Goal: Information Seeking & Learning: Learn about a topic

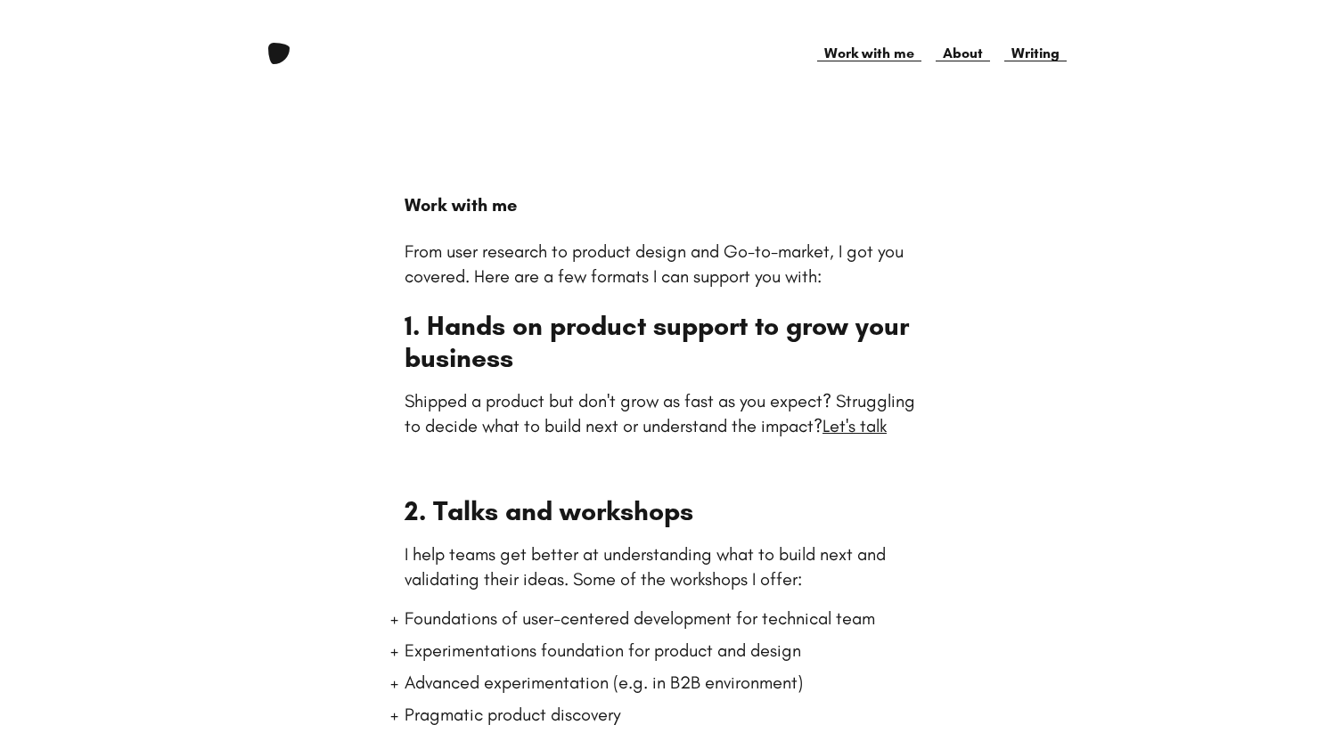
click at [274, 52] on link at bounding box center [278, 53] width 21 height 21
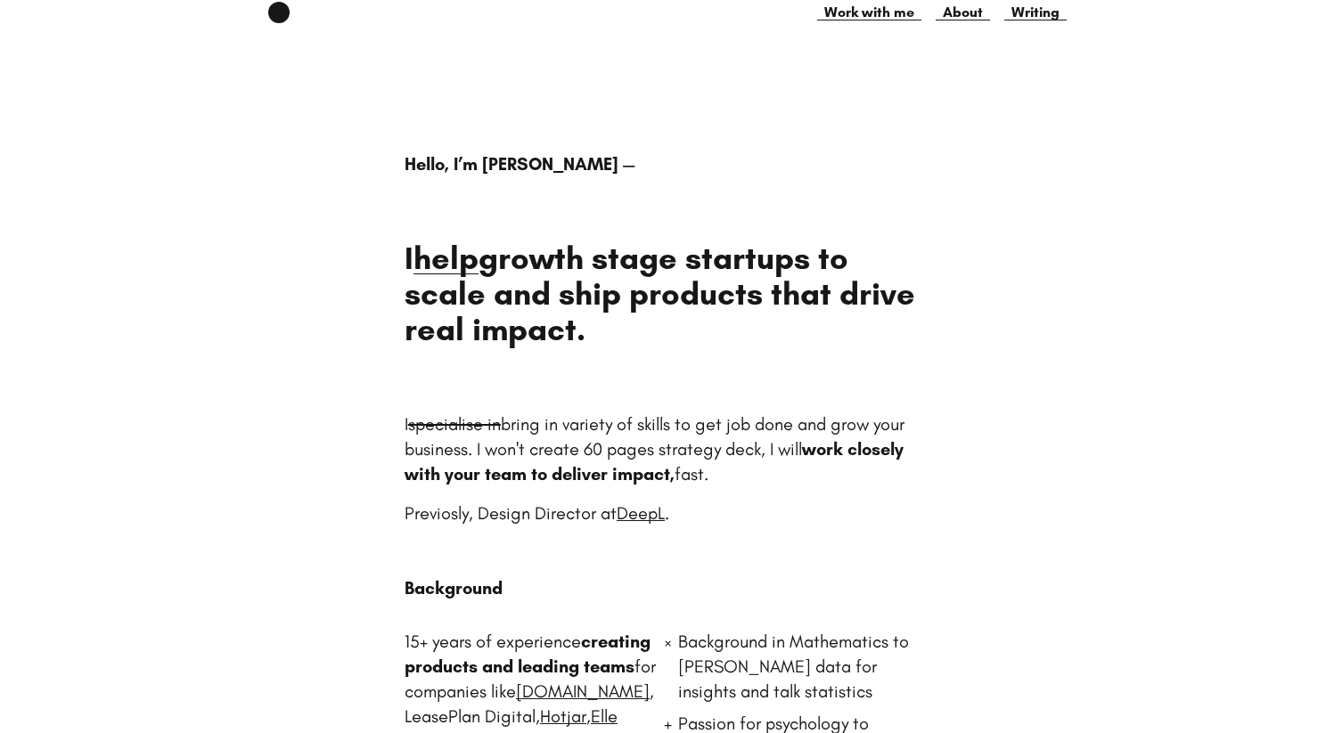
scroll to position [42, 0]
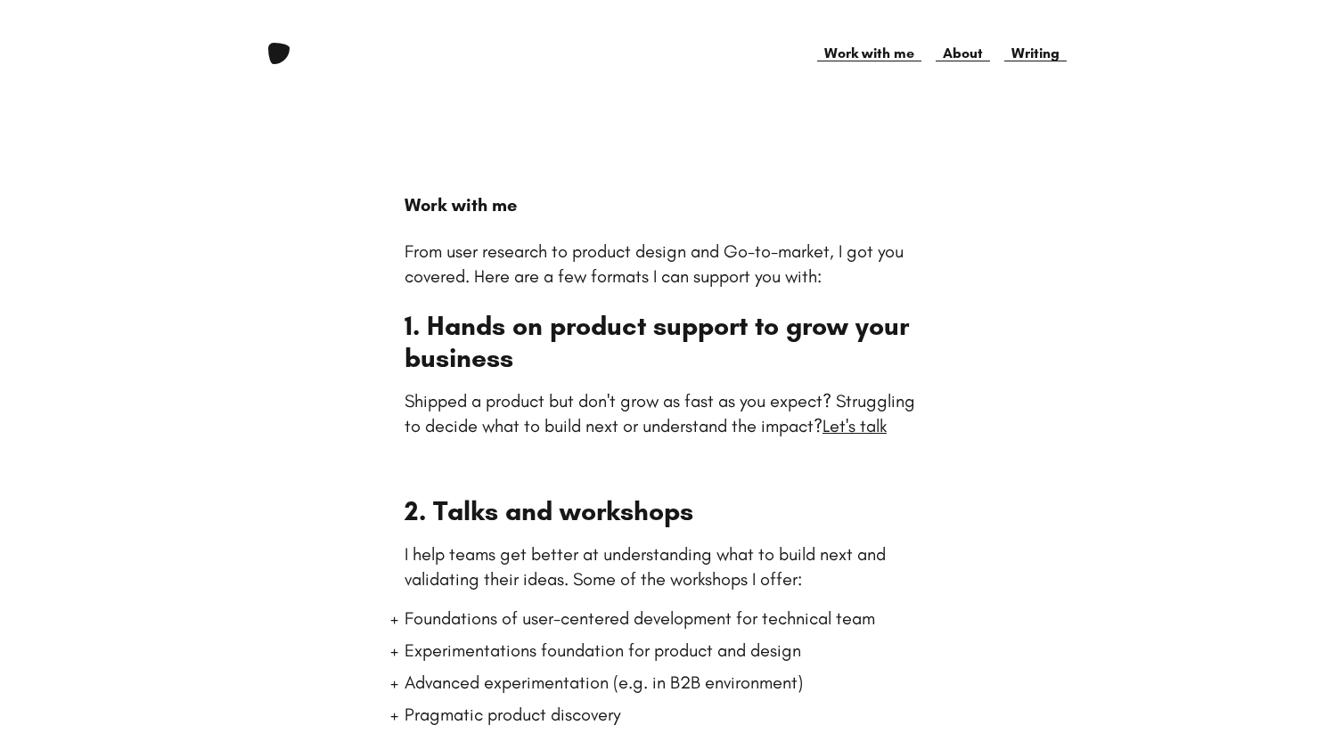
click at [279, 53] on link at bounding box center [278, 53] width 21 height 21
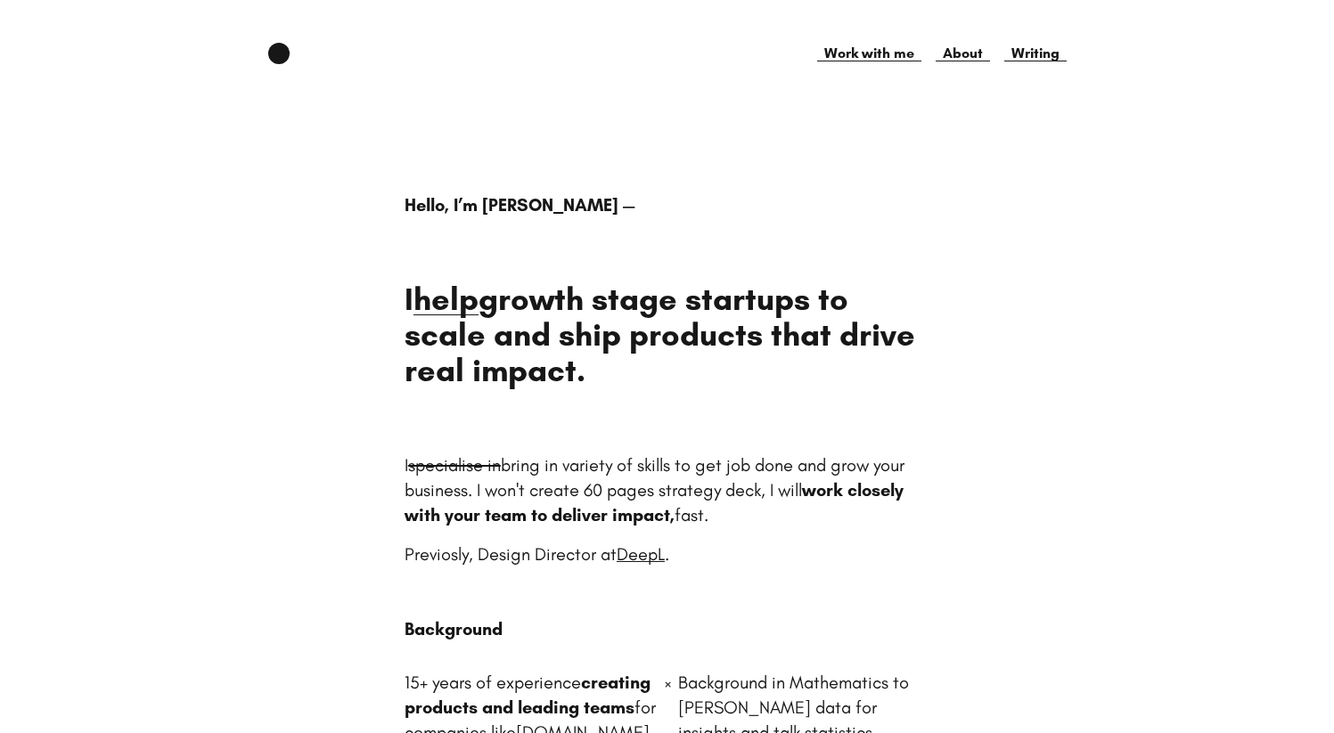
scroll to position [70, 0]
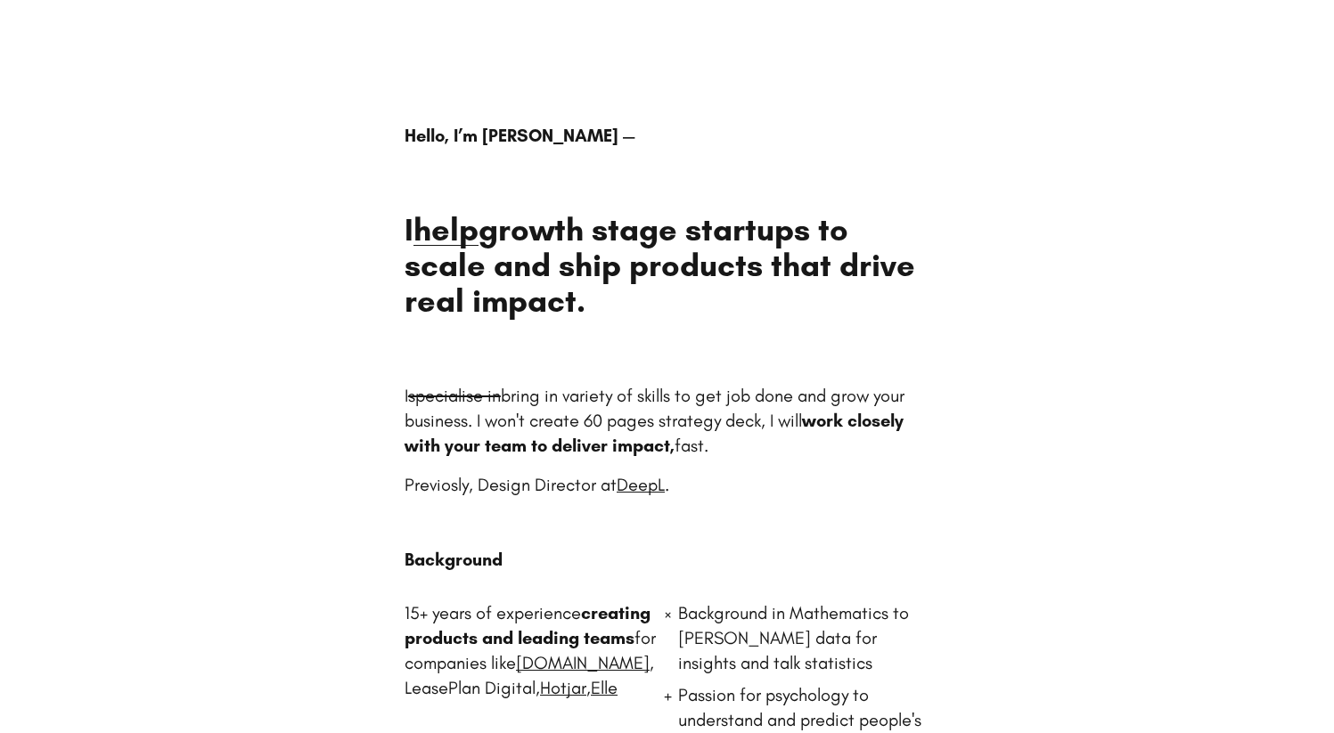
click at [608, 241] on h1 "I help growth stage startups to scale and ship products that drive real impact." at bounding box center [667, 265] width 525 height 107
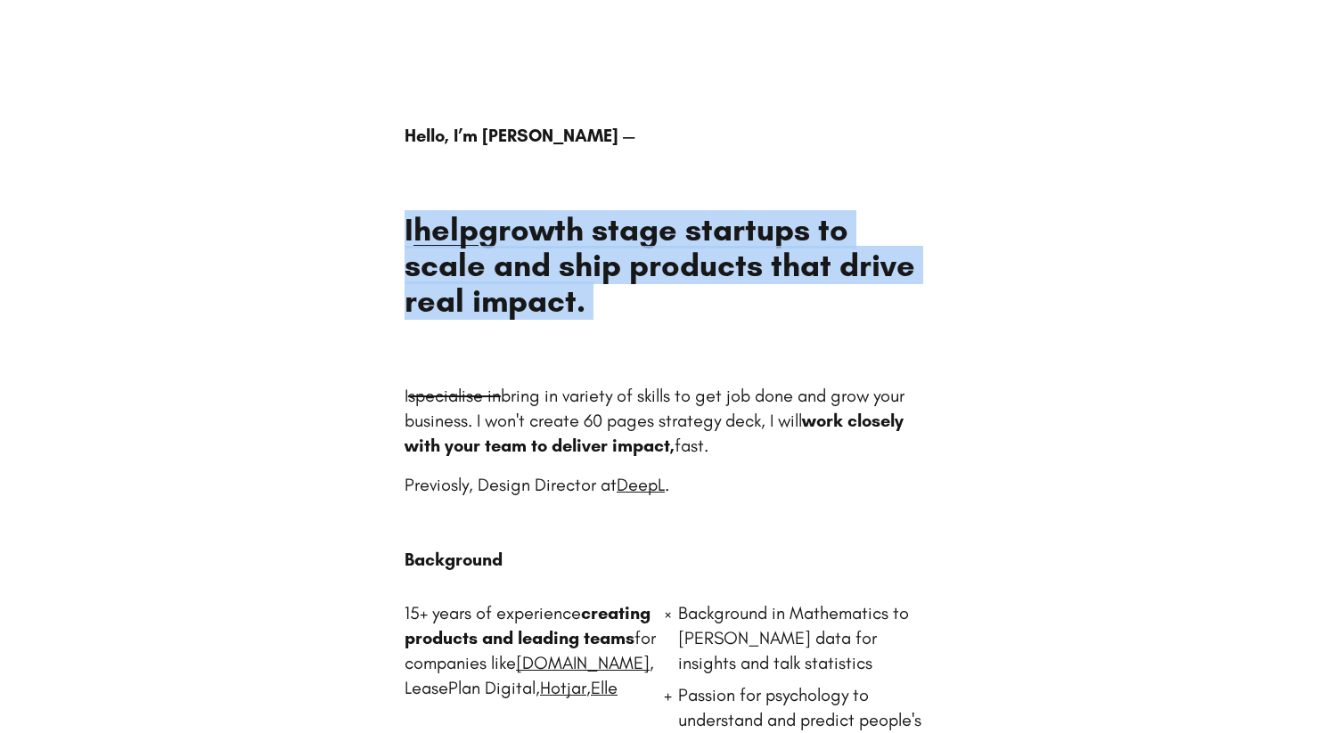
click at [652, 263] on h1 "I help growth stage startups to scale and ship products that drive real impact." at bounding box center [667, 265] width 525 height 107
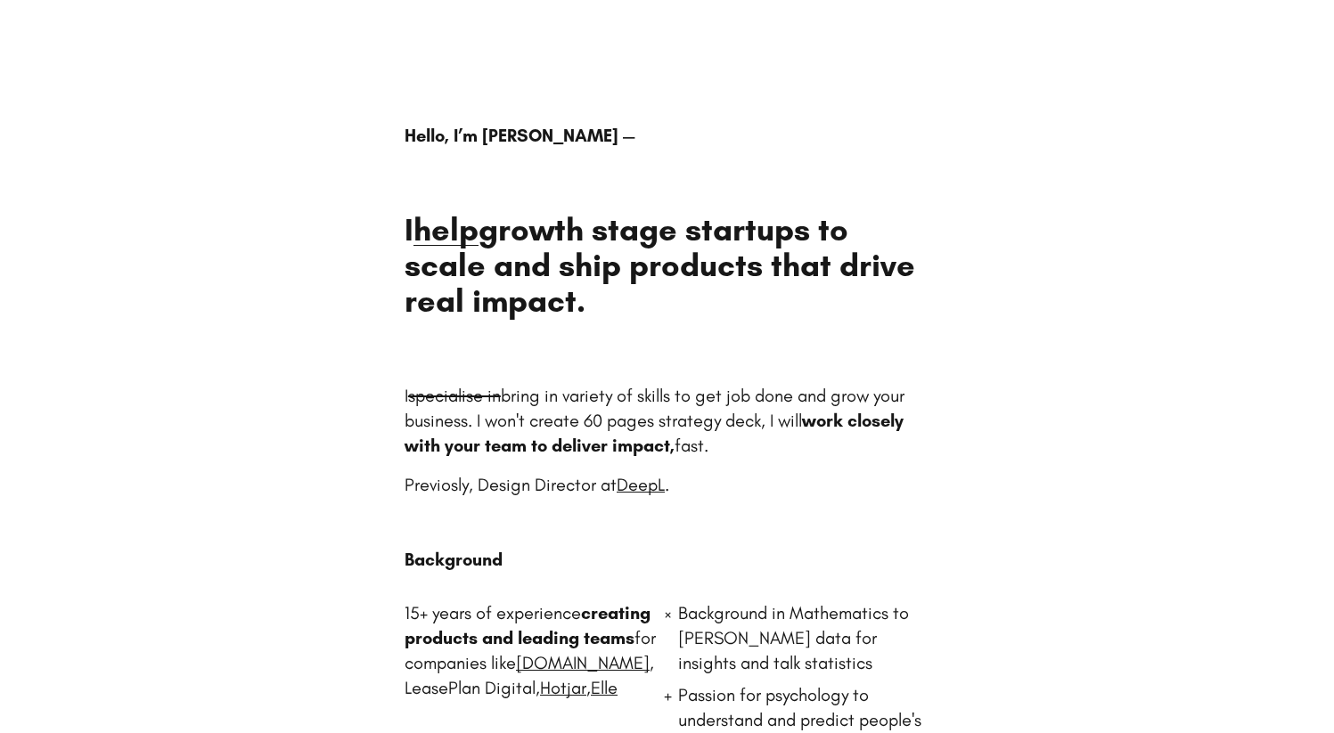
drag, startPoint x: 649, startPoint y: 308, endPoint x: 637, endPoint y: 251, distance: 58.2
click at [637, 251] on h1 "I help growth stage startups to scale and ship products that drive real impact." at bounding box center [667, 265] width 525 height 107
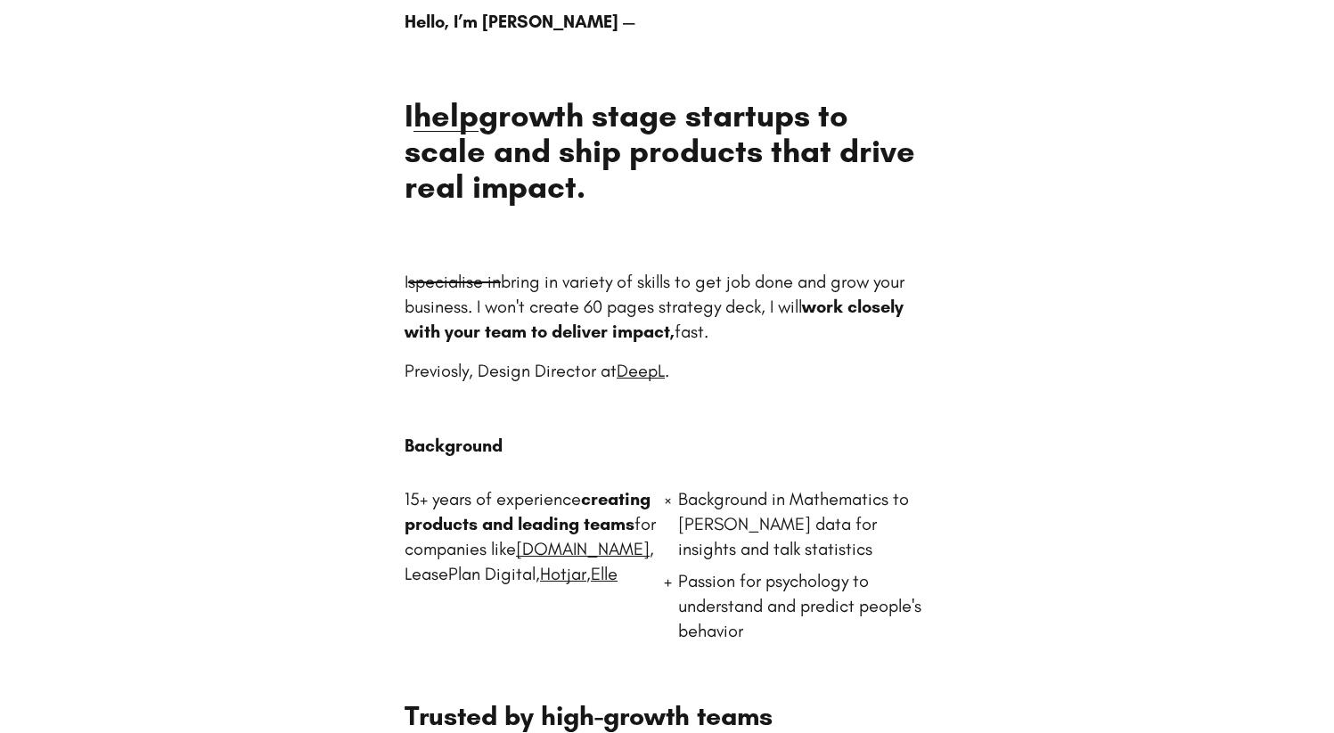
scroll to position [186, 0]
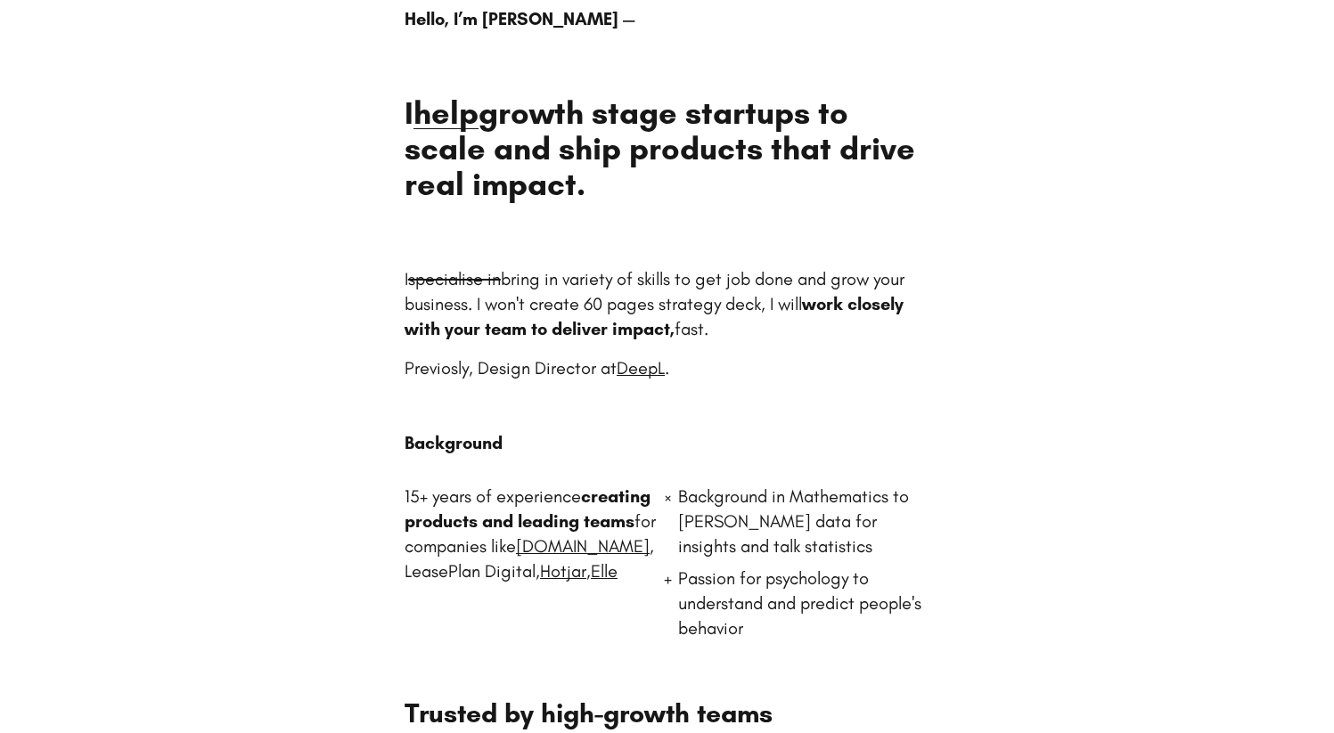
click at [561, 302] on p "I specialise in bring in variety of skills to get job done and grow your busine…" at bounding box center [667, 303] width 525 height 75
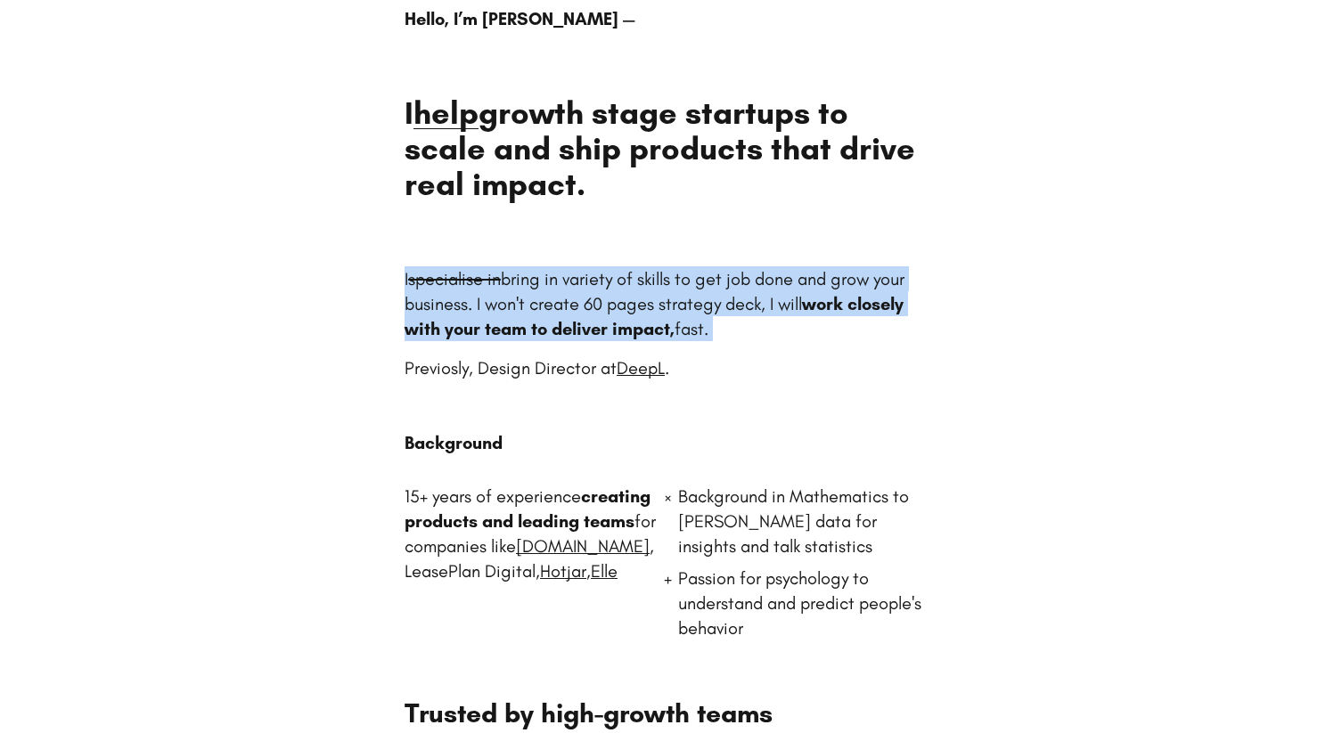
click at [561, 302] on p "I specialise in bring in variety of skills to get job done and grow your busine…" at bounding box center [667, 303] width 525 height 75
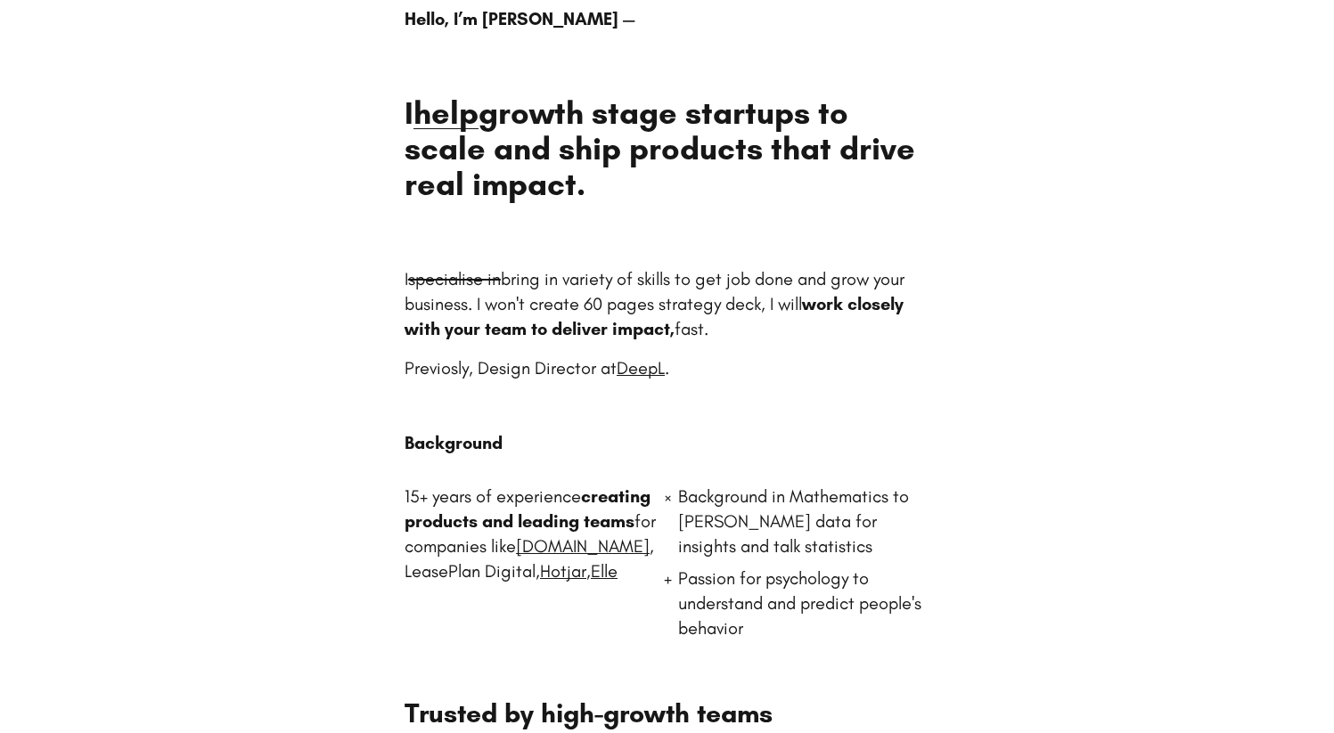
click at [610, 302] on p "I specialise in bring in variety of skills to get job done and grow your busine…" at bounding box center [667, 303] width 525 height 75
drag, startPoint x: 748, startPoint y: 322, endPoint x: 575, endPoint y: 274, distance: 179.5
click at [575, 274] on p "I specialise in bring in variety of skills to get job done and grow your busine…" at bounding box center [667, 303] width 525 height 75
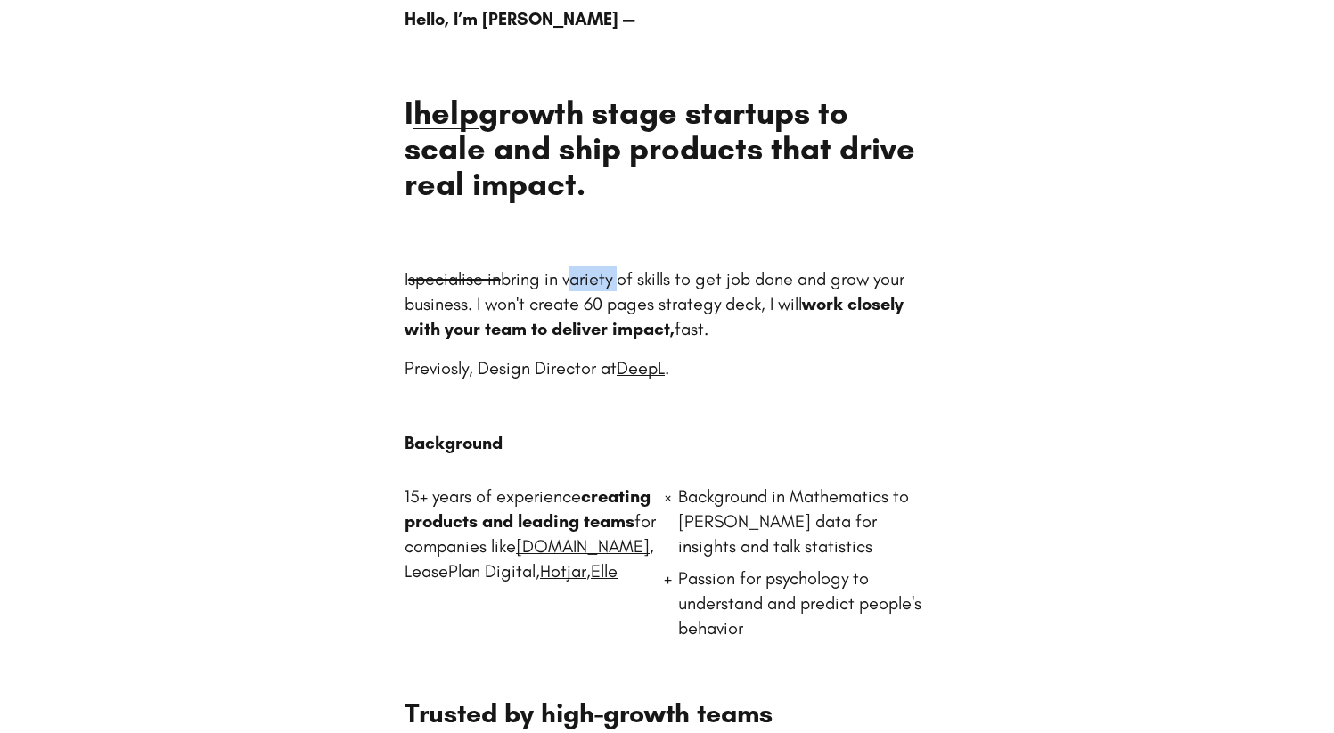
click at [575, 274] on p "I specialise in bring in variety of skills to get job done and grow your busine…" at bounding box center [667, 303] width 525 height 75
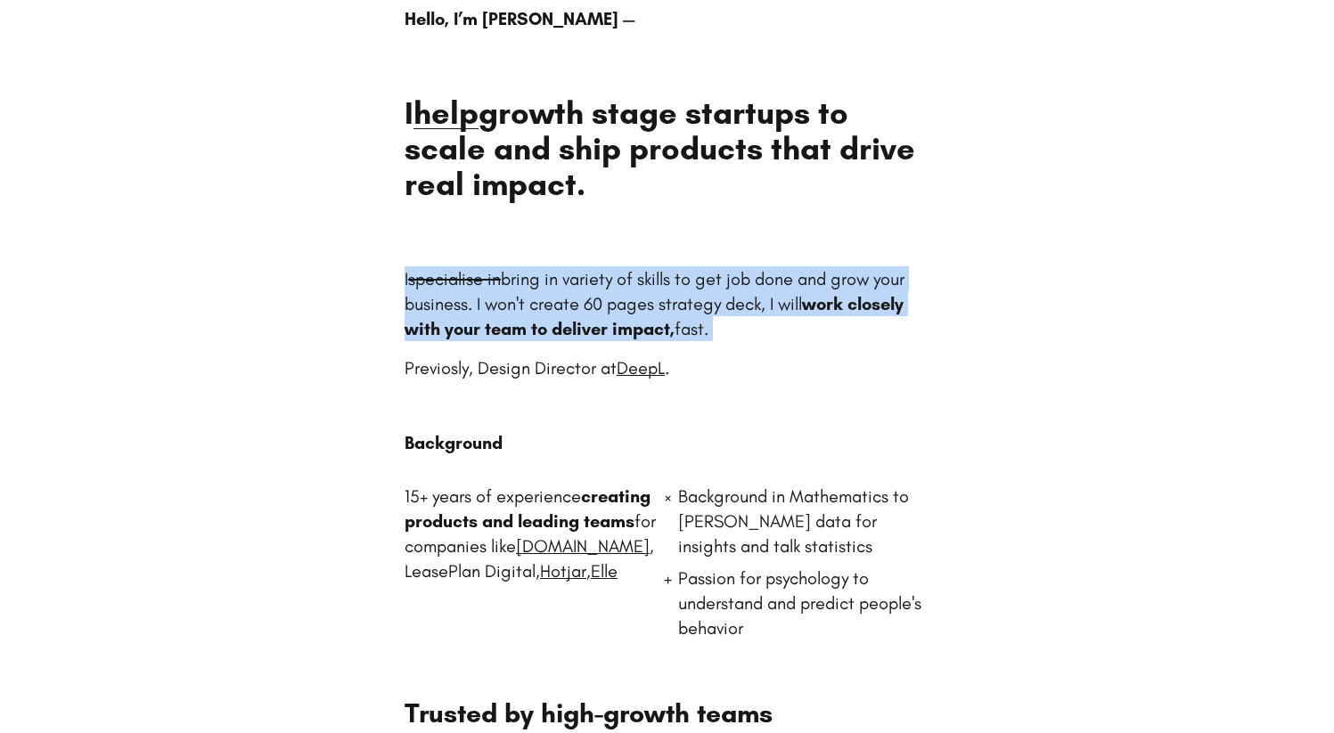
click at [575, 274] on p "I specialise in bring in variety of skills to get job done and grow your busine…" at bounding box center [667, 303] width 525 height 75
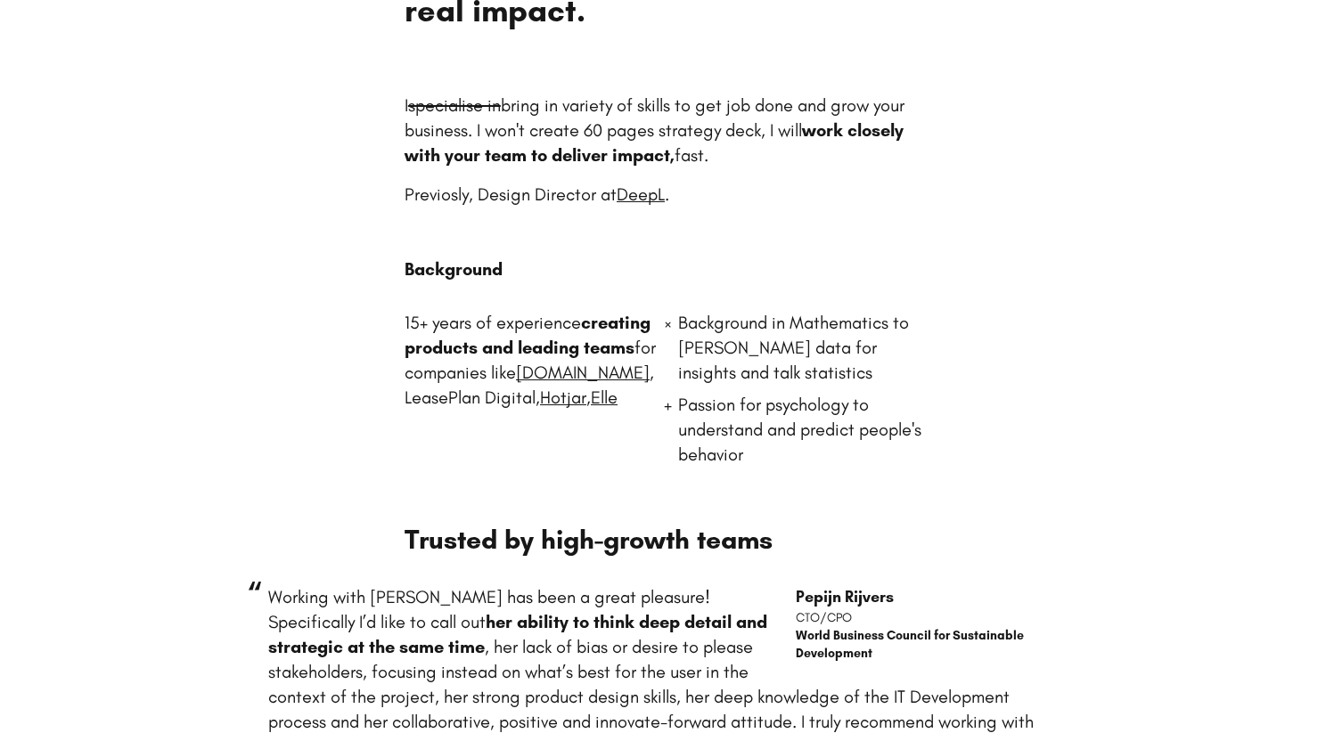
scroll to position [379, 0]
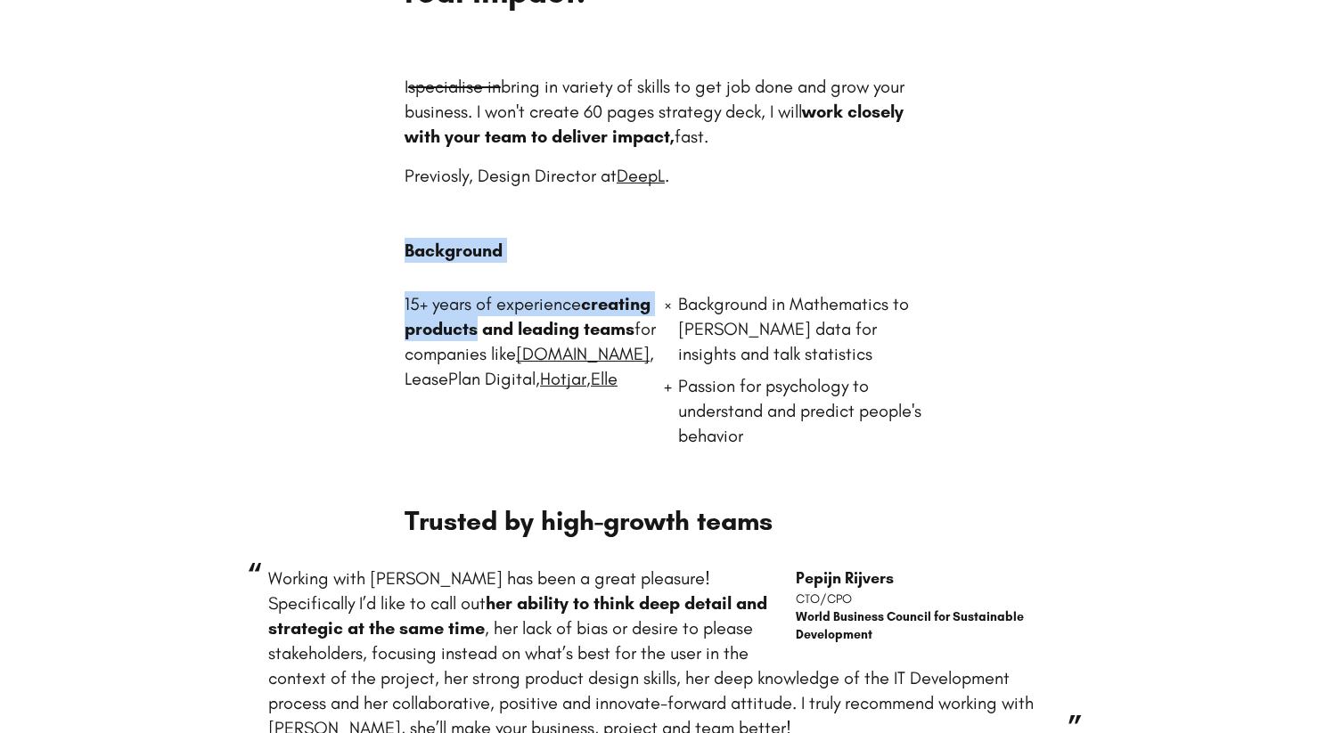
drag, startPoint x: 386, startPoint y: 237, endPoint x: 553, endPoint y: 322, distance: 186.9
click at [553, 322] on div "Hello, I’m Elena — I help growth stage startups to scale and ship products that…" at bounding box center [667, 277] width 799 height 927
click at [553, 322] on strong "creating products and leading teams" at bounding box center [528, 316] width 246 height 46
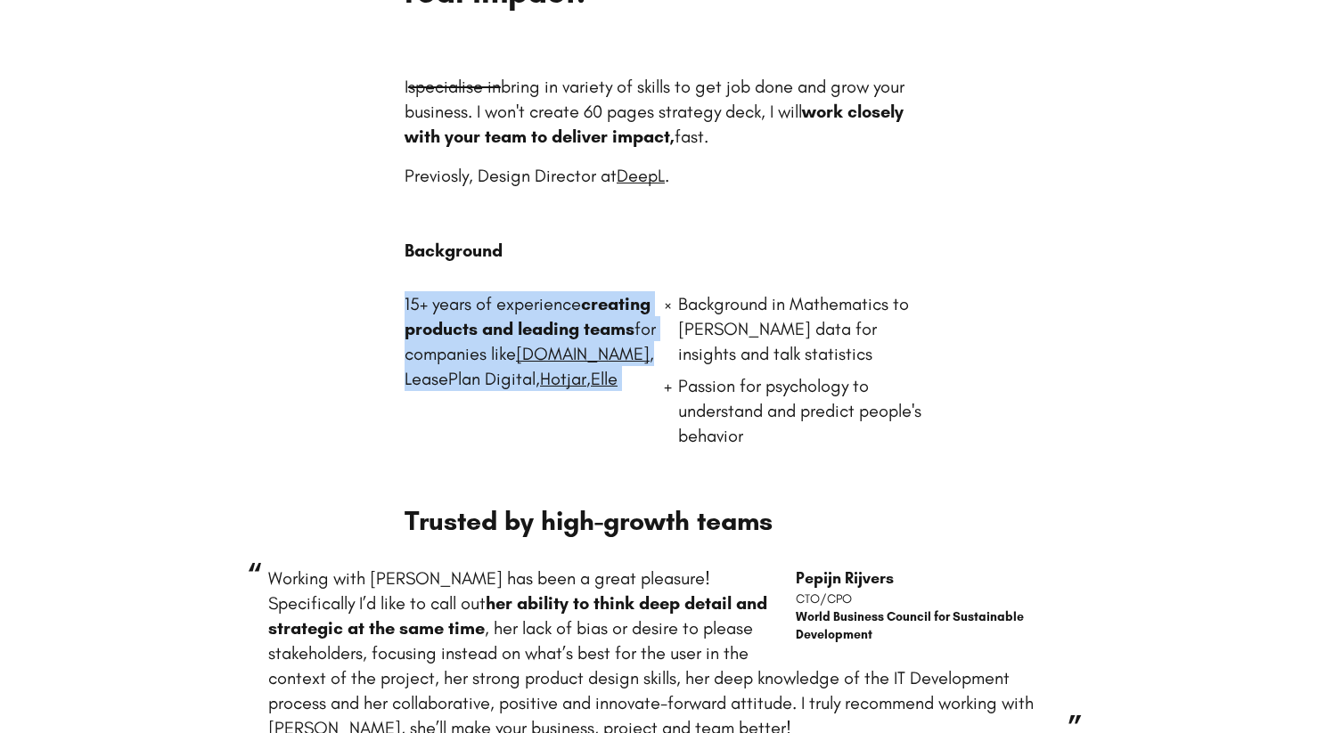
click at [486, 326] on strong "creating products and leading teams" at bounding box center [528, 316] width 246 height 46
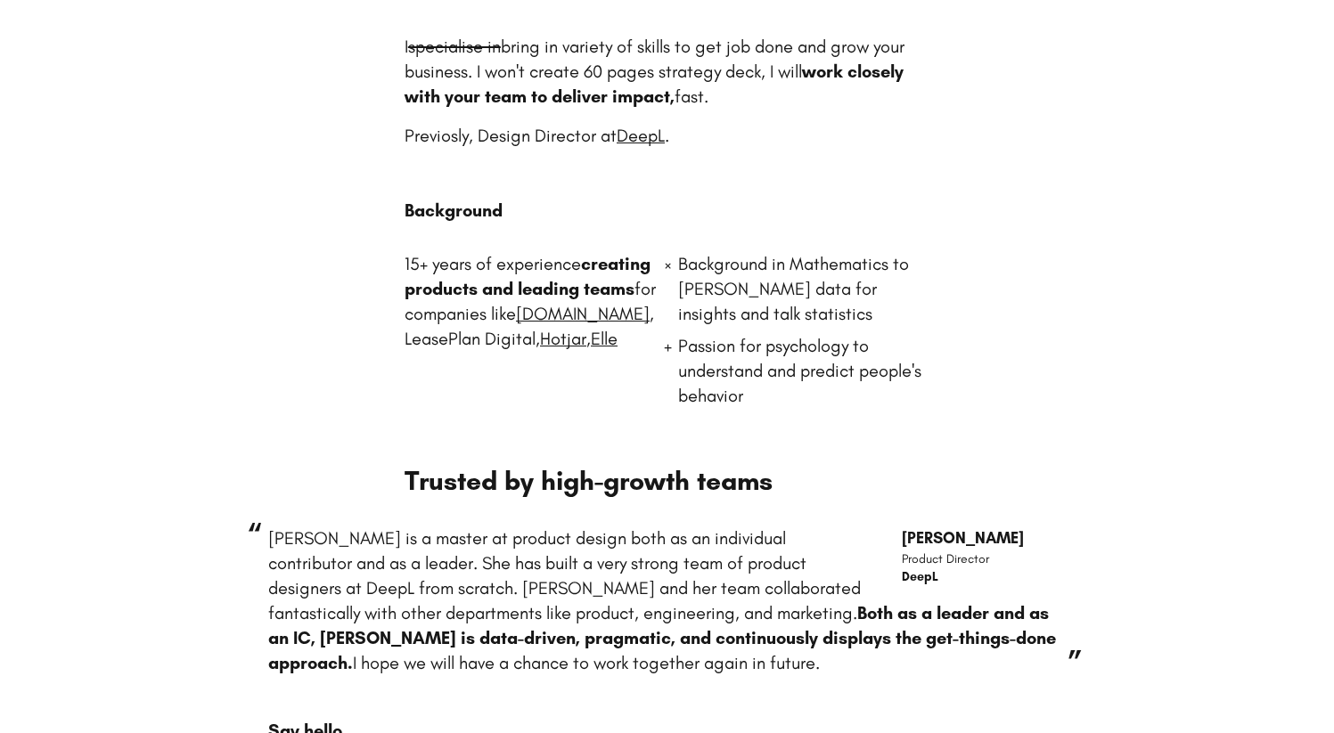
scroll to position [454, 0]
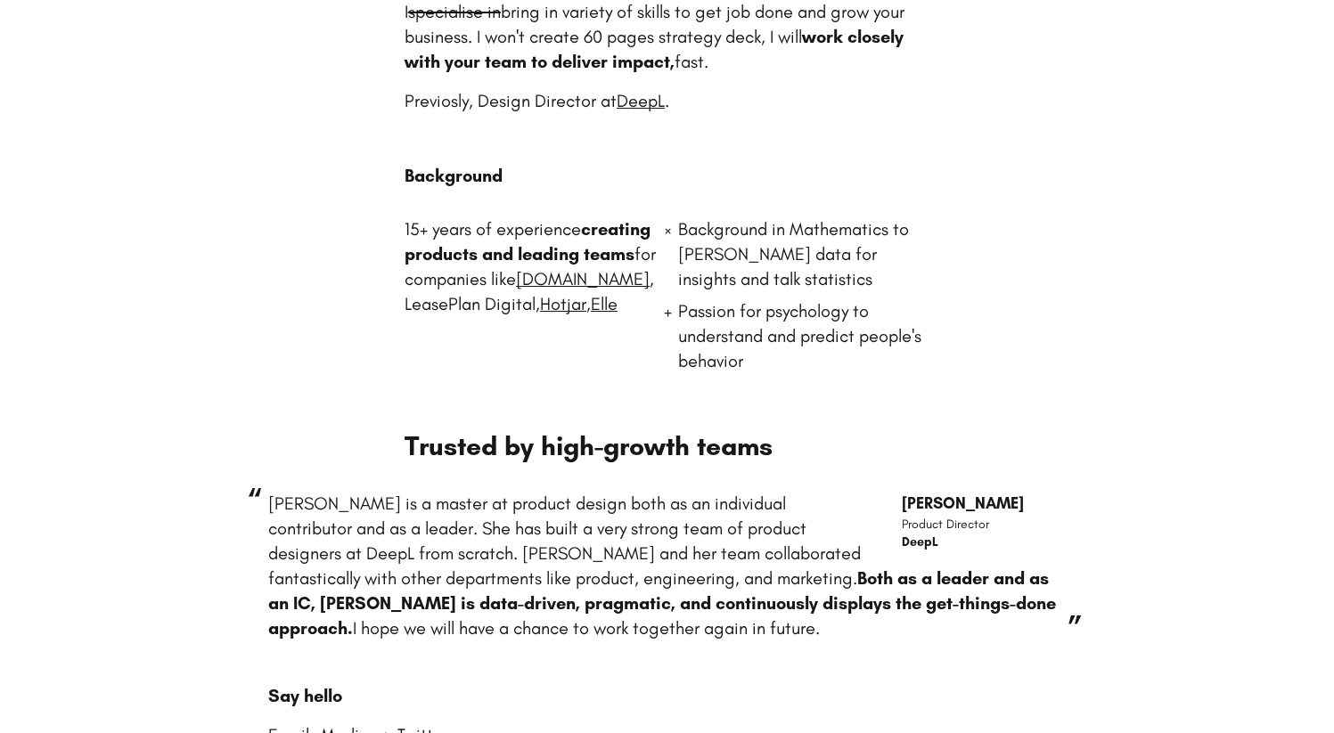
click at [717, 227] on p "Background in Mathematics to hunt data for insights and talk statistics" at bounding box center [804, 254] width 252 height 75
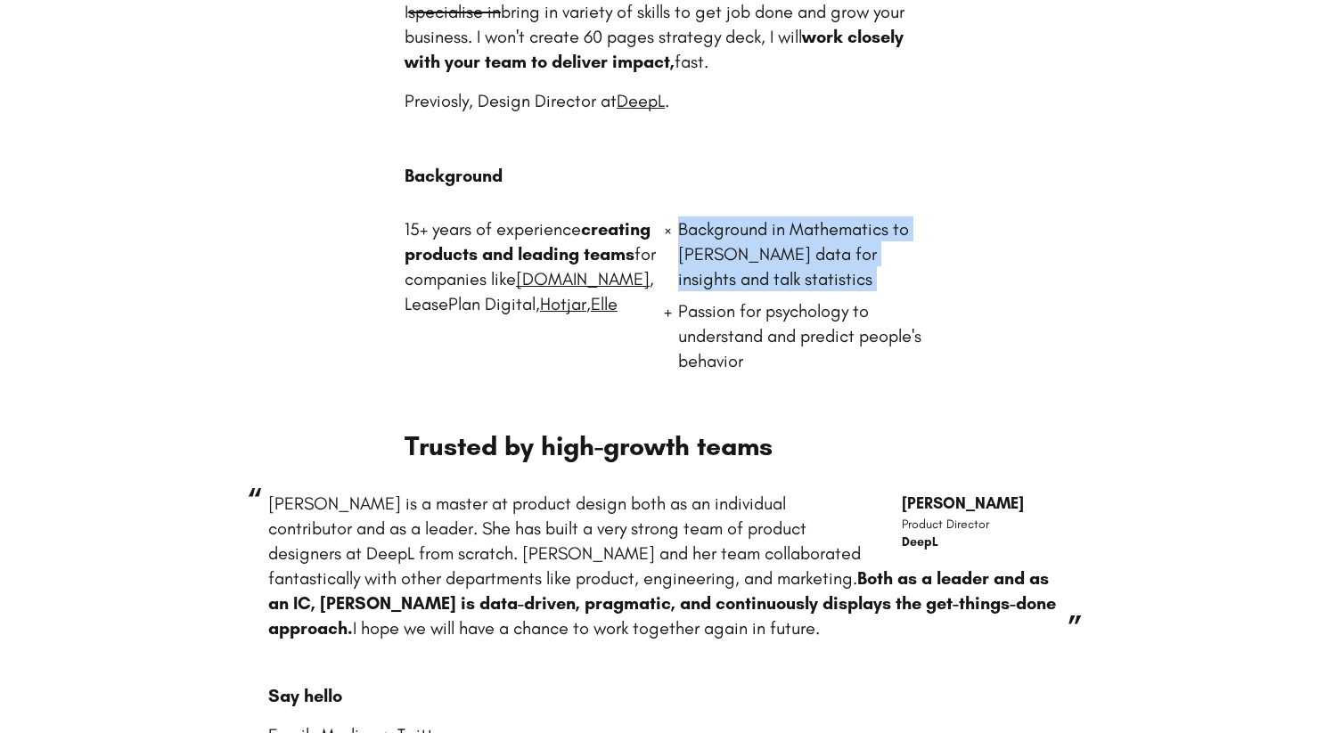
click at [717, 227] on p "Background in Mathematics to hunt data for insights and talk statistics" at bounding box center [804, 254] width 252 height 75
click at [750, 232] on p "Background in Mathematics to hunt data for insights and talk statistics" at bounding box center [804, 254] width 252 height 75
drag, startPoint x: 772, startPoint y: 282, endPoint x: 700, endPoint y: 228, distance: 89.8
click at [700, 228] on p "Background in Mathematics to hunt data for insights and talk statistics" at bounding box center [804, 254] width 252 height 75
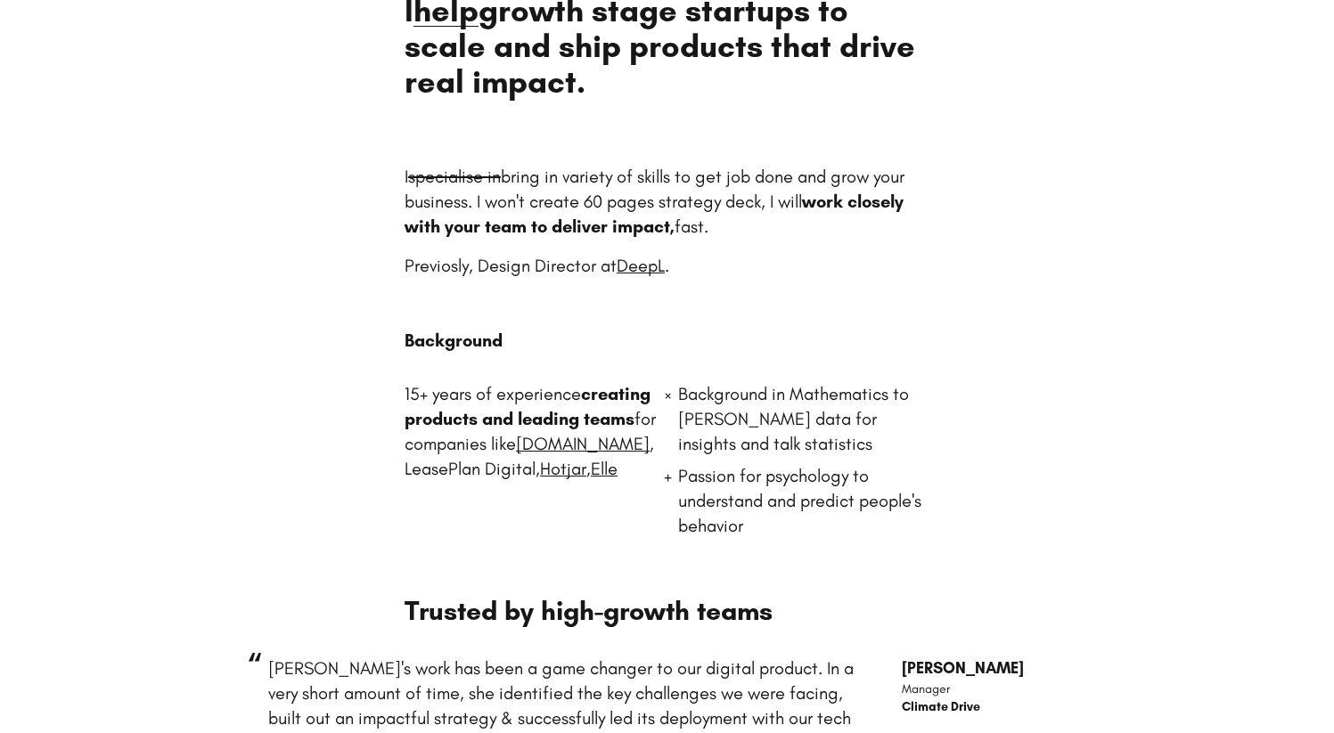
scroll to position [0, 0]
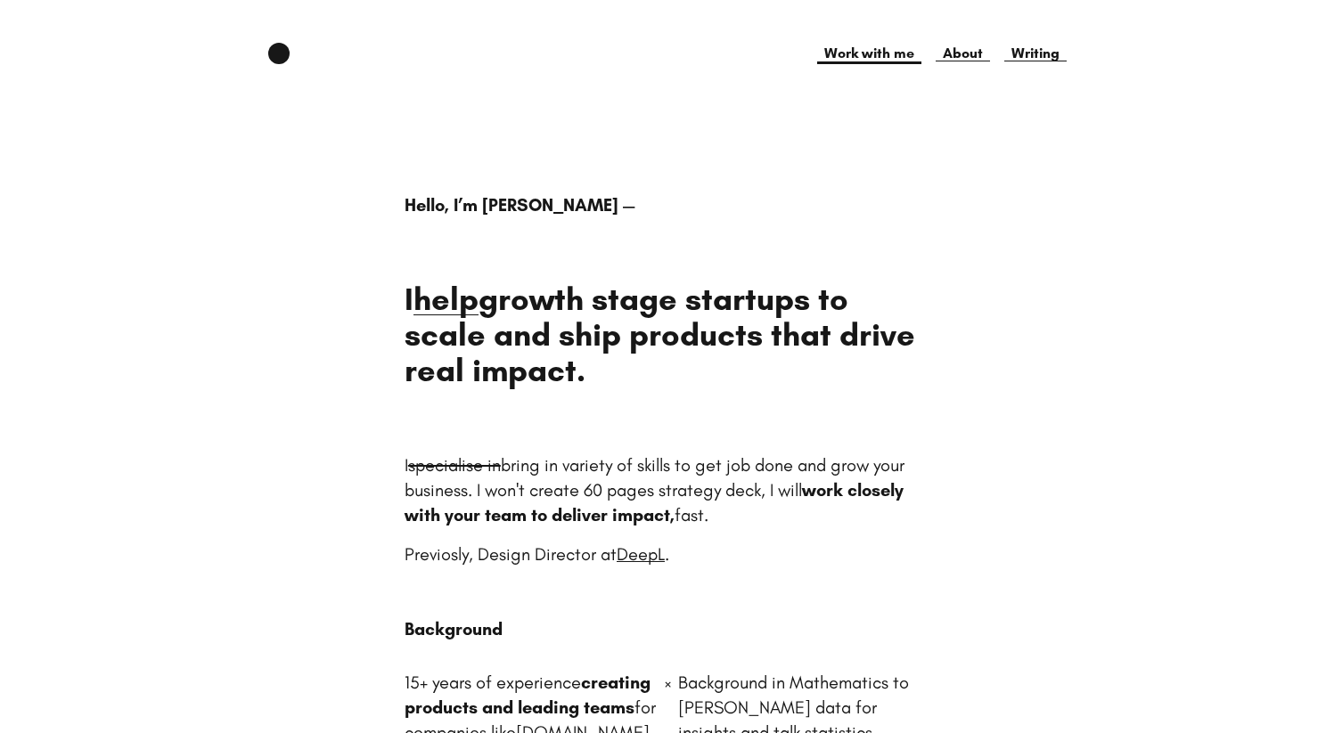
click at [873, 54] on link "Work with me" at bounding box center [869, 53] width 104 height 21
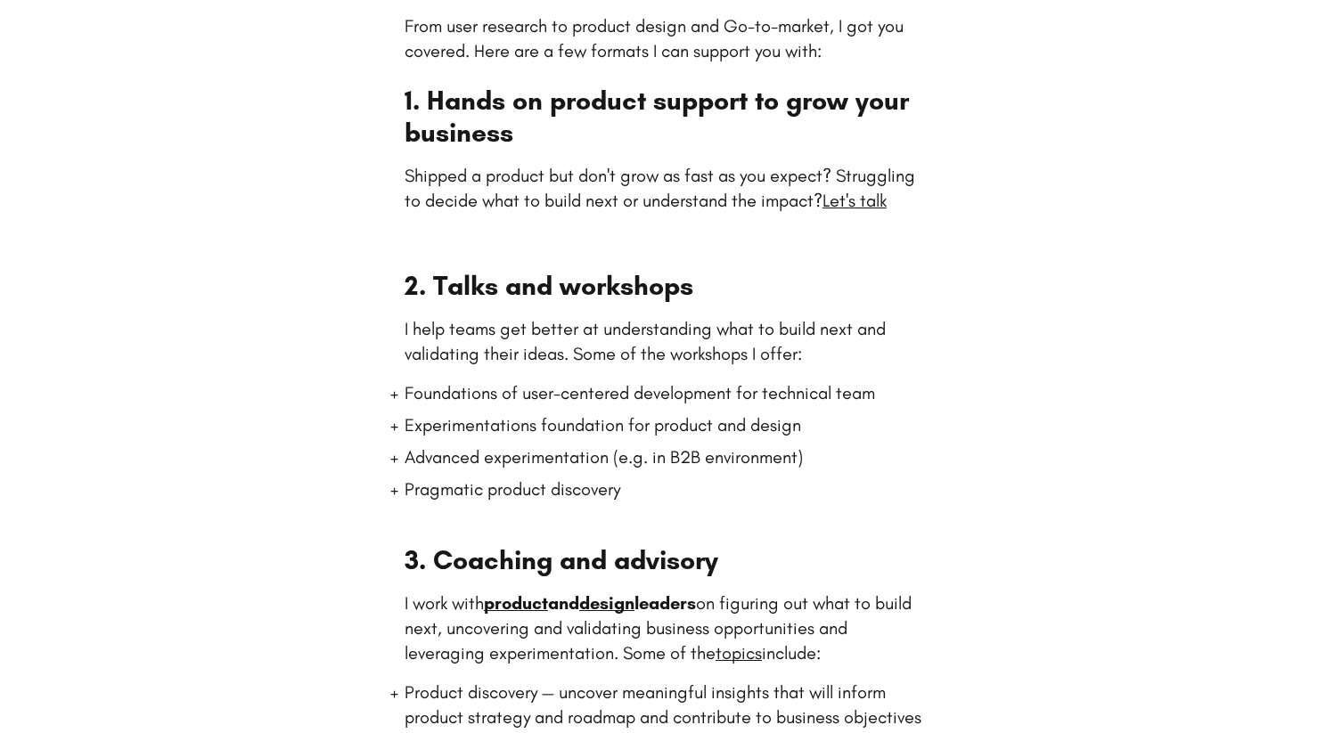
scroll to position [253, 0]
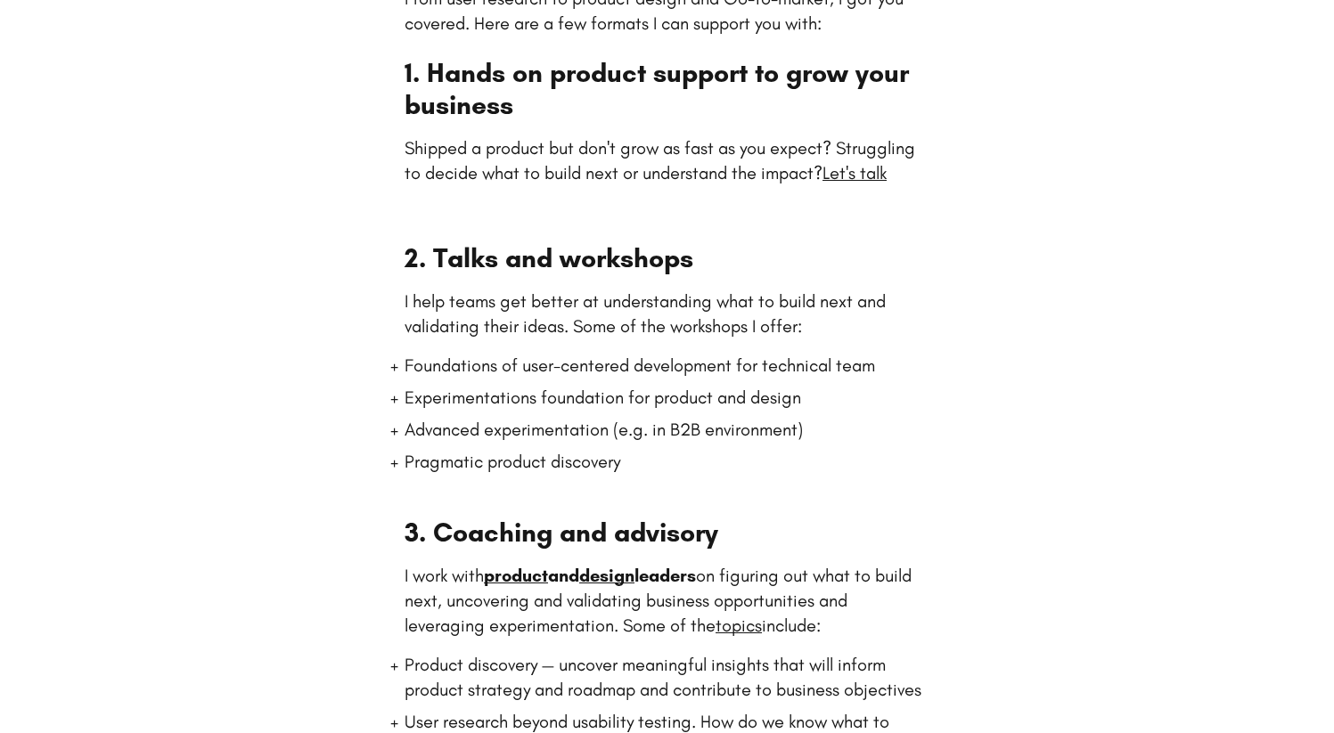
click at [648, 319] on p "I help teams get better at understanding what to build next and validating thei…" at bounding box center [667, 314] width 525 height 50
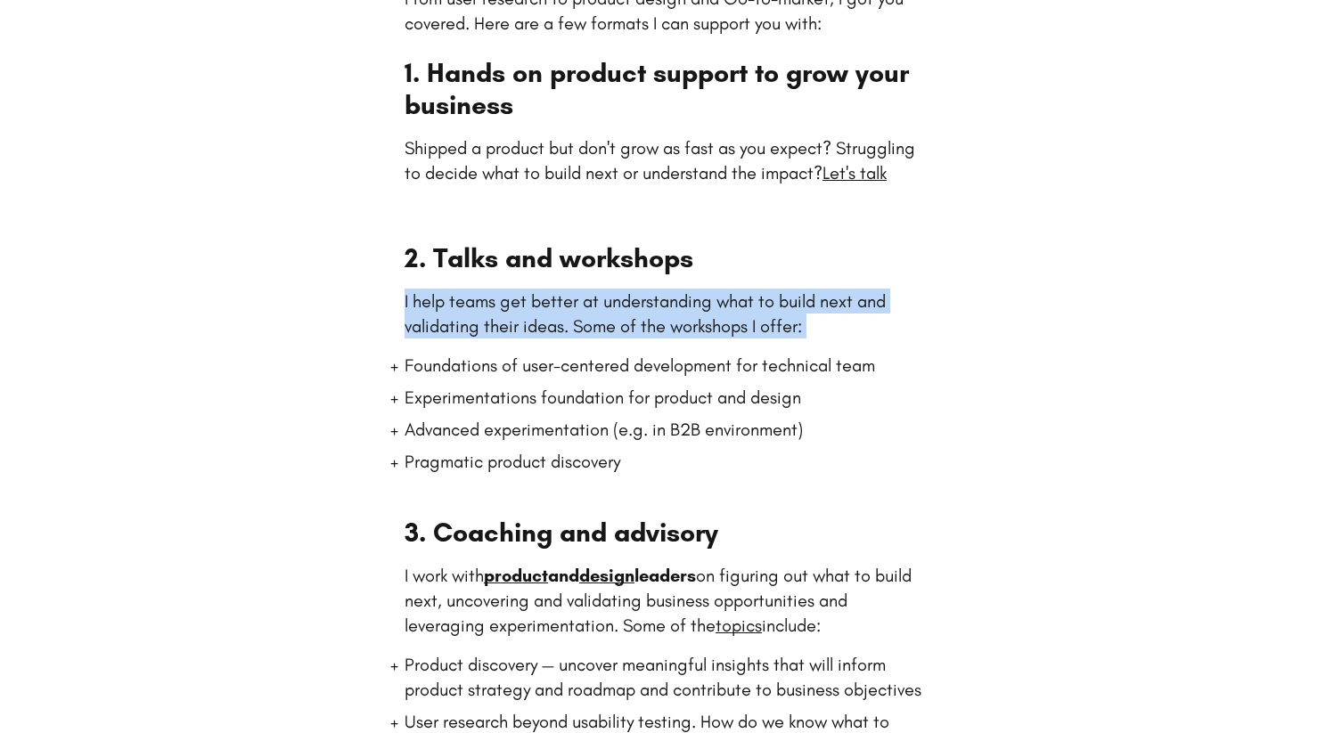
click at [648, 319] on p "I help teams get better at understanding what to build next and validating thei…" at bounding box center [667, 314] width 525 height 50
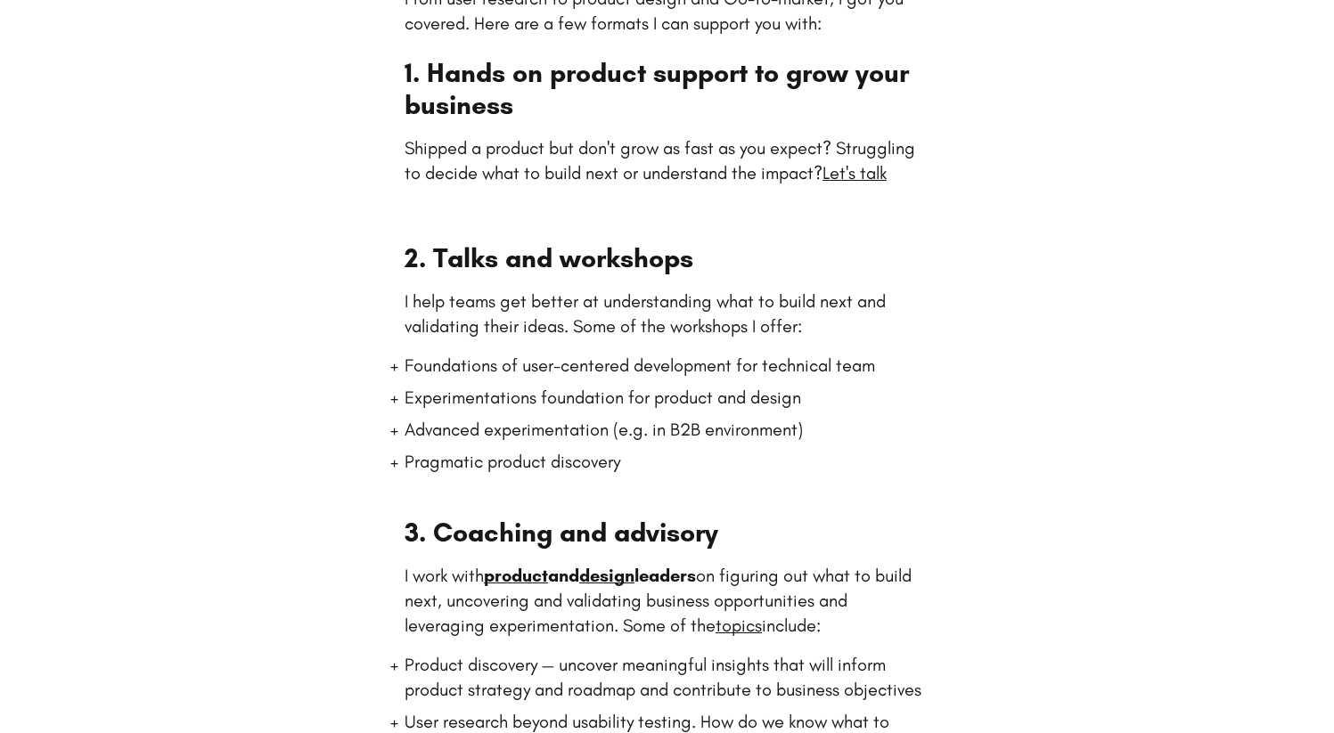
click at [738, 337] on p "I help teams get better at understanding what to build next and validating thei…" at bounding box center [667, 314] width 525 height 50
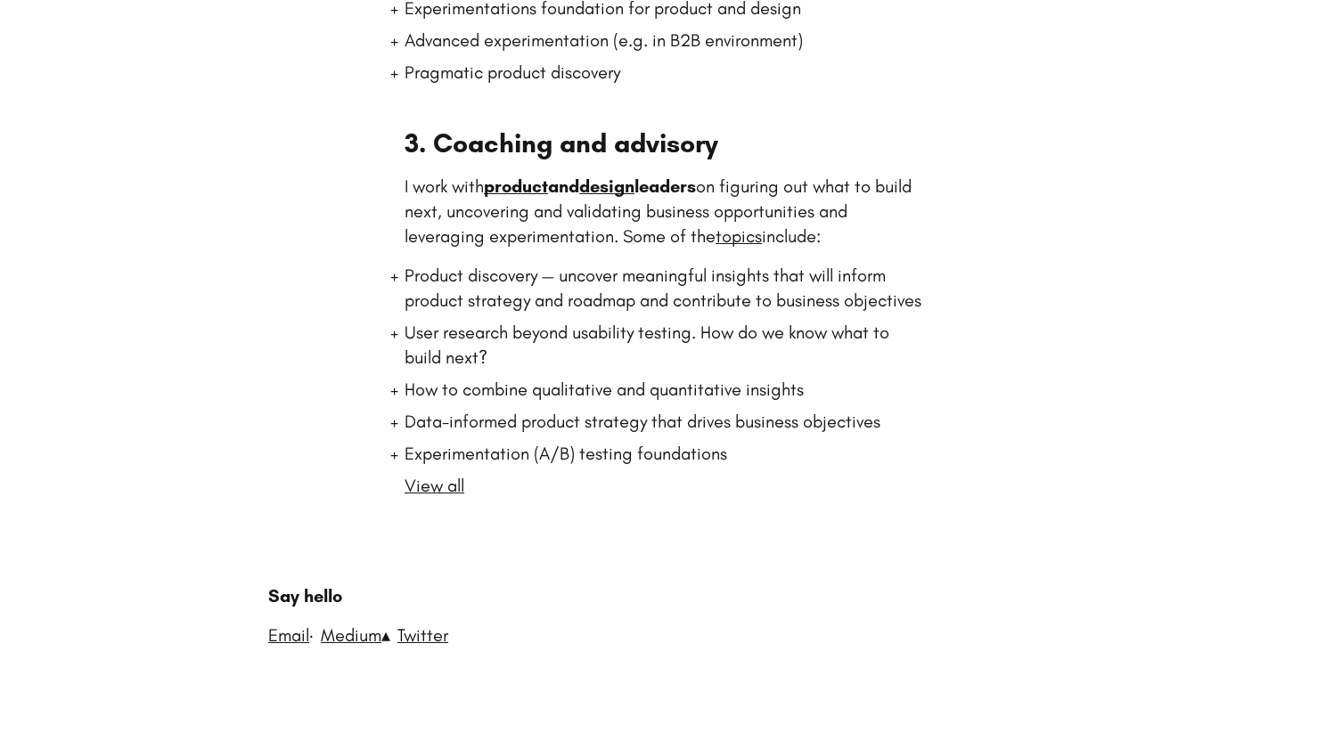
scroll to position [0, 0]
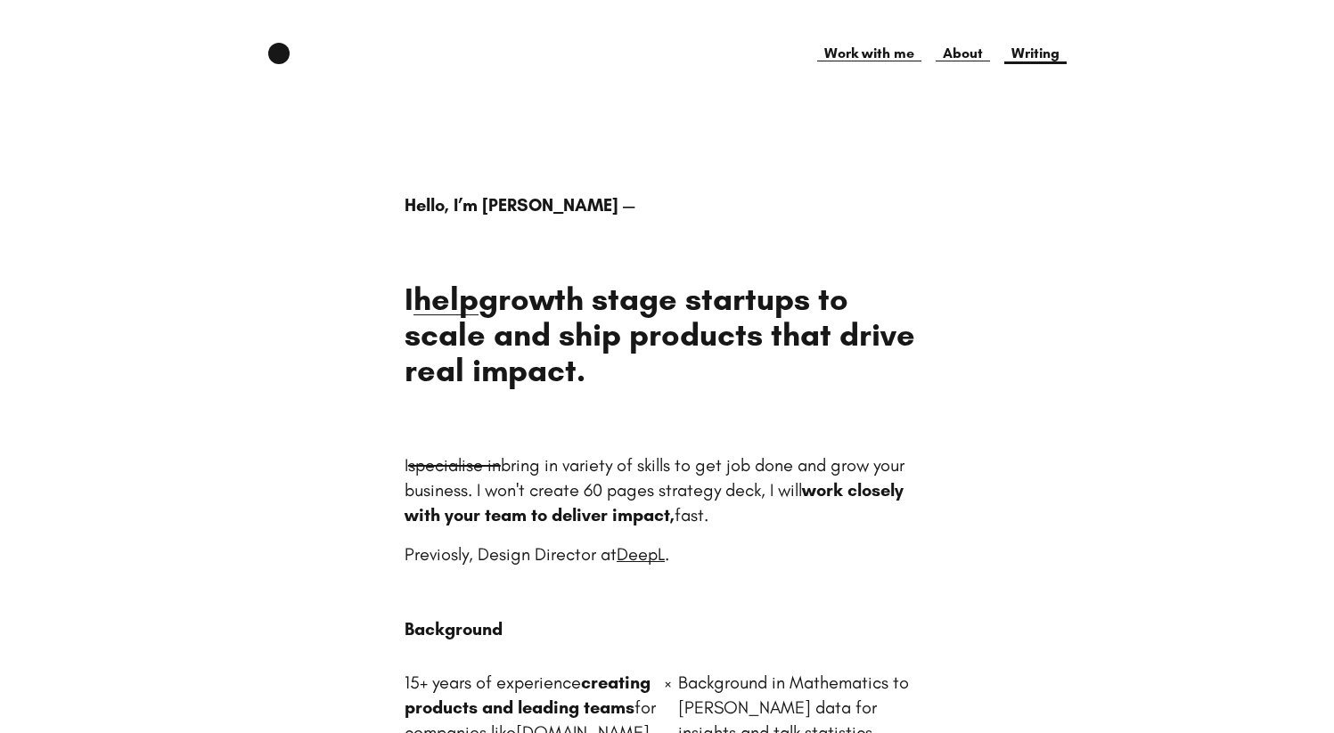
click at [1042, 52] on link "Writing" at bounding box center [1035, 53] width 62 height 21
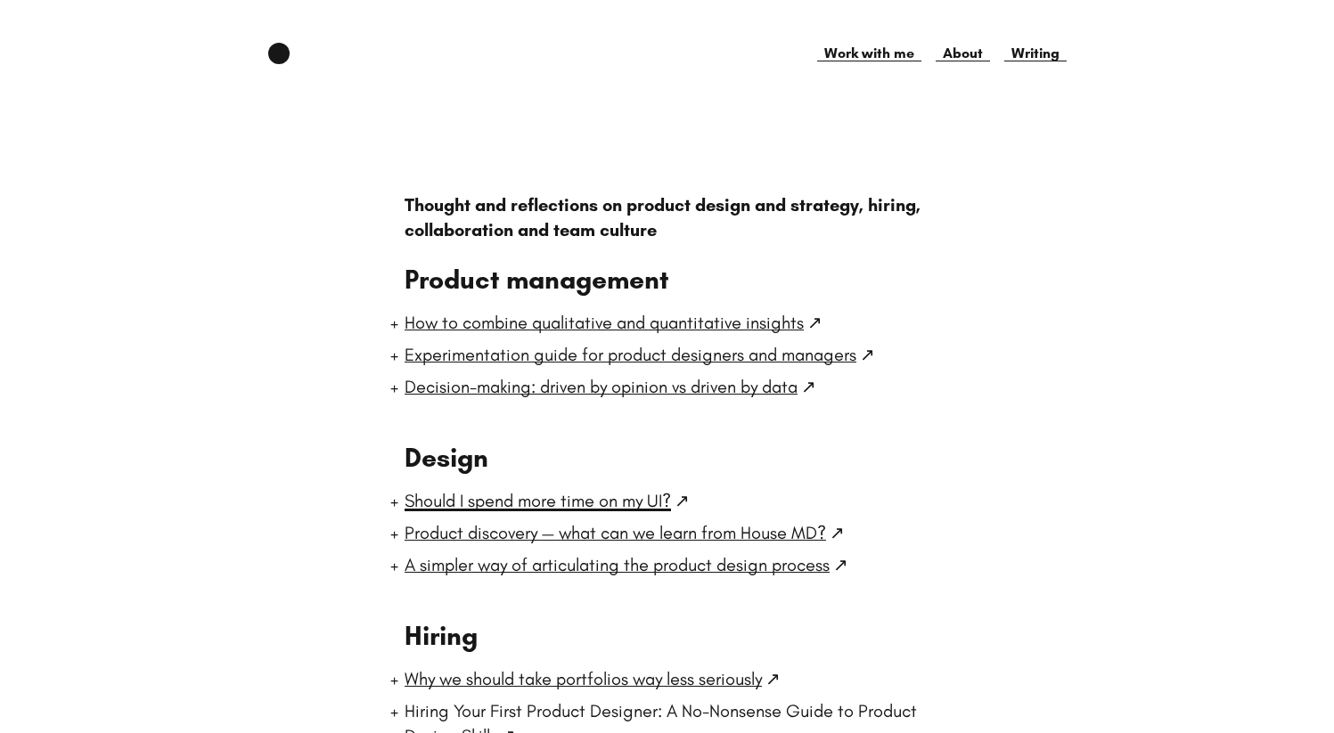
click at [537, 503] on link "Should I spend more time on my UI?" at bounding box center [538, 500] width 266 height 21
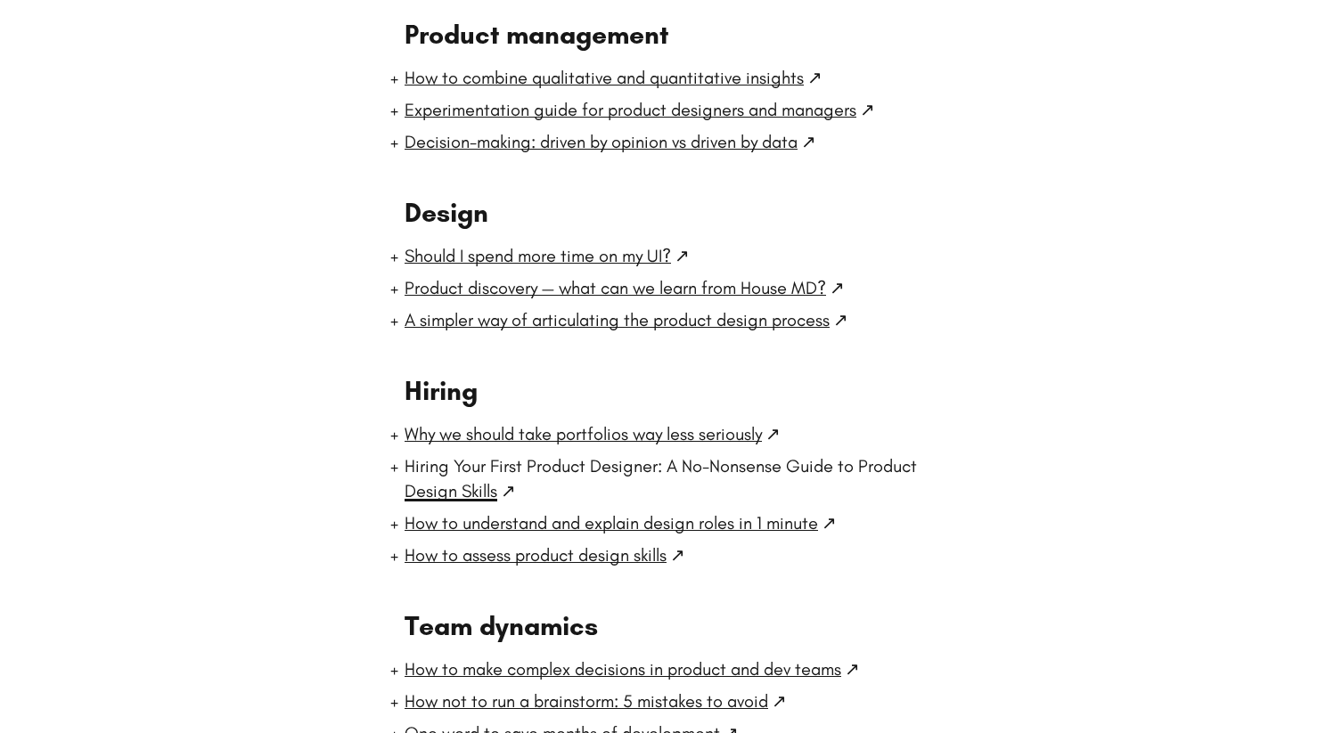
scroll to position [284, 0]
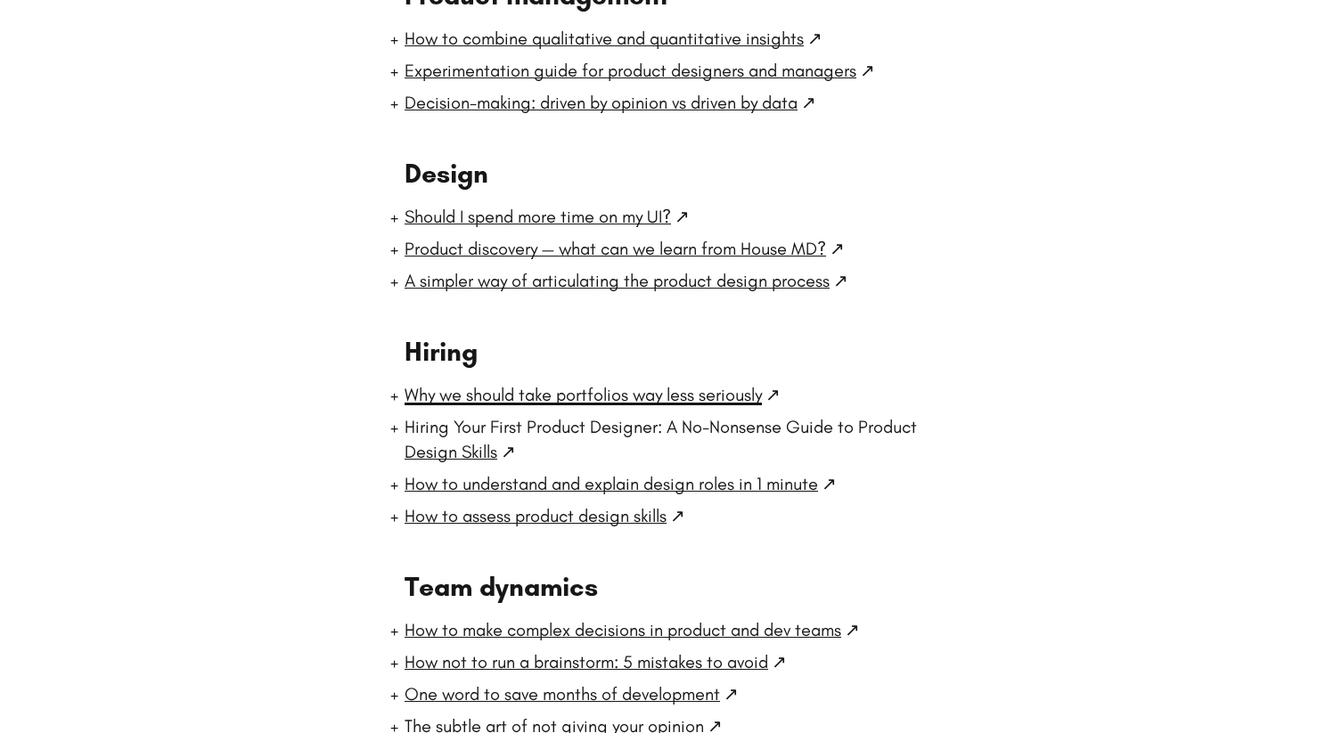
click at [501, 395] on link "Why we should take portfolios way less seriously" at bounding box center [583, 394] width 357 height 21
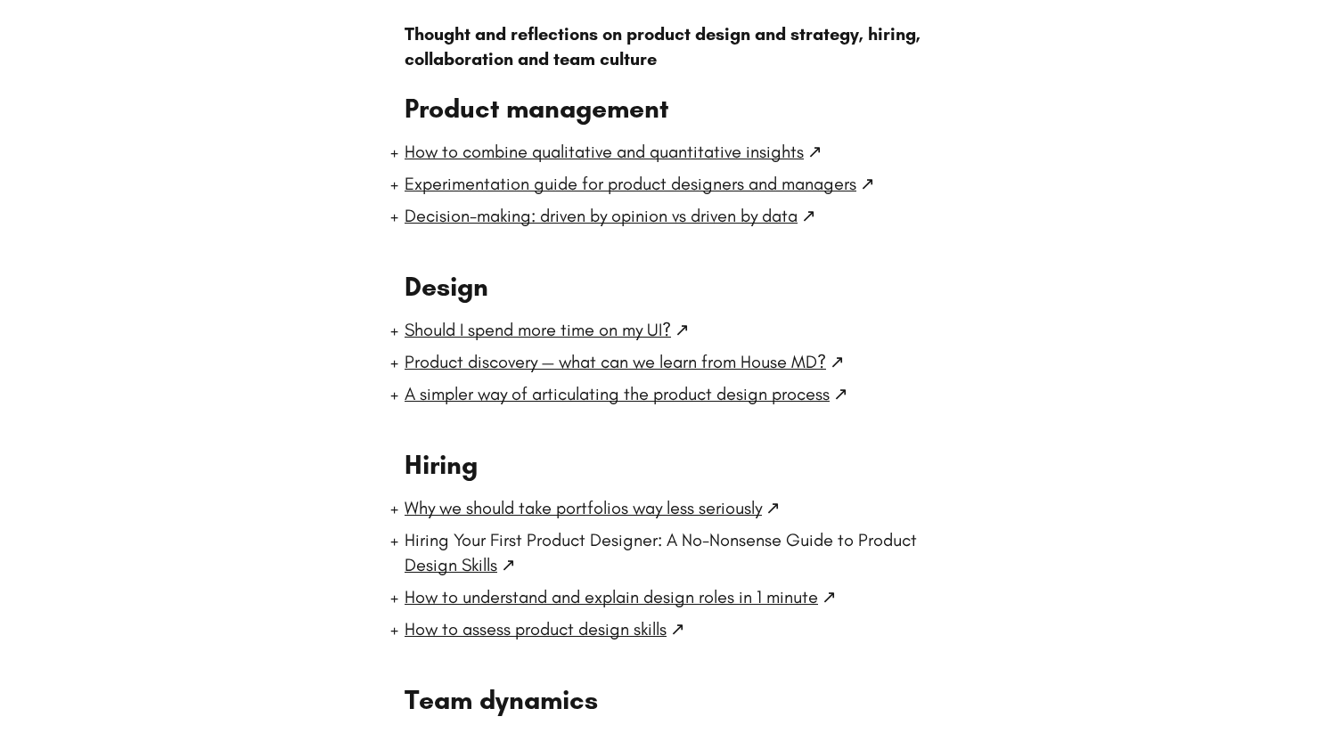
scroll to position [0, 0]
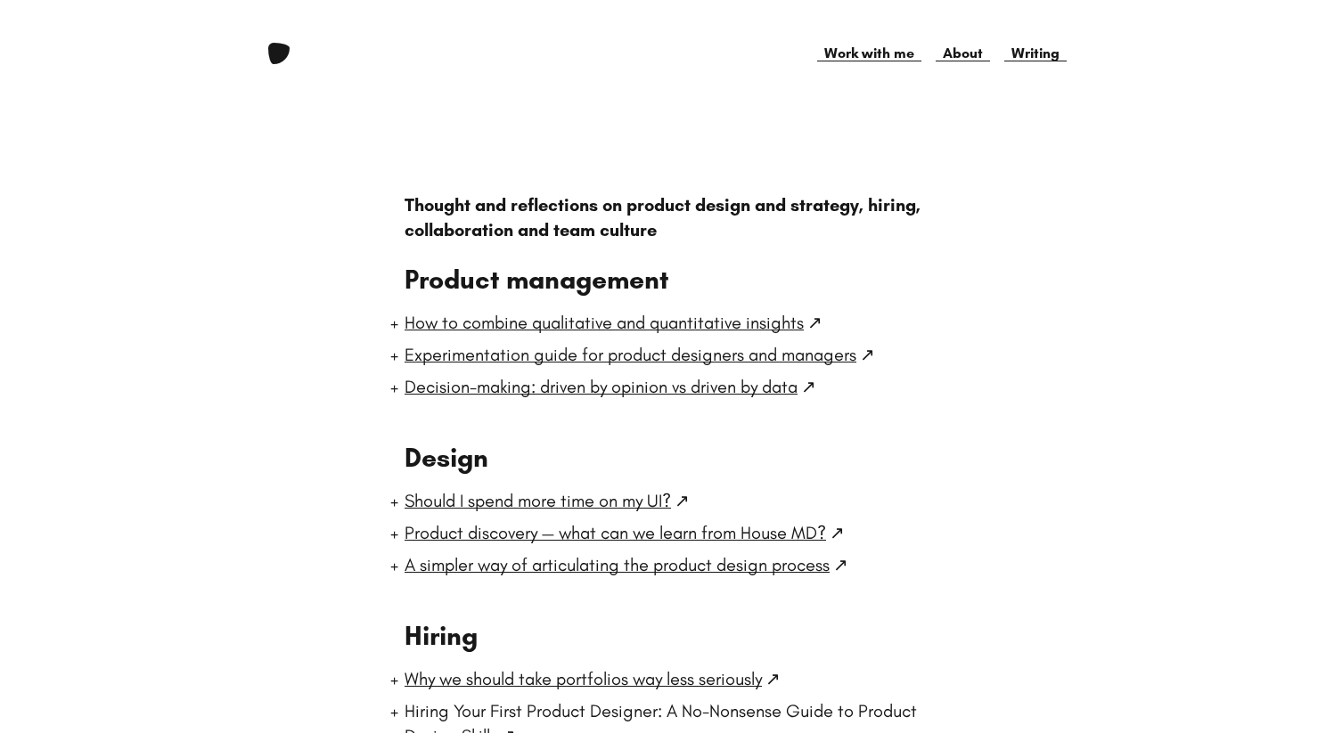
click at [280, 52] on link at bounding box center [278, 53] width 21 height 21
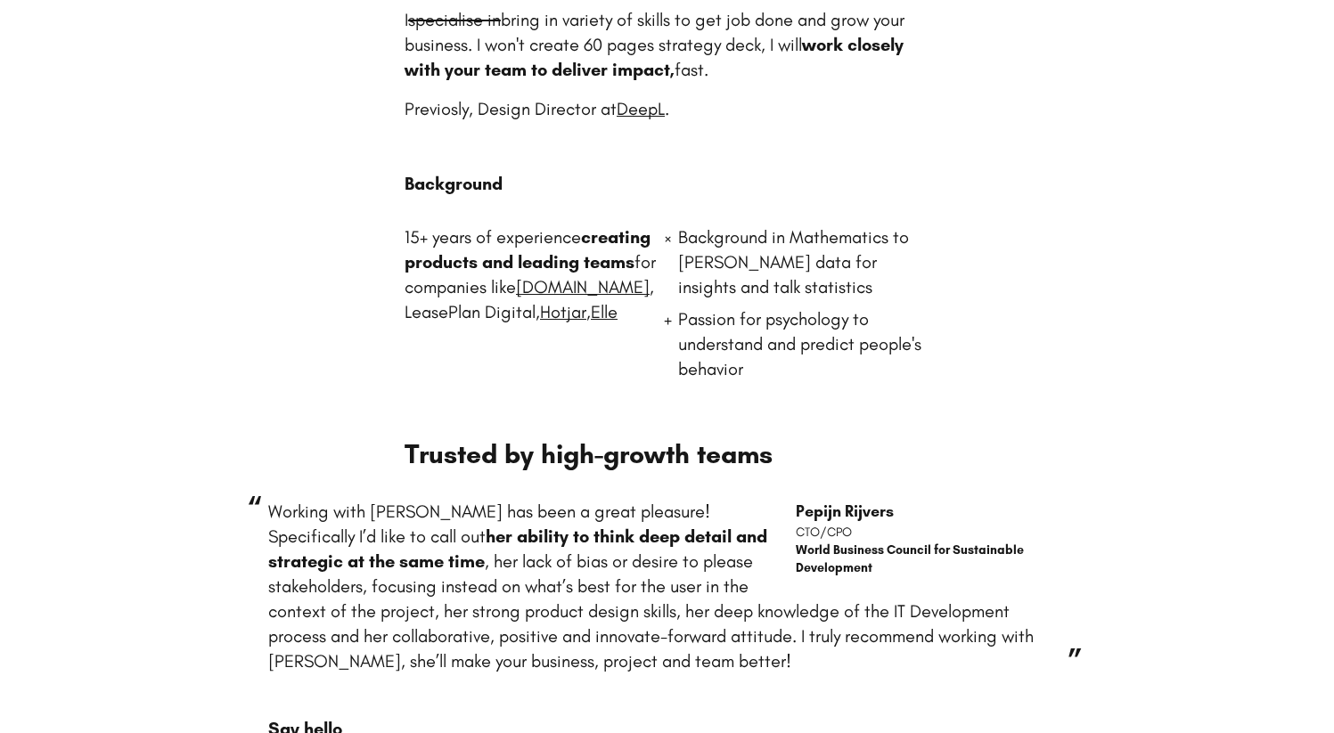
scroll to position [449, 0]
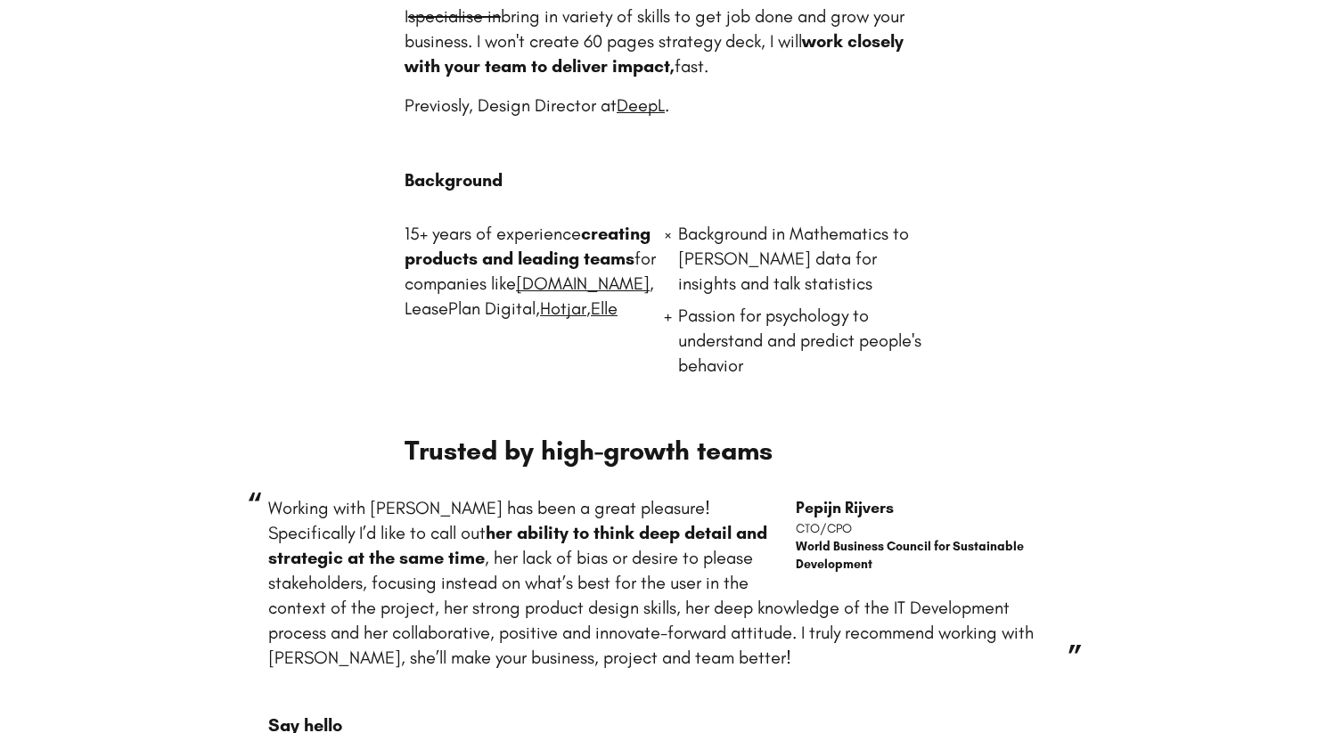
click at [437, 223] on div "15+ years of experience creating products and leading teams for companies like …" at bounding box center [531, 310] width 252 height 178
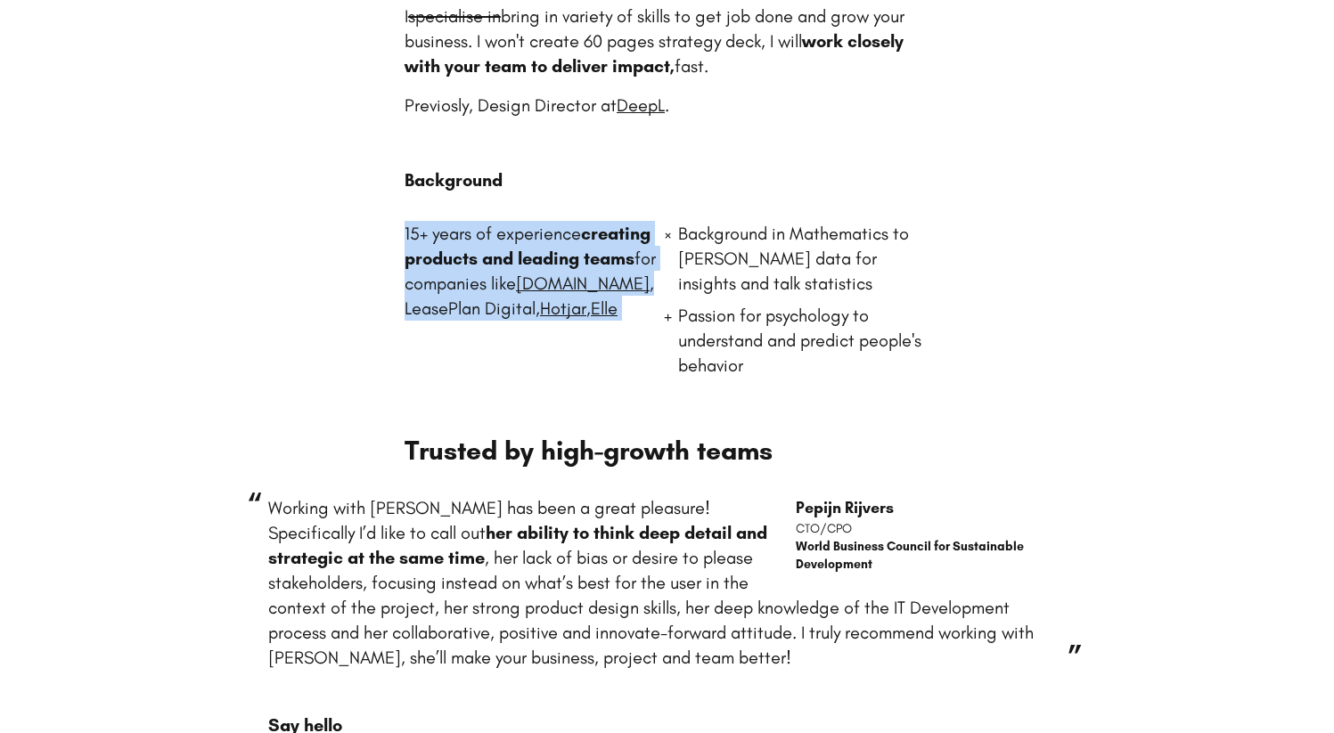
click at [437, 223] on div "15+ years of experience creating products and leading teams for companies like …" at bounding box center [531, 310] width 252 height 178
click at [434, 243] on div "15+ years of experience creating products and leading teams for companies like …" at bounding box center [531, 310] width 252 height 178
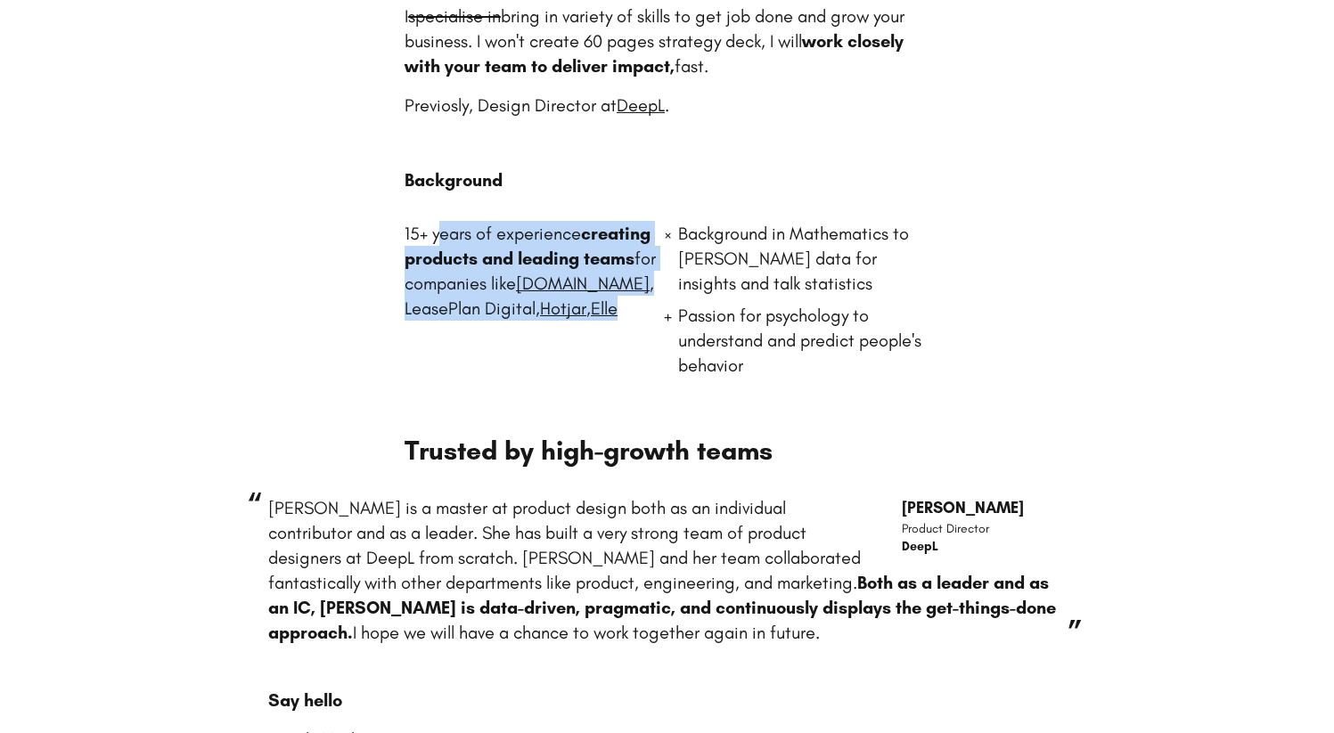
drag, startPoint x: 519, startPoint y: 330, endPoint x: 438, endPoint y: 242, distance: 119.2
click at [438, 242] on div "15+ years of experience creating products and leading teams for companies like …" at bounding box center [531, 310] width 252 height 178
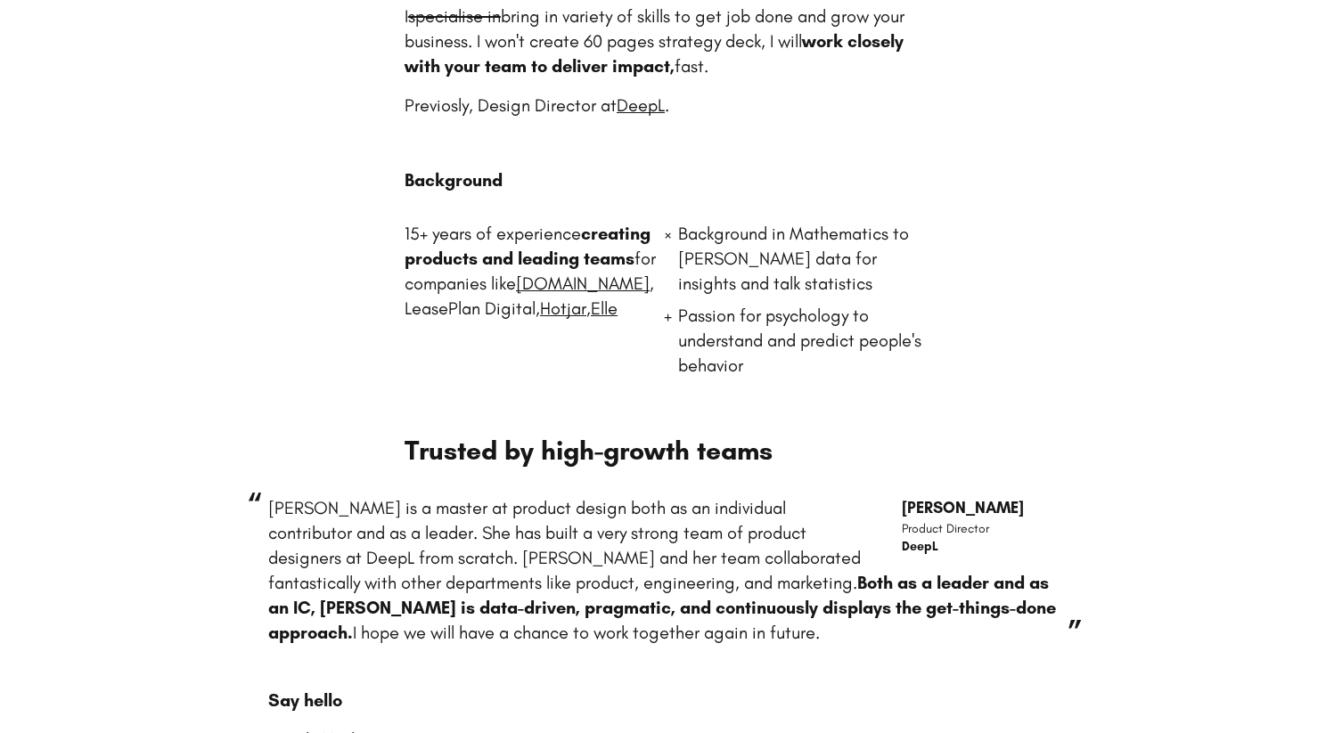
click at [726, 241] on p "Background in Mathematics to hunt data for insights and talk statistics" at bounding box center [804, 258] width 252 height 75
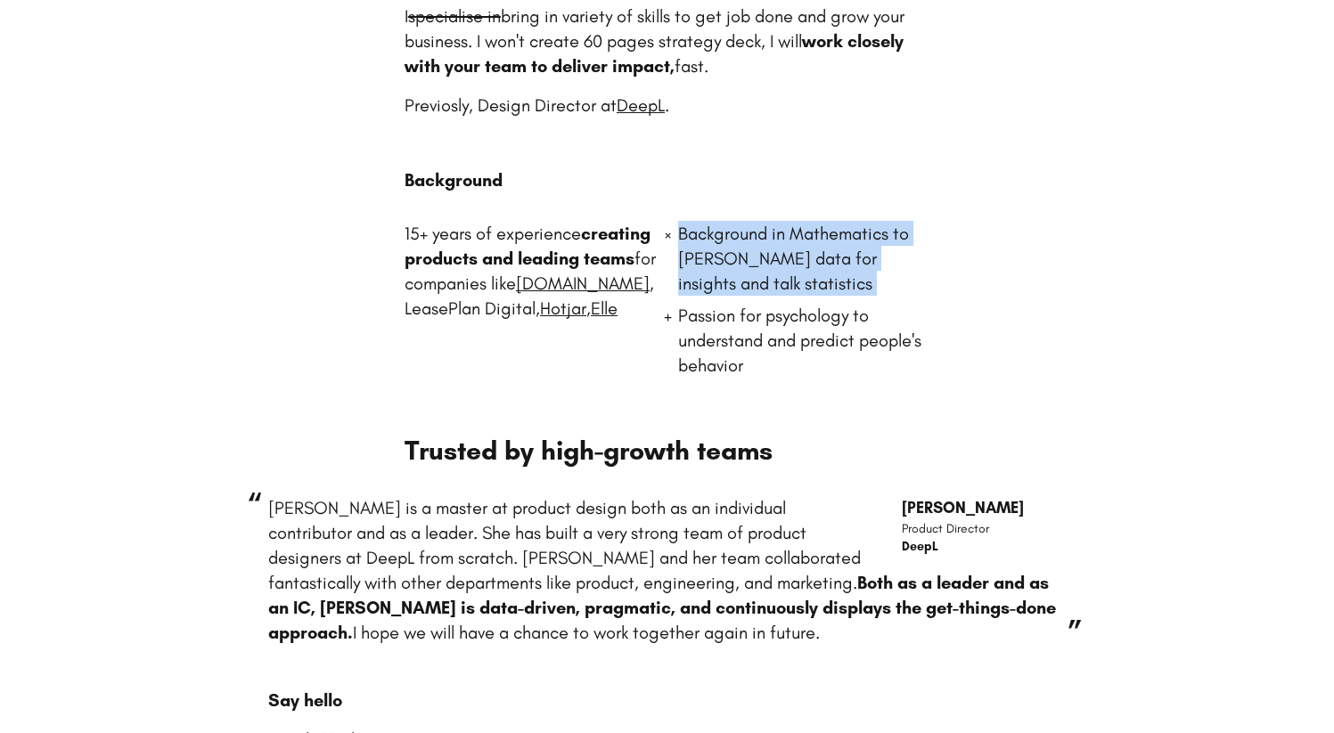
click at [726, 241] on p "Background in Mathematics to hunt data for insights and talk statistics" at bounding box center [804, 258] width 252 height 75
click at [724, 256] on p "Background in Mathematics to hunt data for insights and talk statistics" at bounding box center [804, 258] width 252 height 75
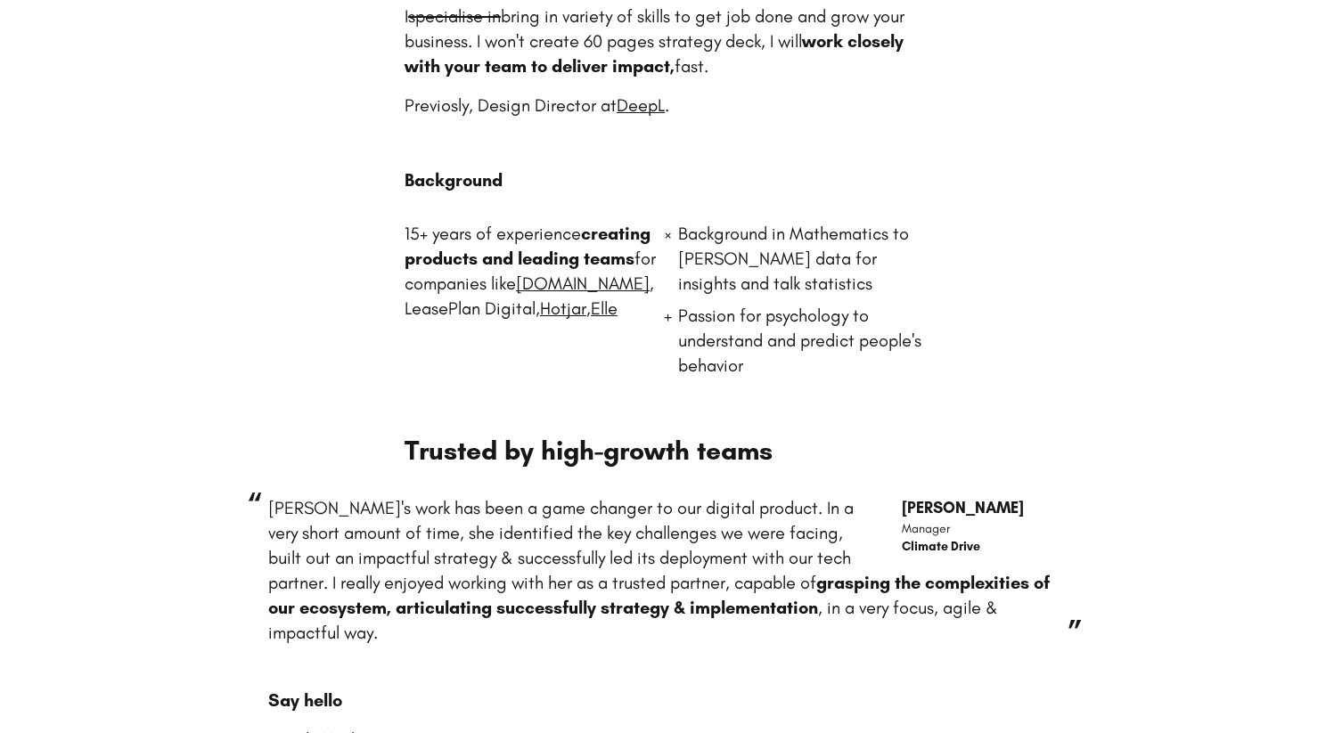
click at [707, 319] on p "Passion for psychology to understand and predict people's behavior" at bounding box center [804, 340] width 252 height 75
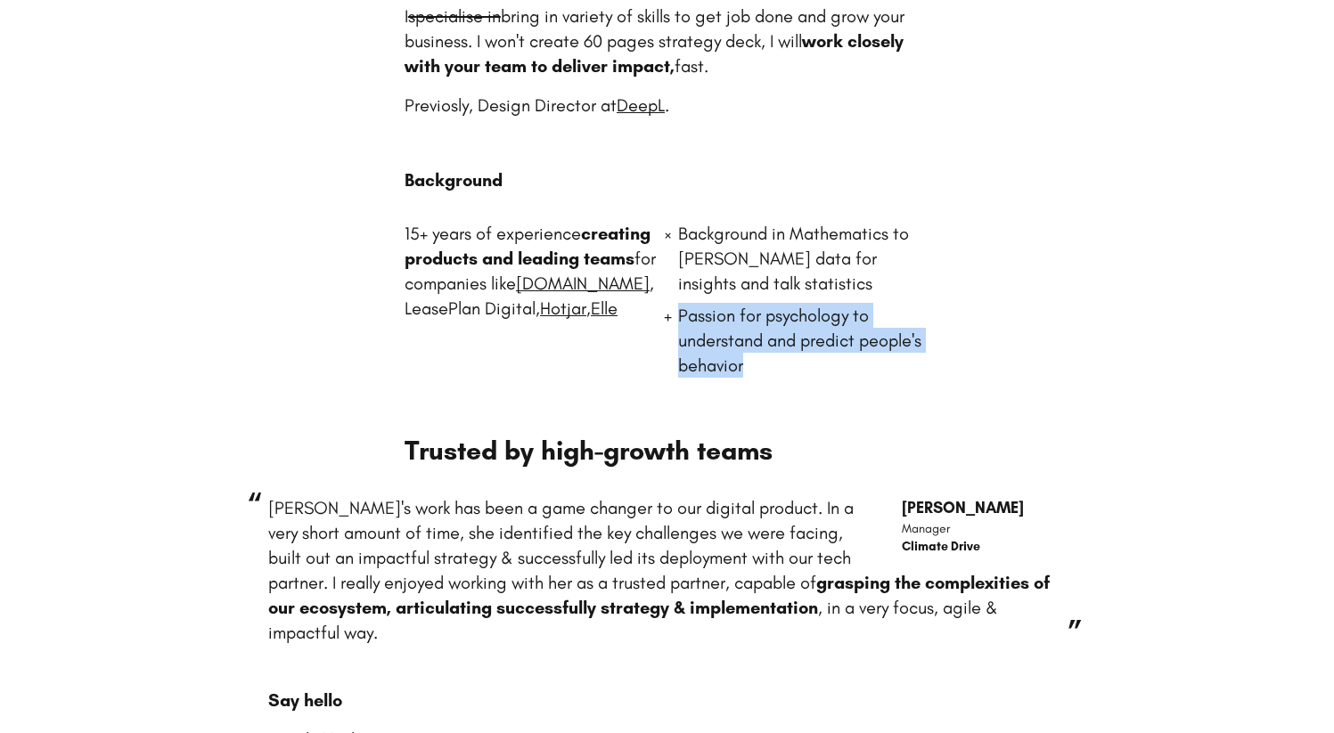
click at [707, 319] on p "Passion for psychology to understand and predict people's behavior" at bounding box center [804, 340] width 252 height 75
click at [781, 322] on p "Passion for psychology to understand and predict people's behavior" at bounding box center [804, 340] width 252 height 75
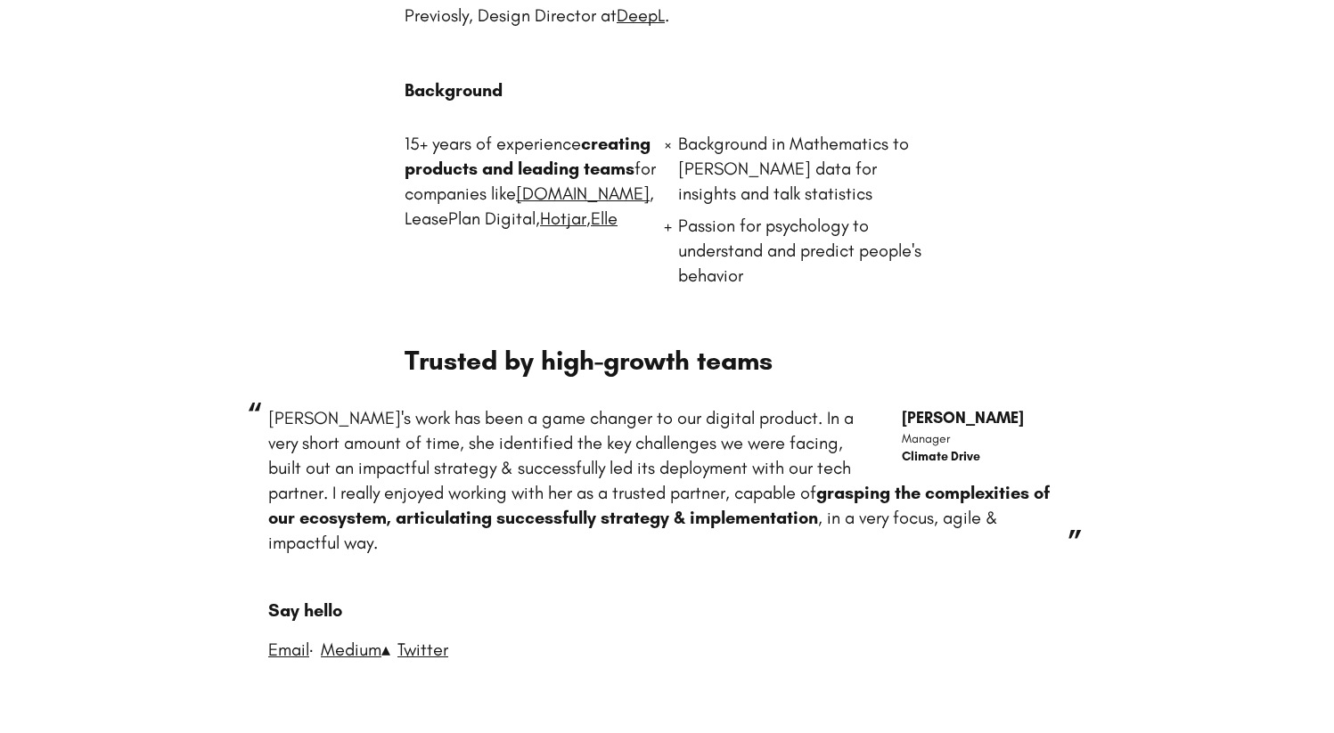
scroll to position [553, 0]
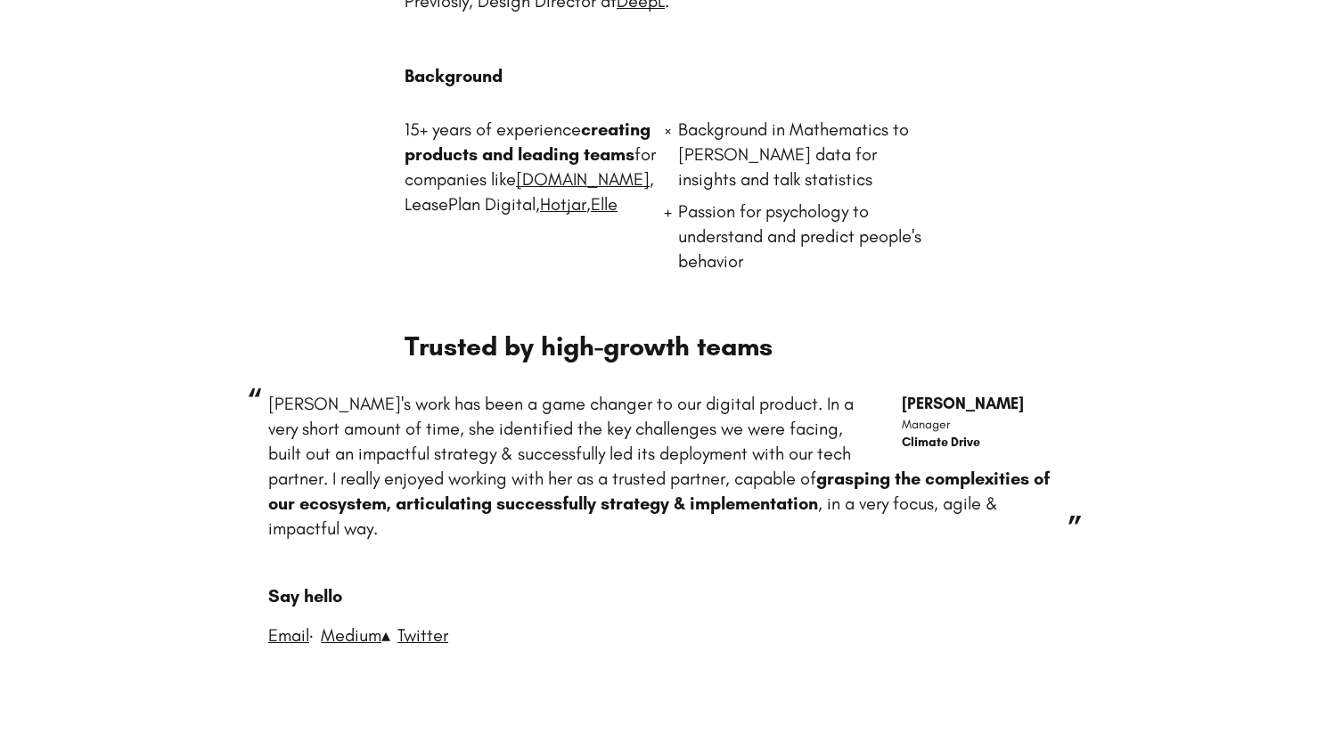
click at [529, 342] on h3 "Trusted by high-growth teams" at bounding box center [667, 347] width 525 height 32
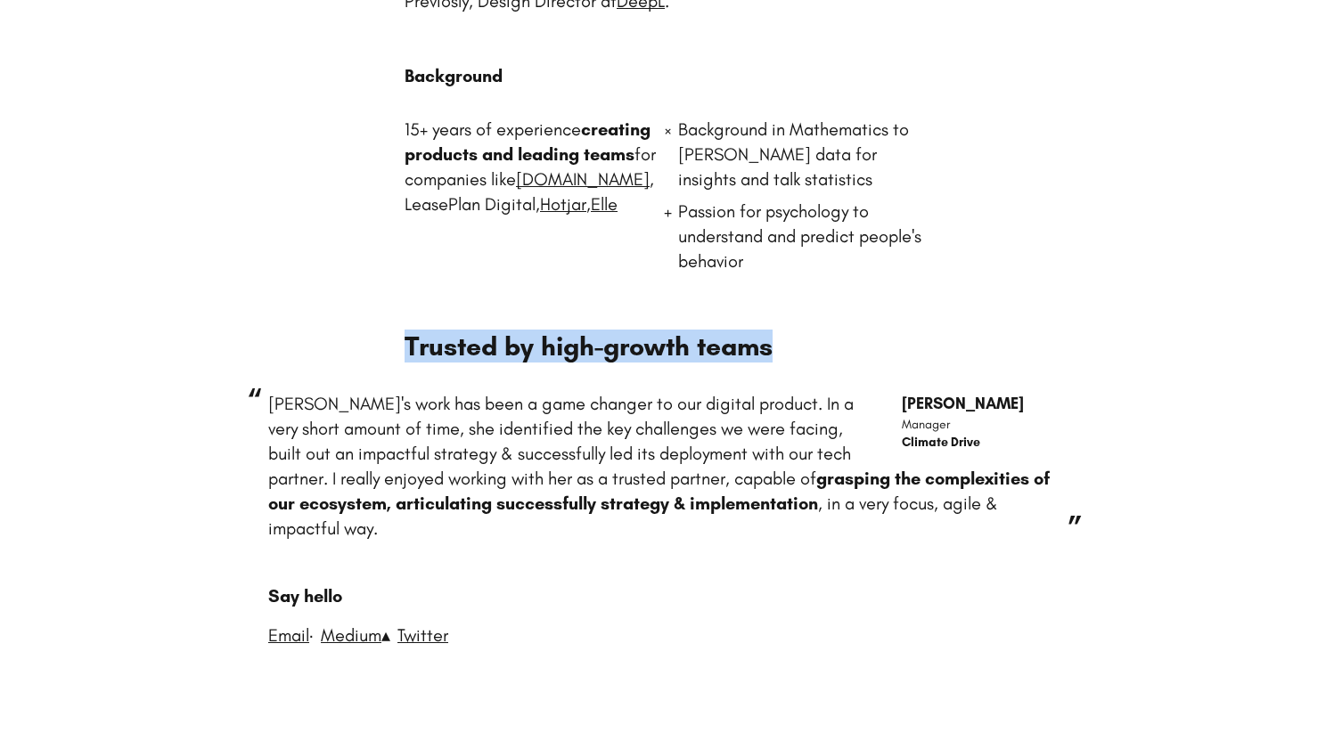
click at [529, 342] on h3 "Trusted by high-growth teams" at bounding box center [667, 347] width 525 height 32
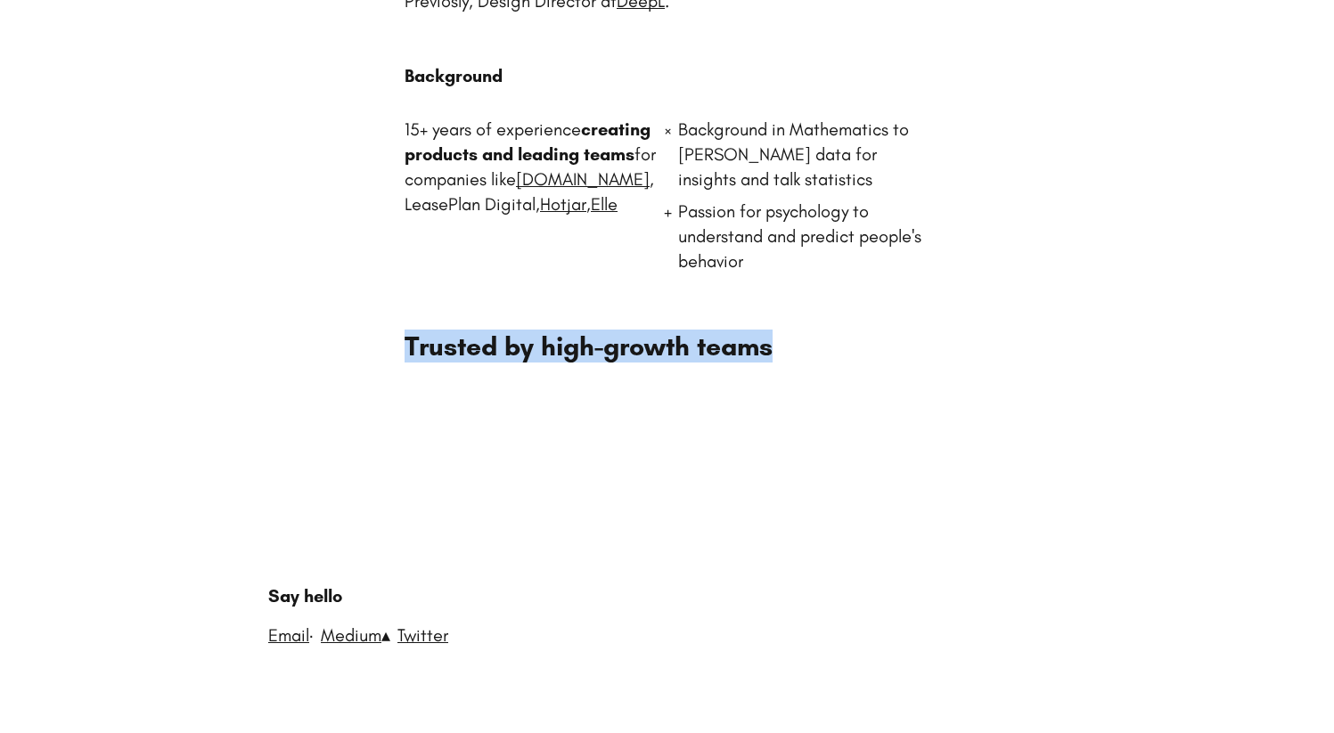
click at [568, 344] on h3 "Trusted by high-growth teams" at bounding box center [667, 347] width 525 height 32
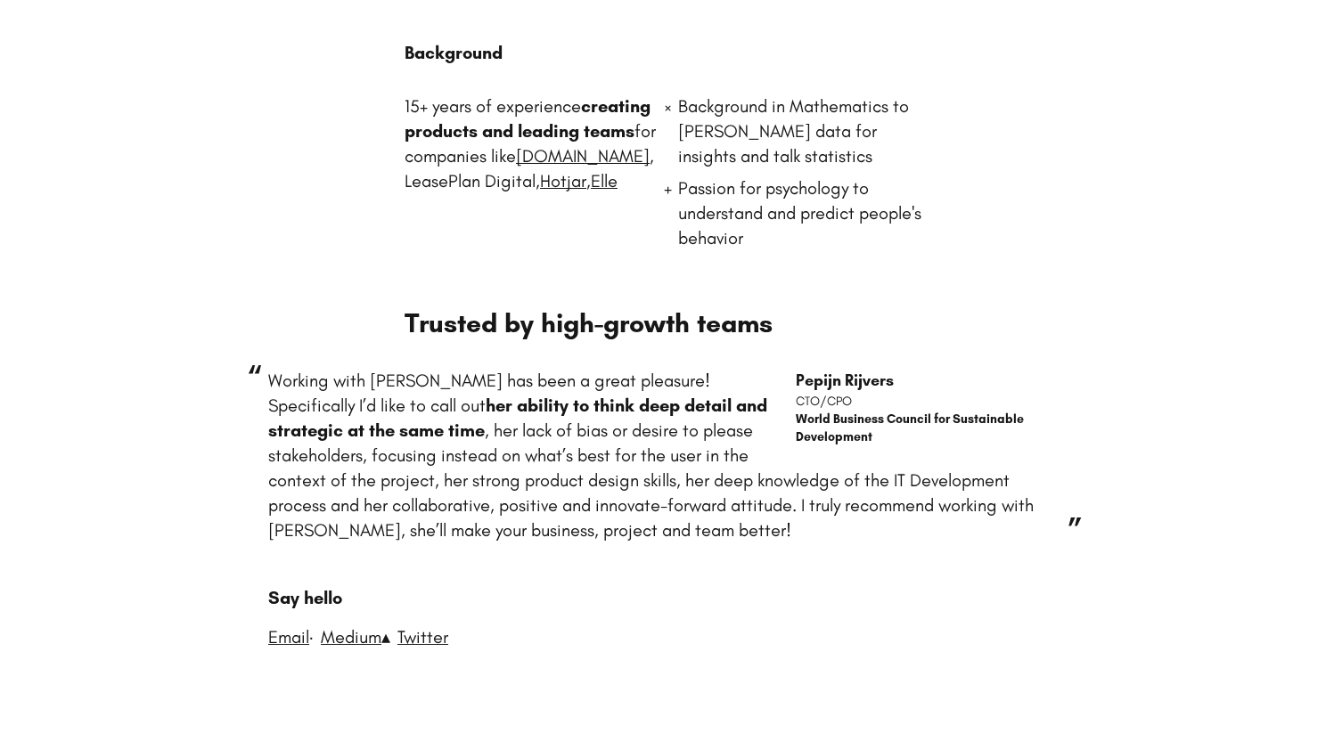
scroll to position [578, 0]
click at [626, 496] on p "Working with Elena has been a great pleasure! Specifically I’d like to call out…" at bounding box center [667, 453] width 799 height 175
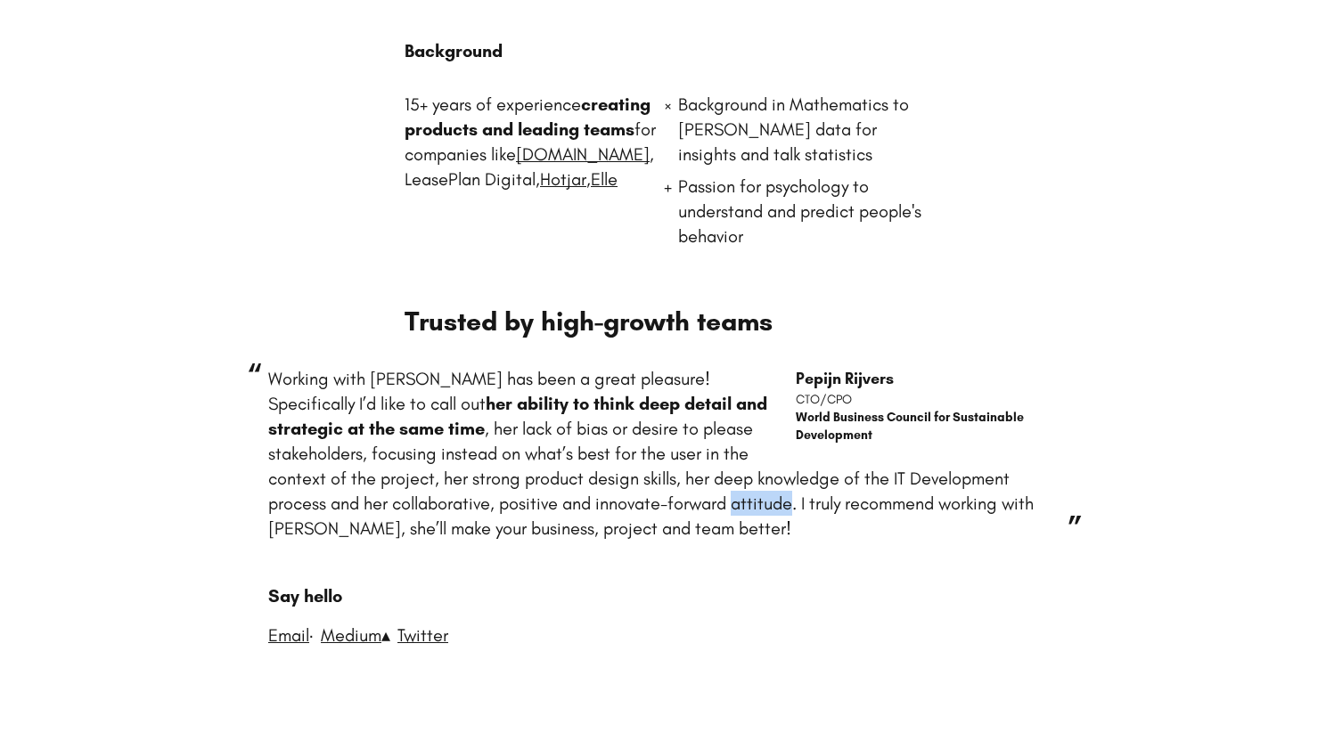
click at [626, 496] on p "Working with Elena has been a great pleasure! Specifically I’d like to call out…" at bounding box center [667, 453] width 799 height 175
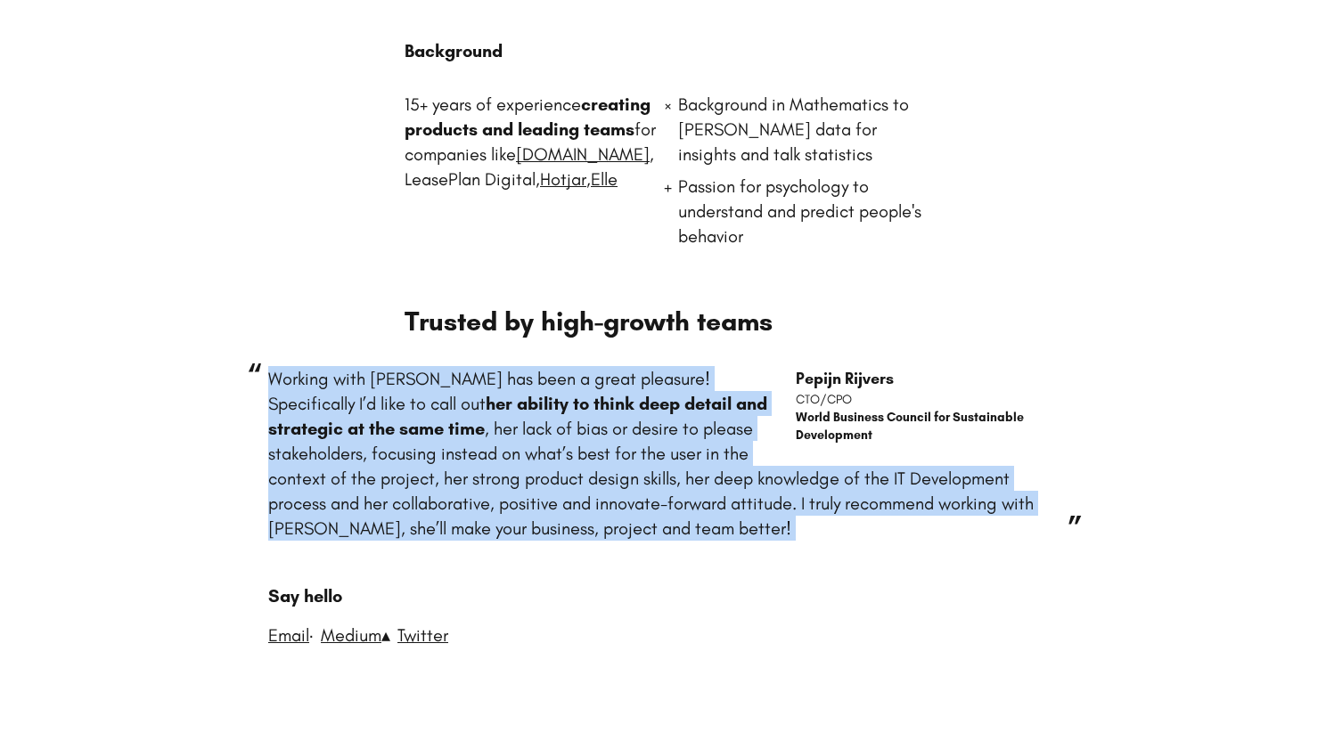
click at [626, 496] on p "Working with Elena has been a great pleasure! Specifically I’d like to call out…" at bounding box center [667, 453] width 799 height 175
click at [526, 479] on p "Working with Elena has been a great pleasure! Specifically I’d like to call out…" at bounding box center [667, 453] width 799 height 175
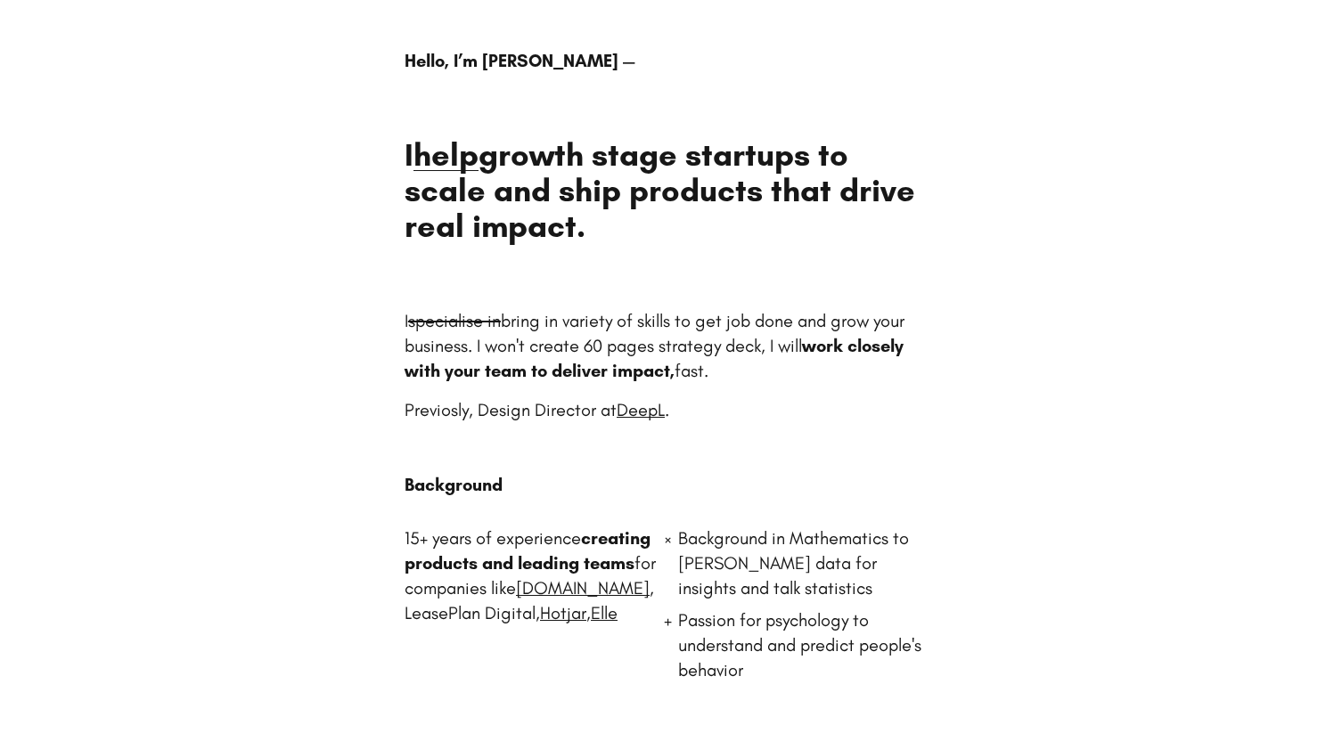
scroll to position [143, 0]
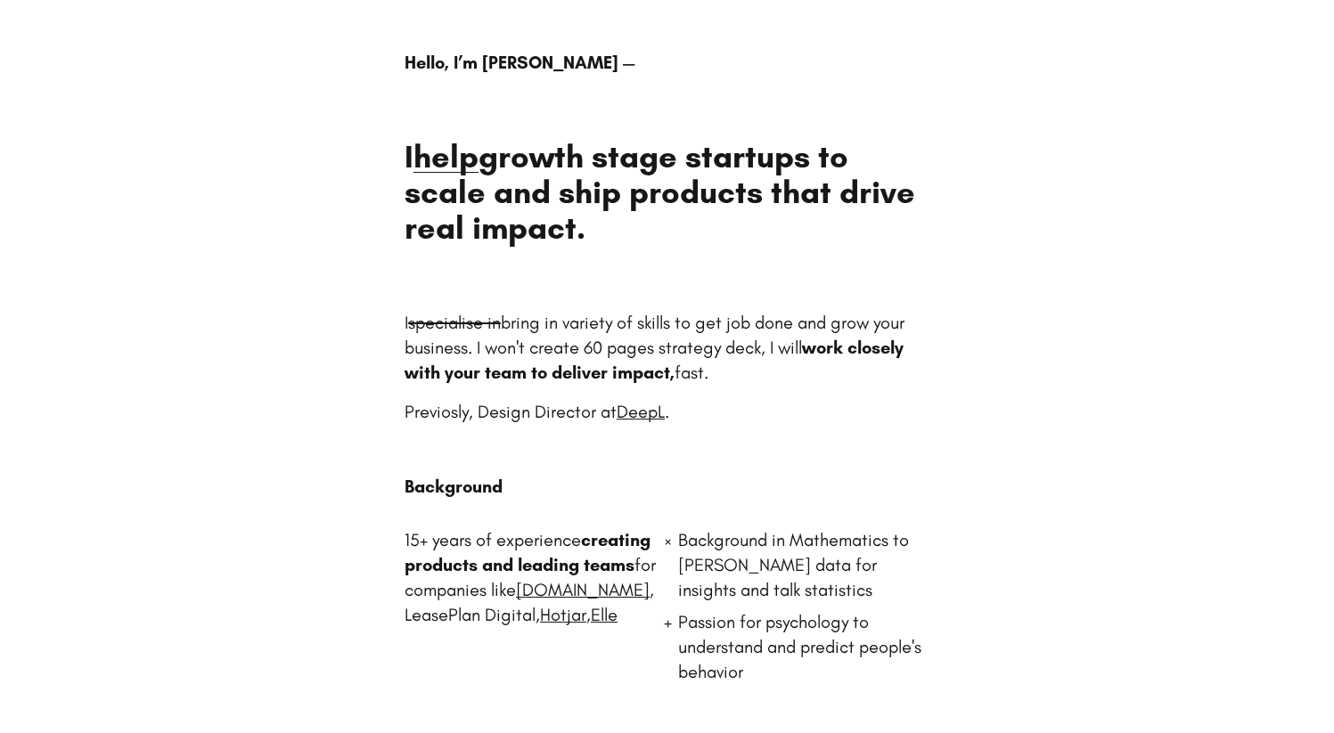
click at [611, 167] on h1 "I help growth stage startups to scale and ship products that drive real impact." at bounding box center [667, 192] width 525 height 107
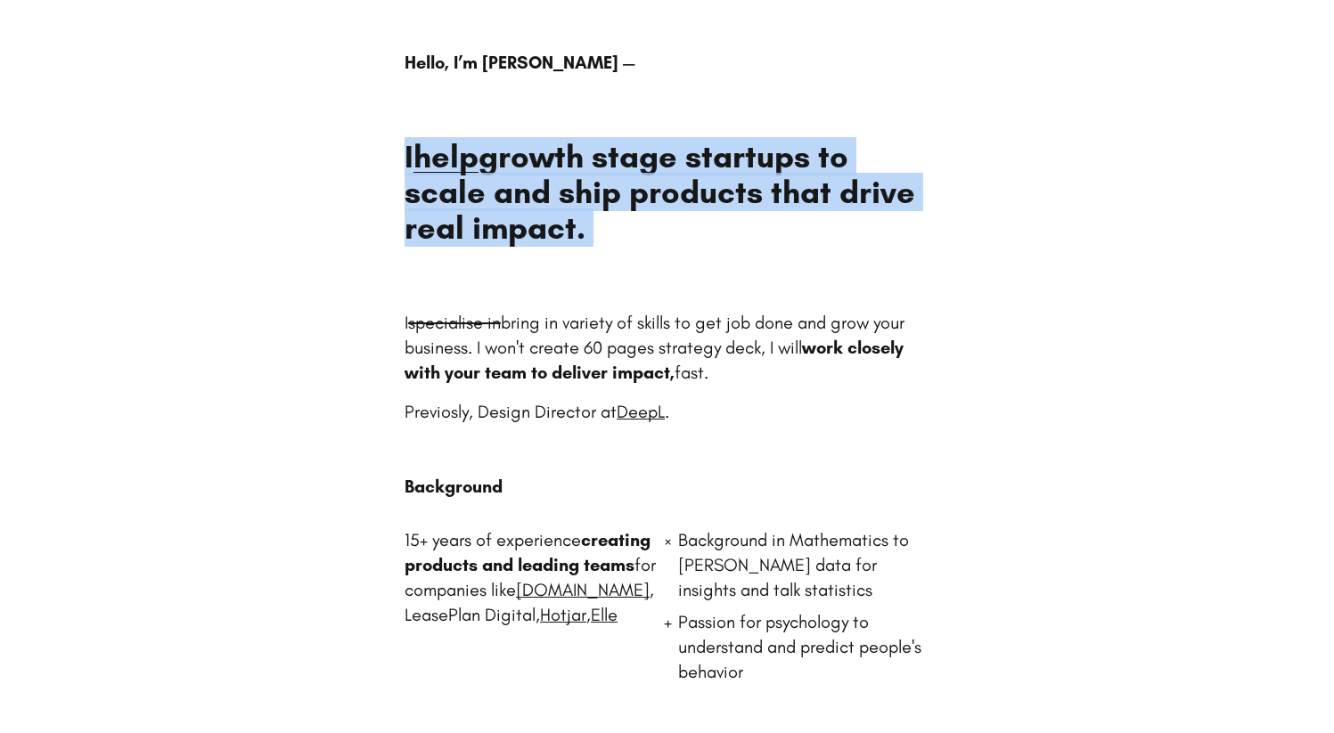
click at [611, 167] on h1 "I help growth stage startups to scale and ship products that drive real impact." at bounding box center [667, 192] width 525 height 107
click at [596, 198] on h1 "I help growth stage startups to scale and ship products that drive real impact." at bounding box center [667, 192] width 525 height 107
drag, startPoint x: 611, startPoint y: 228, endPoint x: 591, endPoint y: 184, distance: 49.0
click at [591, 184] on h1 "I help growth stage startups to scale and ship products that drive real impact." at bounding box center [667, 192] width 525 height 107
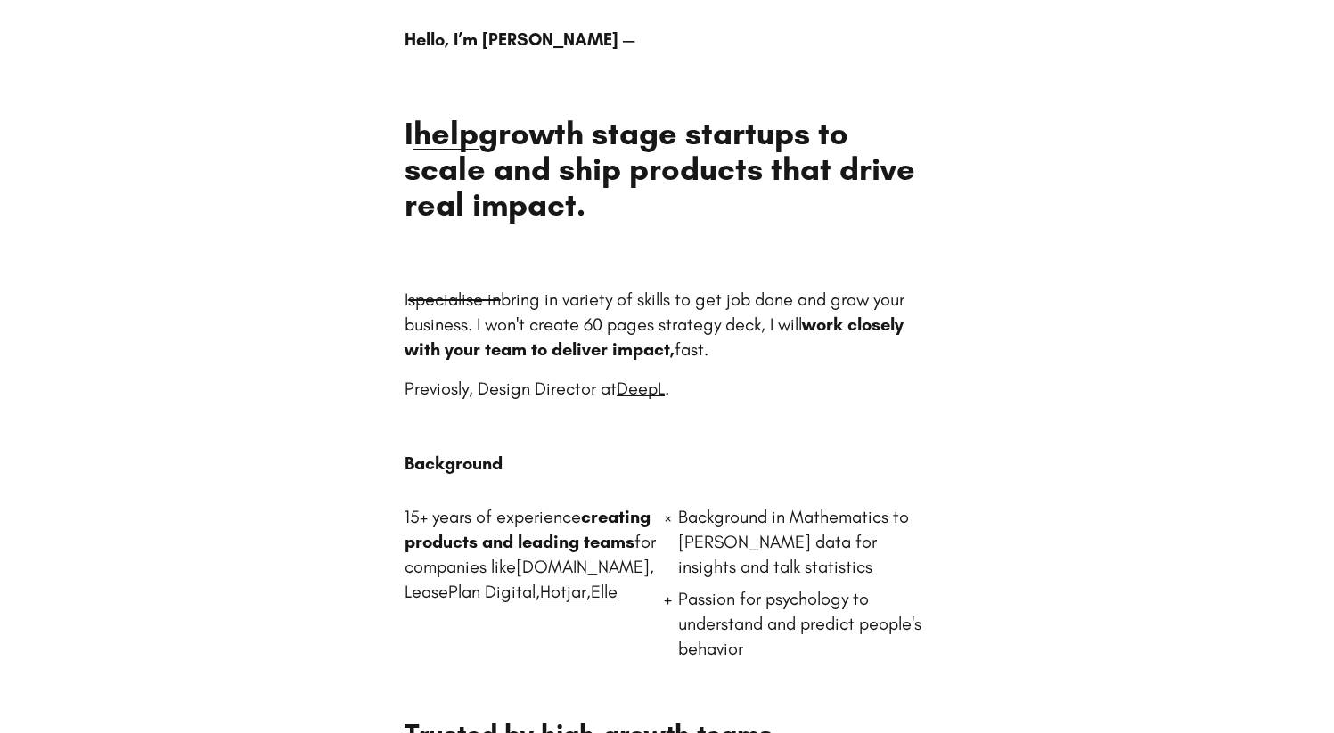
scroll to position [172, 0]
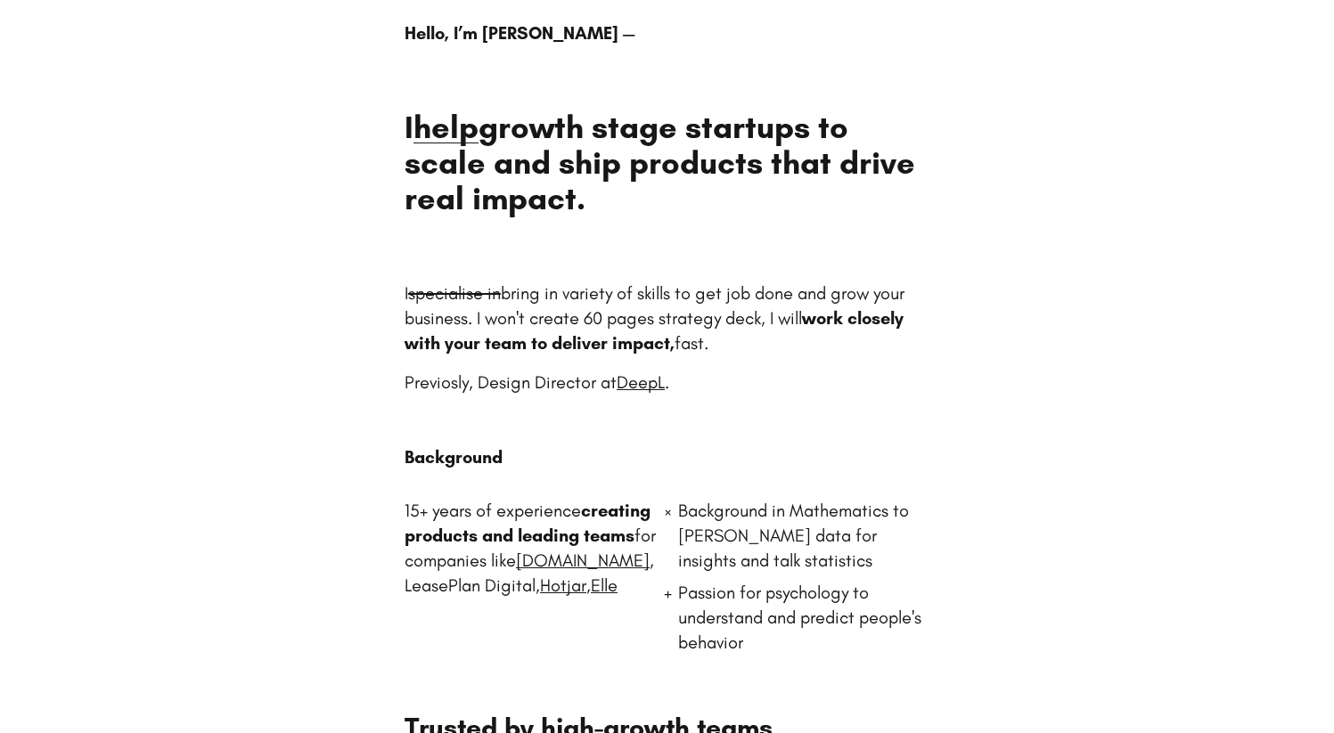
click at [617, 291] on p "I specialise in bring in variety of skills to get job done and grow your busine…" at bounding box center [667, 318] width 525 height 75
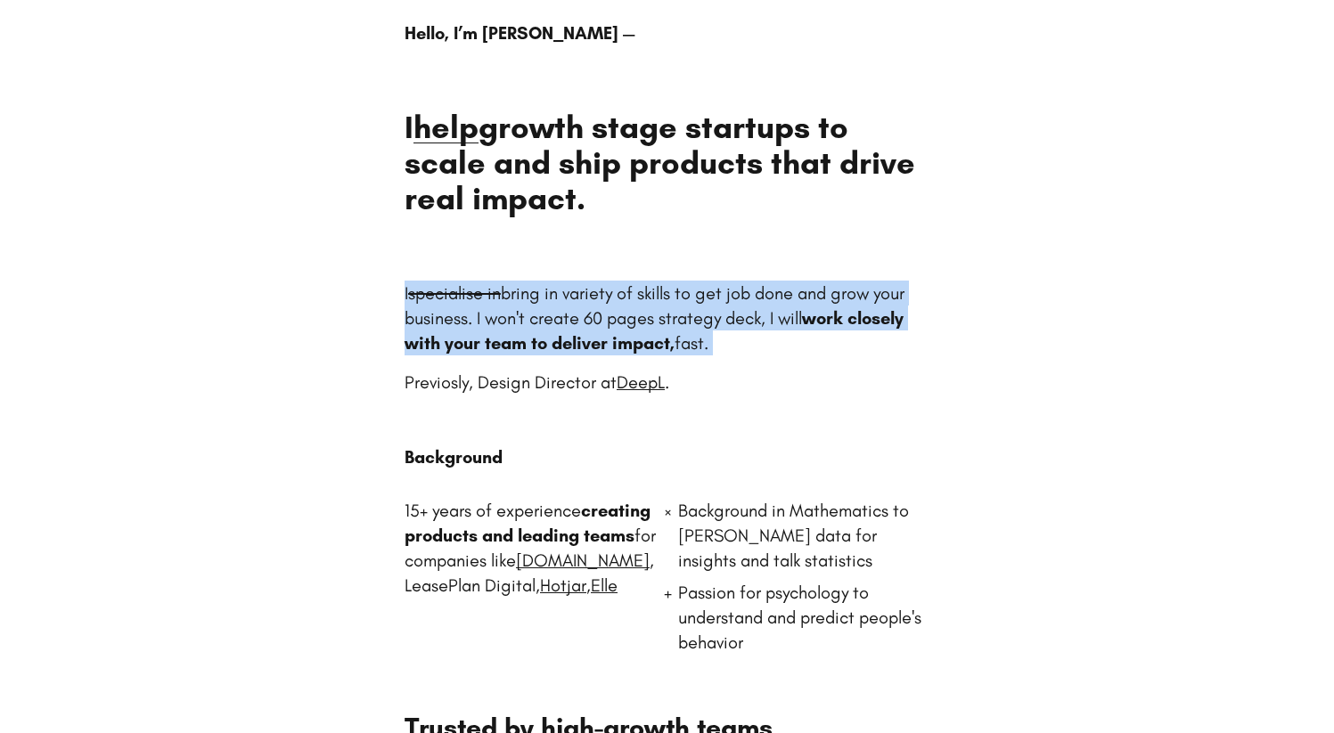
click at [617, 291] on p "I specialise in bring in variety of skills to get job done and grow your busine…" at bounding box center [667, 318] width 525 height 75
click at [653, 296] on p "I specialise in bring in variety of skills to get job done and grow your busine…" at bounding box center [667, 318] width 525 height 75
drag, startPoint x: 761, startPoint y: 344, endPoint x: 601, endPoint y: 292, distance: 168.5
click at [601, 292] on p "I specialise in bring in variety of skills to get job done and grow your busine…" at bounding box center [667, 318] width 525 height 75
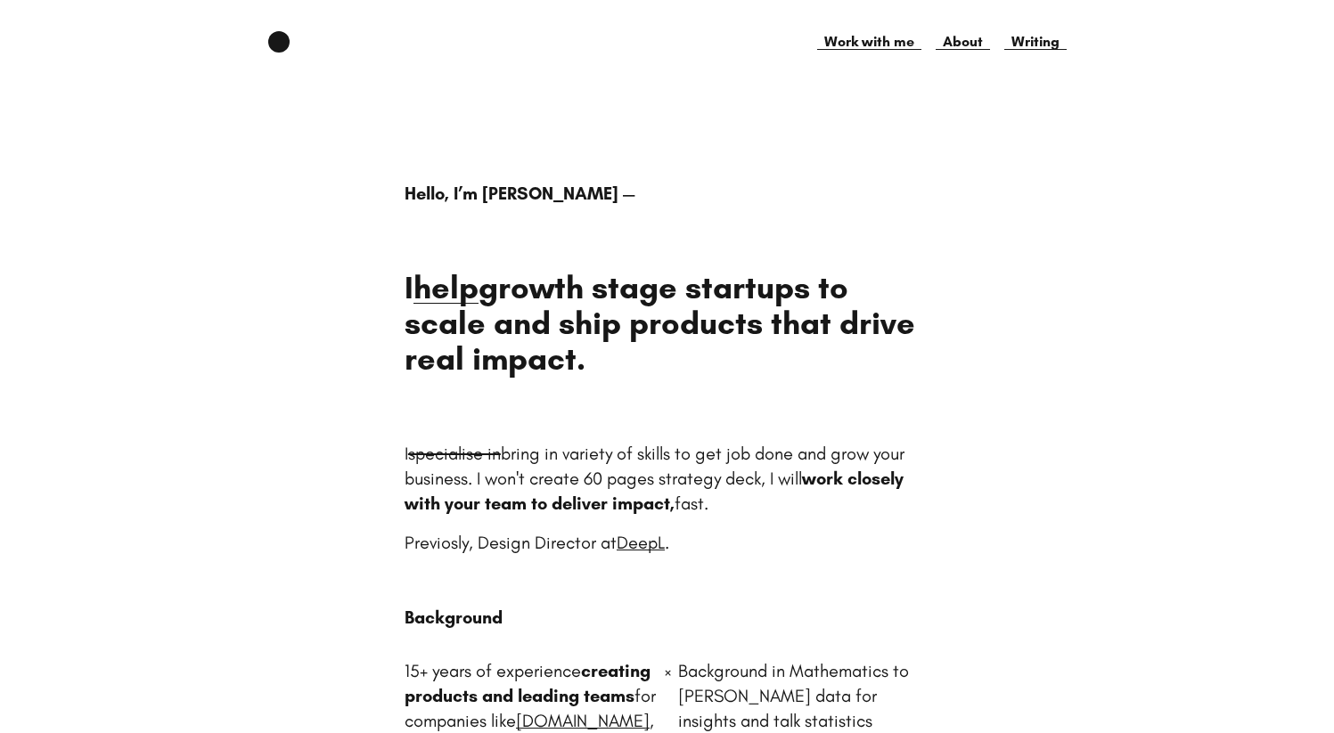
scroll to position [0, 0]
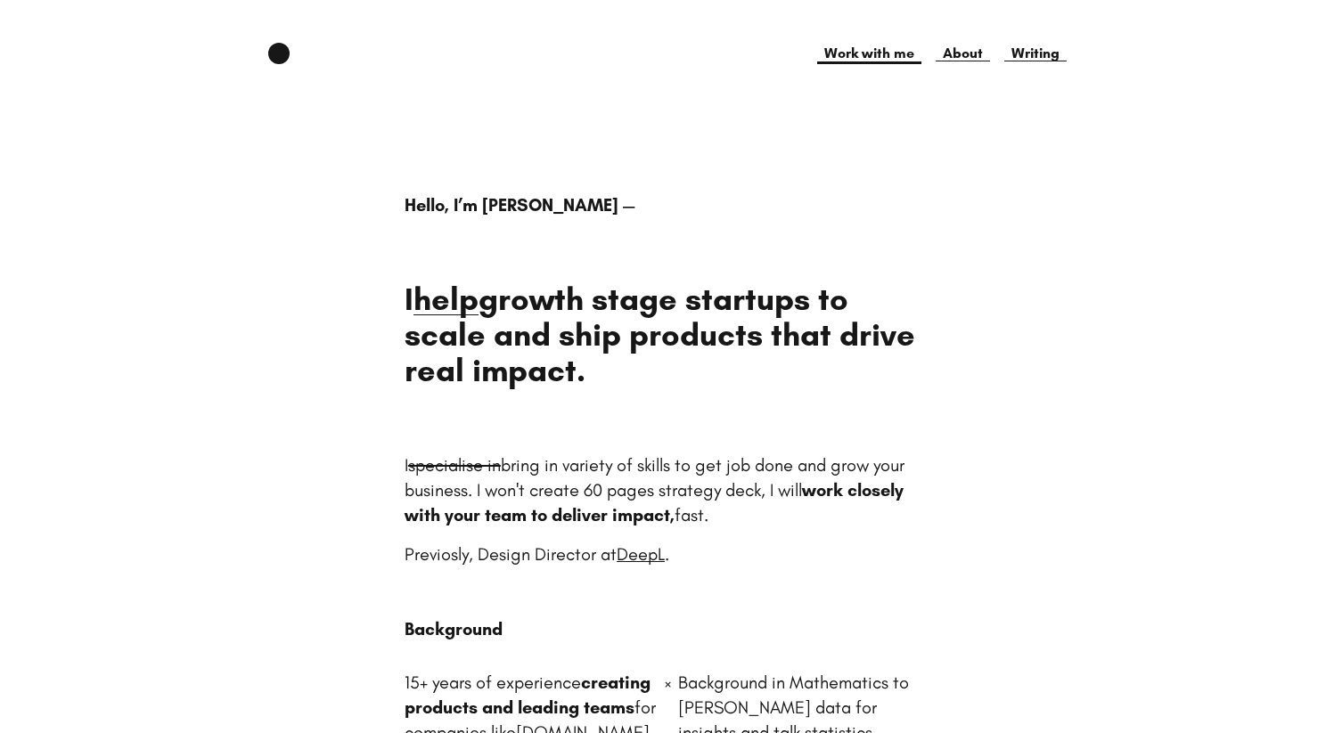
click at [869, 57] on link "Work with me" at bounding box center [869, 53] width 104 height 21
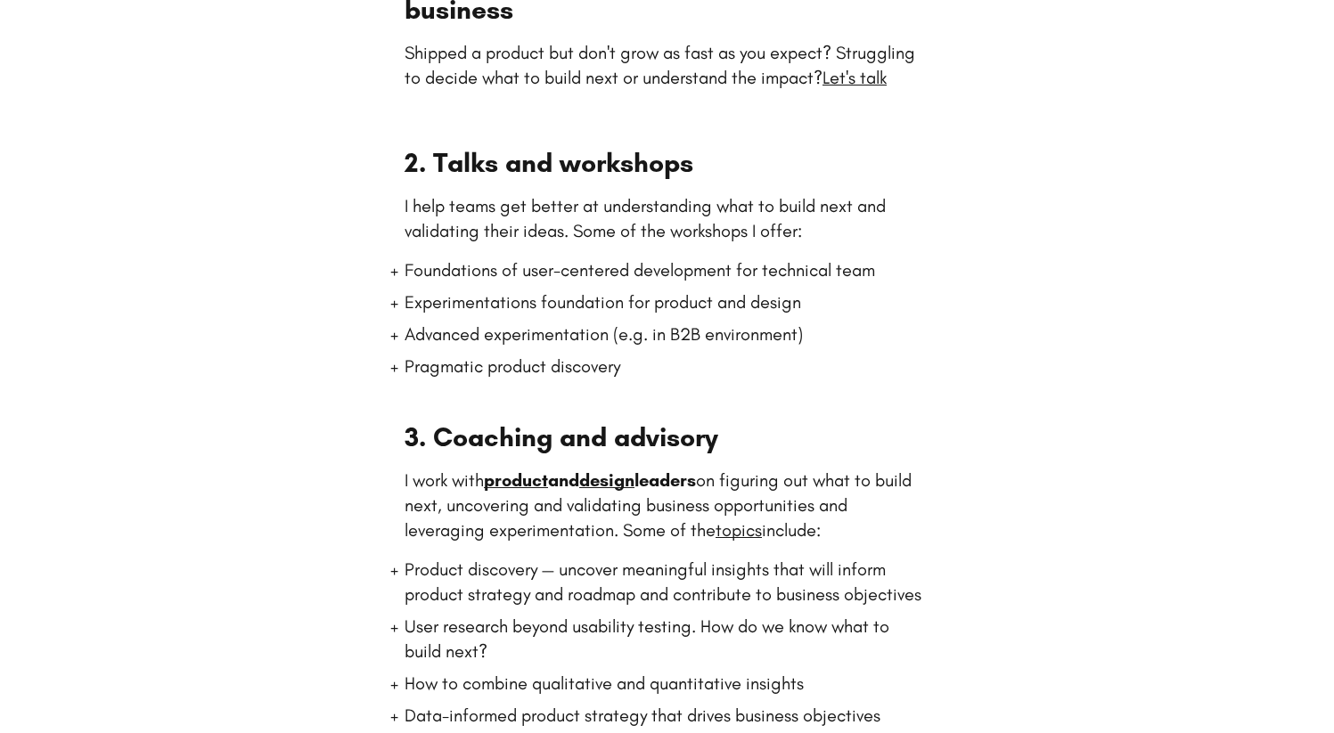
scroll to position [542, 0]
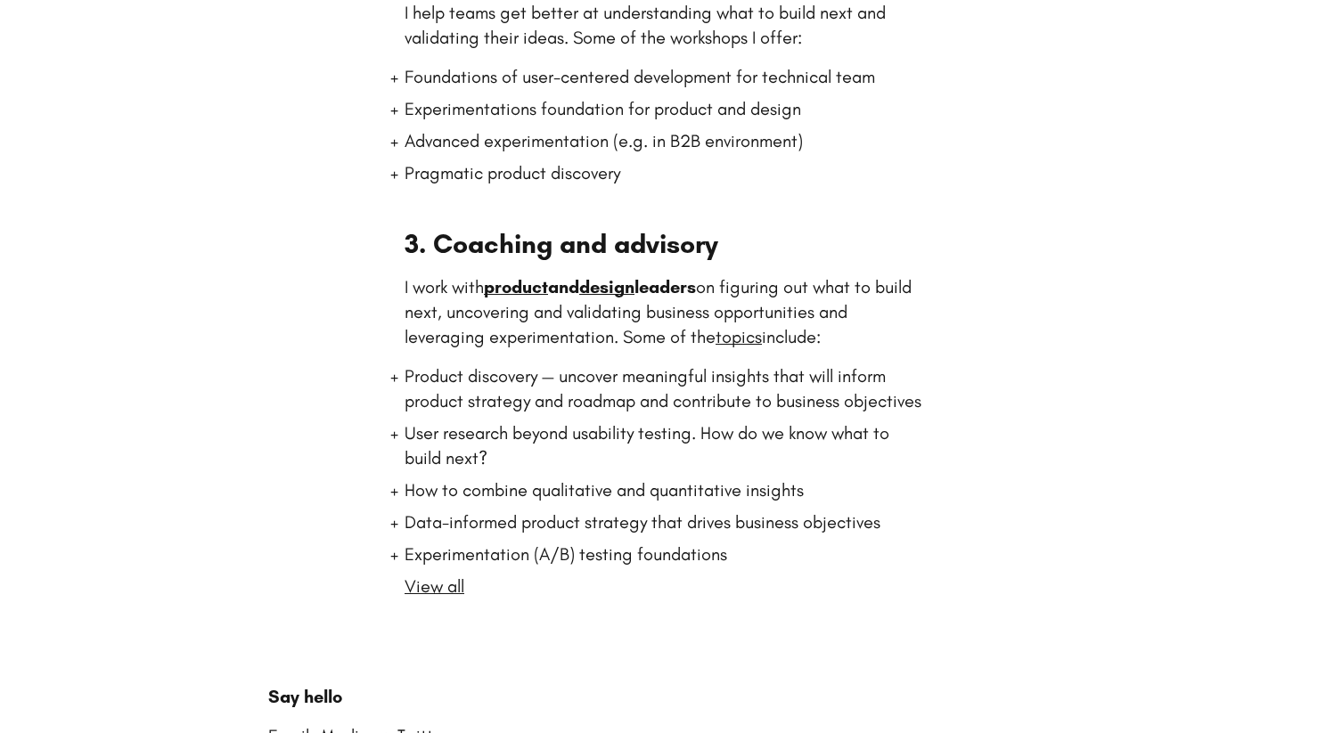
click at [523, 332] on p "I work with product and design leaders on figuring out what to build next, unco…" at bounding box center [667, 311] width 525 height 75
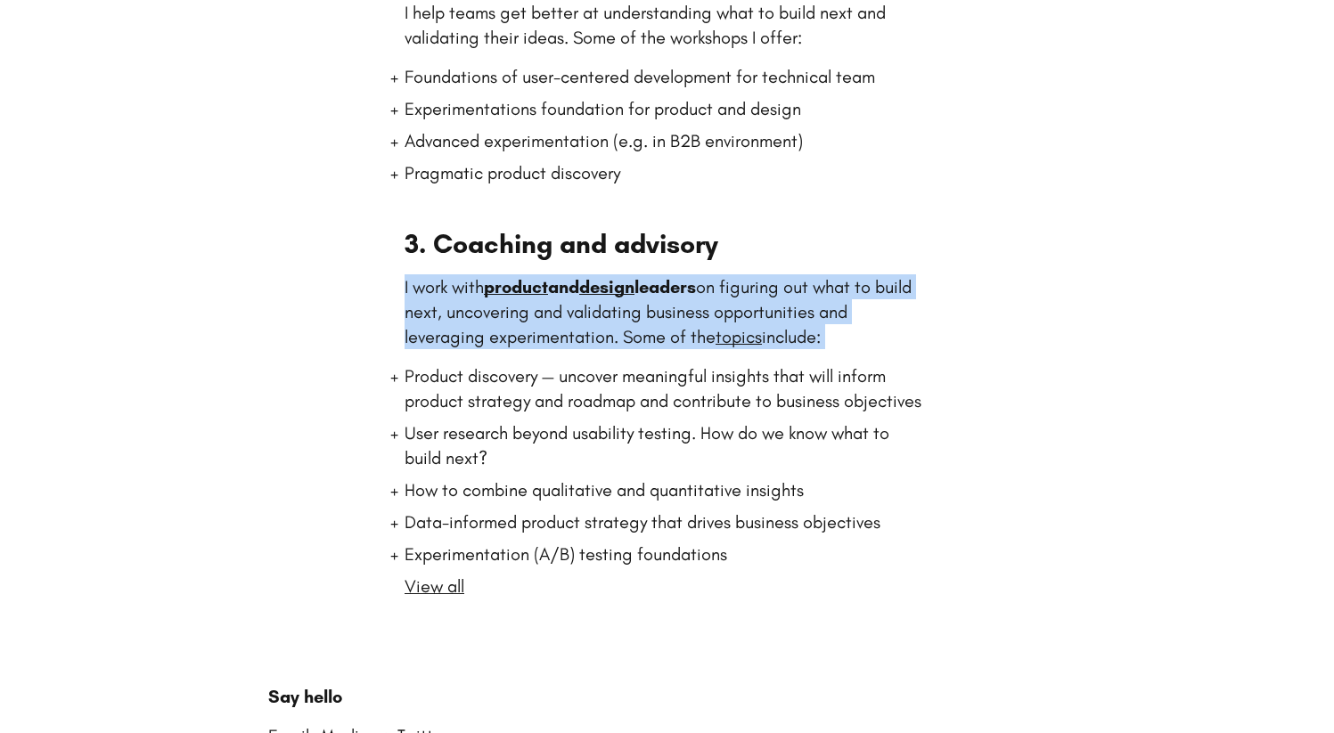
click at [523, 332] on p "I work with product and design leaders on figuring out what to build next, unco…" at bounding box center [667, 311] width 525 height 75
click at [504, 320] on p "I work with product and design leaders on figuring out what to build next, unco…" at bounding box center [667, 311] width 525 height 75
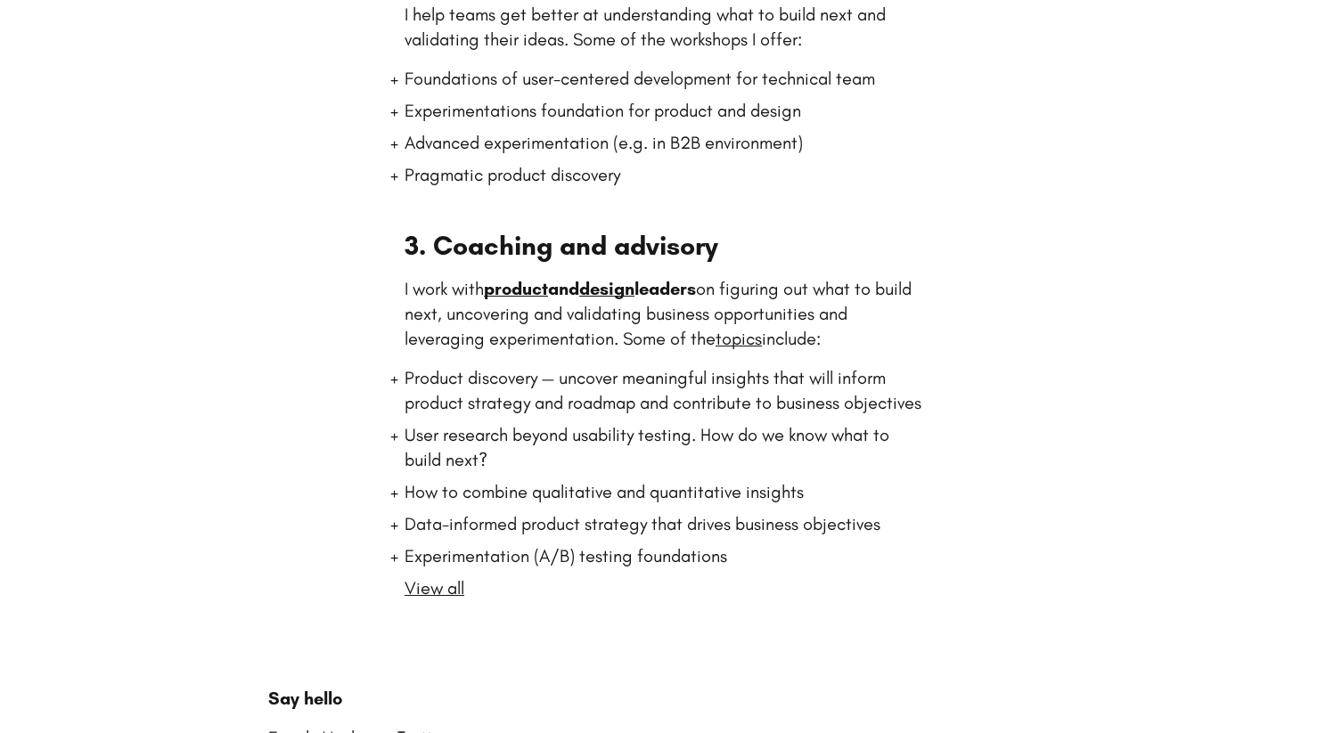
scroll to position [538, 0]
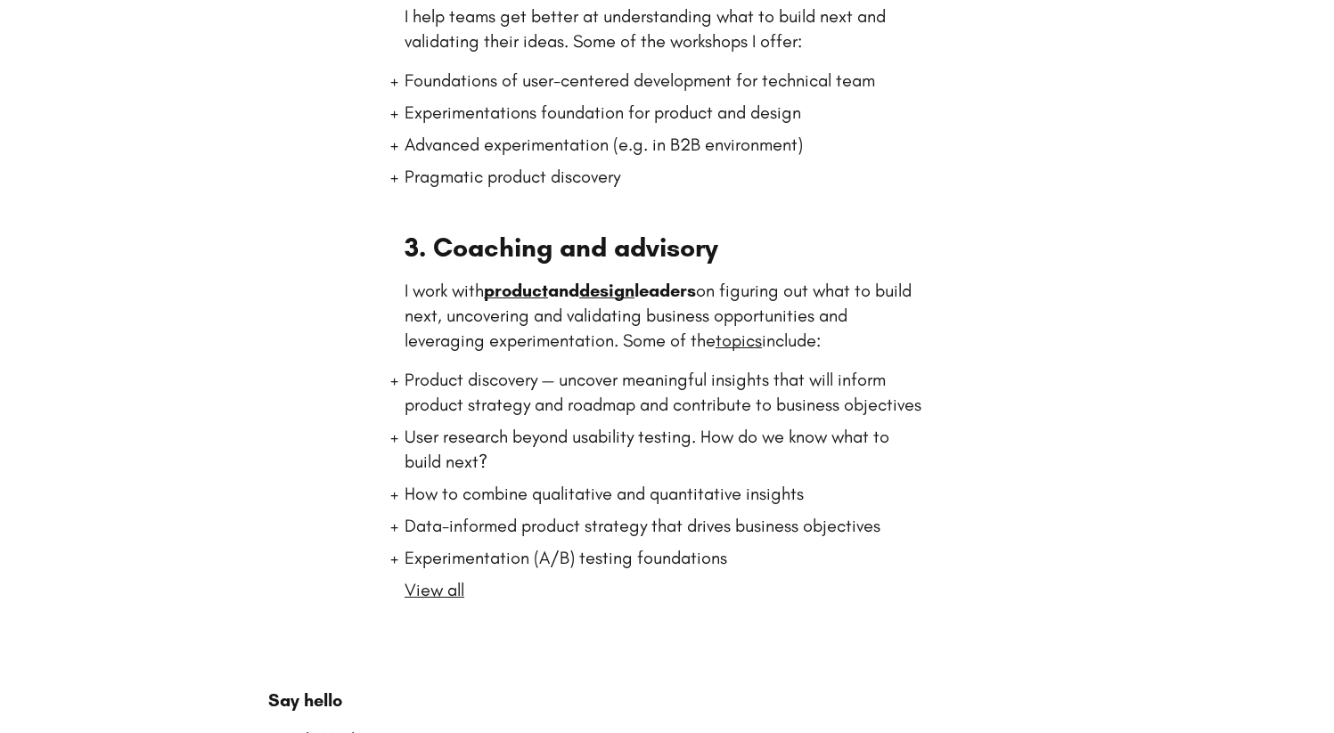
click at [696, 287] on strong "product and design leaders" at bounding box center [590, 290] width 212 height 21
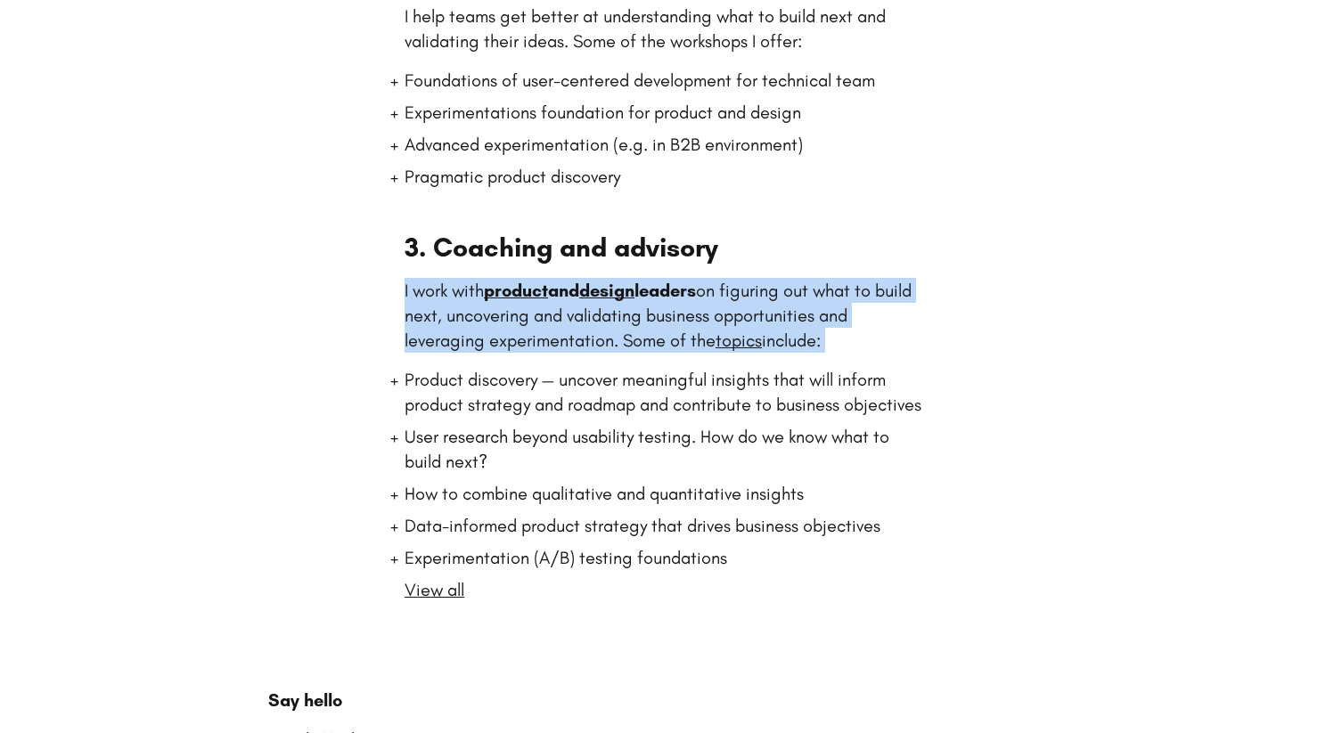
click at [696, 287] on strong "product and design leaders" at bounding box center [590, 290] width 212 height 21
click at [696, 292] on strong "product and design leaders" at bounding box center [590, 290] width 212 height 21
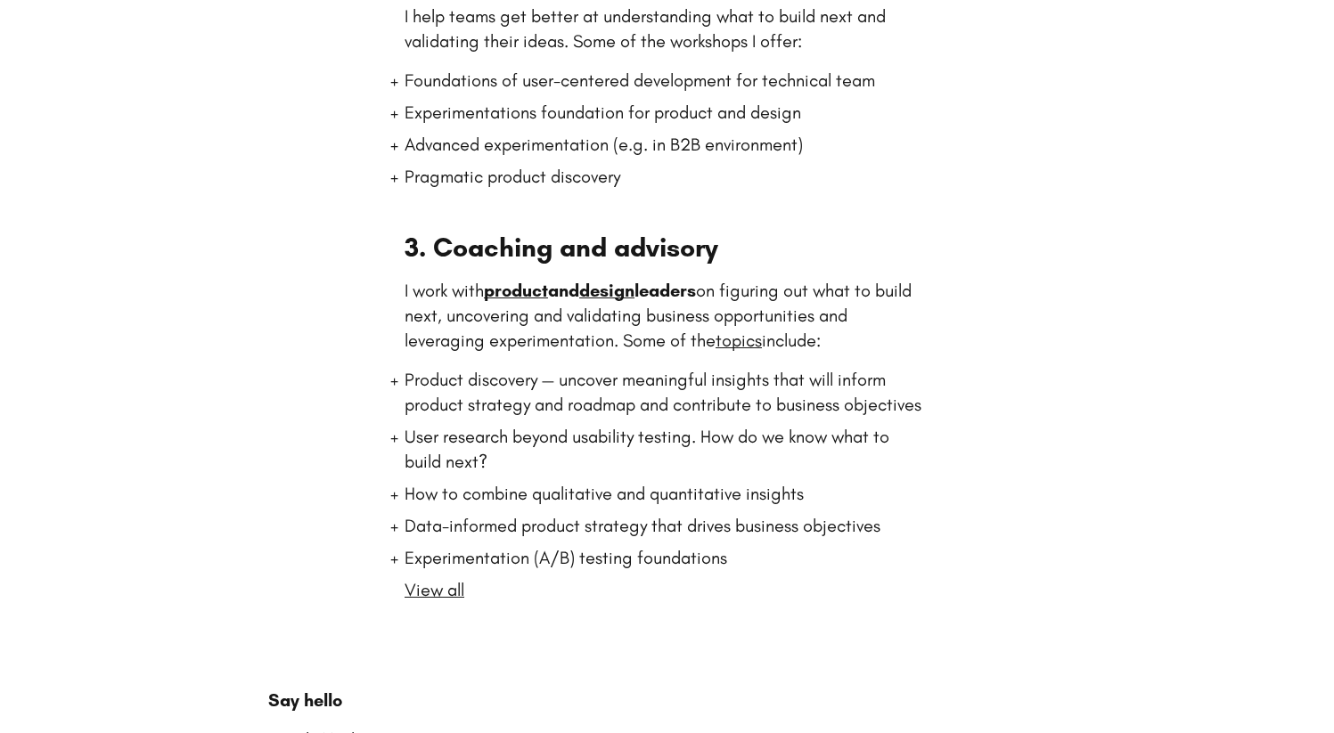
click at [696, 289] on strong "product and design leaders" at bounding box center [590, 290] width 212 height 21
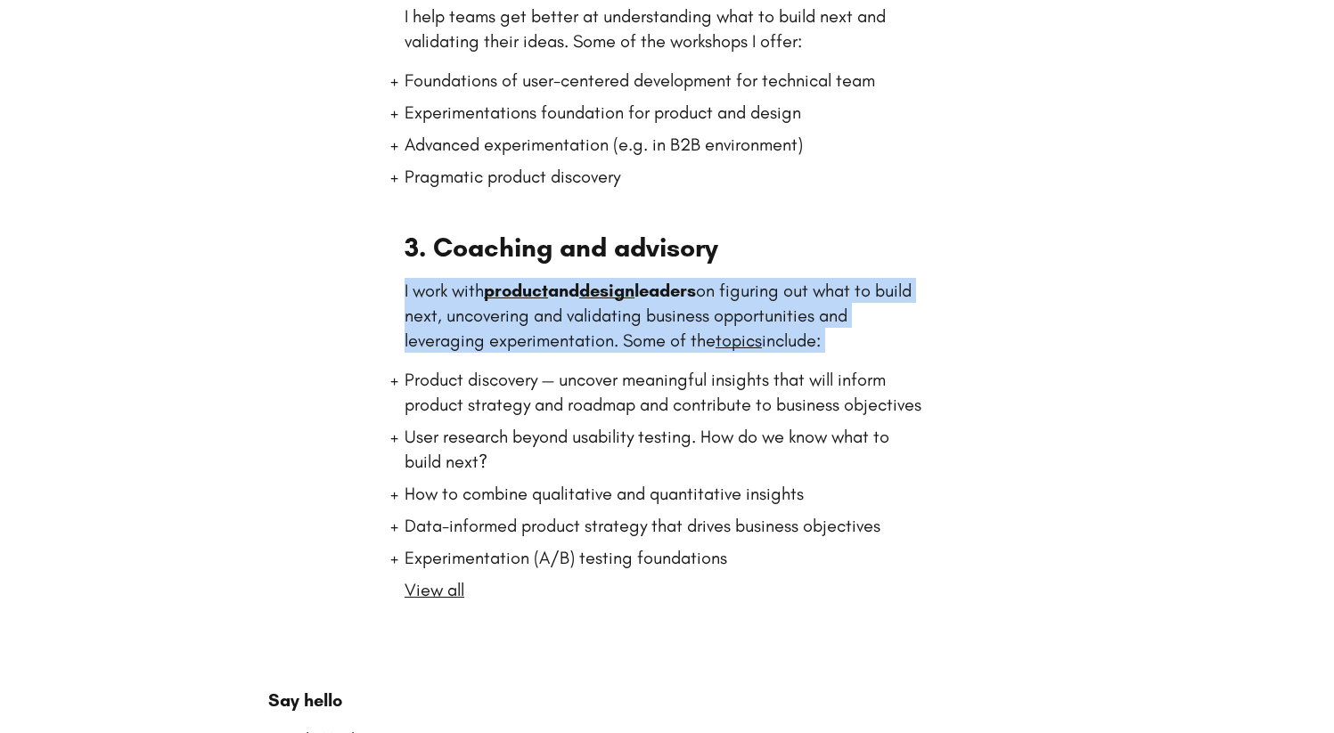
click at [696, 289] on strong "product and design leaders" at bounding box center [590, 290] width 212 height 21
click at [621, 330] on p "I work with product and design leaders on figuring out what to build next, unco…" at bounding box center [667, 315] width 525 height 75
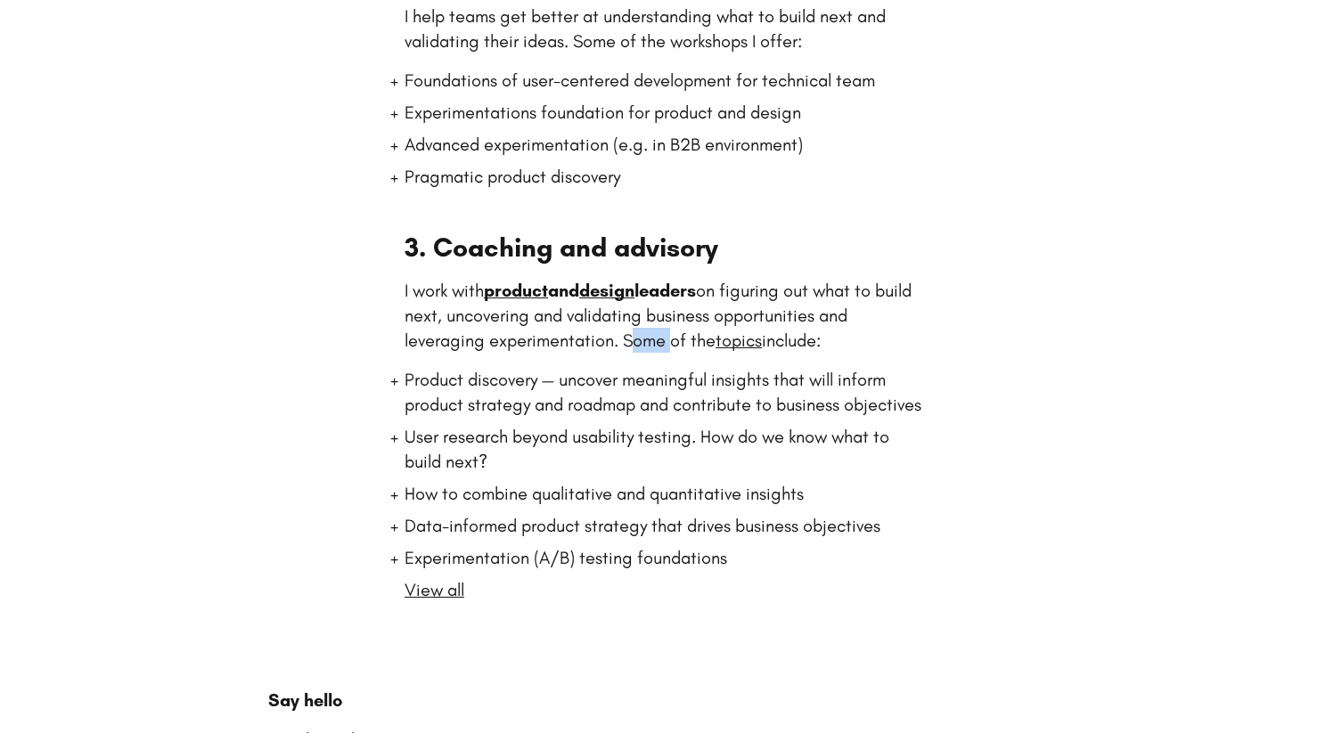
click at [621, 330] on p "I work with product and design leaders on figuring out what to build next, unco…" at bounding box center [667, 315] width 525 height 75
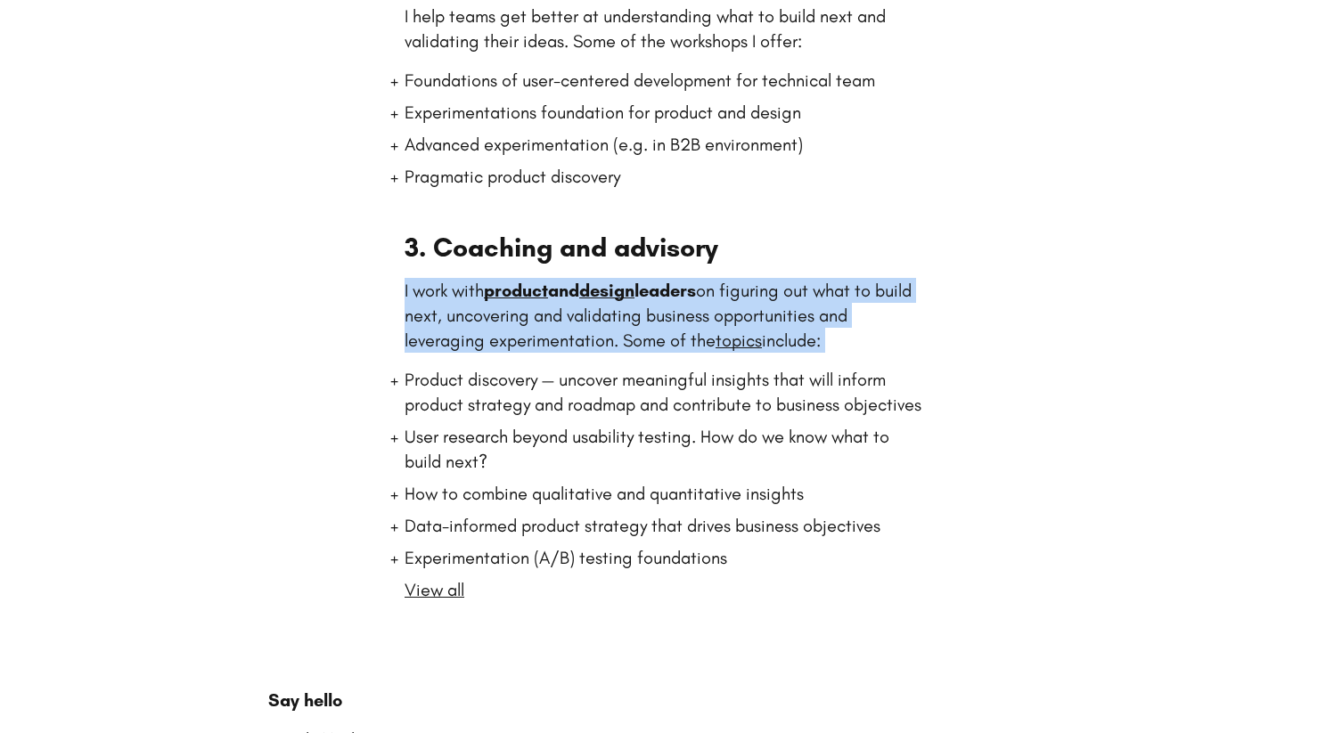
click at [621, 330] on p "I work with product and design leaders on figuring out what to build next, unco…" at bounding box center [667, 315] width 525 height 75
click at [646, 323] on p "I work with product and design leaders on figuring out what to build next, unco…" at bounding box center [667, 315] width 525 height 75
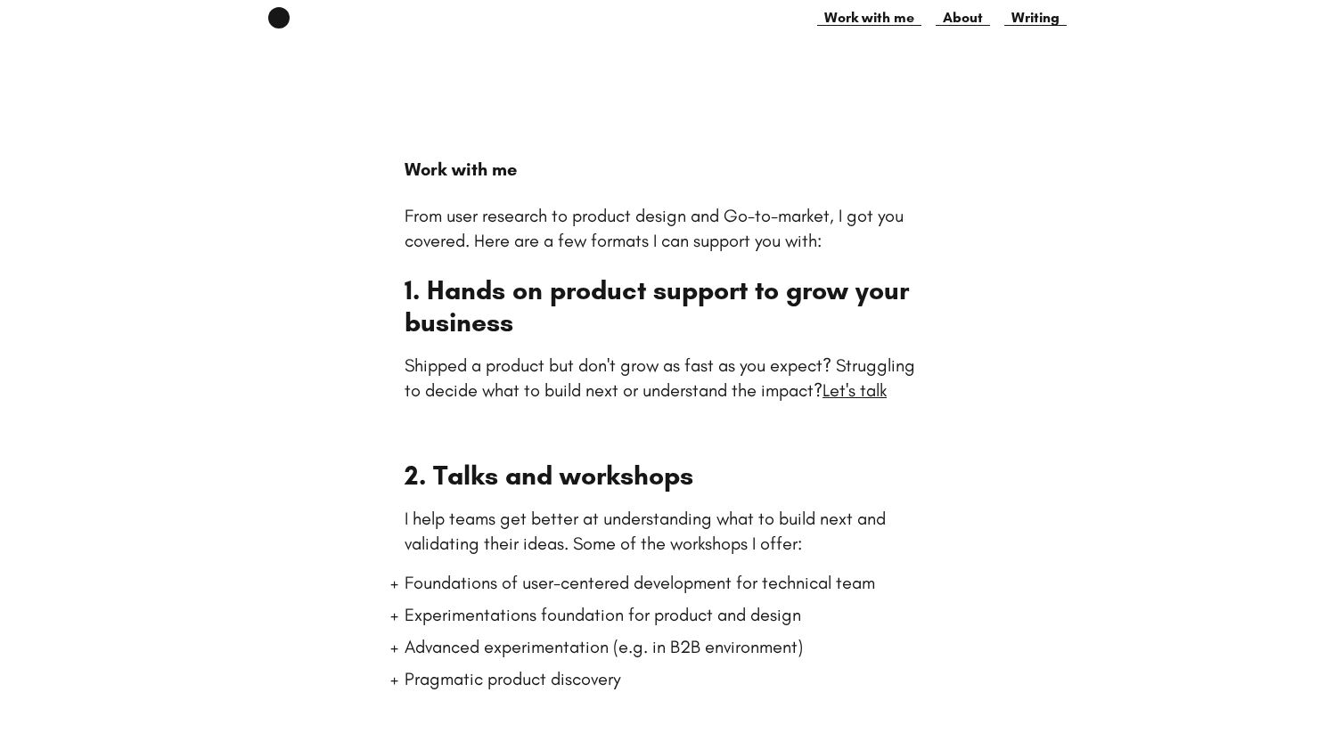
scroll to position [39, 0]
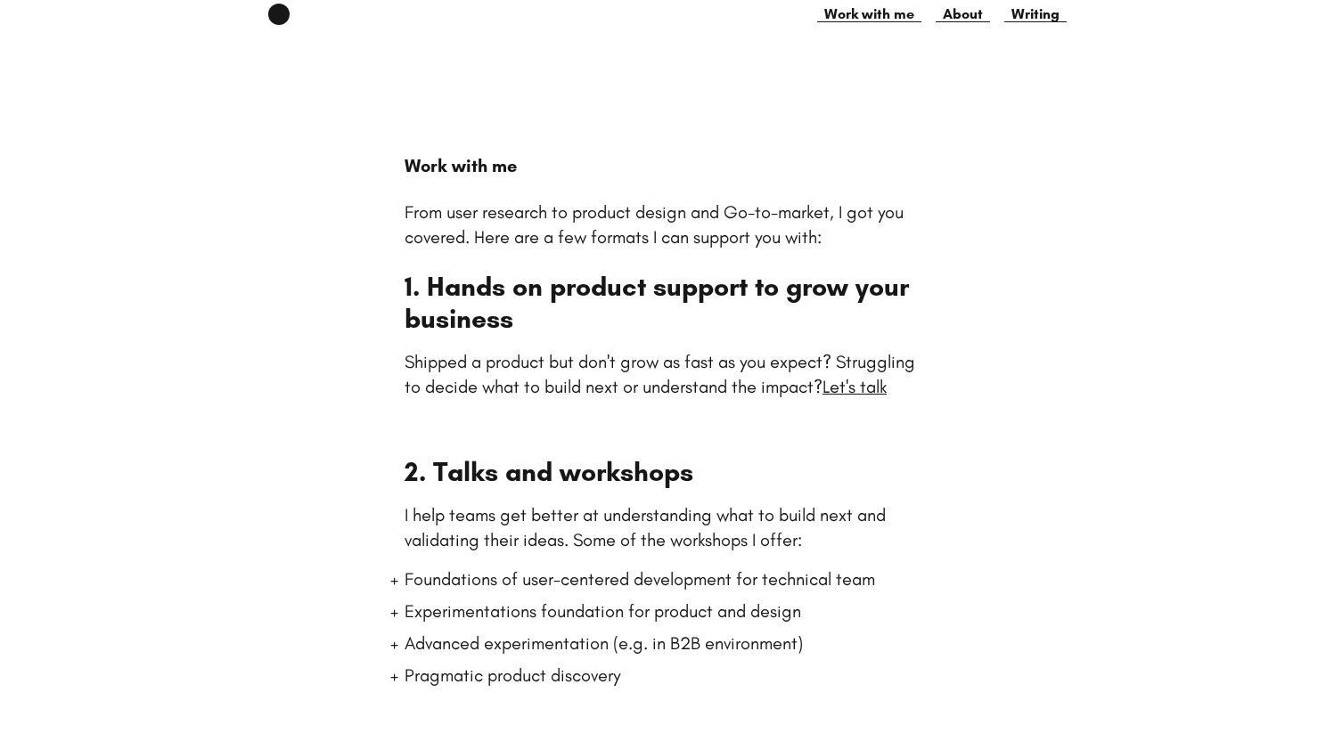
click at [526, 304] on h2 "1. Hands on product support to grow your business" at bounding box center [667, 303] width 525 height 64
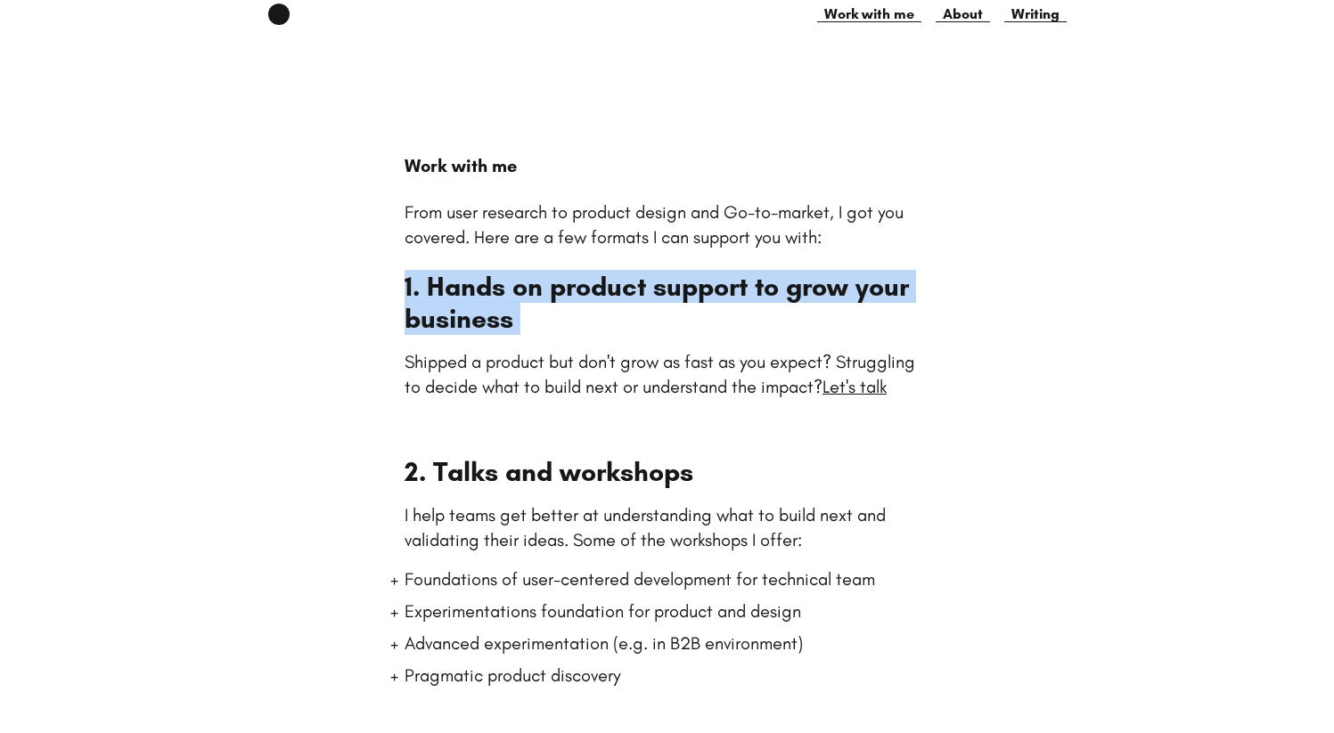
click at [526, 304] on h2 "1. Hands on product support to grow your business" at bounding box center [667, 303] width 525 height 64
click at [615, 273] on h2 "1. Hands on product support to grow your business" at bounding box center [667, 303] width 525 height 64
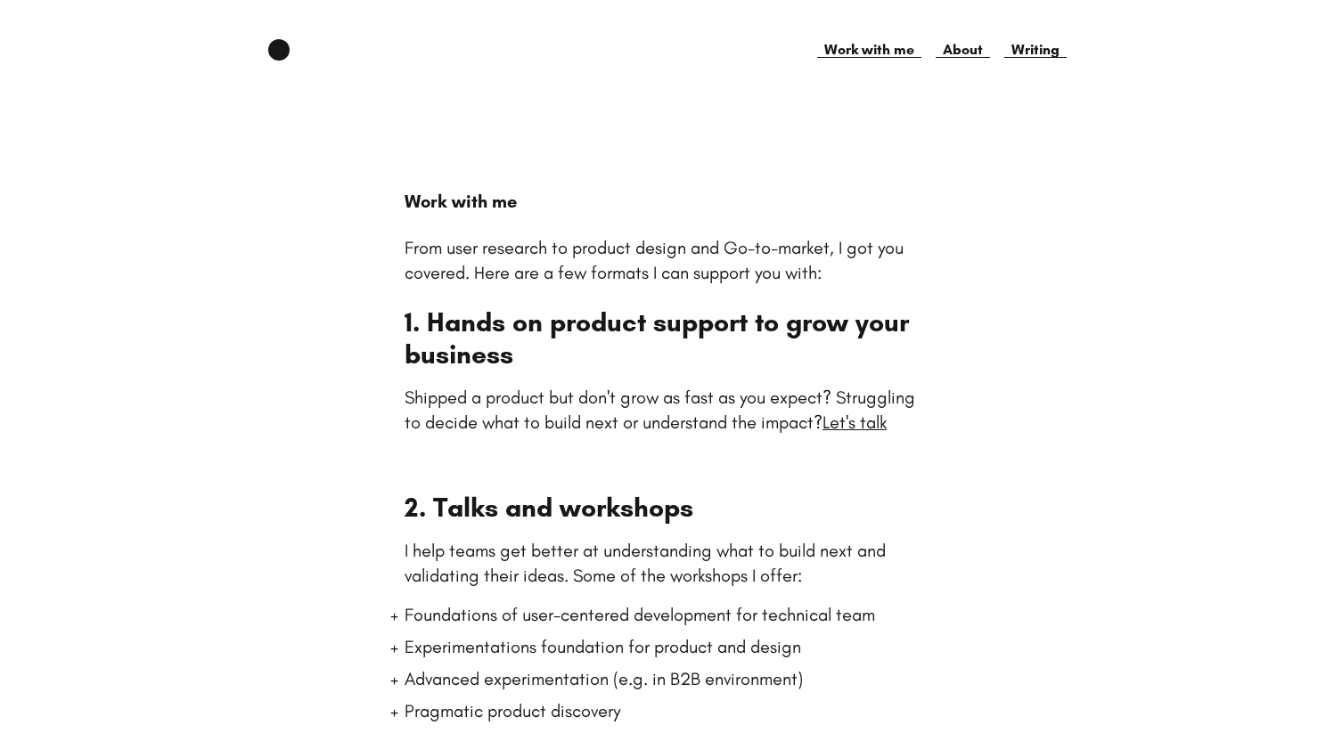
scroll to position [0, 0]
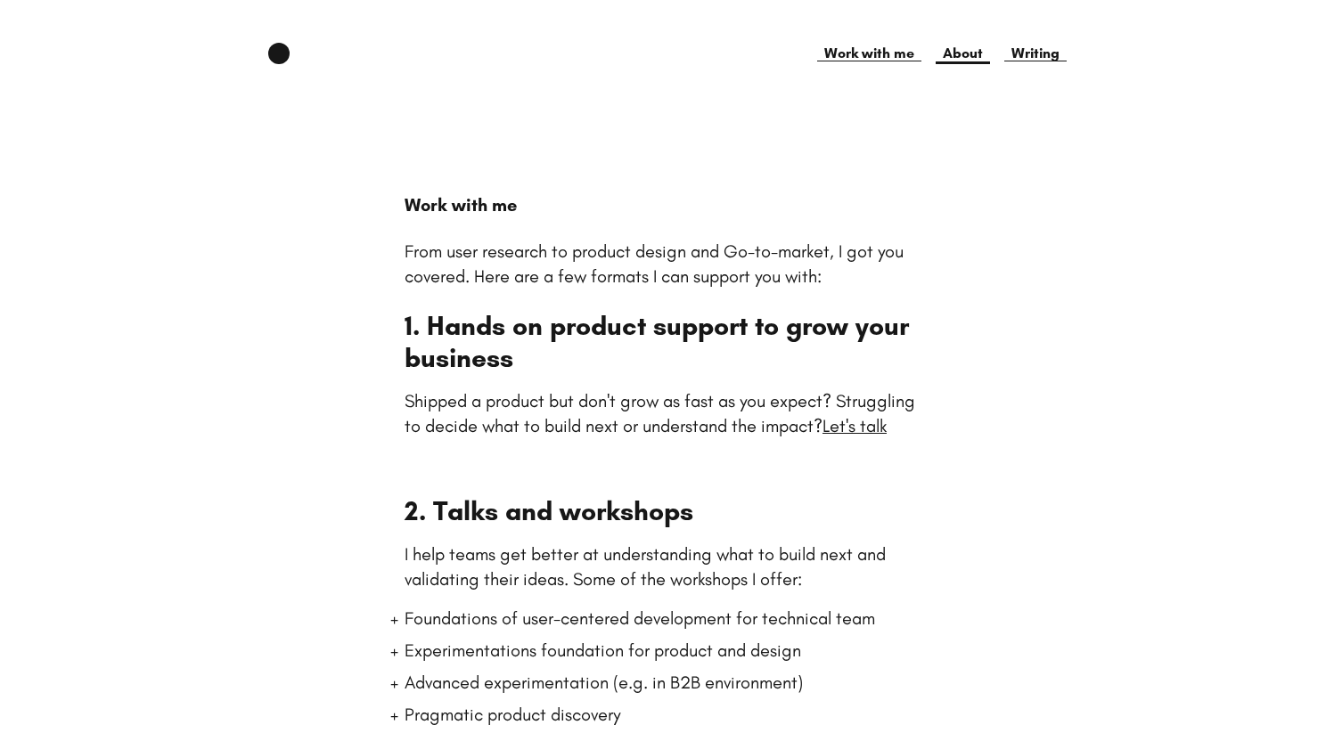
click at [963, 48] on link "About" at bounding box center [963, 53] width 54 height 21
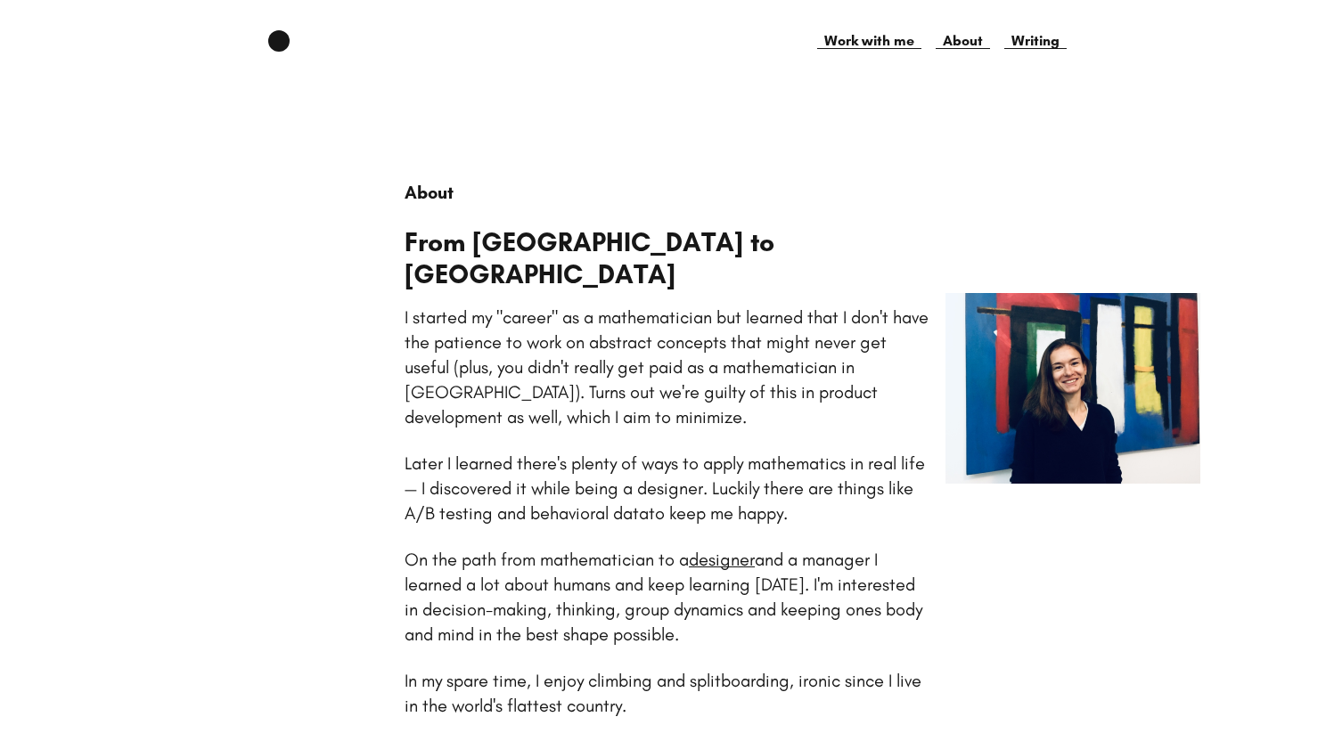
scroll to position [38, 0]
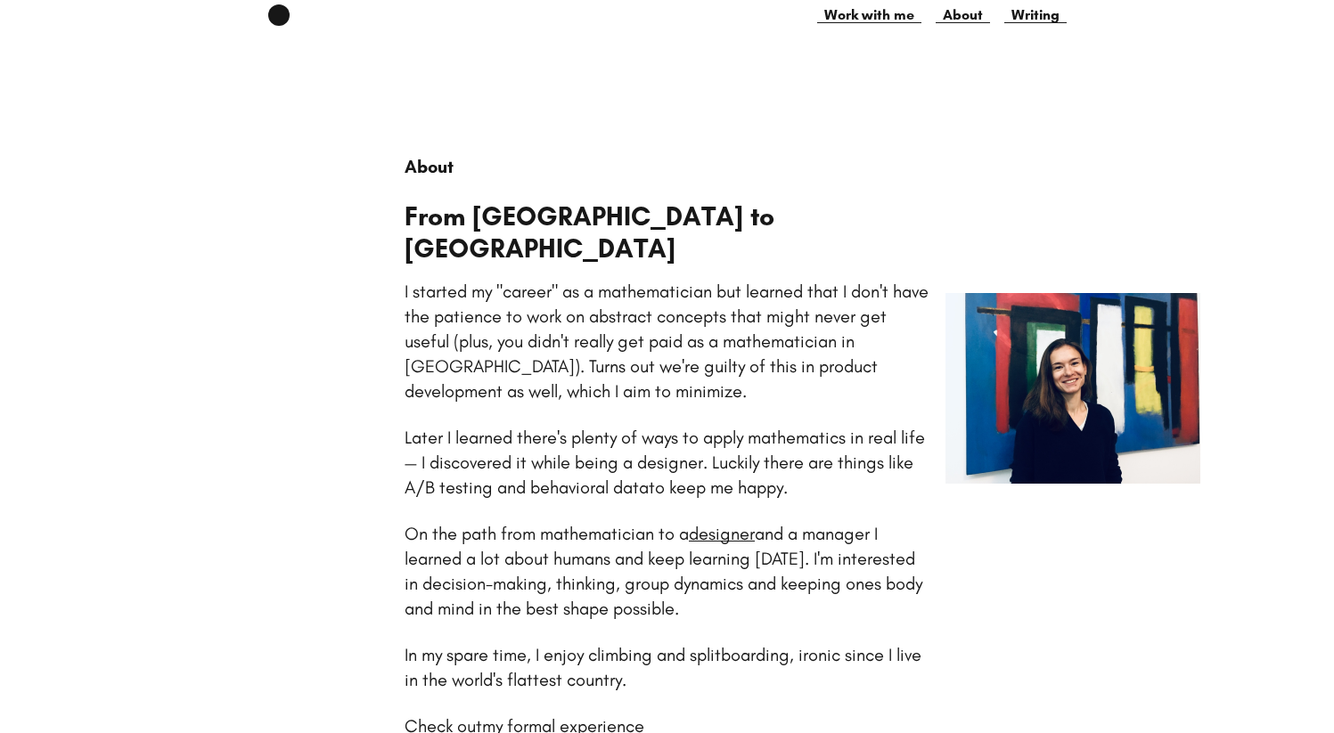
click at [583, 305] on p "I started my "career" as a mathematician but learned that I don't have the pati…" at bounding box center [667, 341] width 524 height 121
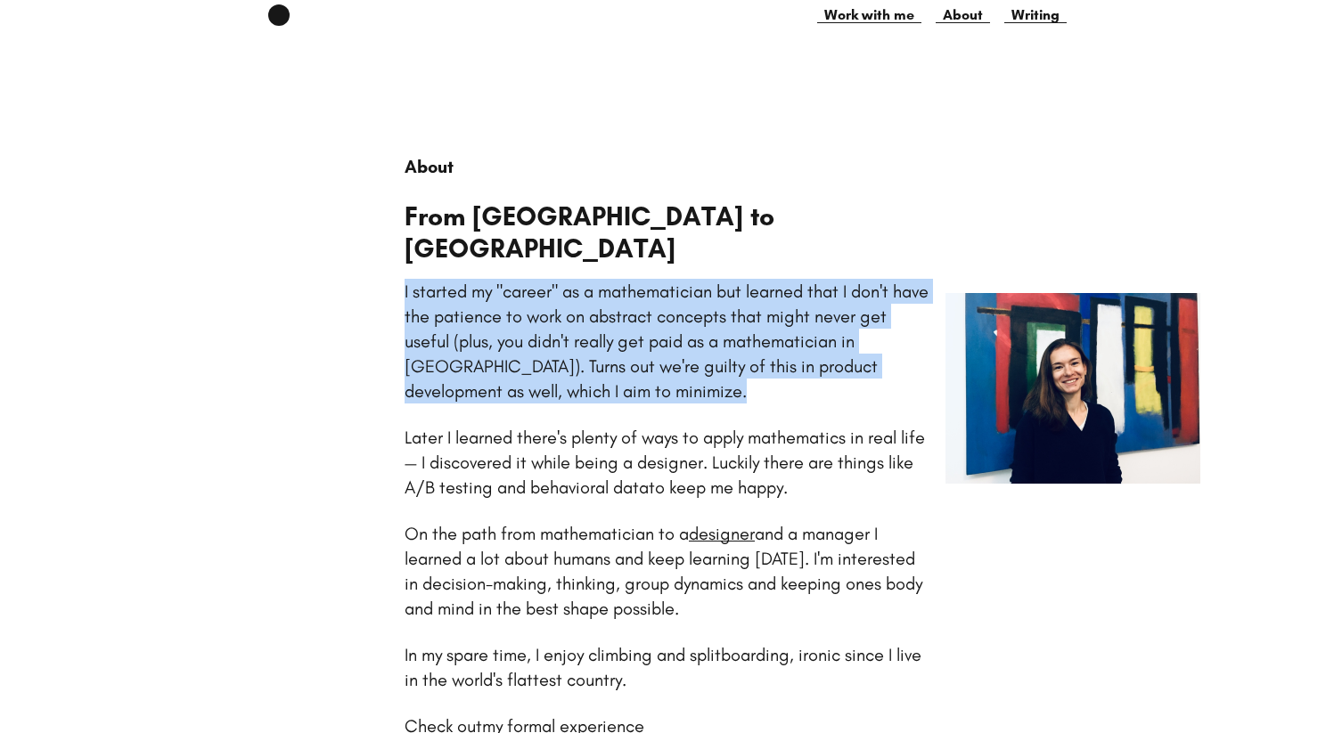
click at [583, 305] on p "I started my "career" as a mathematician but learned that I don't have the pati…" at bounding box center [667, 341] width 524 height 121
click at [604, 345] on div "I started my "career" as a mathematician but learned that I don't have the pati…" at bounding box center [667, 341] width 525 height 125
drag, startPoint x: 620, startPoint y: 355, endPoint x: 569, endPoint y: 264, distance: 104.6
click at [569, 279] on div "I started my "career" as a mathematician but learned that I don't have the pati…" at bounding box center [667, 341] width 525 height 125
click at [566, 281] on p "I started my "career" as a mathematician but learned that I don't have the pati…" at bounding box center [667, 341] width 524 height 121
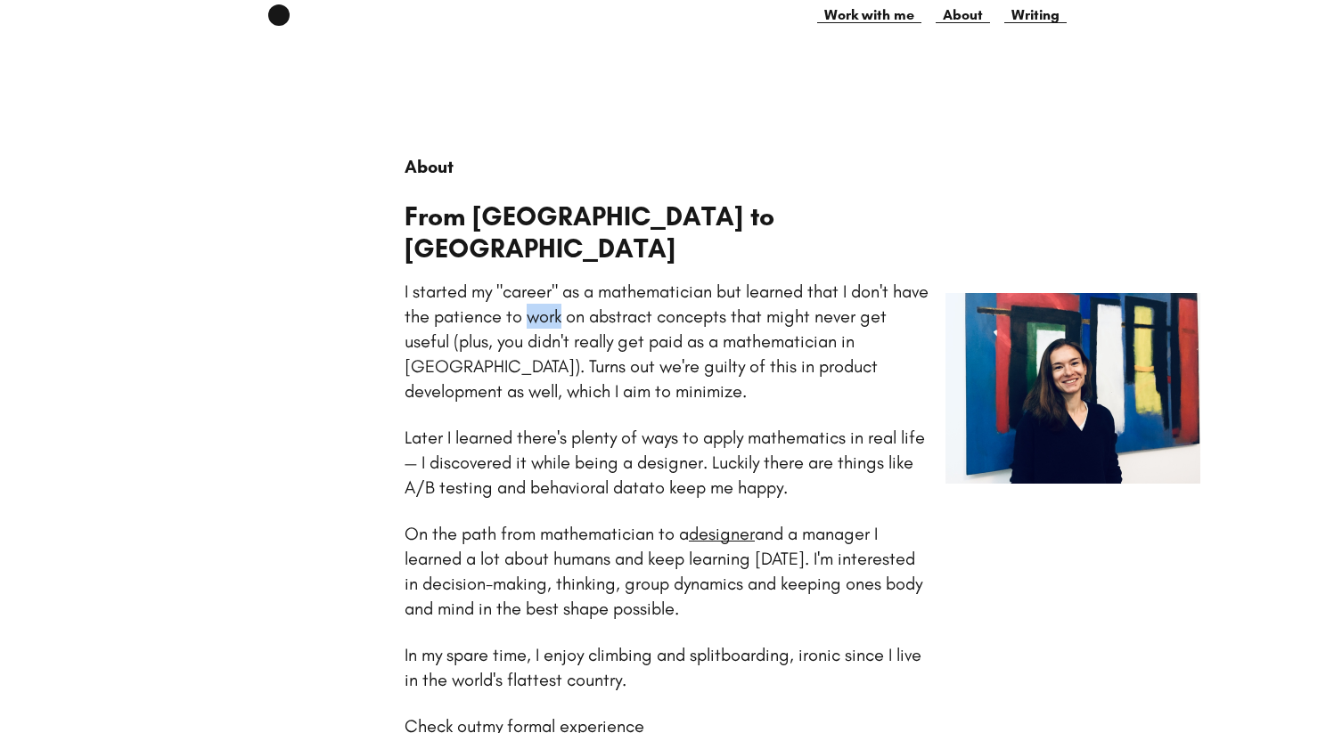
click at [566, 281] on p "I started my "career" as a mathematician but learned that I don't have the pati…" at bounding box center [667, 341] width 524 height 121
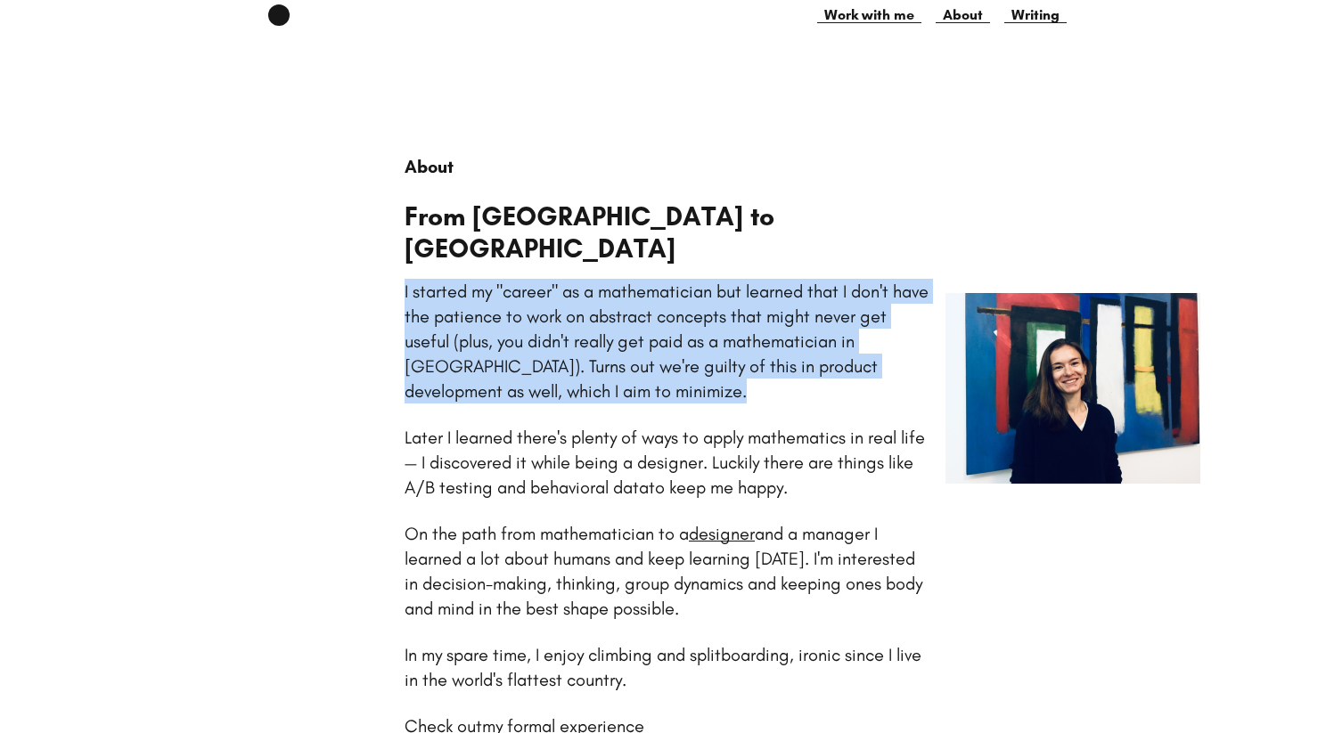
click at [566, 281] on p "I started my "career" as a mathematician but learned that I don't have the pati…" at bounding box center [667, 341] width 524 height 121
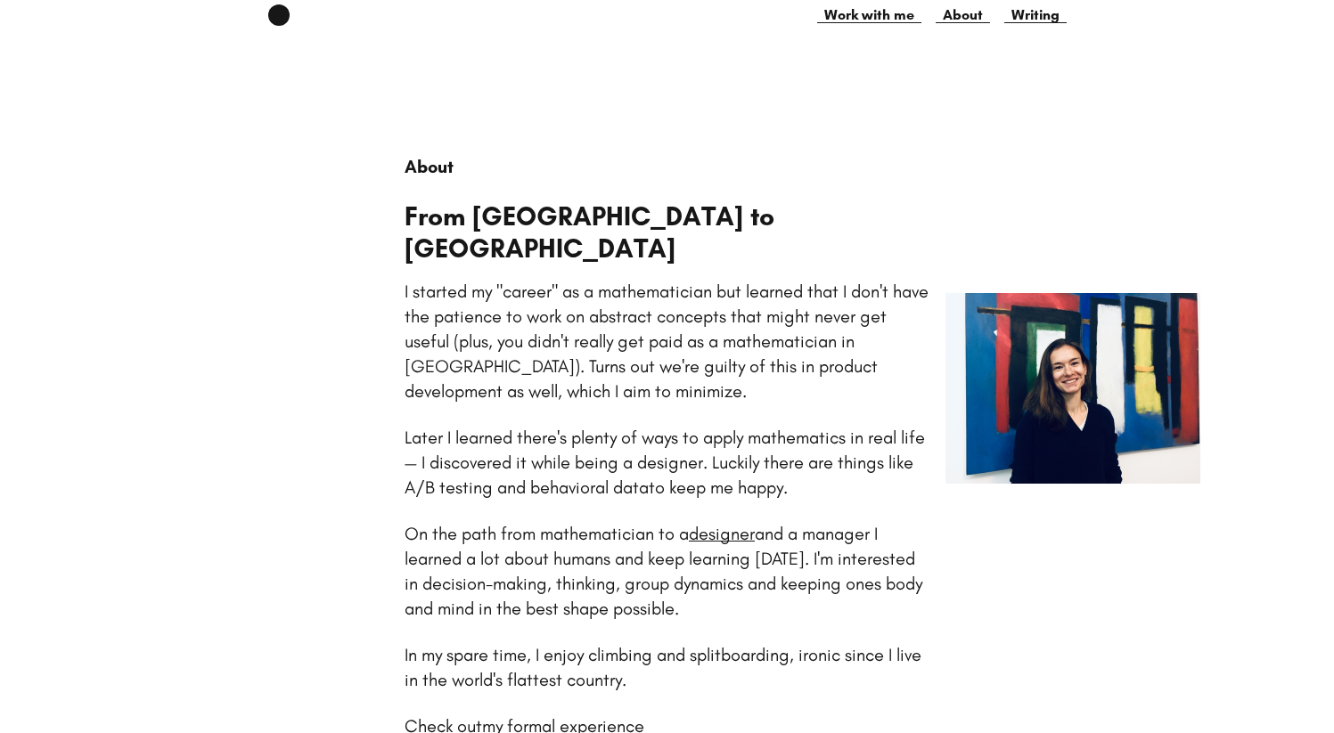
click at [649, 283] on p "I started my "career" as a mathematician but learned that I don't have the pati…" at bounding box center [667, 341] width 524 height 121
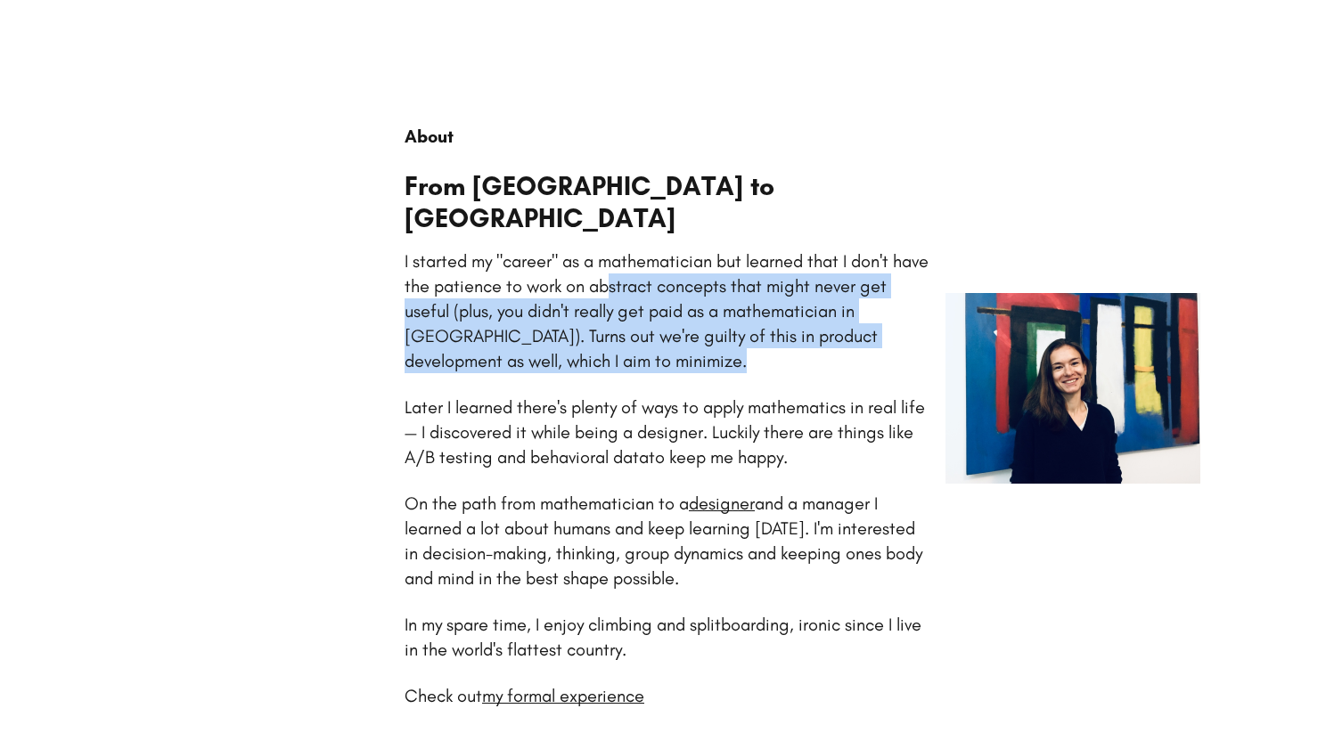
scroll to position [74, 0]
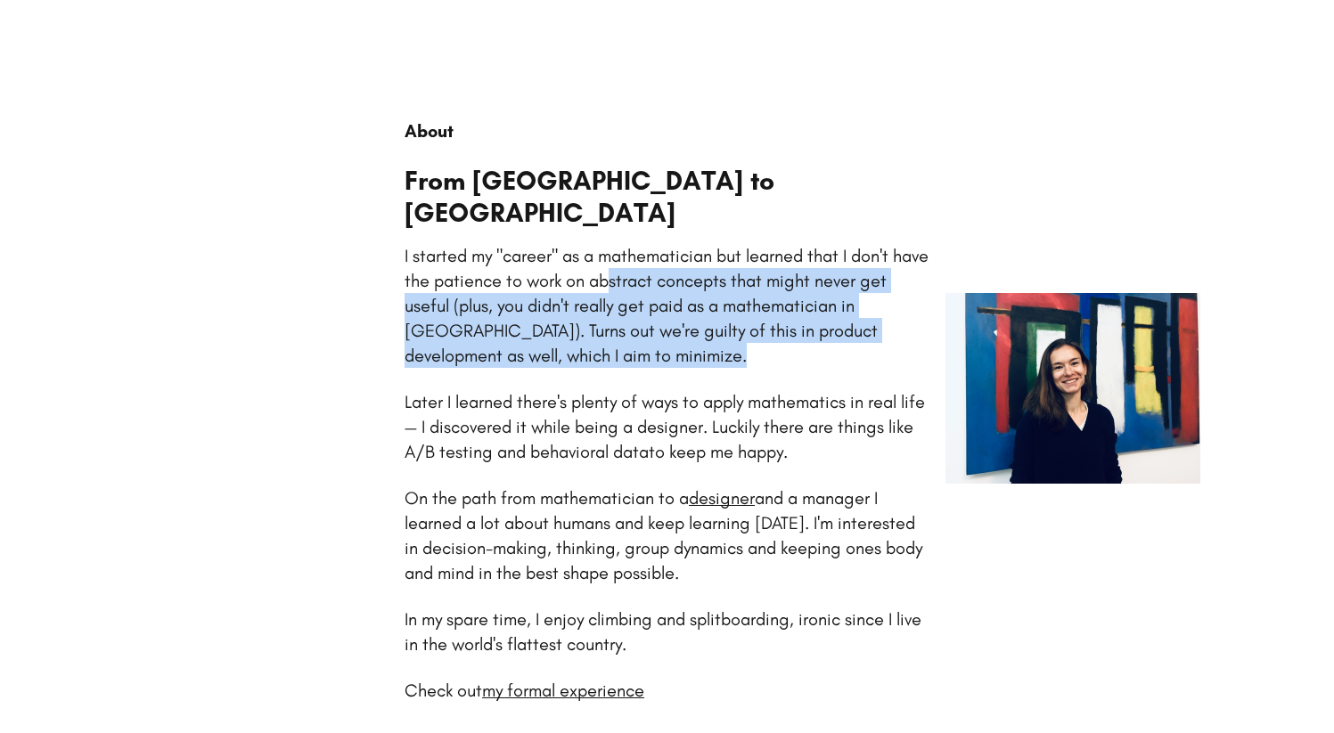
click at [533, 260] on div "I started my "career" as a mathematician but learned that I don't have the pati…" at bounding box center [667, 305] width 525 height 125
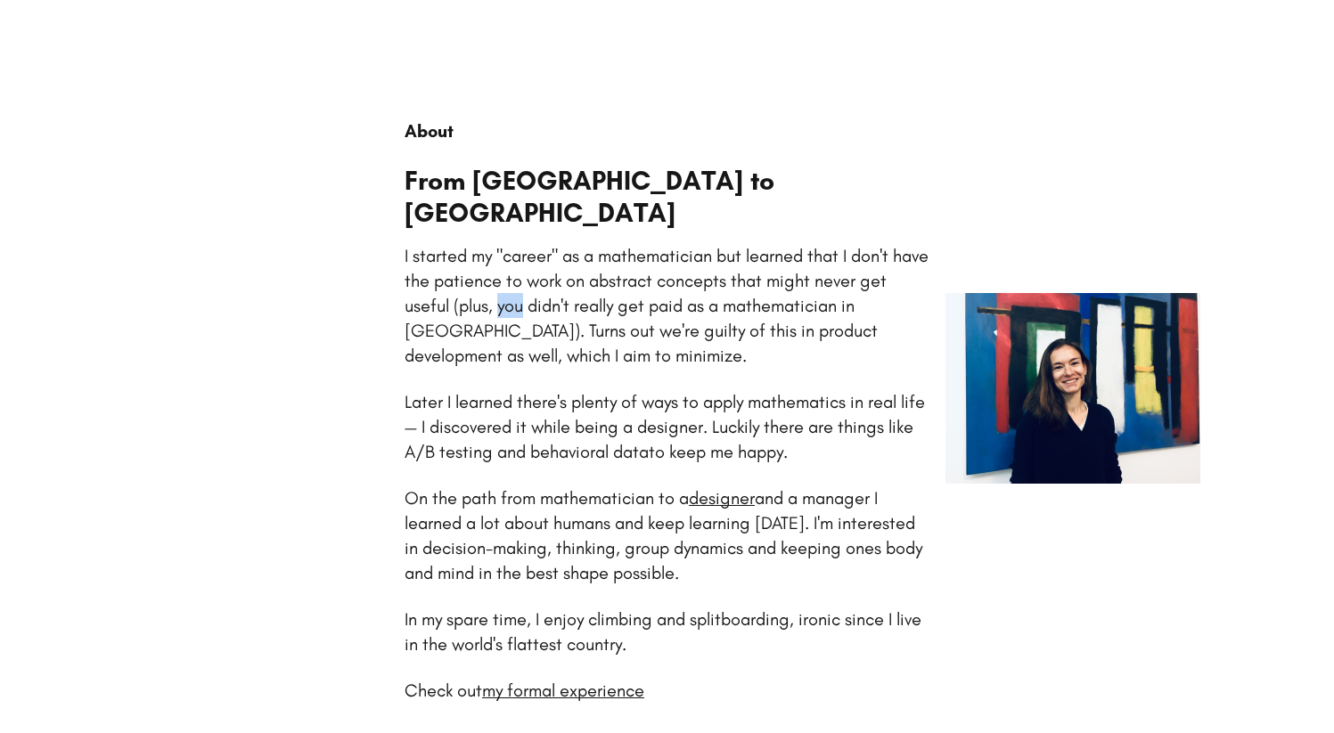
click at [533, 260] on div "I started my "career" as a mathematician but learned that I don't have the pati…" at bounding box center [667, 305] width 525 height 125
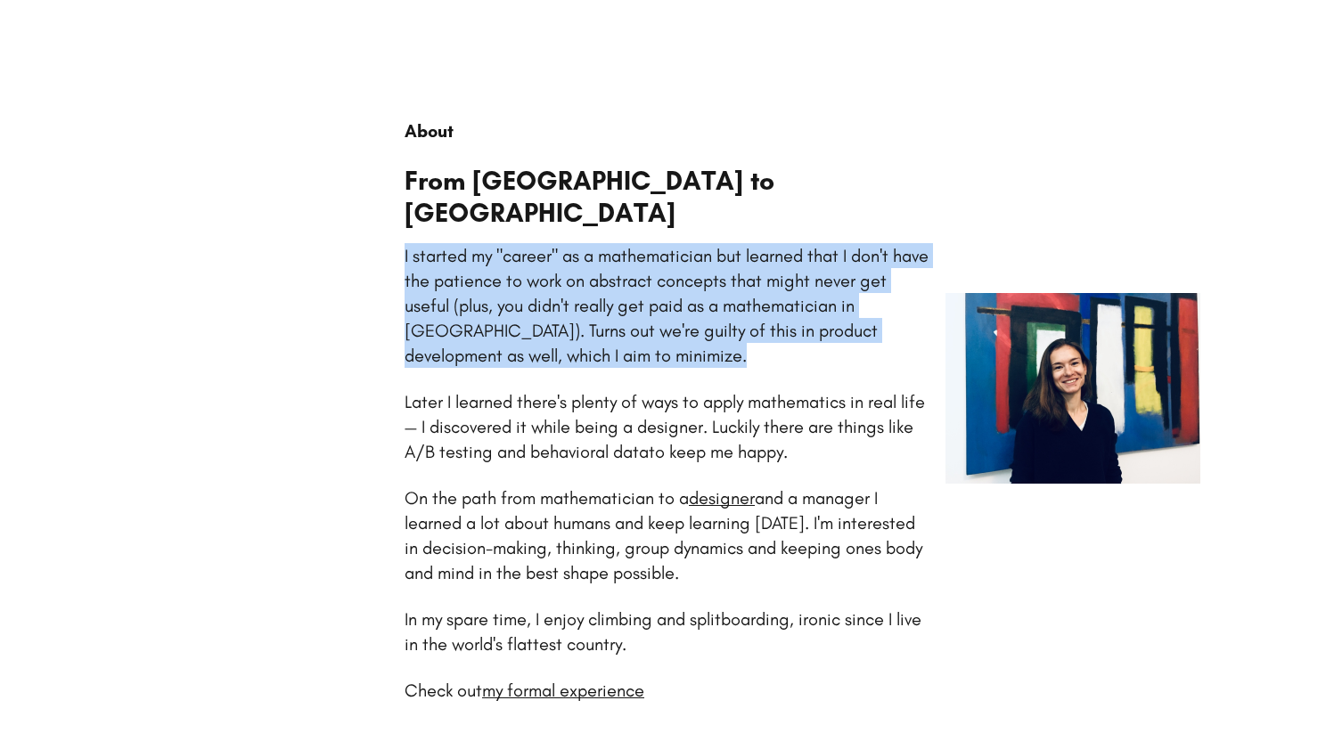
click at [533, 260] on div "I started my "career" as a mathematician but learned that I don't have the pati…" at bounding box center [667, 305] width 525 height 125
click at [608, 258] on div "I started my "career" as a mathematician but learned that I don't have the pati…" at bounding box center [667, 305] width 525 height 125
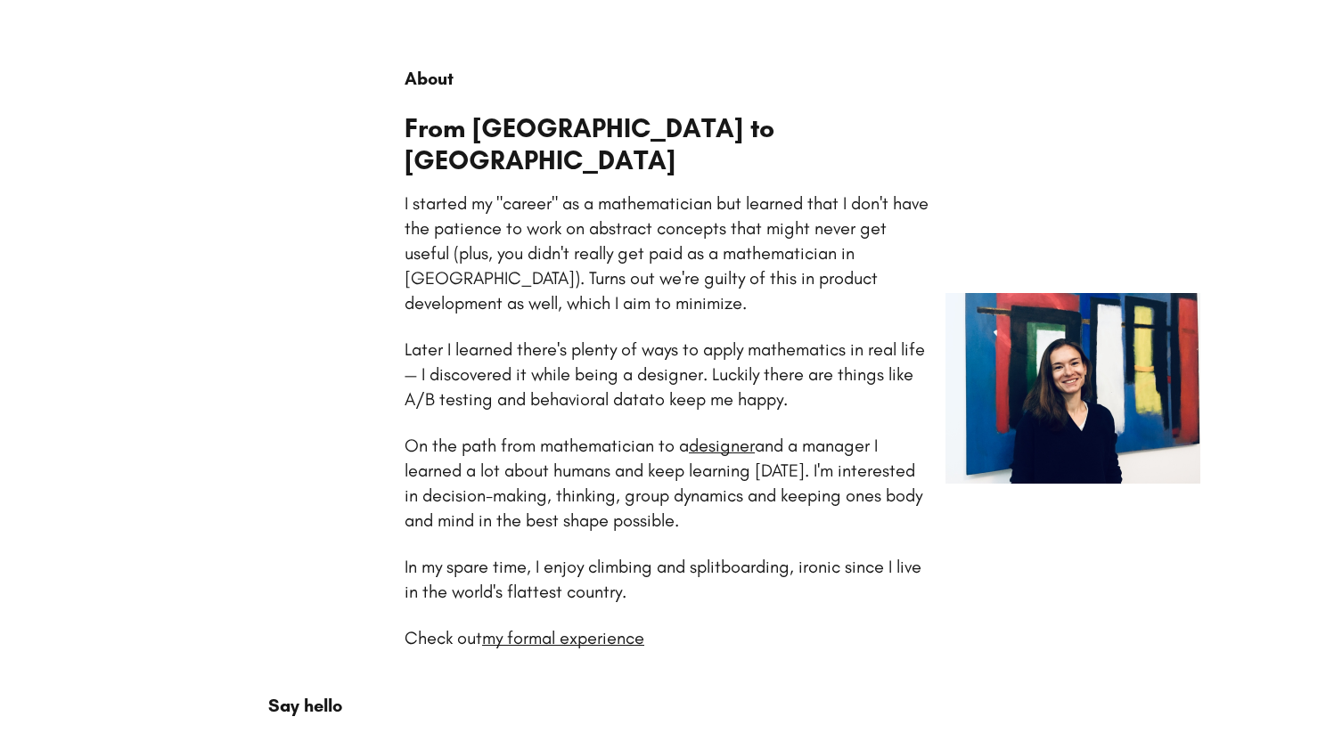
scroll to position [133, 0]
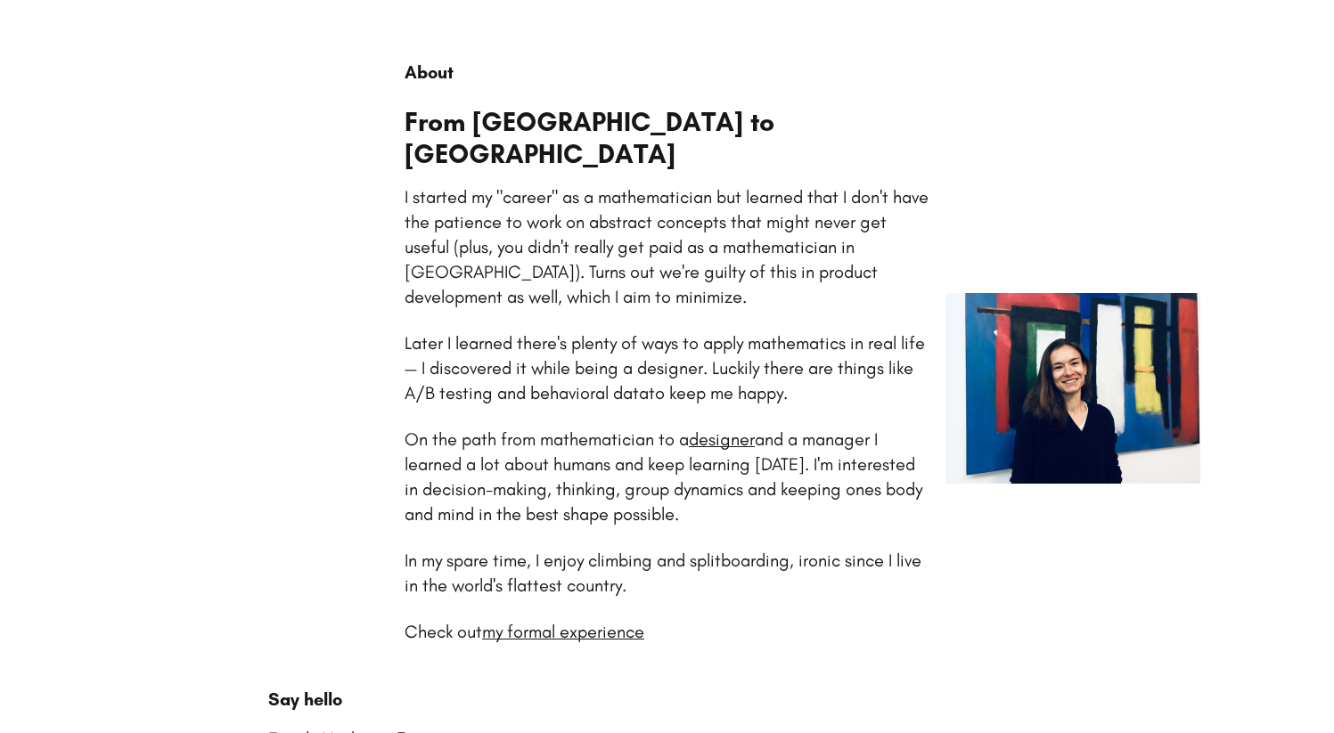
click at [497, 332] on p "Later I learned there's plenty of ways to apply mathematics in real life — I di…" at bounding box center [665, 367] width 520 height 71
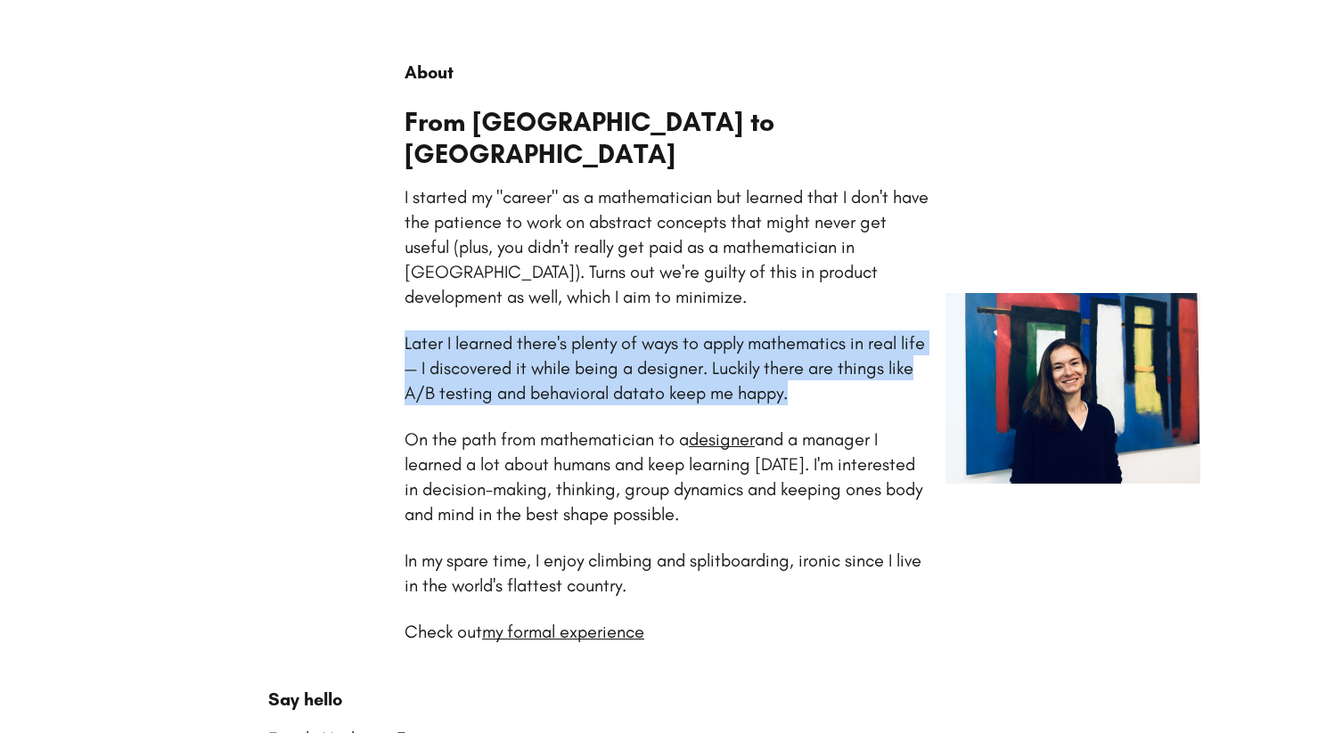
click at [497, 332] on p "Later I learned there's plenty of ways to apply mathematics in real life — I di…" at bounding box center [665, 367] width 520 height 71
click at [545, 332] on p "Later I learned there's plenty of ways to apply mathematics in real life — I di…" at bounding box center [665, 367] width 520 height 71
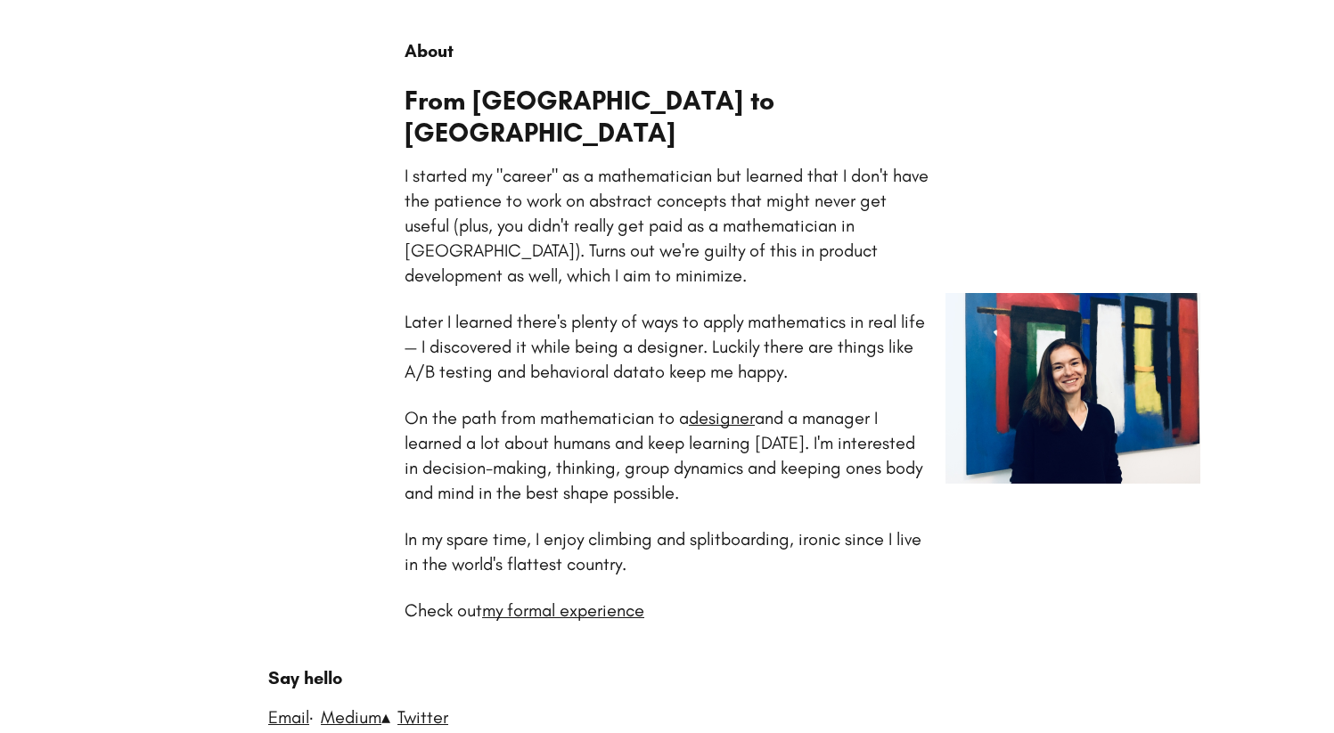
scroll to position [168, 0]
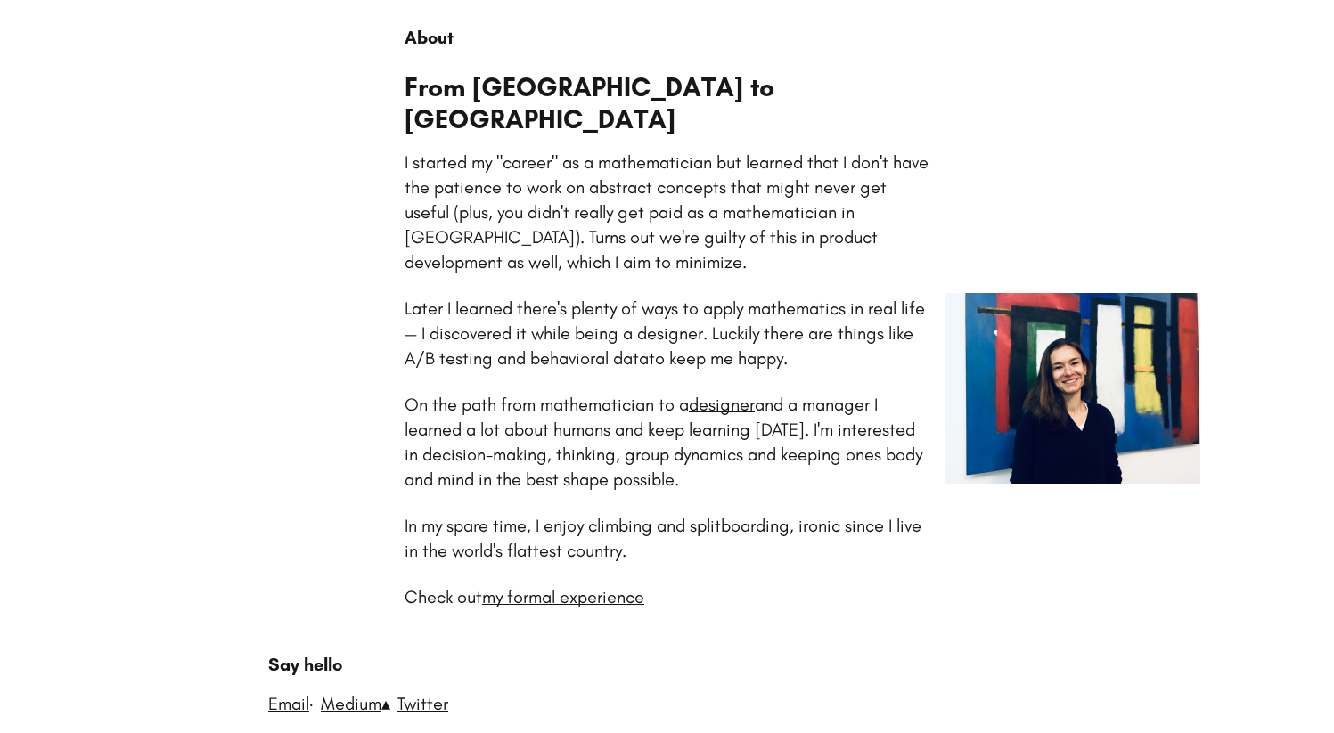
click at [447, 298] on p "Later I learned there's plenty of ways to apply mathematics in real life — I di…" at bounding box center [665, 333] width 520 height 71
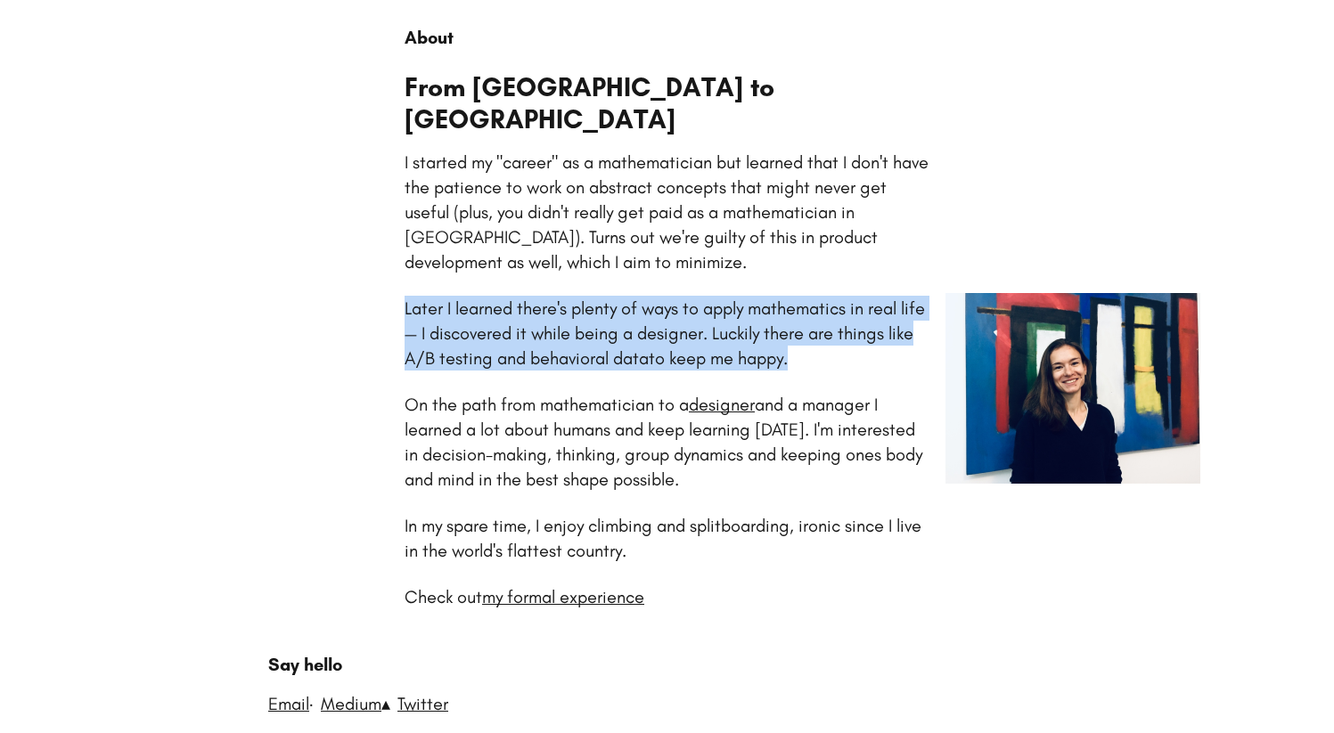
click at [447, 298] on p "Later I learned there's plenty of ways to apply mathematics in real life — I di…" at bounding box center [665, 333] width 520 height 71
click at [487, 298] on p "Later I learned there's plenty of ways to apply mathematics in real life — I di…" at bounding box center [665, 333] width 520 height 71
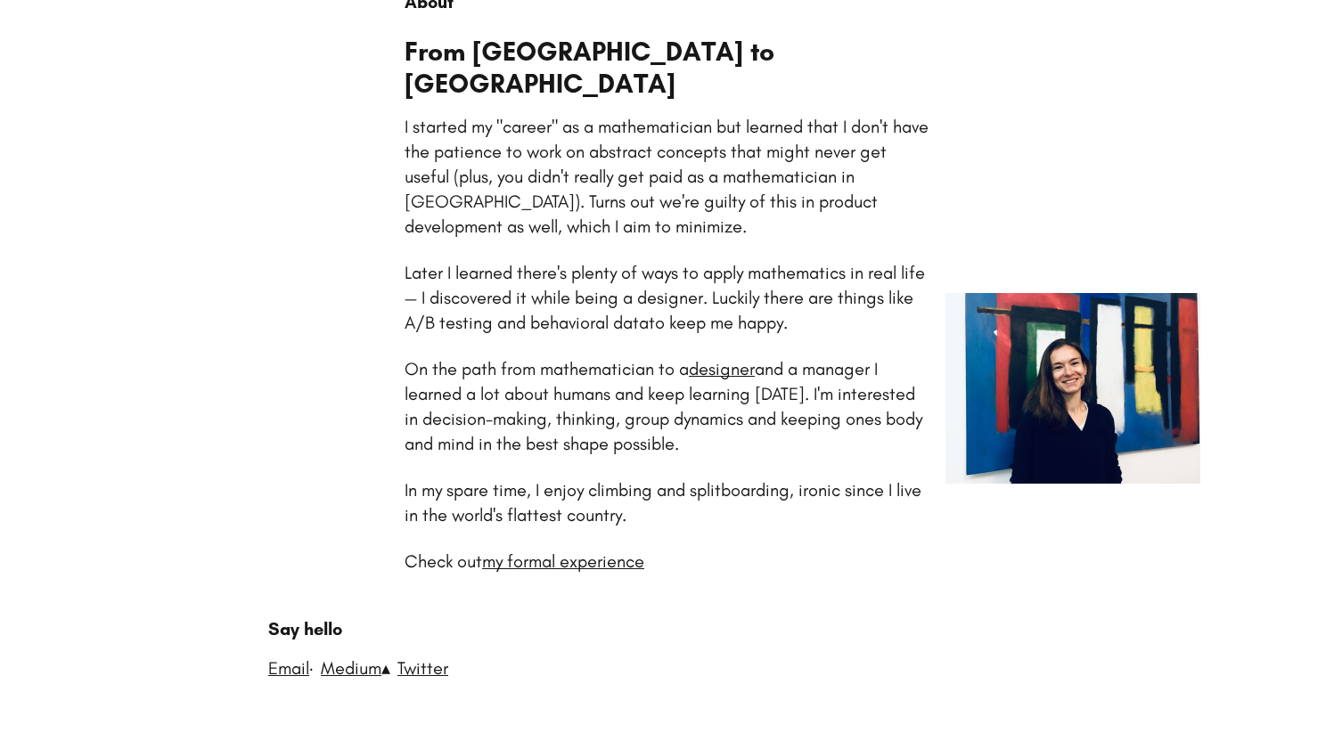
scroll to position [204, 0]
click at [516, 356] on div "On the path from mathematician to a designer and a manager I learned a lot abou…" at bounding box center [667, 406] width 525 height 100
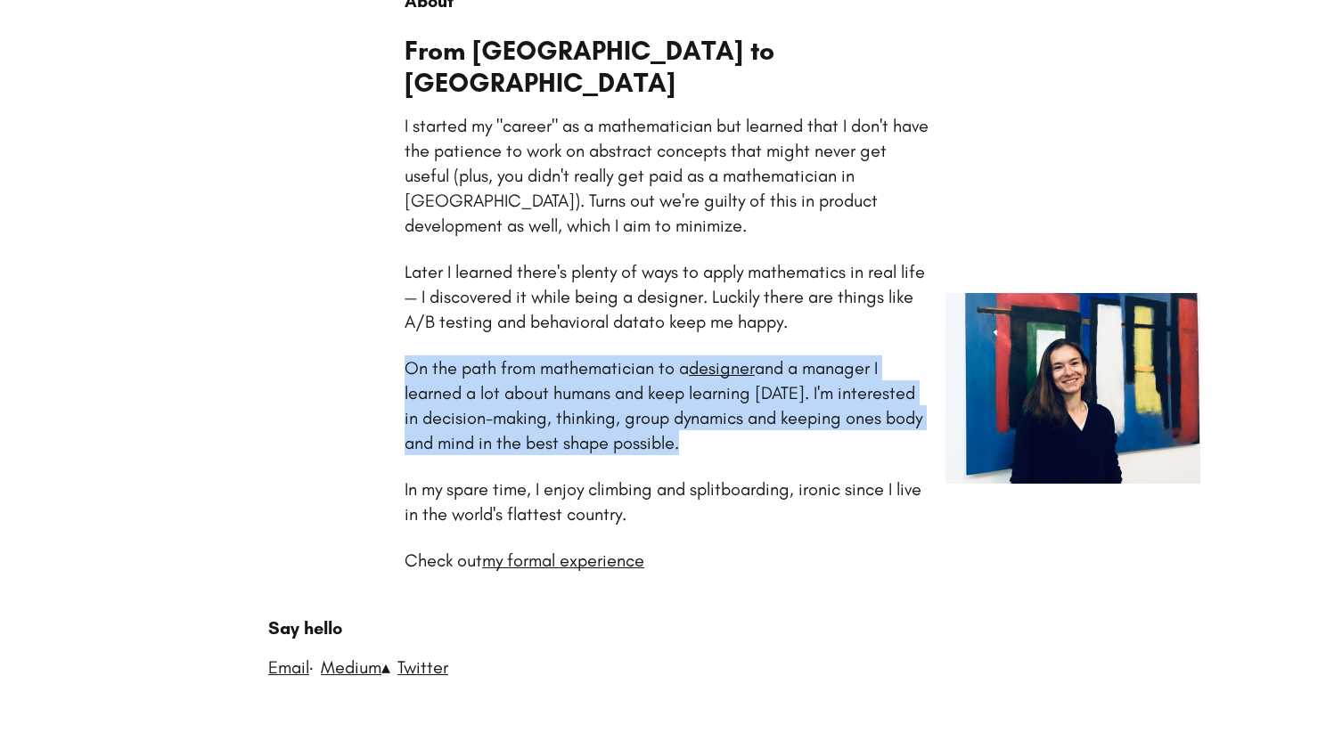
click at [516, 356] on div "On the path from mathematician to a designer and a manager I learned a lot abou…" at bounding box center [667, 406] width 525 height 100
click at [543, 357] on p "On the path from mathematician to a designer and a manager I learned a lot abou…" at bounding box center [664, 405] width 518 height 96
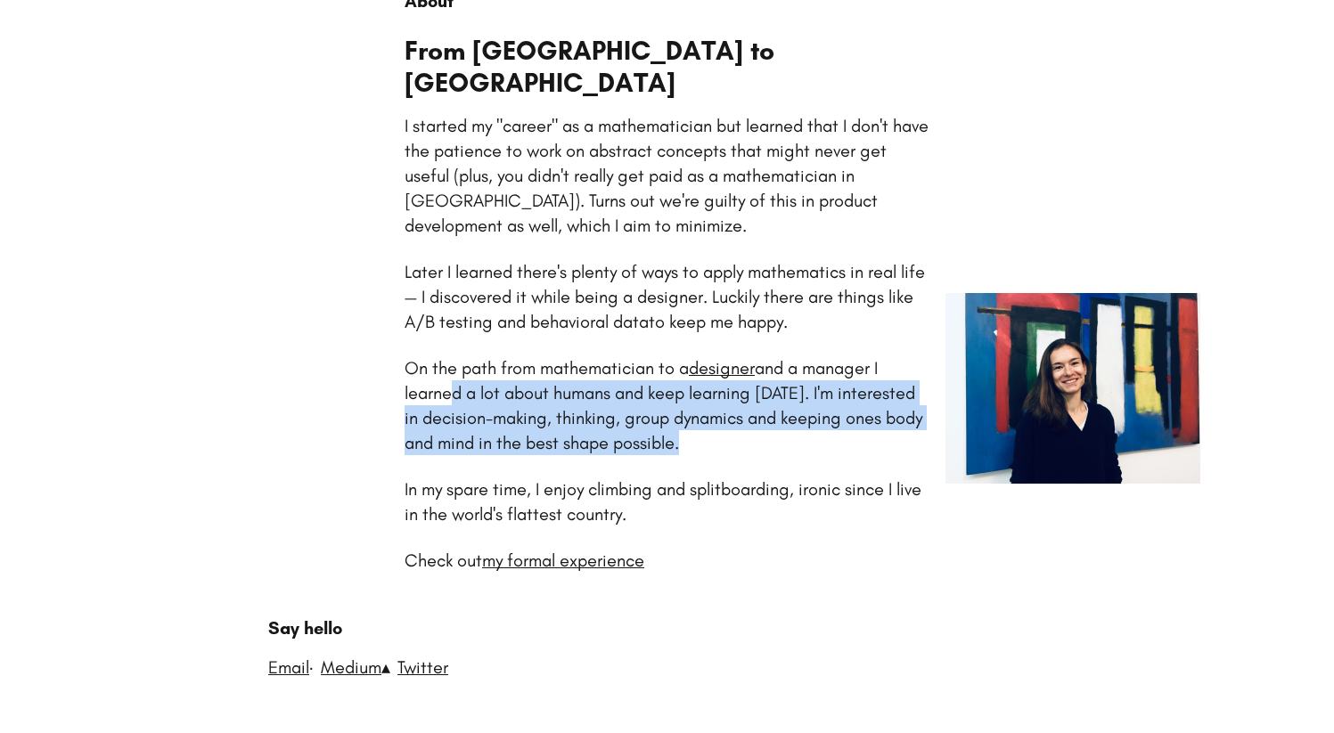
drag, startPoint x: 742, startPoint y: 422, endPoint x: 443, endPoint y: 359, distance: 306.1
click at [443, 359] on div "On the path from mathematician to a designer and a manager I learned a lot abou…" at bounding box center [667, 406] width 525 height 100
click at [545, 369] on p "On the path from mathematician to a designer and a manager I learned a lot abou…" at bounding box center [664, 405] width 518 height 96
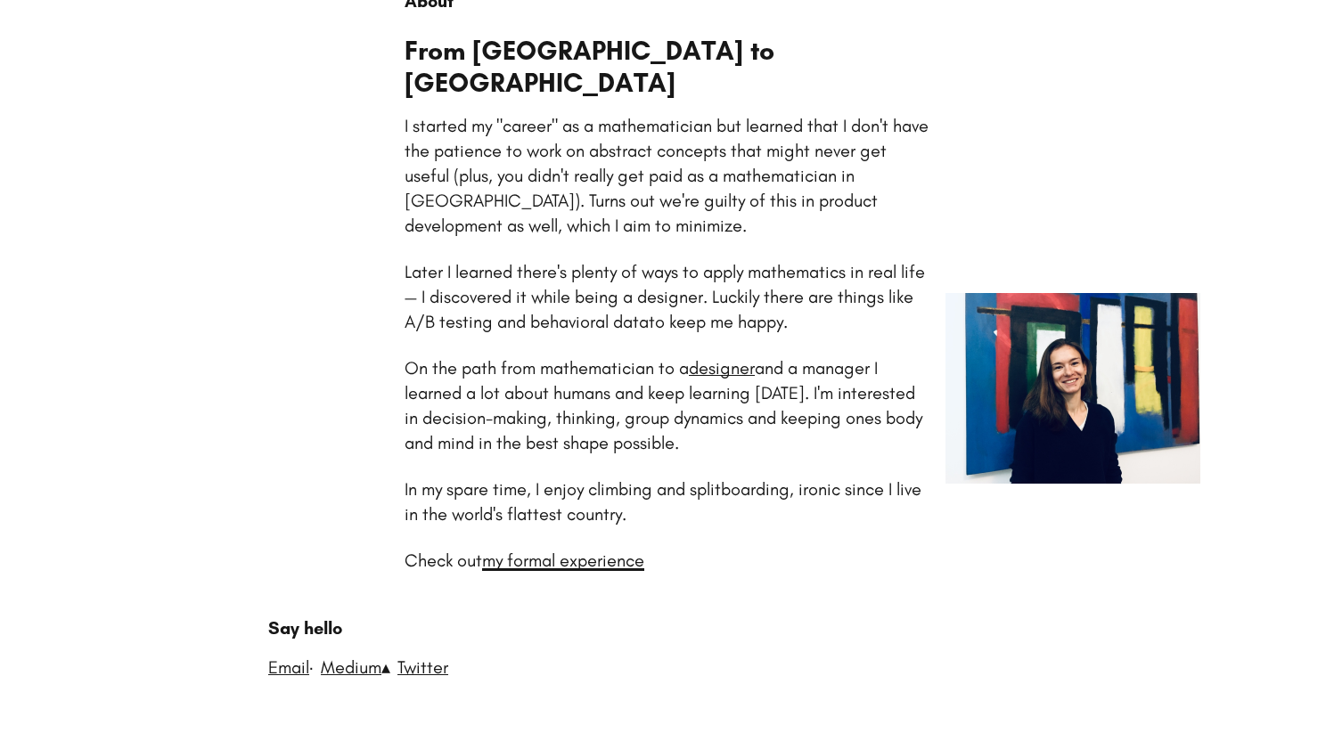
click at [605, 550] on link "my formal experience" at bounding box center [563, 560] width 162 height 21
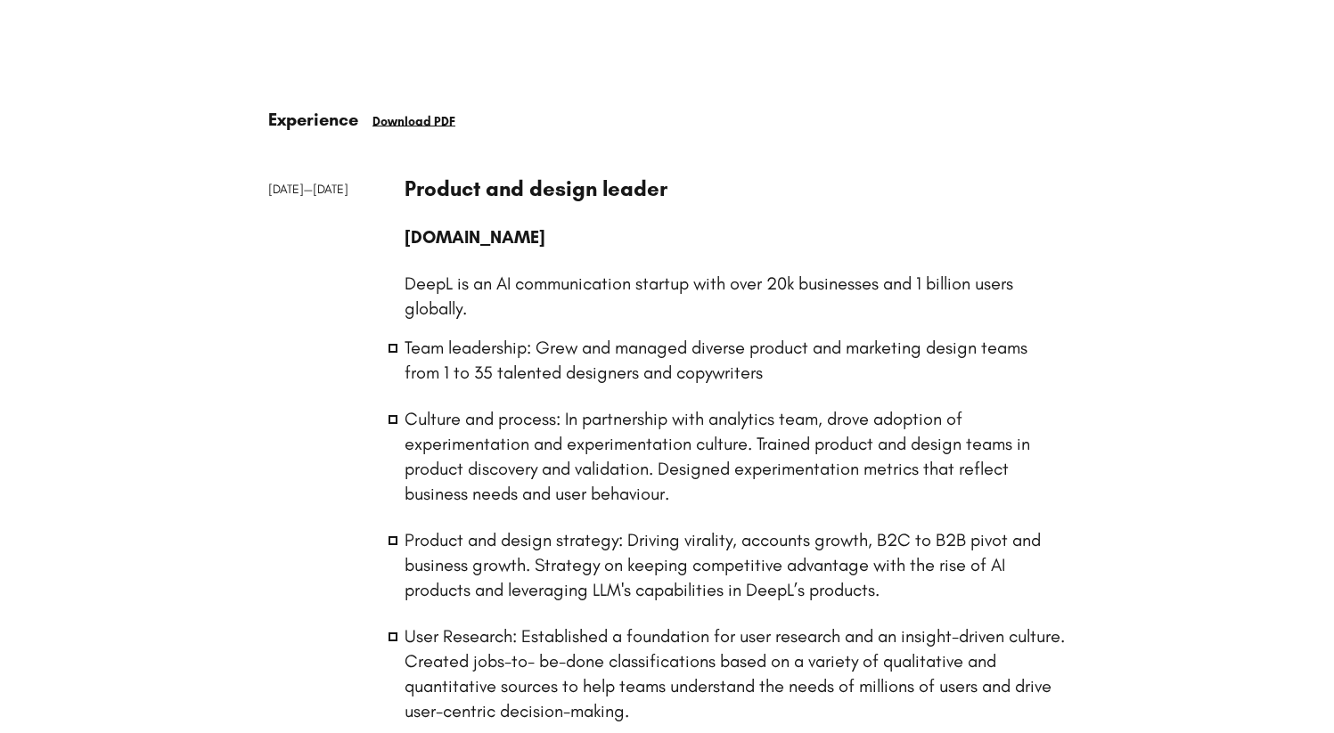
scroll to position [147, 0]
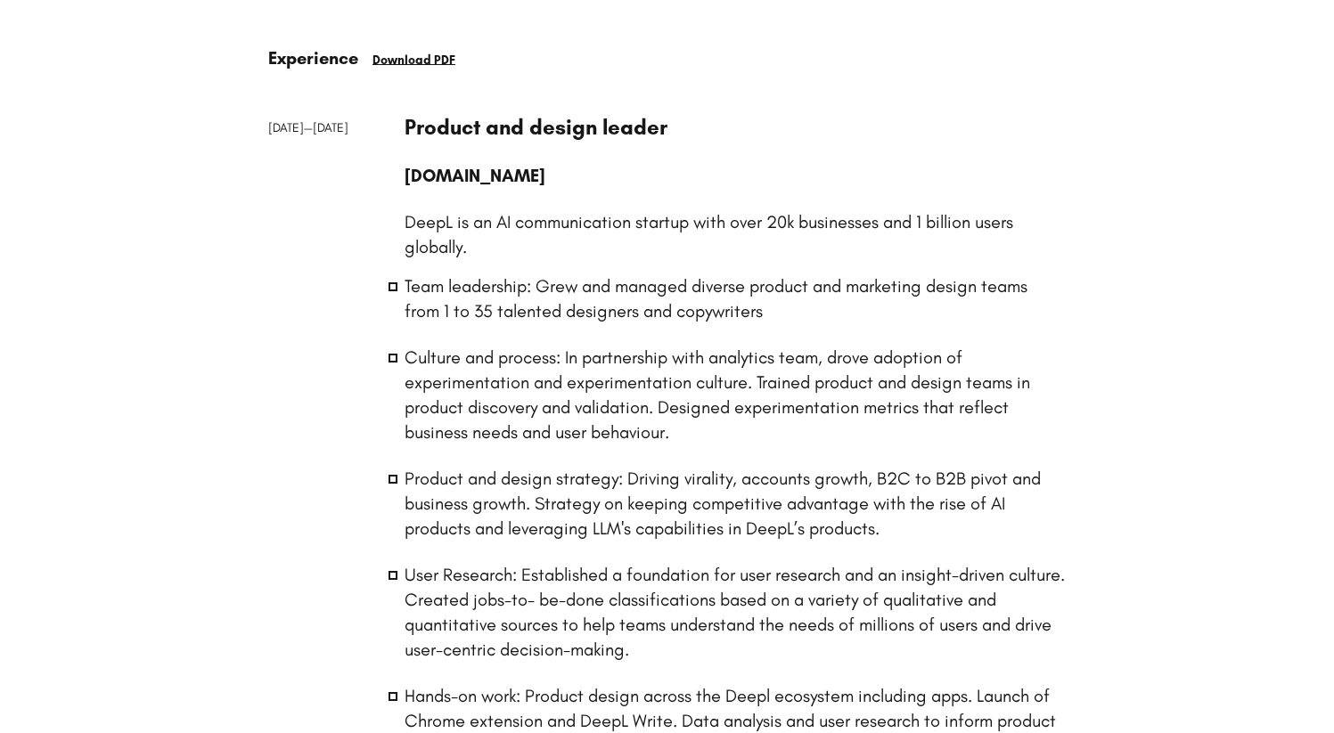
click at [512, 296] on li "Team leadership: Grew and managed diverse product and marketing design teams fr…" at bounding box center [736, 299] width 662 height 50
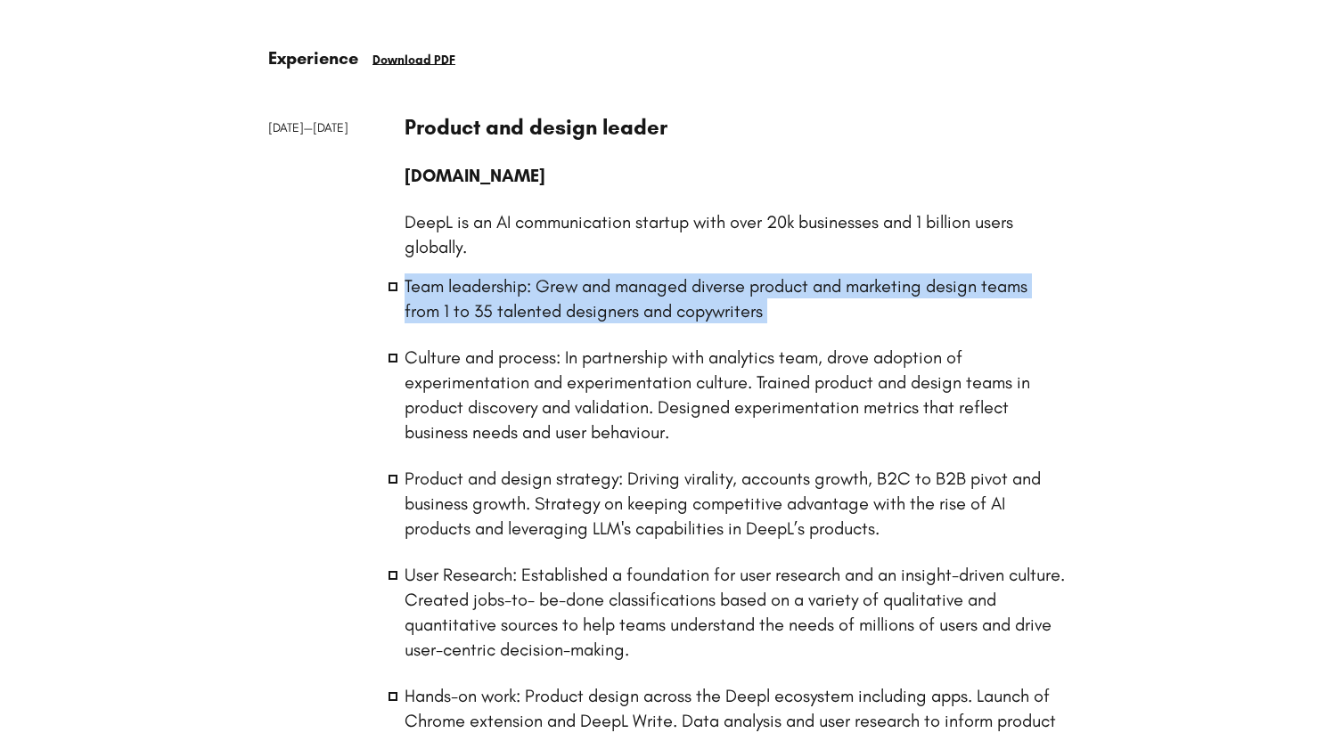
click at [512, 296] on li "Team leadership: Grew and managed diverse product and marketing design teams fr…" at bounding box center [736, 299] width 662 height 50
click at [557, 338] on ul "Team leadership: Grew and managed diverse product and marketing design teams fr…" at bounding box center [736, 516] width 662 height 485
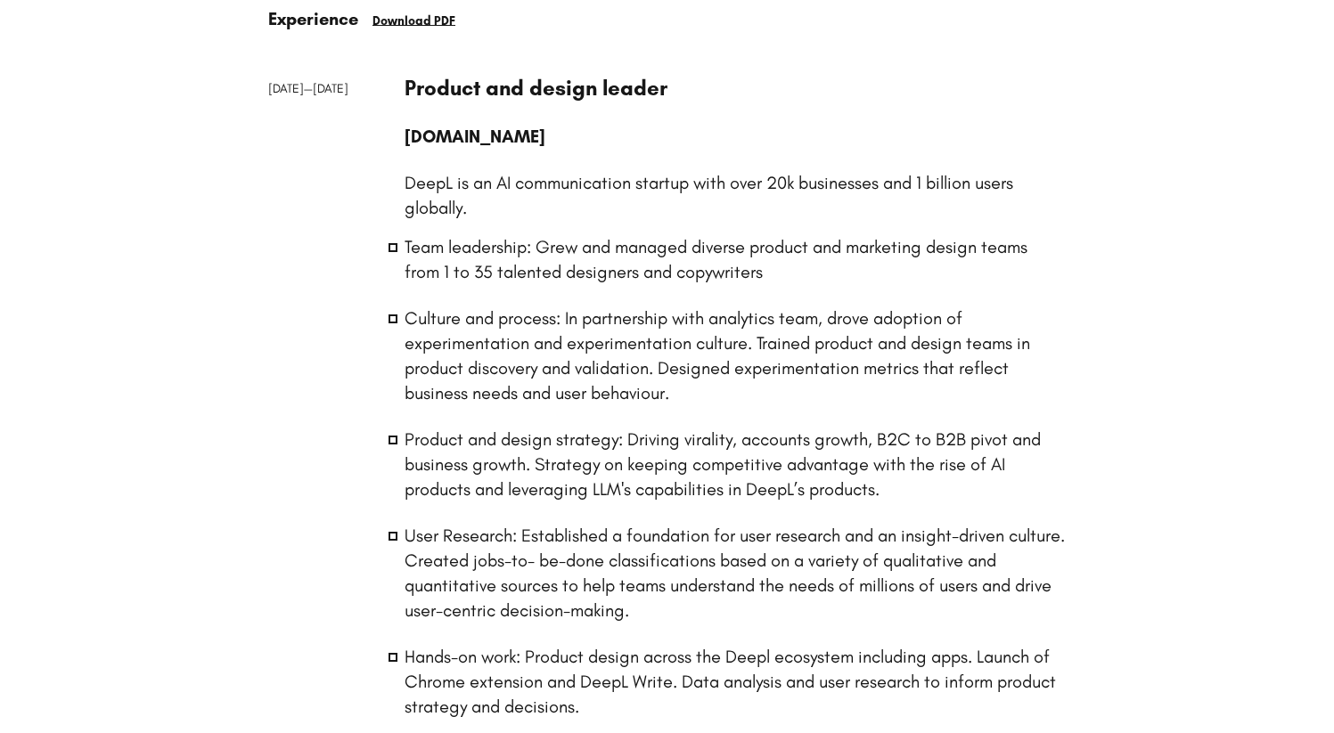
click at [501, 340] on li "Culture and process: In partnership with analytics team, drove adoption of expe…" at bounding box center [736, 356] width 662 height 100
click at [502, 340] on li "Culture and process: In partnership with analytics team, drove adoption of expe…" at bounding box center [736, 356] width 662 height 100
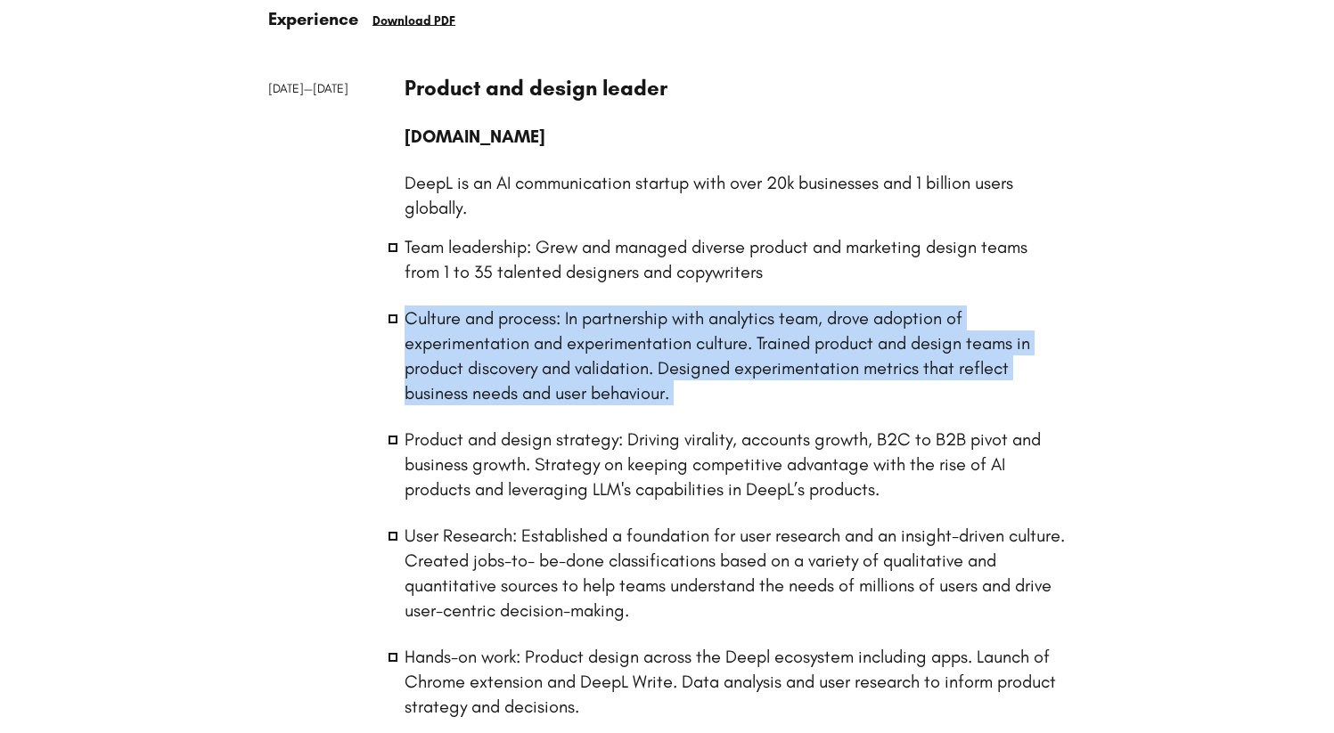
click at [502, 340] on li "Culture and process: In partnership with analytics team, drove adoption of expe…" at bounding box center [736, 356] width 662 height 100
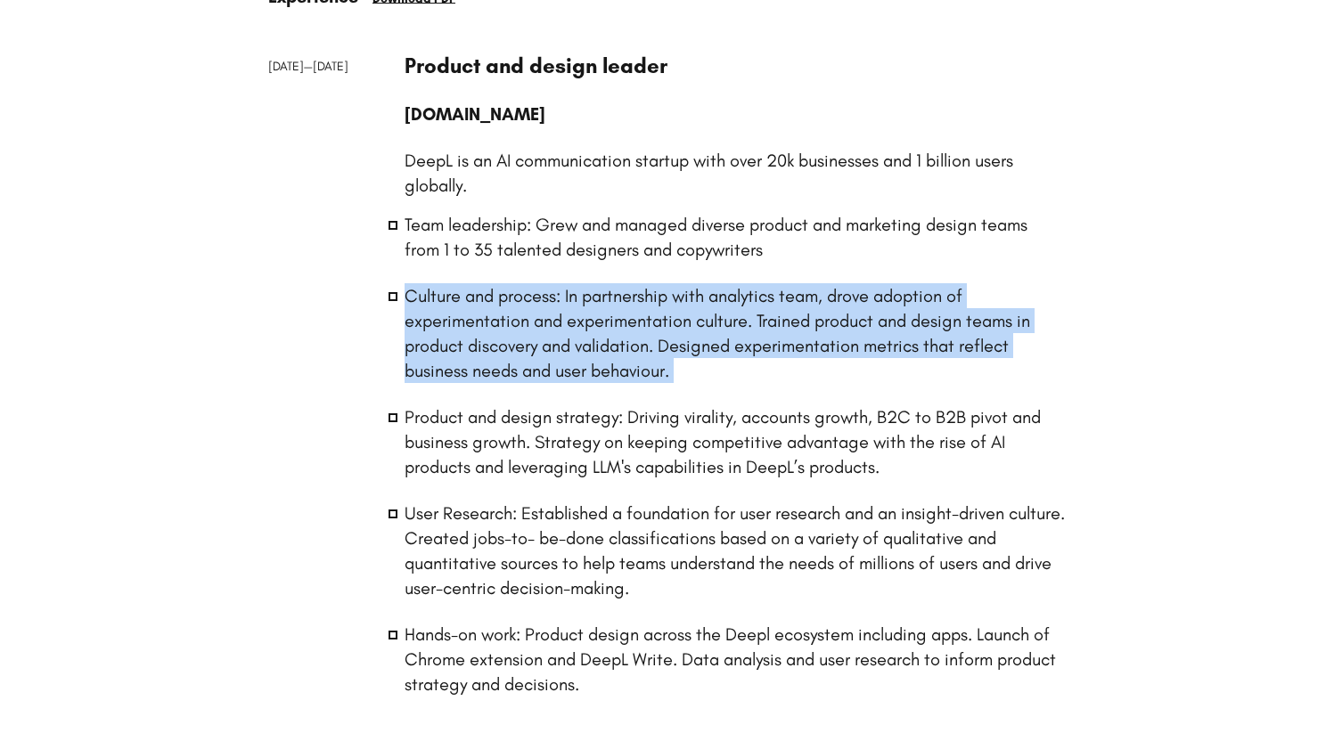
scroll to position [223, 0]
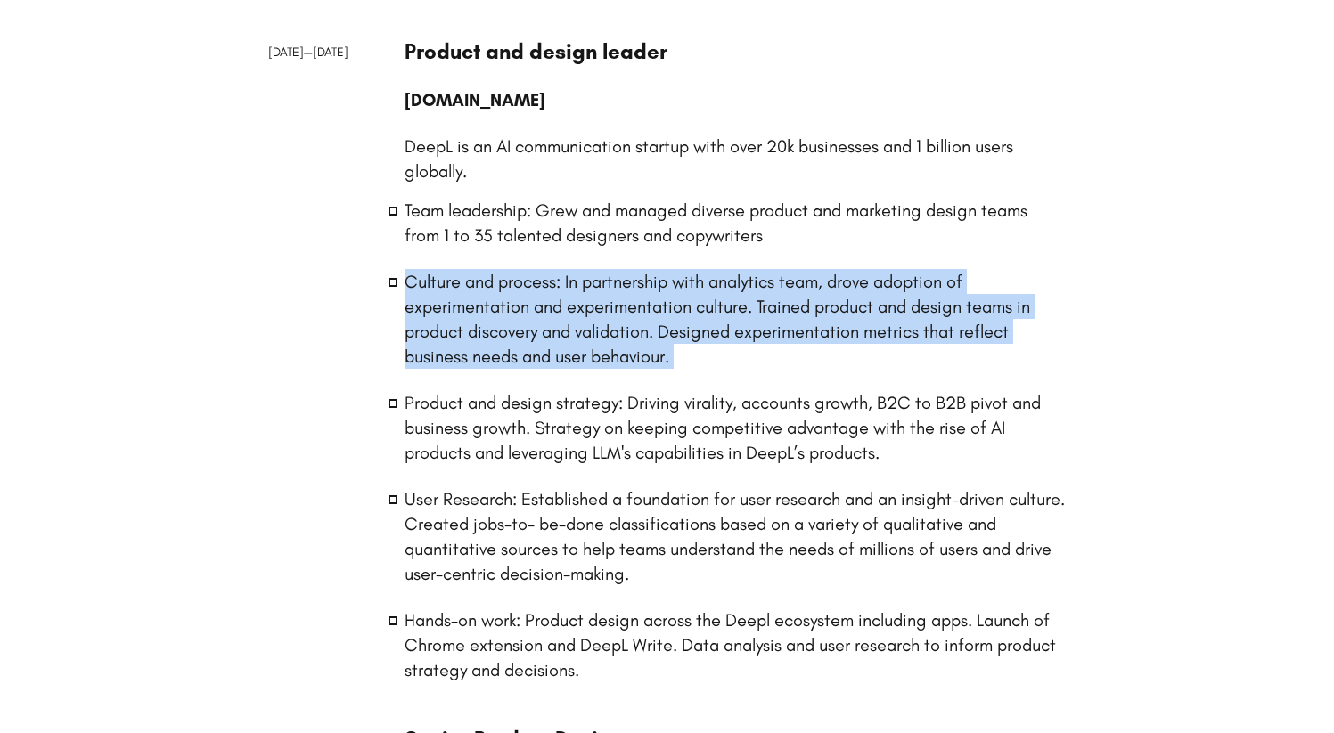
click at [575, 331] on li "Culture and process: In partnership with analytics team, drove adoption of expe…" at bounding box center [736, 319] width 662 height 100
drag, startPoint x: 722, startPoint y: 360, endPoint x: 610, endPoint y: 291, distance: 130.8
click at [610, 291] on li "Culture and process: In partnership with analytics team, drove adoption of expe…" at bounding box center [736, 319] width 662 height 100
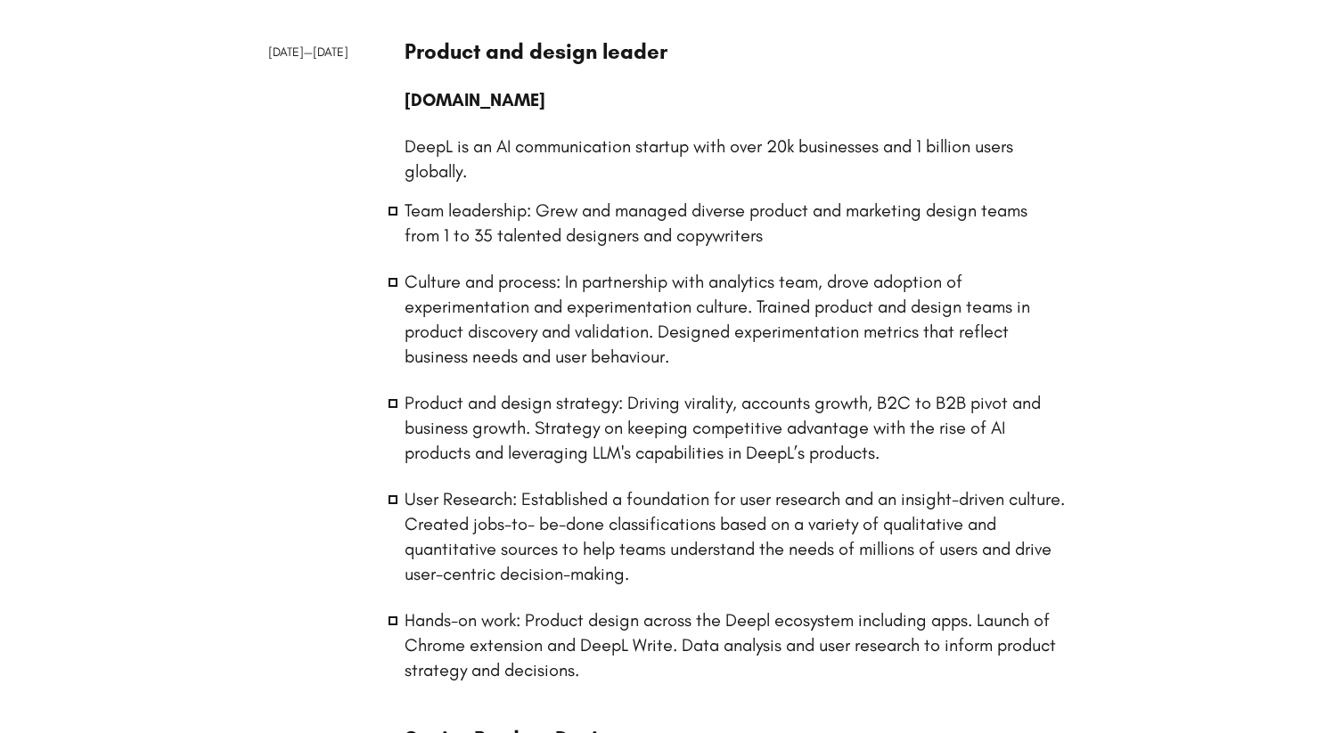
click at [612, 332] on li "Culture and process: In partnership with analytics team, drove adoption of expe…" at bounding box center [736, 319] width 662 height 100
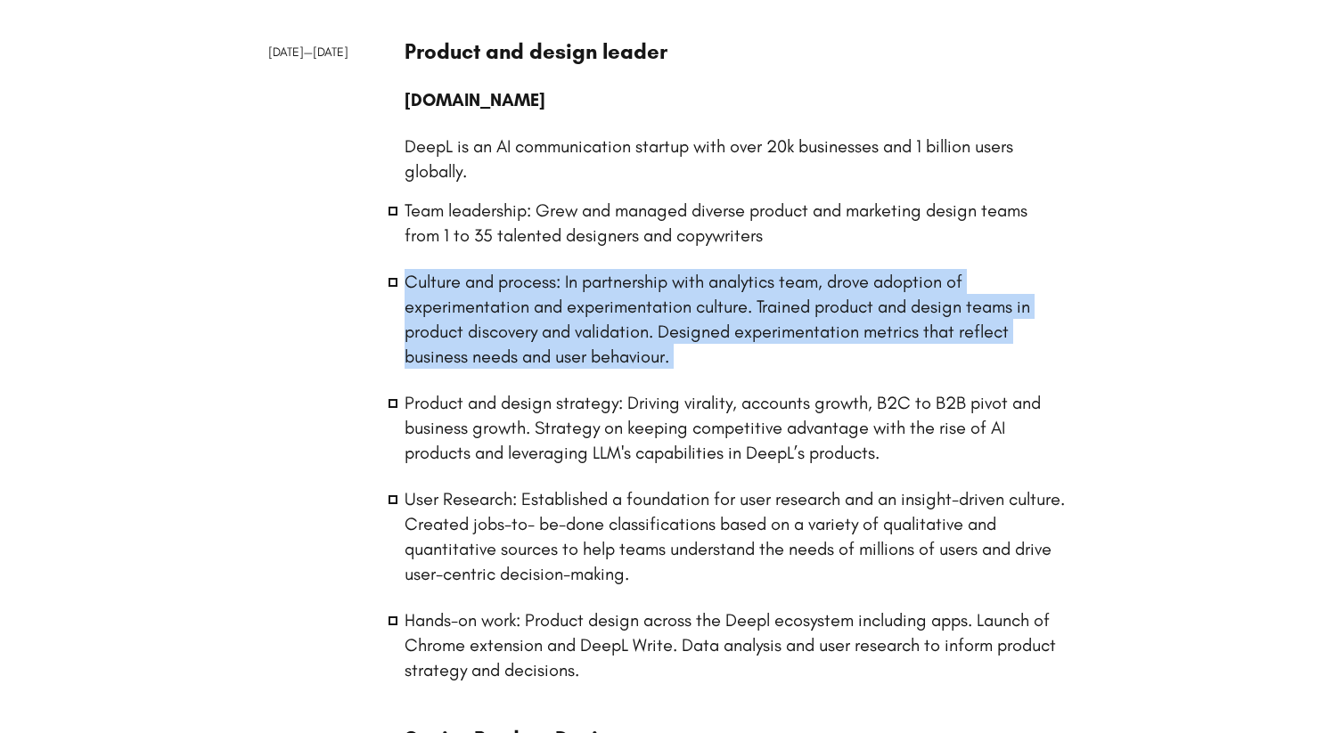
click at [612, 332] on li "Culture and process: In partnership with analytics team, drove adoption of expe…" at bounding box center [736, 319] width 662 height 100
click at [695, 325] on li "Culture and process: In partnership with analytics team, drove adoption of expe…" at bounding box center [736, 319] width 662 height 100
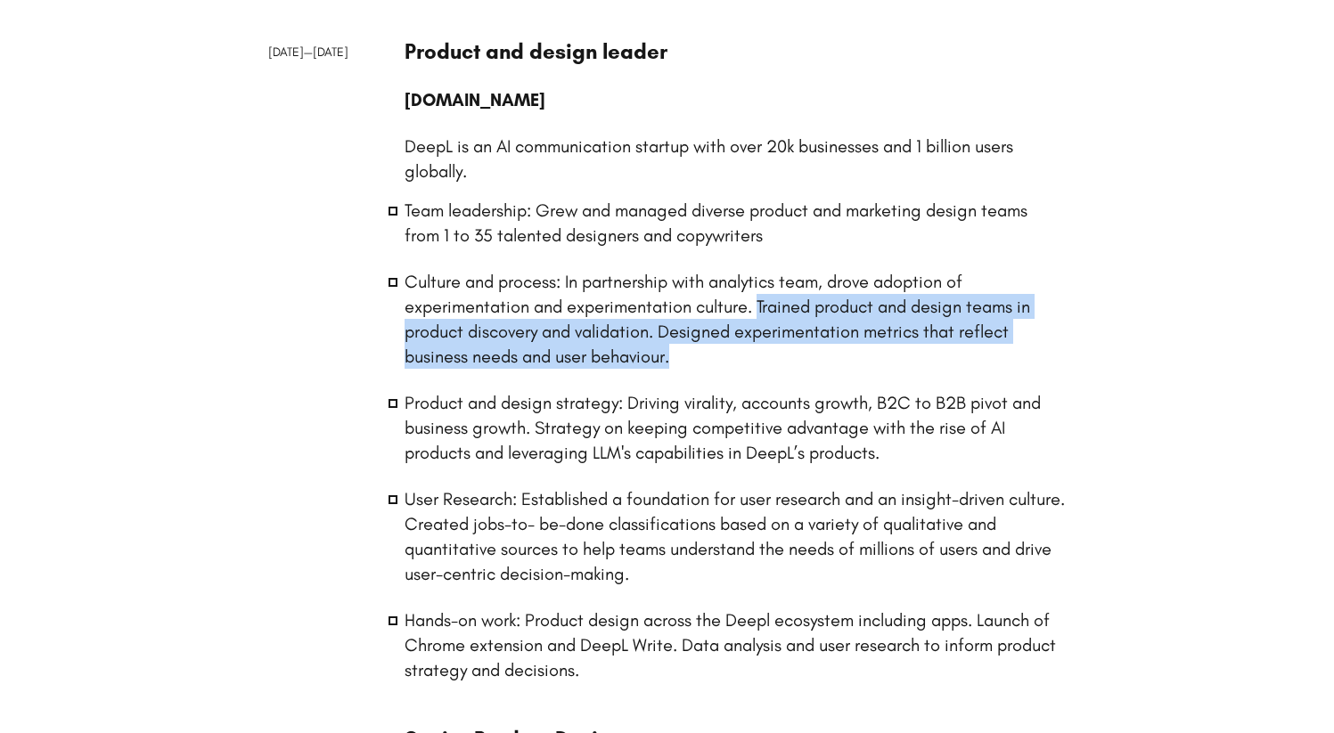
drag, startPoint x: 721, startPoint y: 351, endPoint x: 758, endPoint y: 302, distance: 61.7
click at [758, 302] on li "Culture and process: In partnership with analytics team, drove adoption of expe…" at bounding box center [736, 319] width 662 height 100
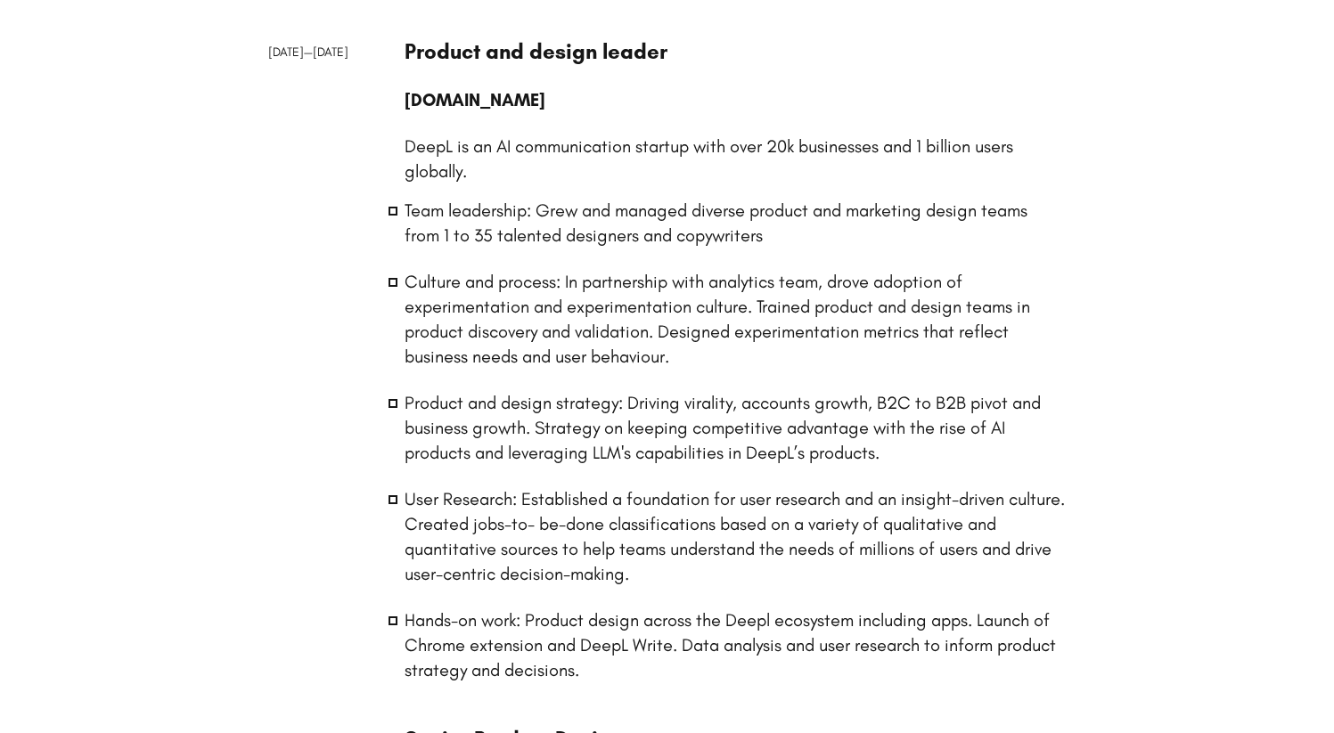
click at [581, 218] on li "Team leadership: Grew and managed diverse product and marketing design teams fr…" at bounding box center [736, 223] width 662 height 50
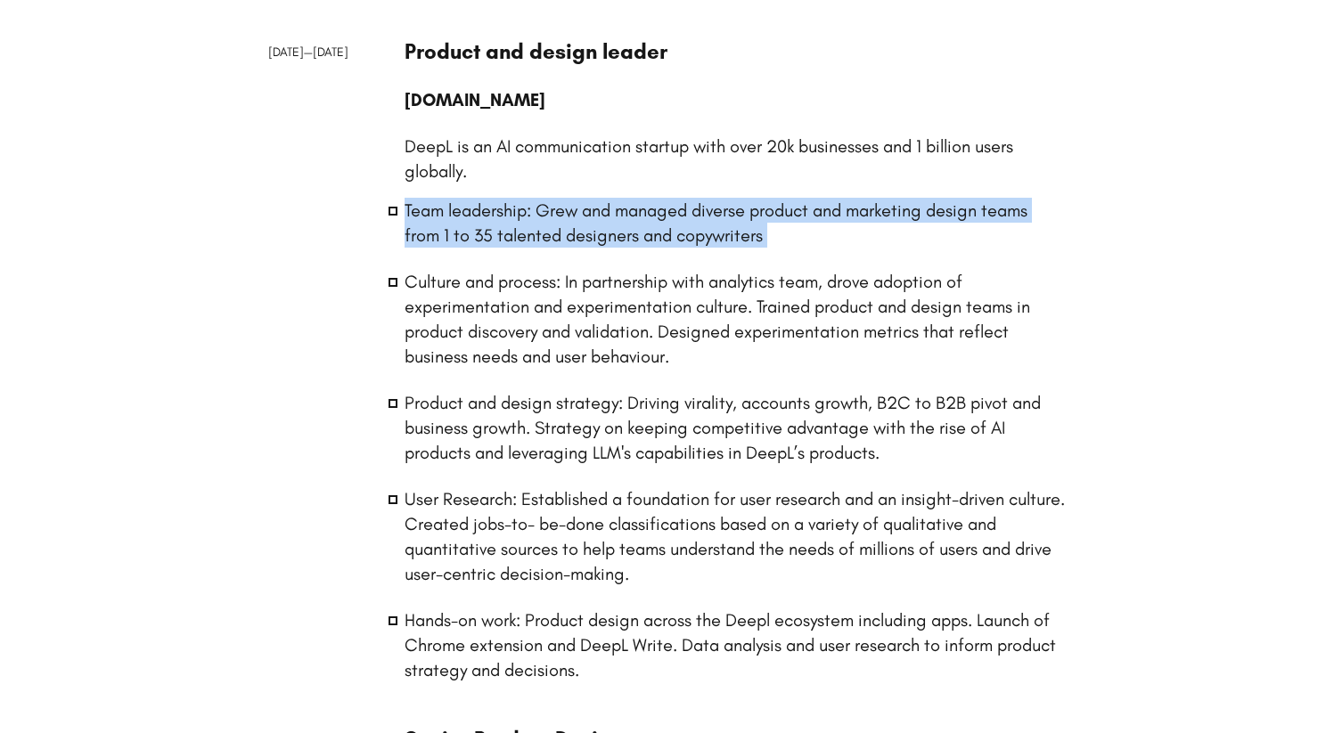
click at [581, 218] on li "Team leadership: Grew and managed diverse product and marketing design teams fr…" at bounding box center [736, 223] width 662 height 50
click at [618, 242] on li "Team leadership: Grew and managed diverse product and marketing design teams fr…" at bounding box center [736, 223] width 662 height 50
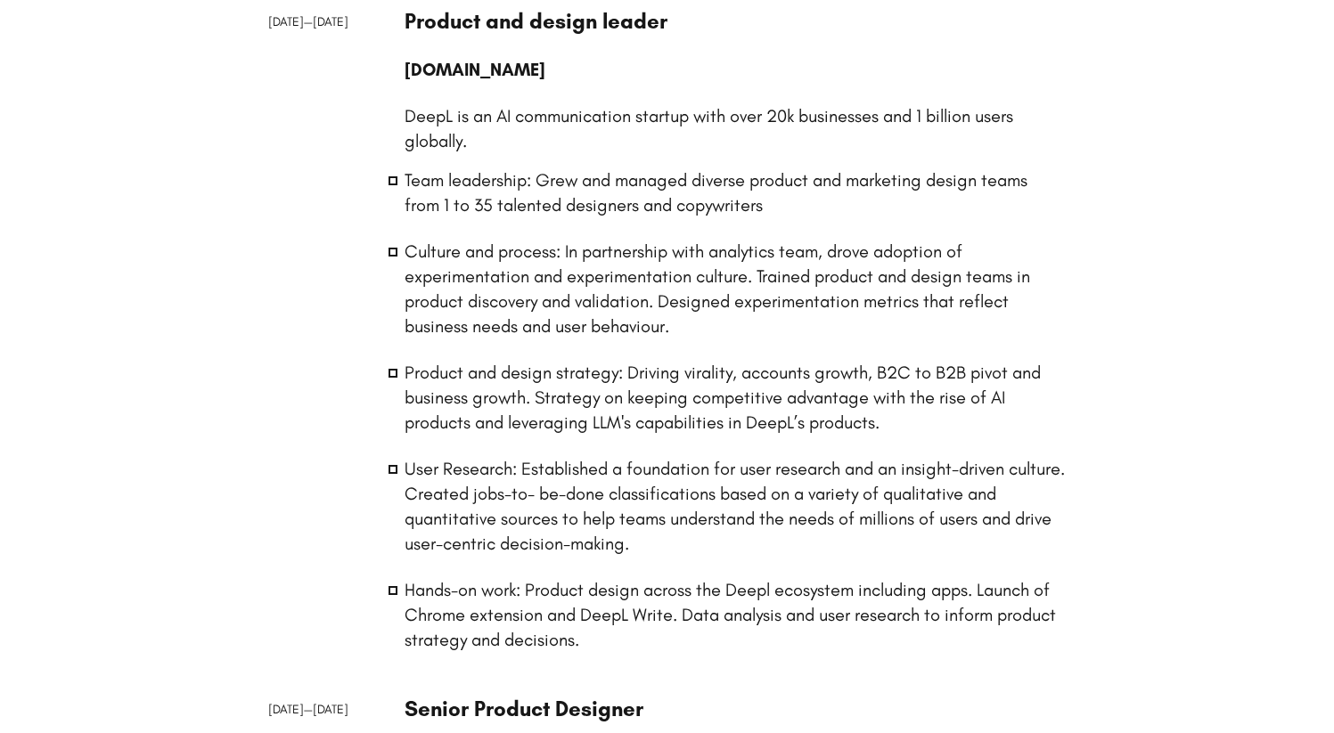
scroll to position [255, 0]
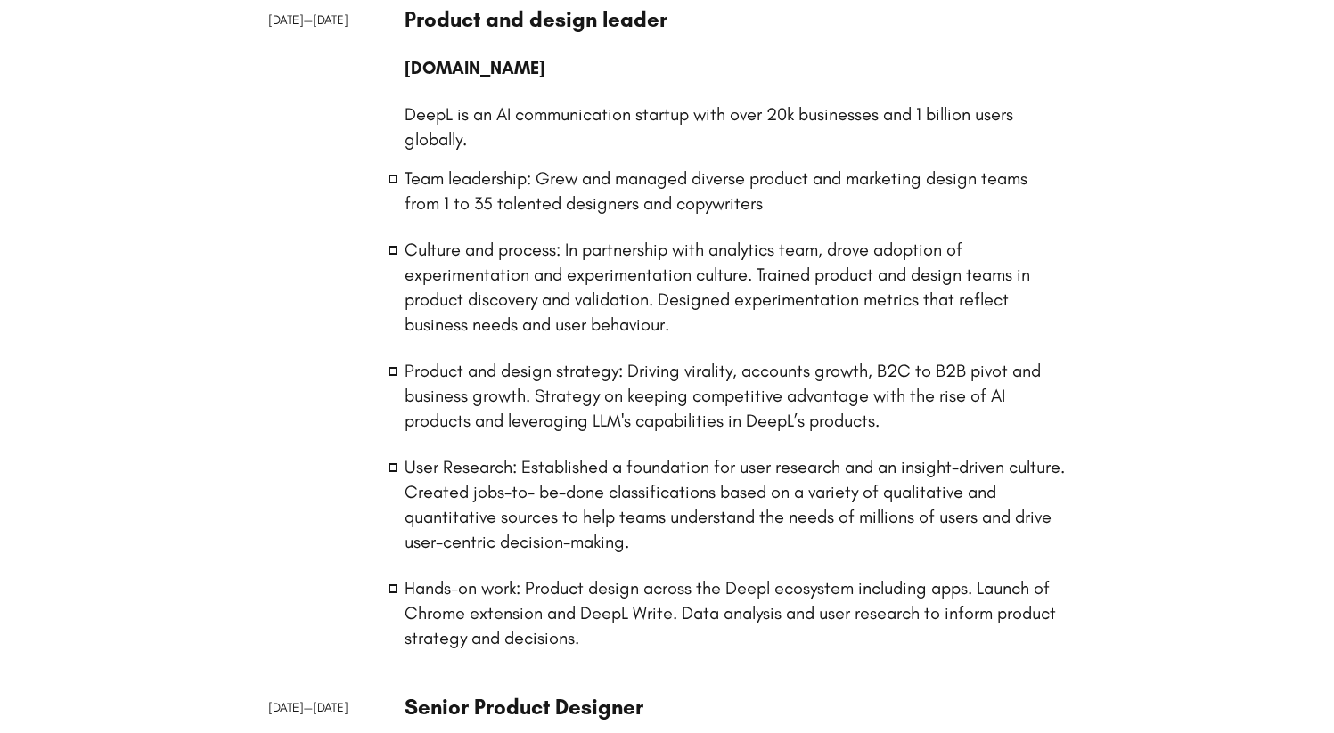
click at [556, 282] on li "Culture and process: In partnership with analytics team, drove adoption of expe…" at bounding box center [736, 287] width 662 height 100
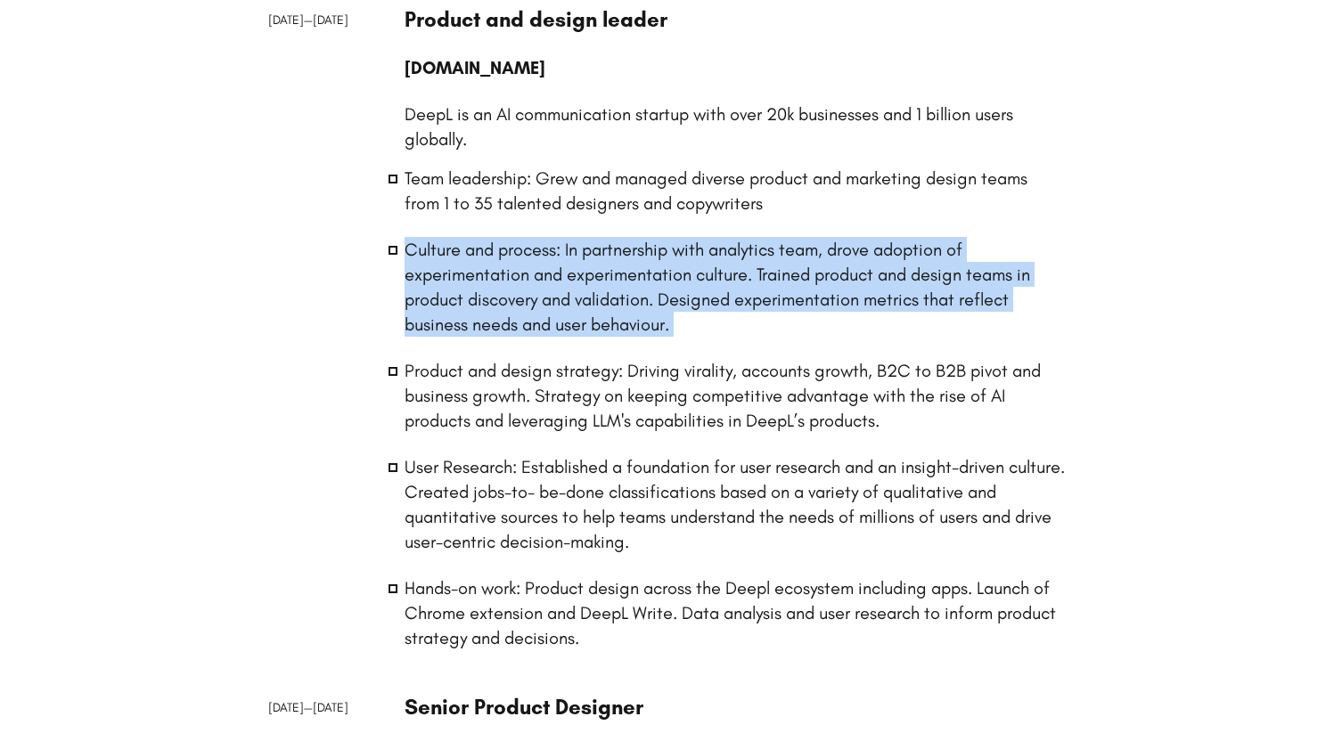
click at [556, 282] on li "Culture and process: In partnership with analytics team, drove adoption of expe…" at bounding box center [736, 287] width 662 height 100
click at [583, 286] on li "Culture and process: In partnership with analytics team, drove adoption of expe…" at bounding box center [736, 287] width 662 height 100
drag, startPoint x: 688, startPoint y: 317, endPoint x: 604, endPoint y: 261, distance: 100.8
click at [605, 261] on li "Culture and process: In partnership with analytics team, drove adoption of expe…" at bounding box center [736, 287] width 662 height 100
click at [604, 261] on li "Culture and process: In partnership with analytics team, drove adoption of expe…" at bounding box center [736, 287] width 662 height 100
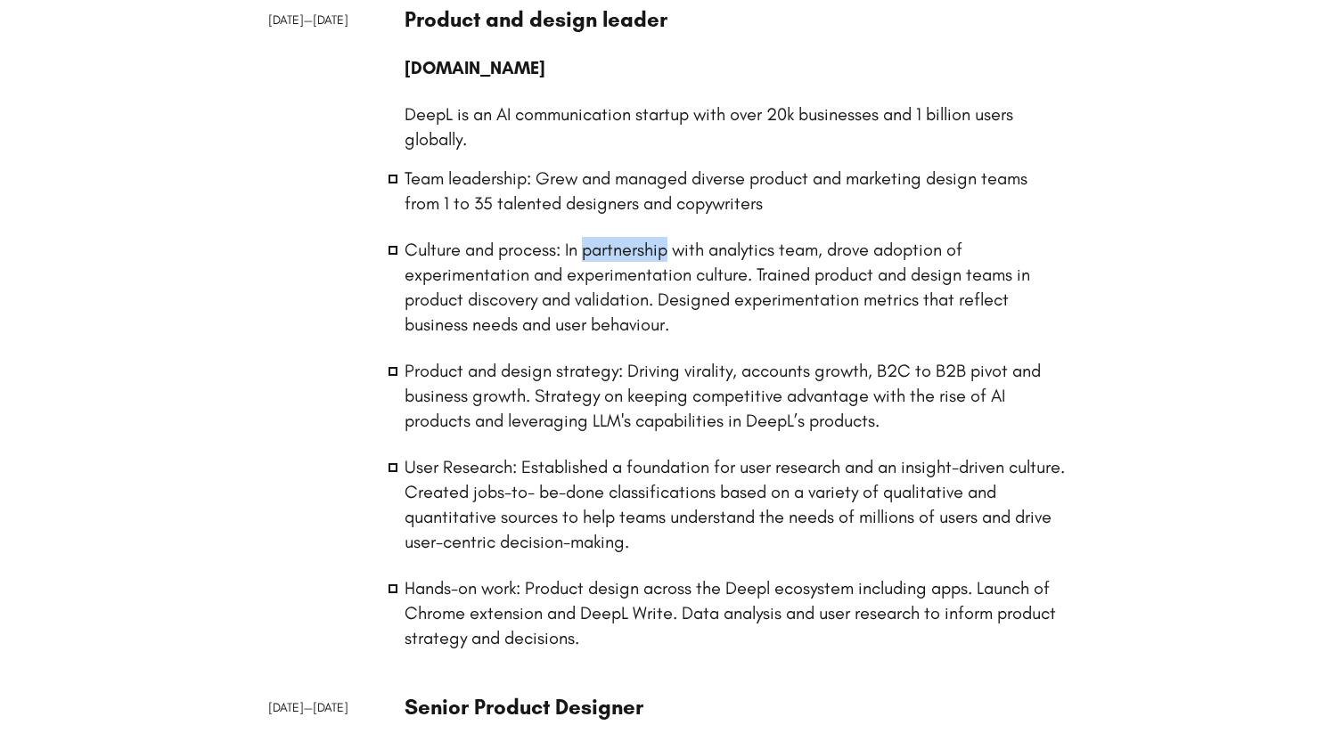
click at [604, 261] on li "Culture and process: In partnership with analytics team, drove adoption of expe…" at bounding box center [736, 287] width 662 height 100
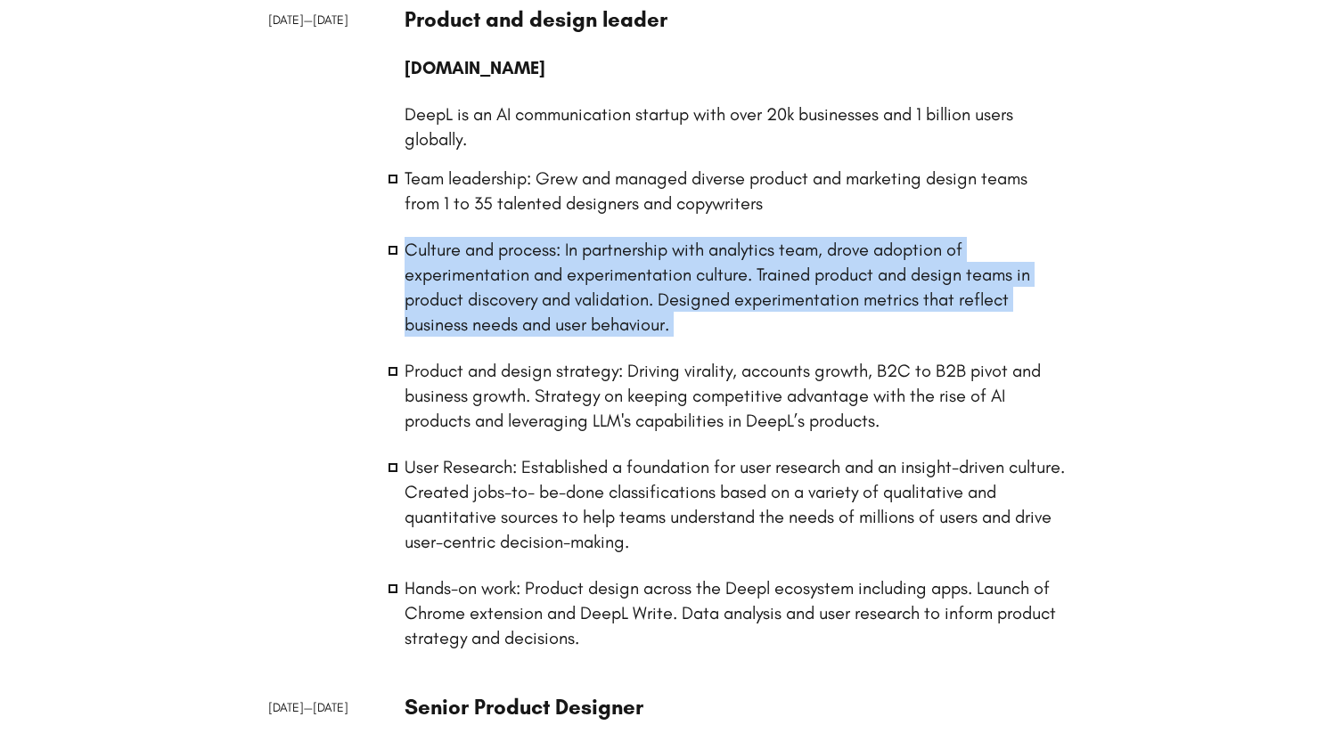
click at [604, 261] on li "Culture and process: In partnership with analytics team, drove adoption of expe…" at bounding box center [736, 287] width 662 height 100
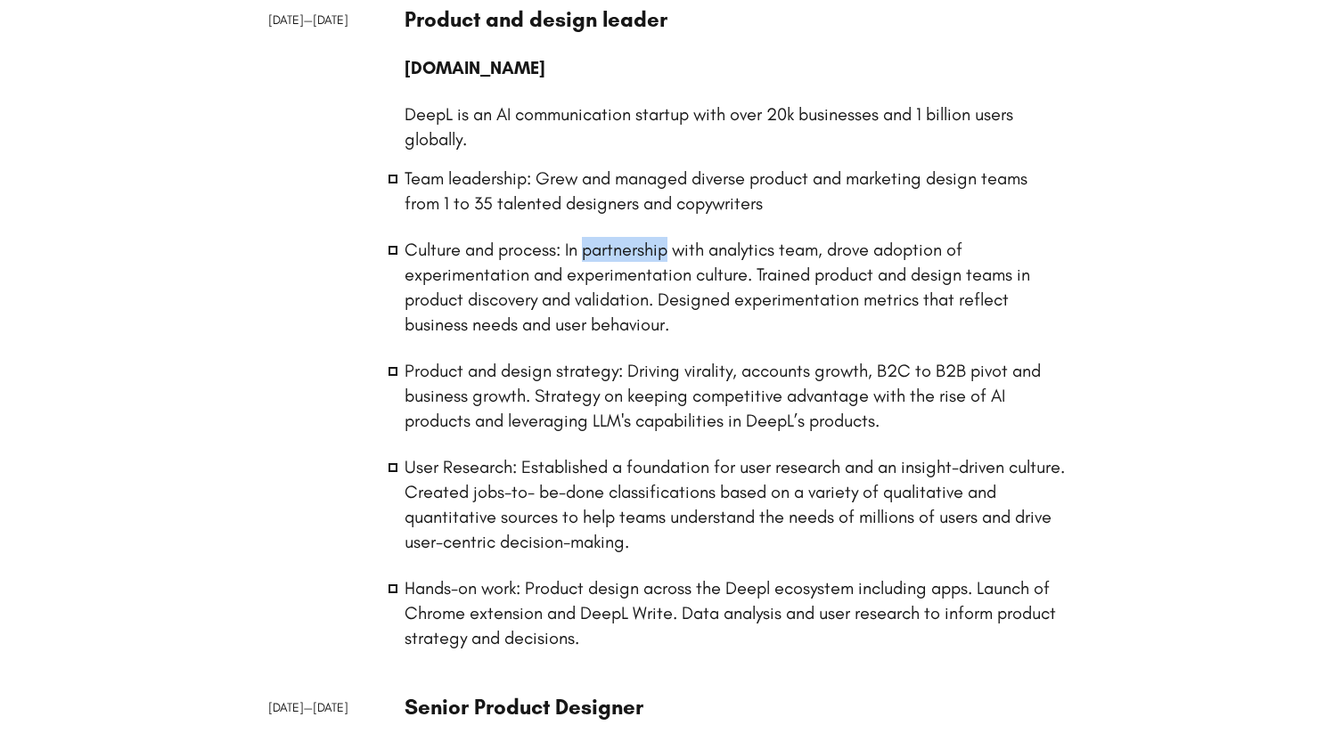
click at [604, 261] on li "Culture and process: In partnership with analytics team, drove adoption of expe…" at bounding box center [736, 287] width 662 height 100
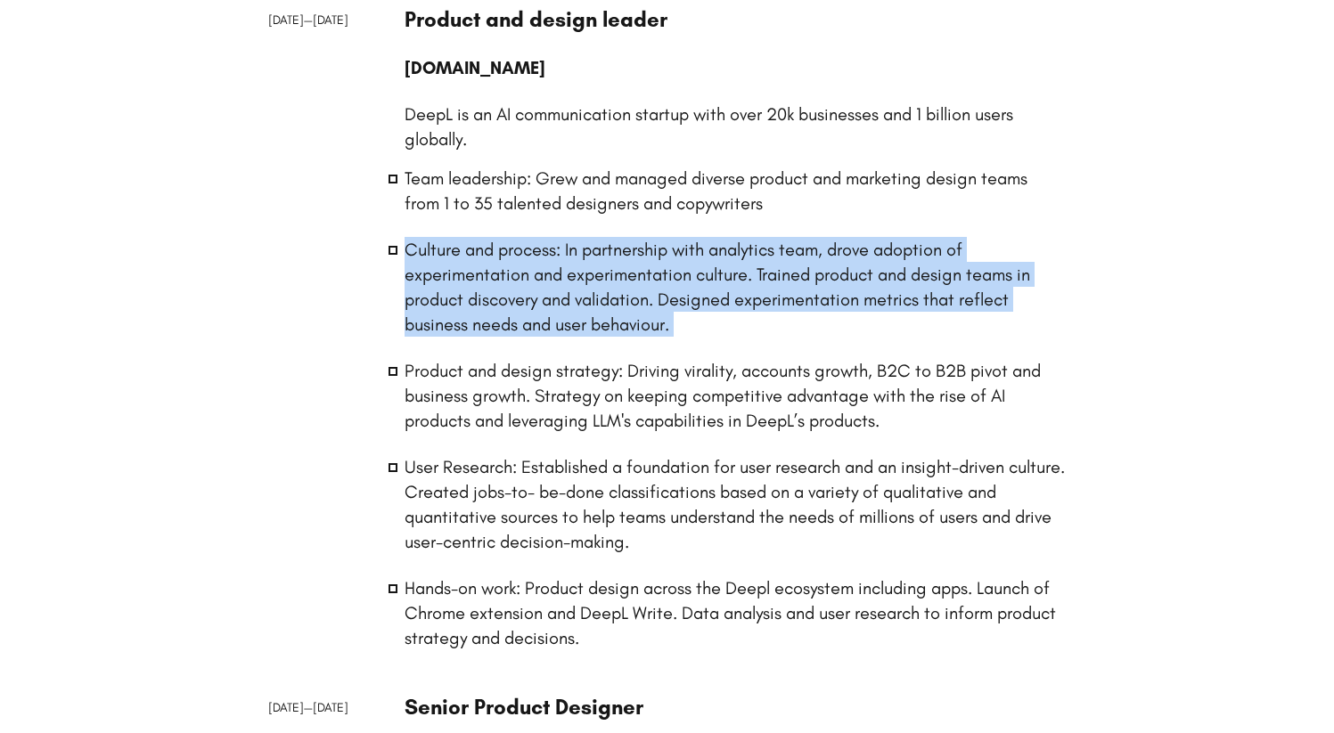
click at [604, 261] on li "Culture and process: In partnership with analytics team, drove adoption of expe…" at bounding box center [736, 287] width 662 height 100
click at [585, 269] on li "Culture and process: In partnership with analytics team, drove adoption of expe…" at bounding box center [736, 287] width 662 height 100
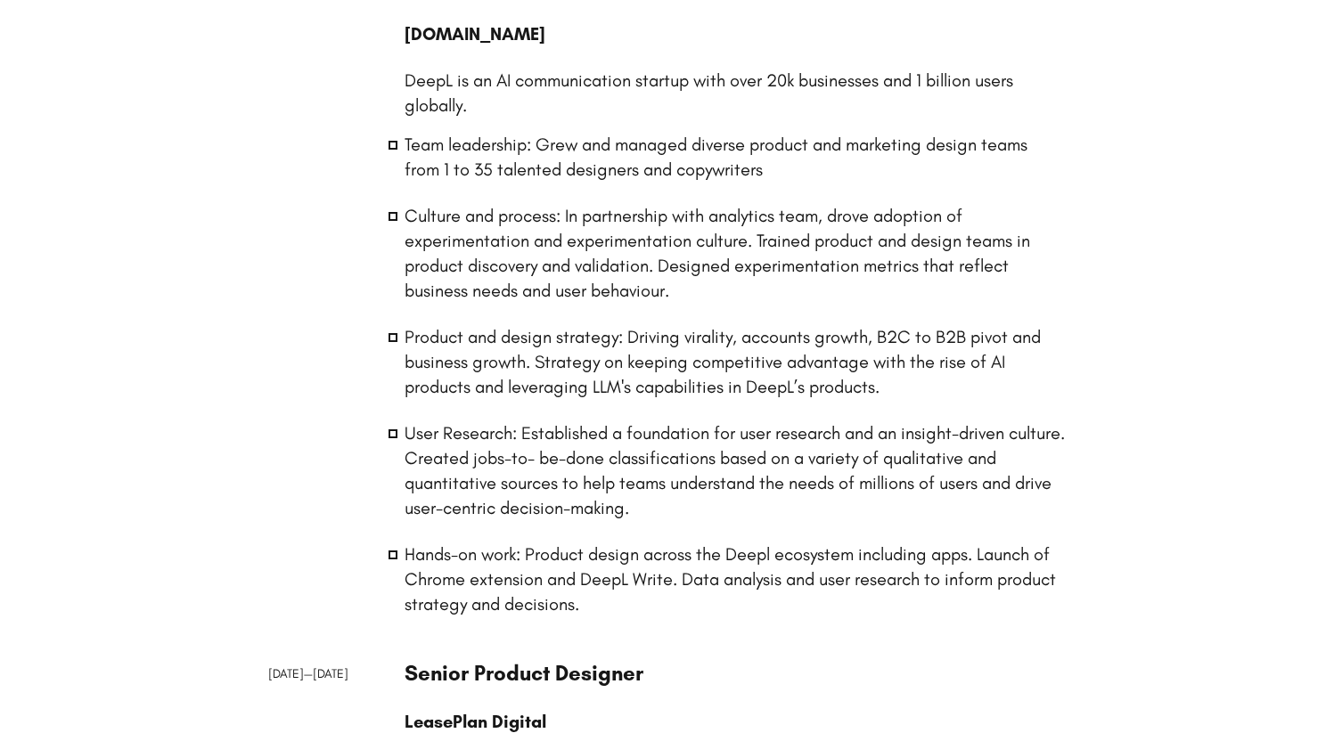
scroll to position [292, 0]
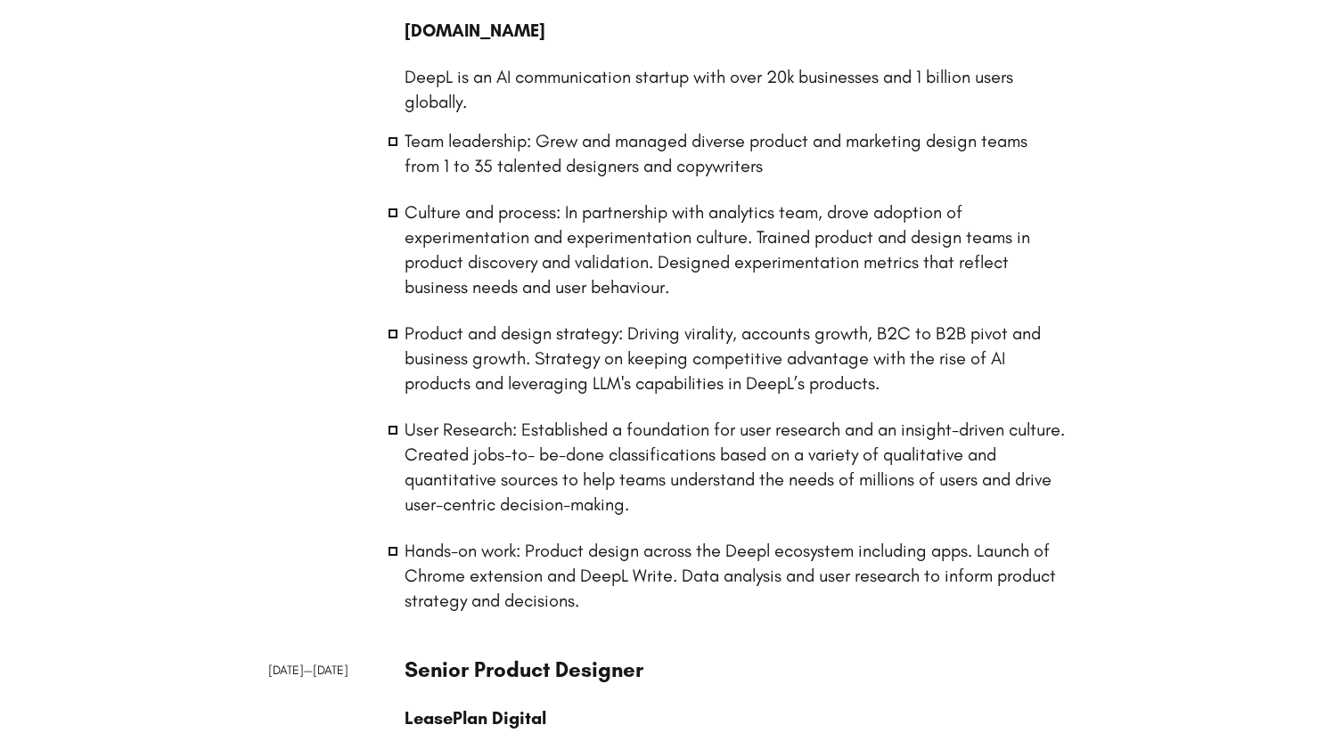
click at [587, 399] on ul "Team leadership: Grew and managed diverse product and marketing design teams fr…" at bounding box center [736, 370] width 662 height 485
click at [569, 362] on li "Product and design strategy: Driving virality, accounts growth, B2C to B2B pivo…" at bounding box center [736, 358] width 662 height 75
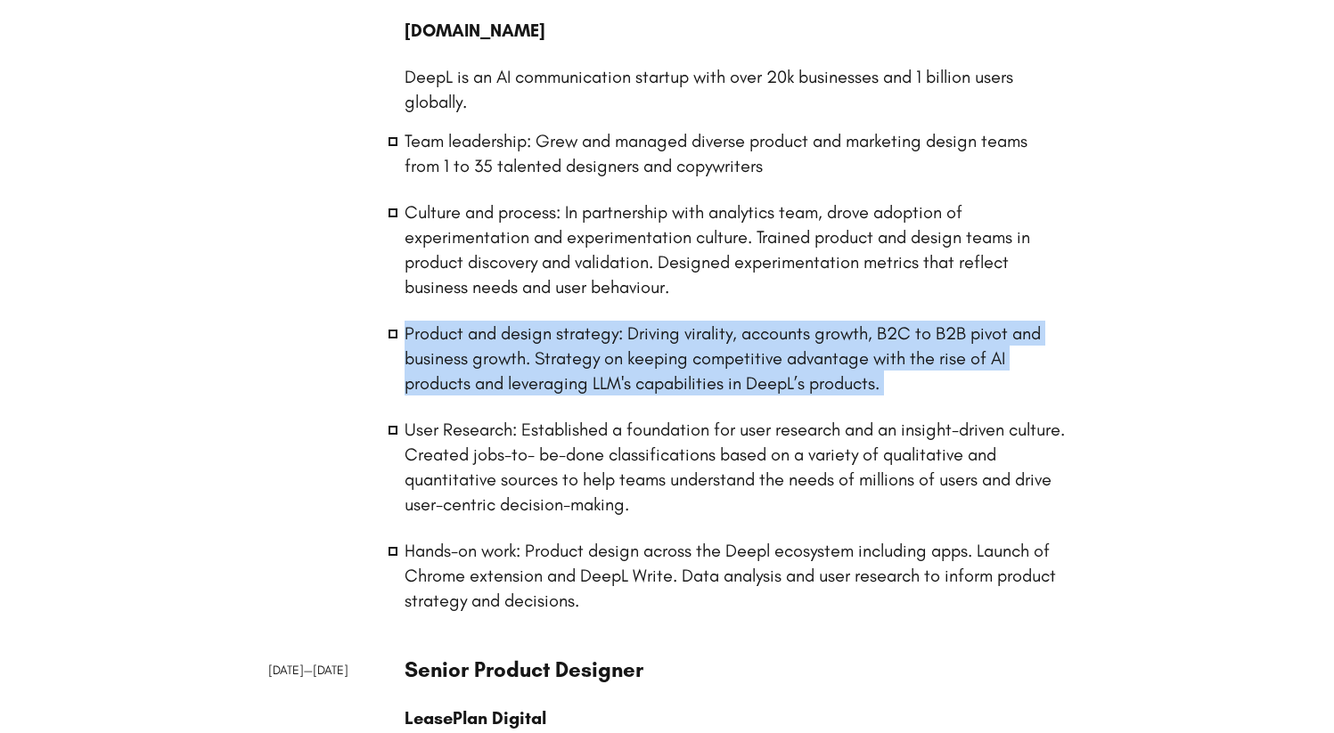
click at [569, 362] on li "Product and design strategy: Driving virality, accounts growth, B2C to B2B pivo…" at bounding box center [736, 358] width 662 height 75
click at [504, 363] on li "Product and design strategy: Driving virality, accounts growth, B2C to B2B pivo…" at bounding box center [736, 358] width 662 height 75
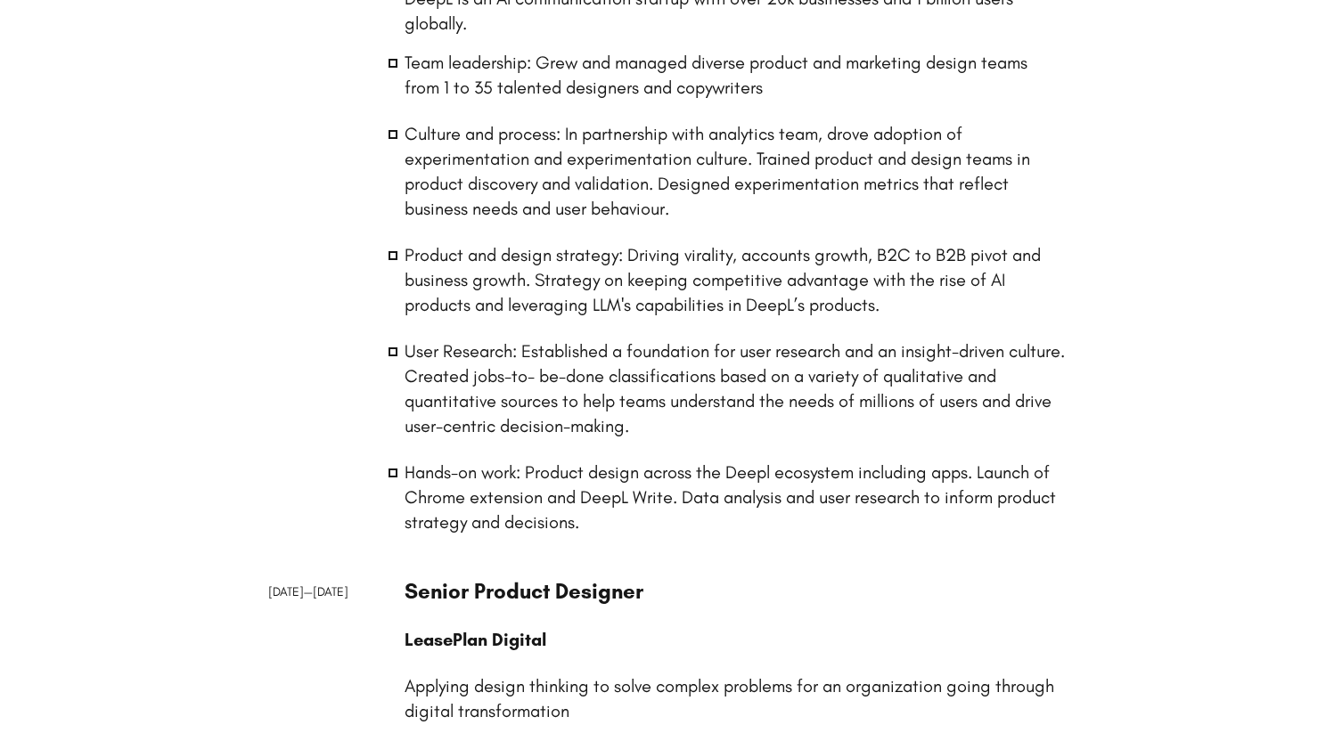
scroll to position [414, 0]
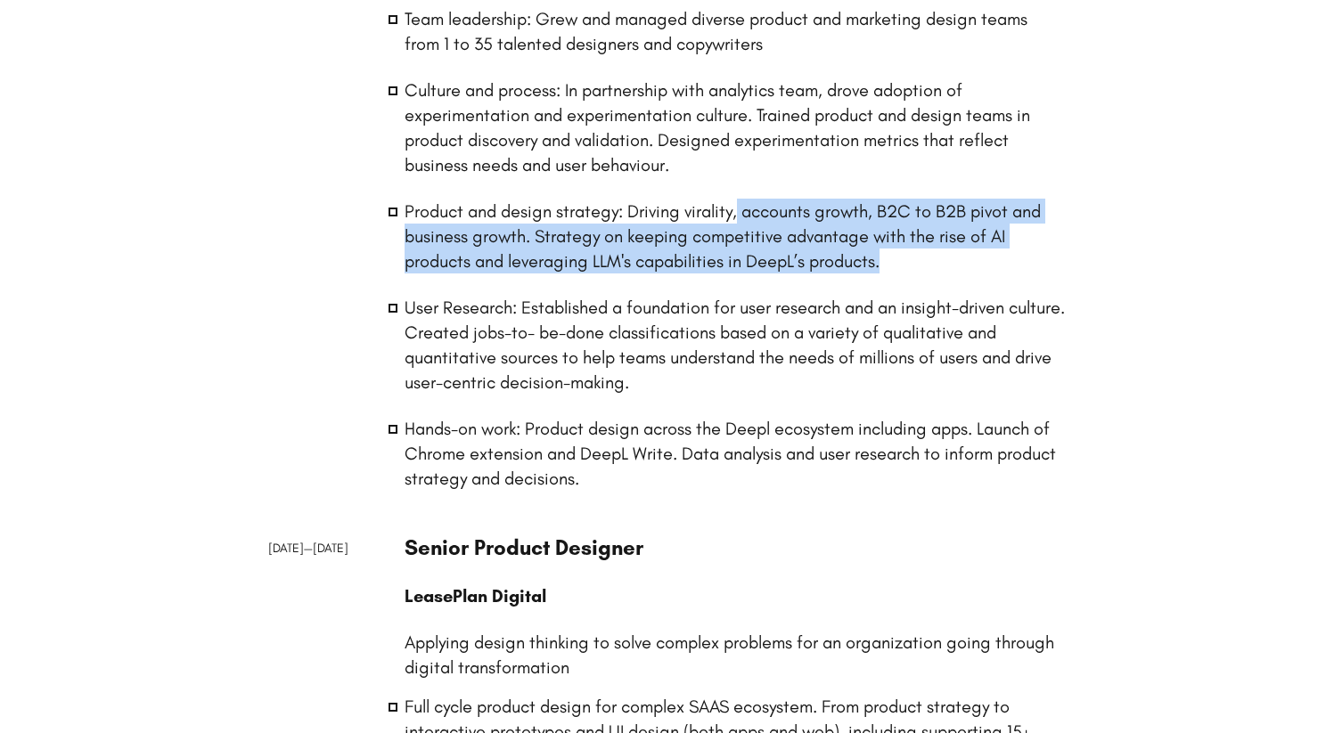
drag, startPoint x: 903, startPoint y: 261, endPoint x: 741, endPoint y: 223, distance: 166.7
click at [741, 223] on li "Product and design strategy: Driving virality, accounts growth, B2C to B2B pivo…" at bounding box center [736, 236] width 662 height 75
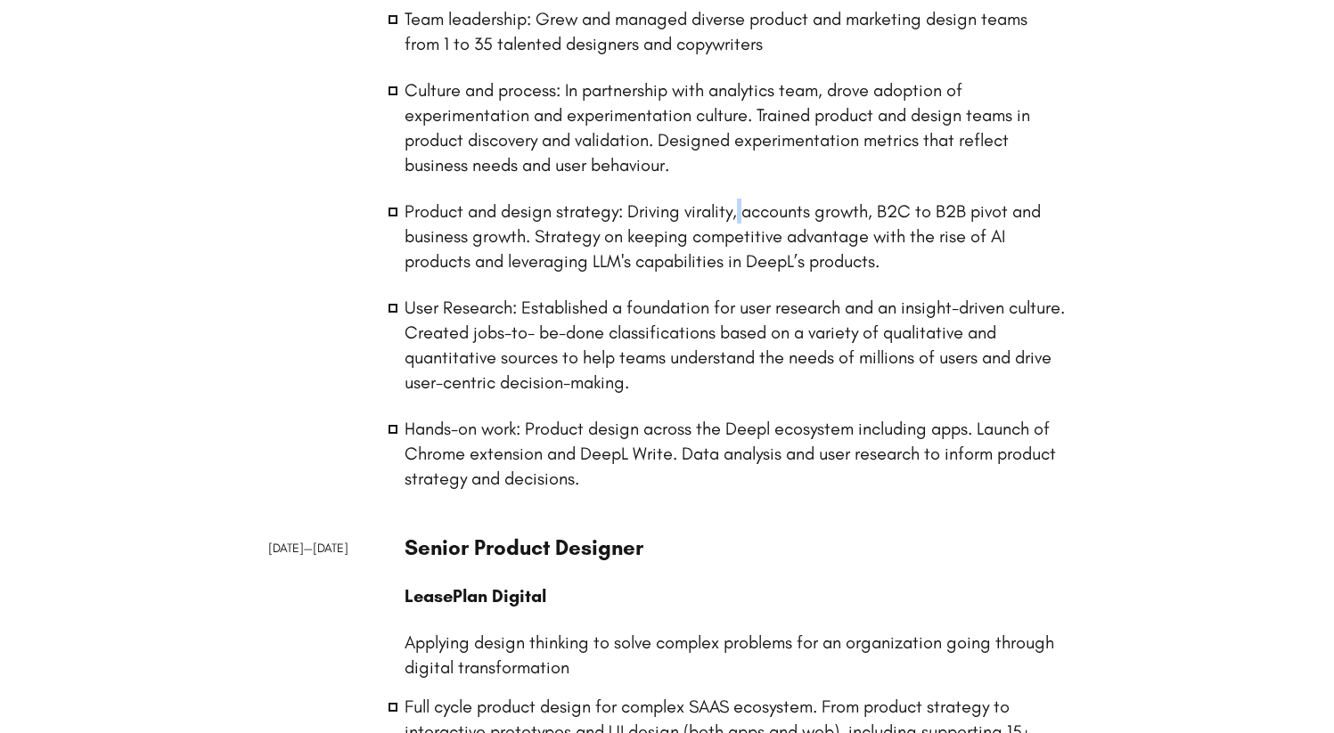
click at [741, 223] on li "Product and design strategy: Driving virality, accounts growth, B2C to B2B pivo…" at bounding box center [736, 236] width 662 height 75
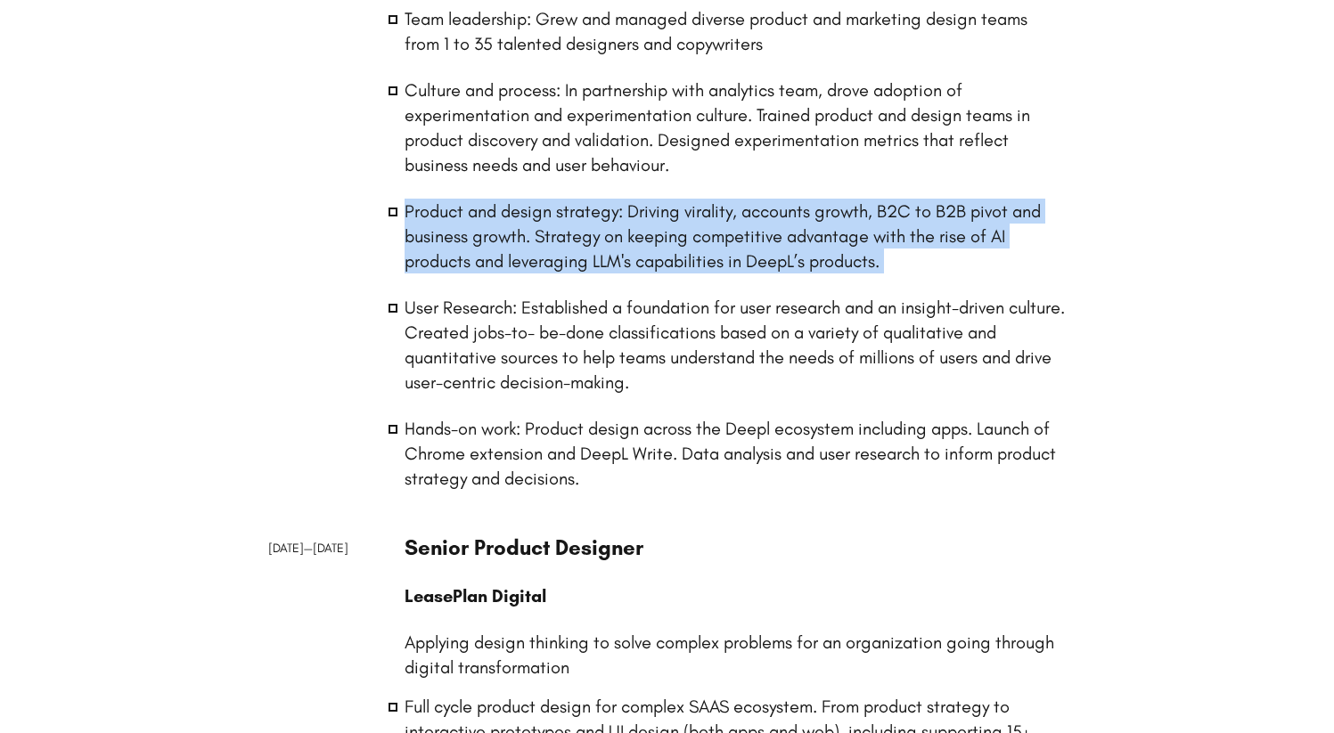
click at [741, 223] on li "Product and design strategy: Driving virality, accounts growth, B2C to B2B pivo…" at bounding box center [736, 236] width 662 height 75
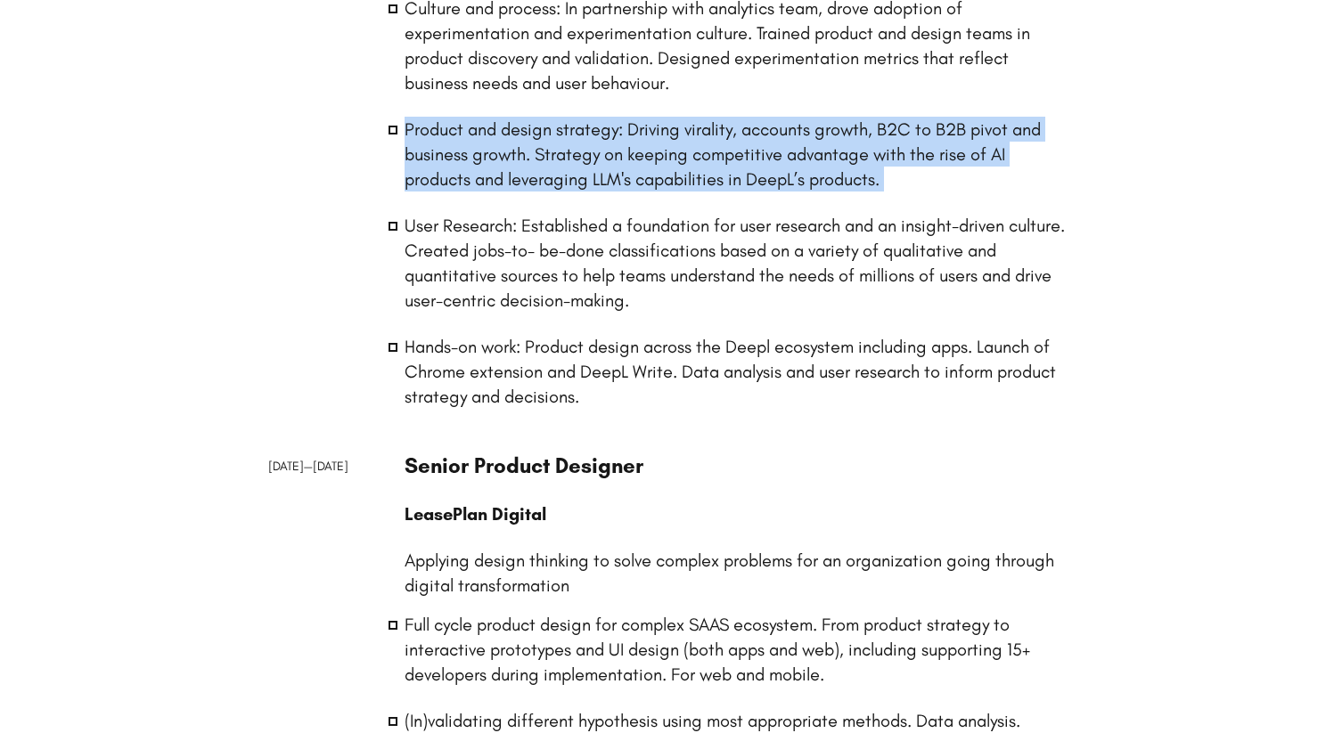
scroll to position [500, 0]
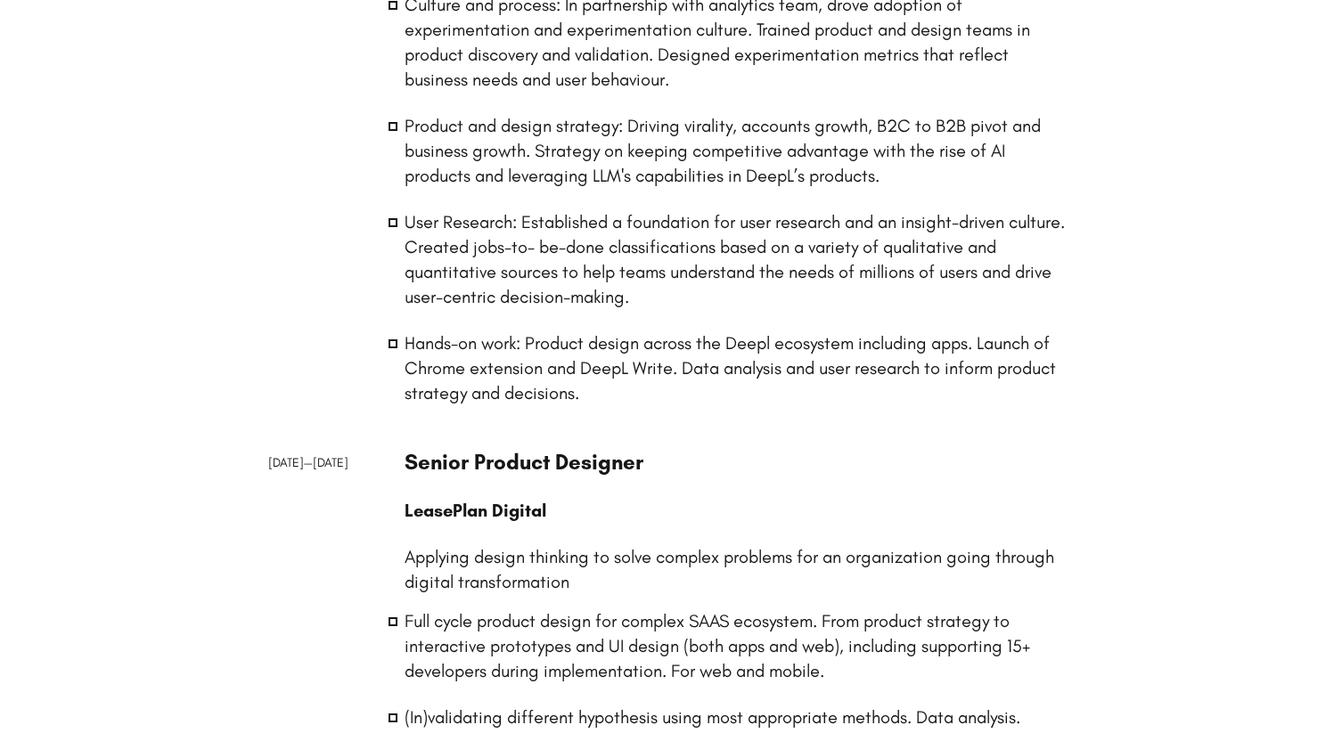
click at [641, 238] on li "User Research: Established a foundation for user research and an insight-driven…" at bounding box center [736, 259] width 662 height 100
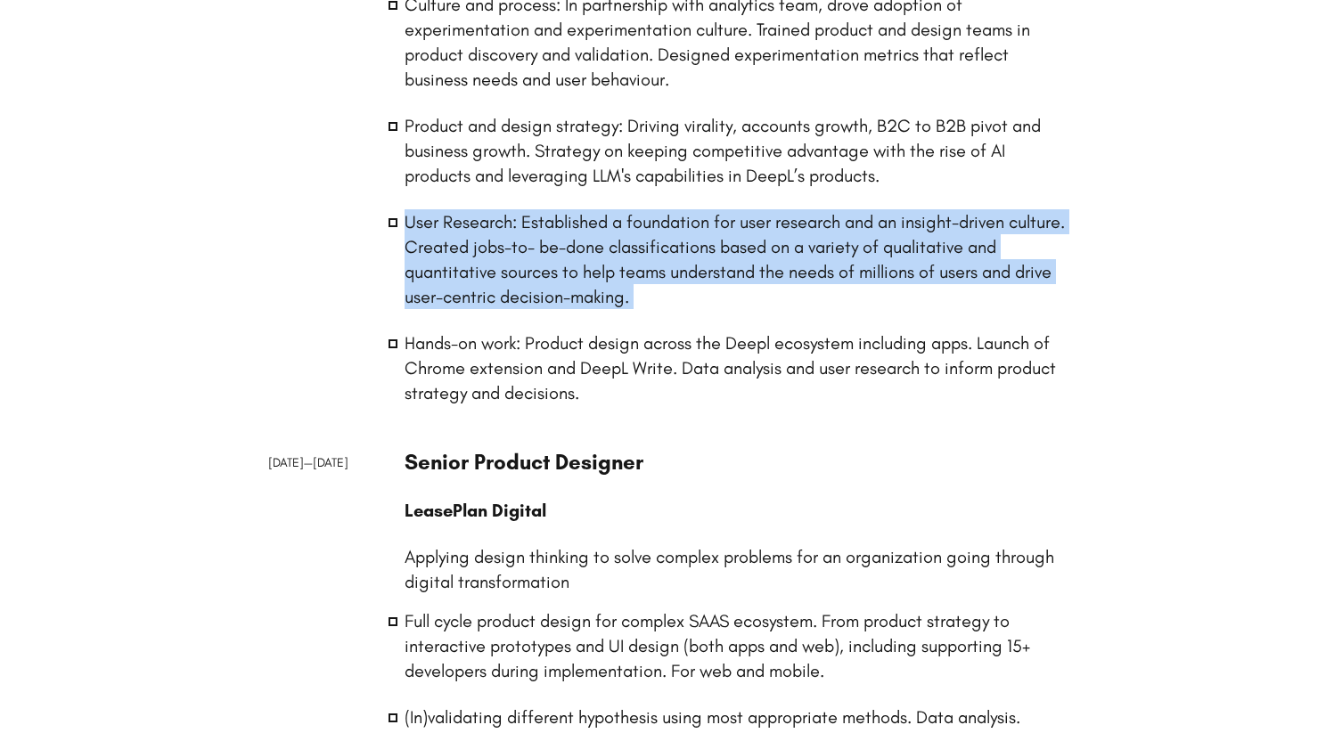
click at [641, 238] on li "User Research: Established a foundation for user research and an insight-driven…" at bounding box center [736, 259] width 662 height 100
click at [640, 255] on li "User Research: Established a foundation for user research and an insight-driven…" at bounding box center [736, 259] width 662 height 100
drag, startPoint x: 703, startPoint y: 284, endPoint x: 572, endPoint y: 230, distance: 141.8
click at [572, 230] on li "User Research: Established a foundation for user research and an insight-driven…" at bounding box center [736, 259] width 662 height 100
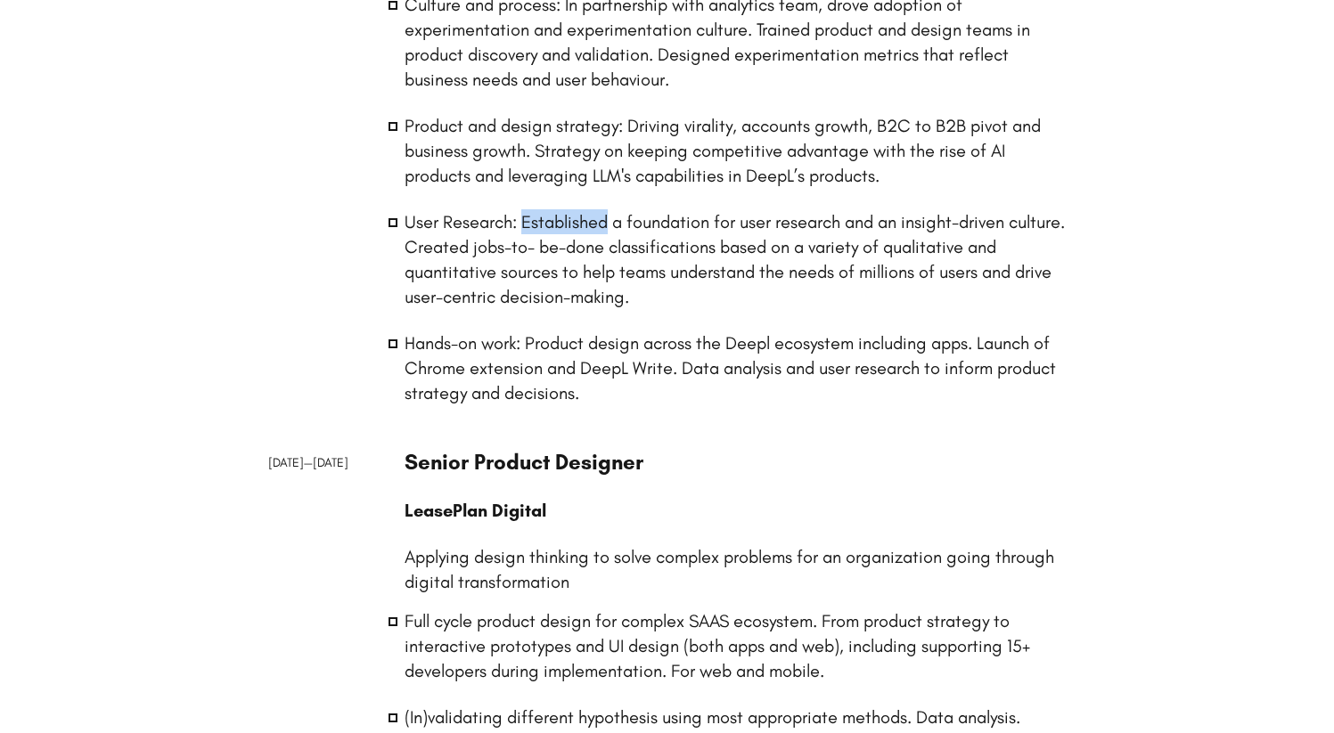
click at [572, 230] on li "User Research: Established a foundation for user research and an insight-driven…" at bounding box center [736, 259] width 662 height 100
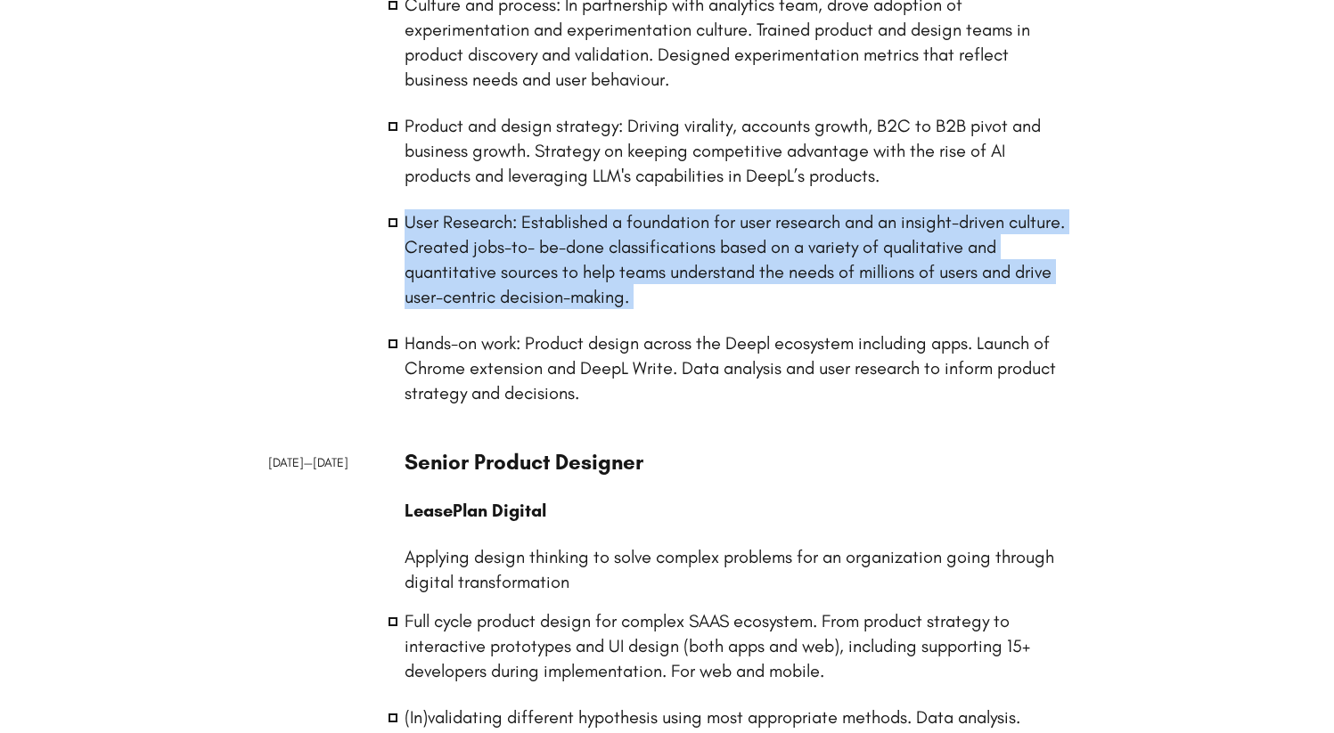
click at [572, 230] on li "User Research: Established a foundation for user research and an insight-driven…" at bounding box center [736, 259] width 662 height 100
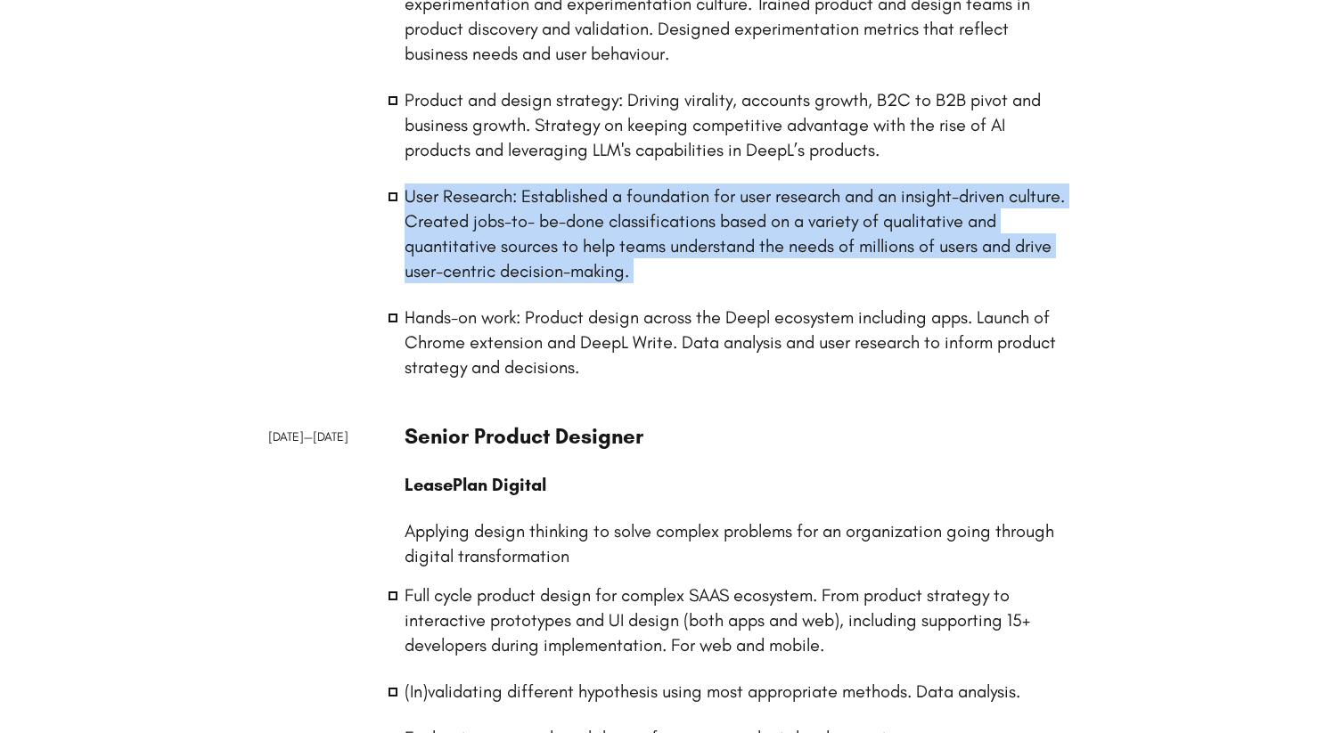
scroll to position [528, 0]
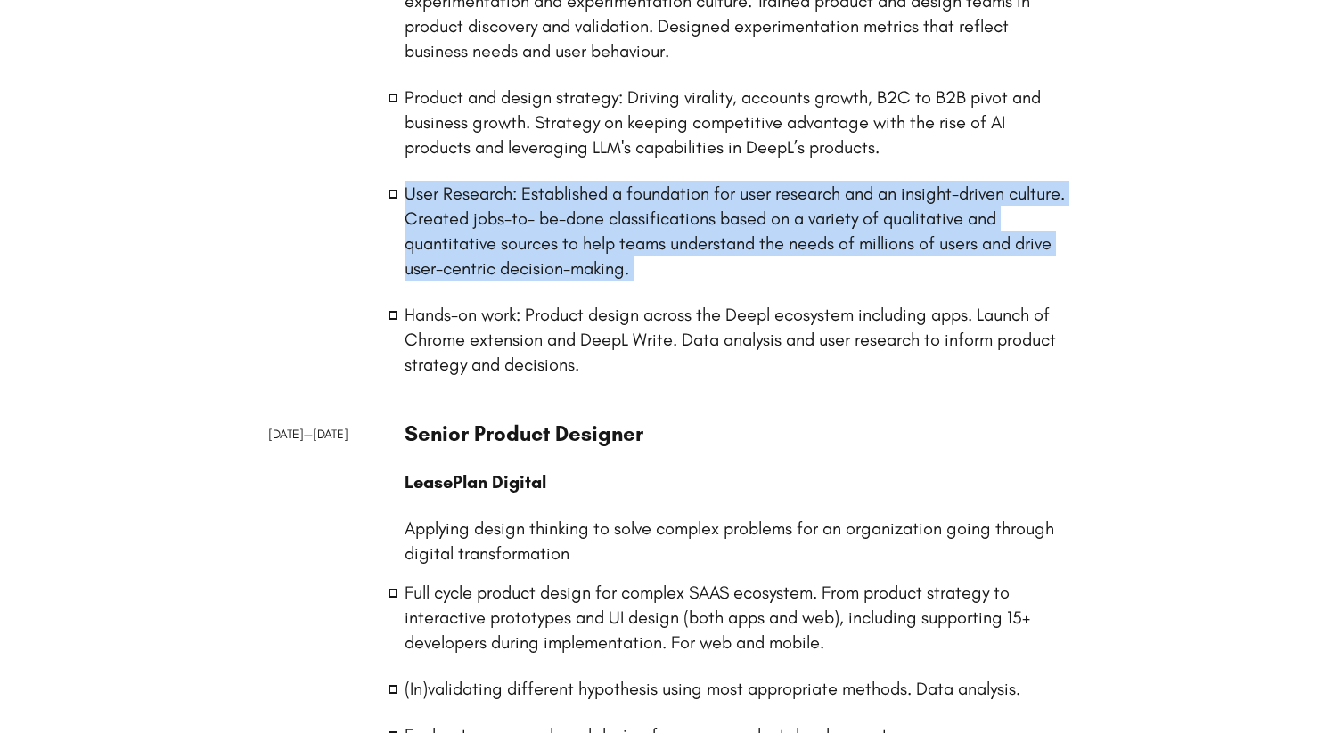
click at [700, 263] on li "User Research: Established a foundation for user research and an insight-driven…" at bounding box center [736, 231] width 662 height 100
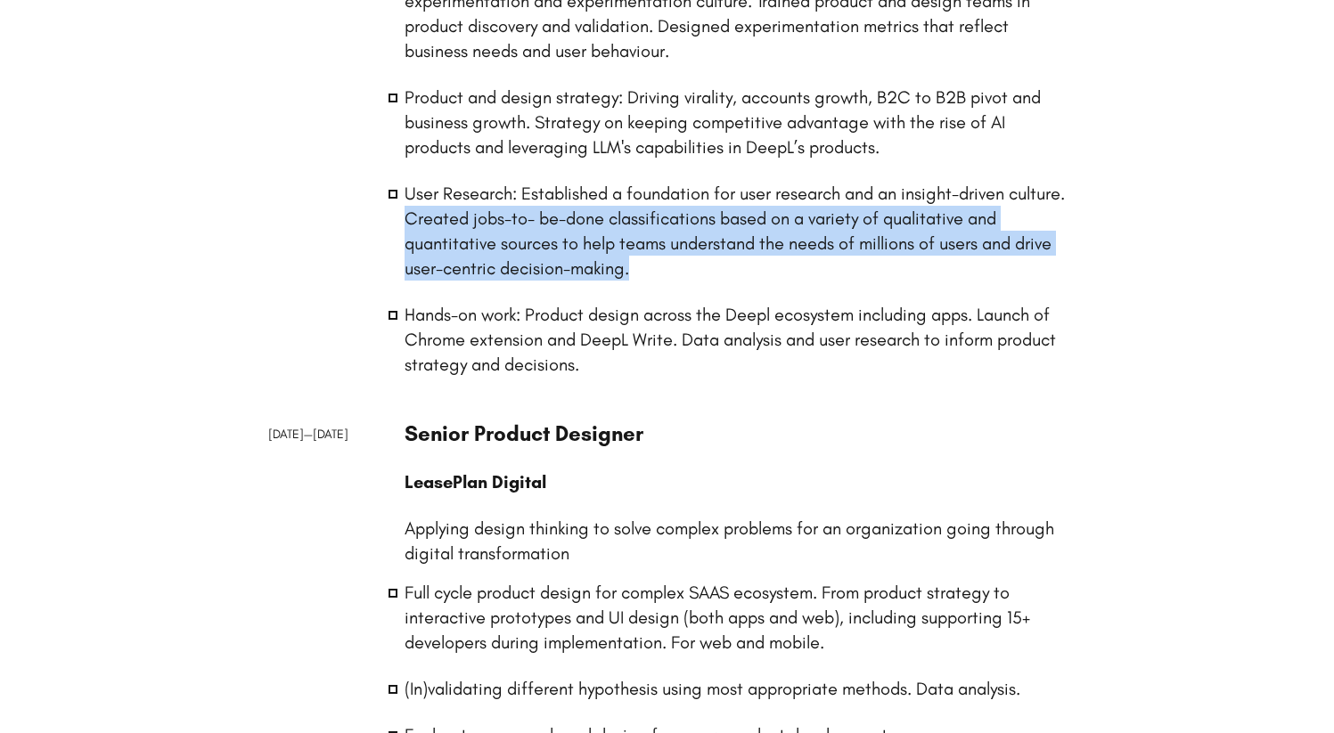
drag, startPoint x: 714, startPoint y: 266, endPoint x: 468, endPoint y: 224, distance: 249.5
click at [468, 224] on li "User Research: Established a foundation for user research and an insight-driven…" at bounding box center [736, 231] width 662 height 100
click at [469, 225] on li "User Research: Established a foundation for user research and an insight-driven…" at bounding box center [736, 231] width 662 height 100
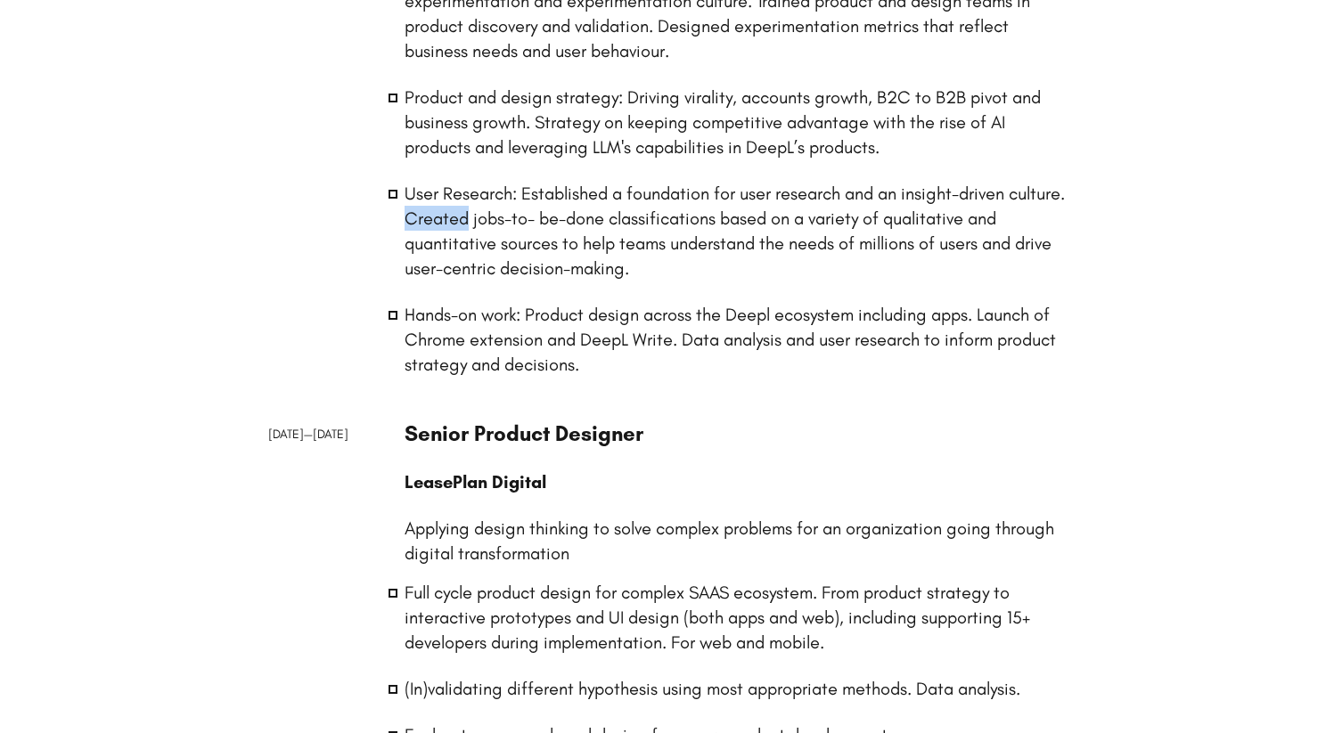
click at [469, 225] on li "User Research: Established a foundation for user research and an insight-driven…" at bounding box center [736, 231] width 662 height 100
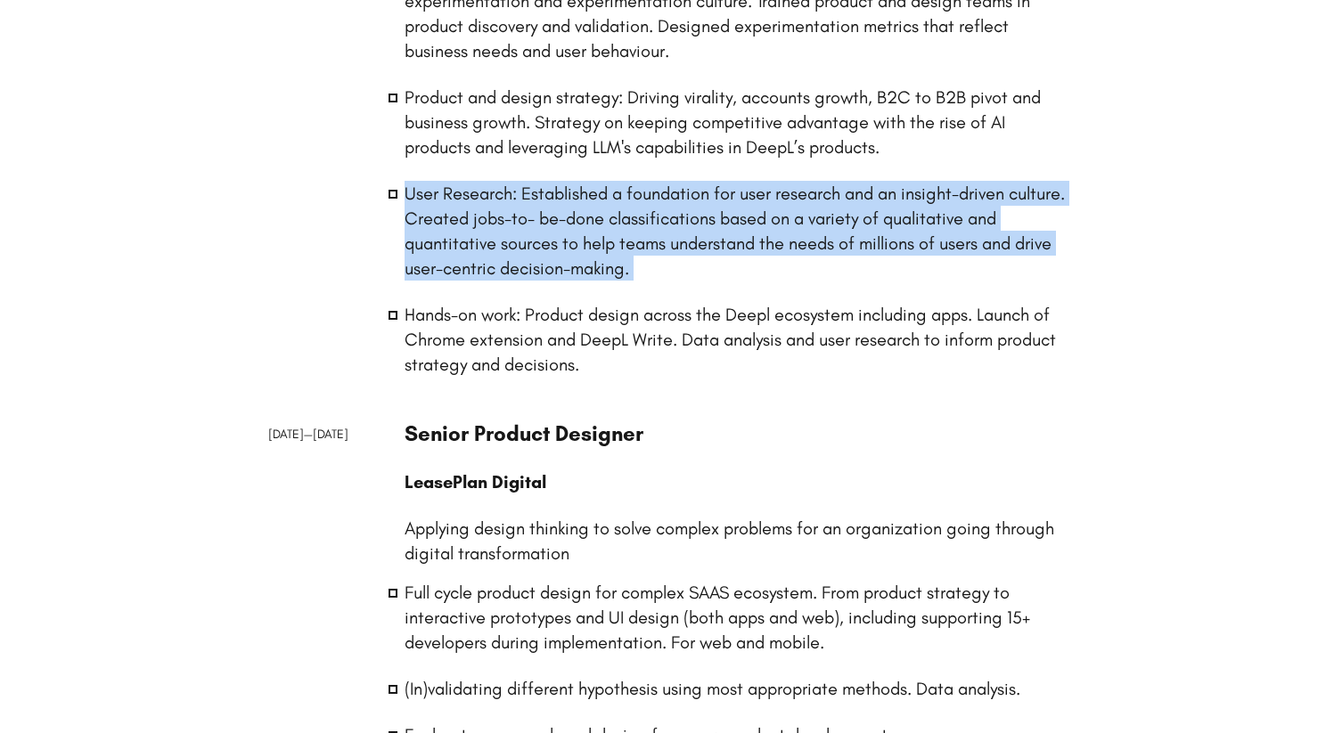
click at [469, 225] on li "User Research: Established a foundation for user research and an insight-driven…" at bounding box center [736, 231] width 662 height 100
click at [518, 225] on li "User Research: Established a foundation for user research and an insight-driven…" at bounding box center [736, 231] width 662 height 100
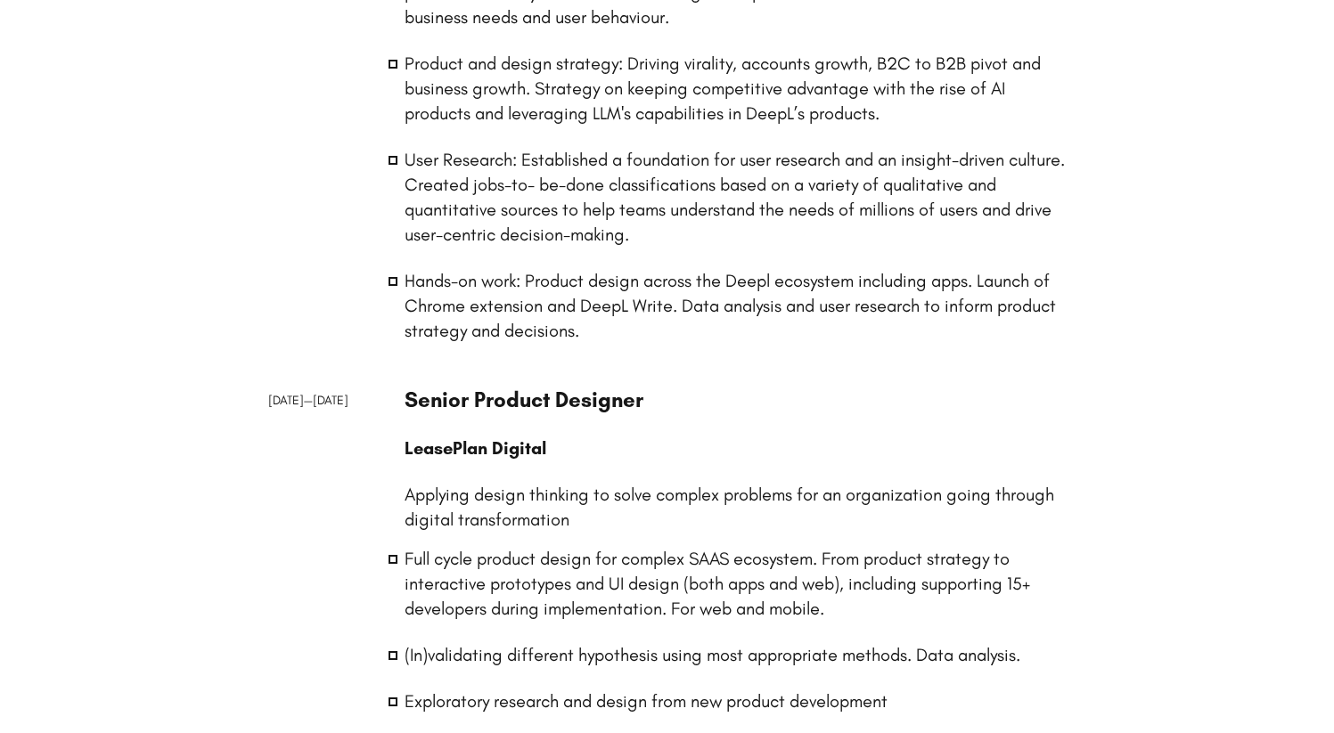
scroll to position [565, 0]
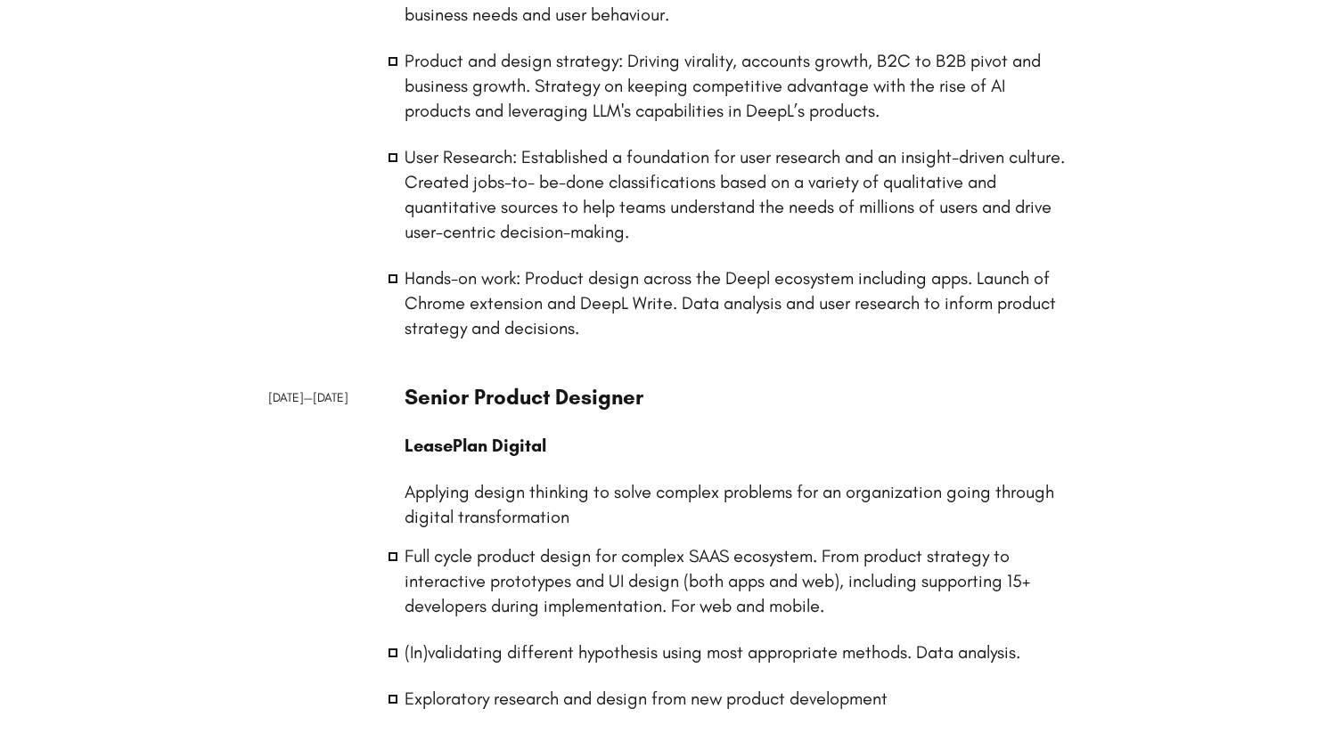
click at [587, 310] on li "Hands-on work: Product design across the Deepl ecosystem including apps. Launch…" at bounding box center [736, 303] width 662 height 75
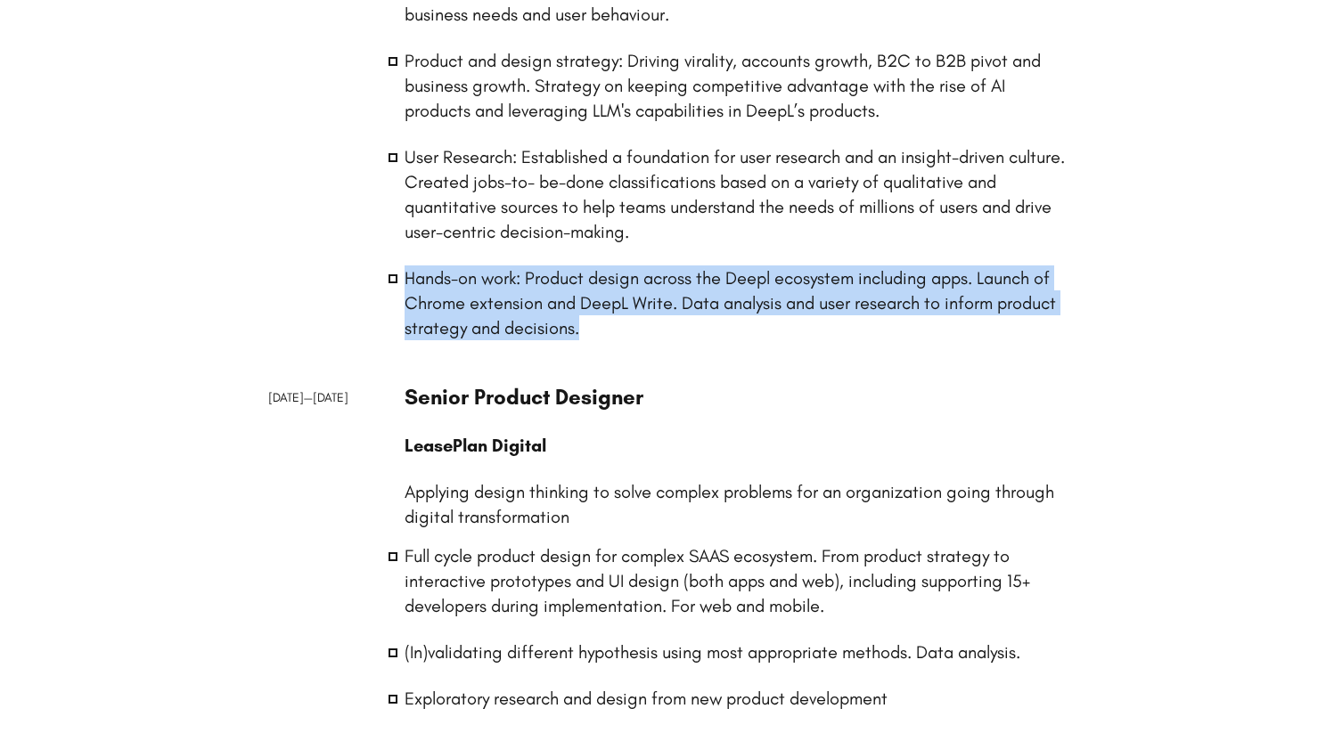
click at [587, 310] on li "Hands-on work: Product design across the Deepl ecosystem including apps. Launch…" at bounding box center [736, 303] width 662 height 75
click at [636, 328] on li "Hands-on work: Product design across the Deepl ecosystem including apps. Launch…" at bounding box center [736, 303] width 662 height 75
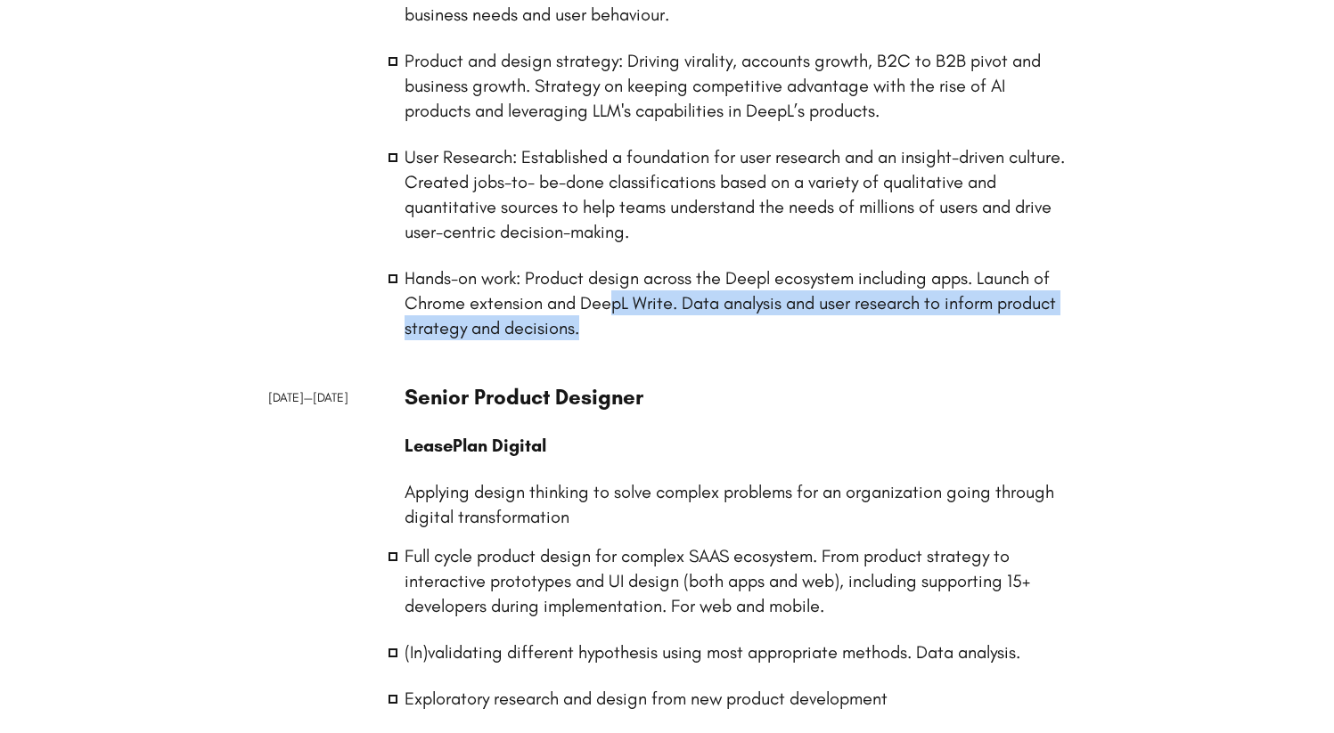
drag, startPoint x: 632, startPoint y: 329, endPoint x: 617, endPoint y: 303, distance: 30.0
click at [617, 303] on li "Hands-on work: Product design across the Deepl ecosystem including apps. Launch…" at bounding box center [736, 303] width 662 height 75
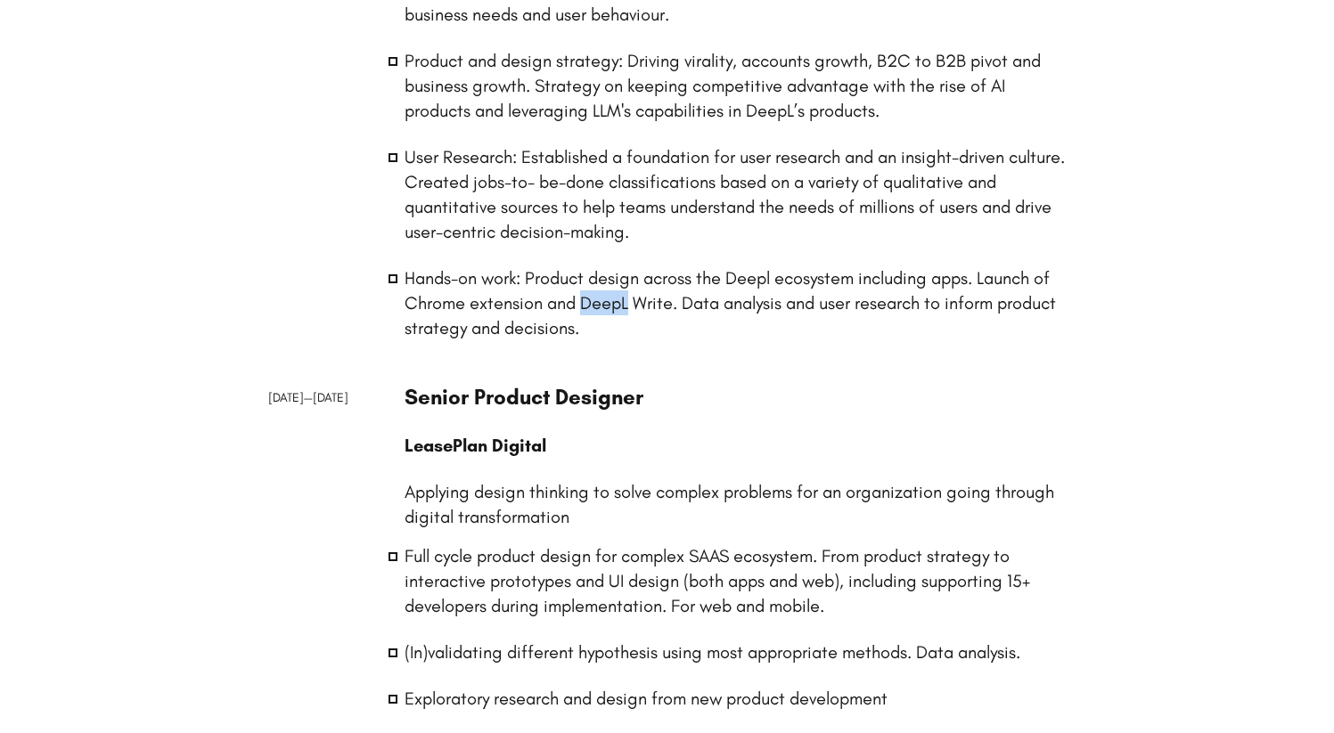
click at [617, 303] on li "Hands-on work: Product design across the Deepl ecosystem including apps. Launch…" at bounding box center [736, 303] width 662 height 75
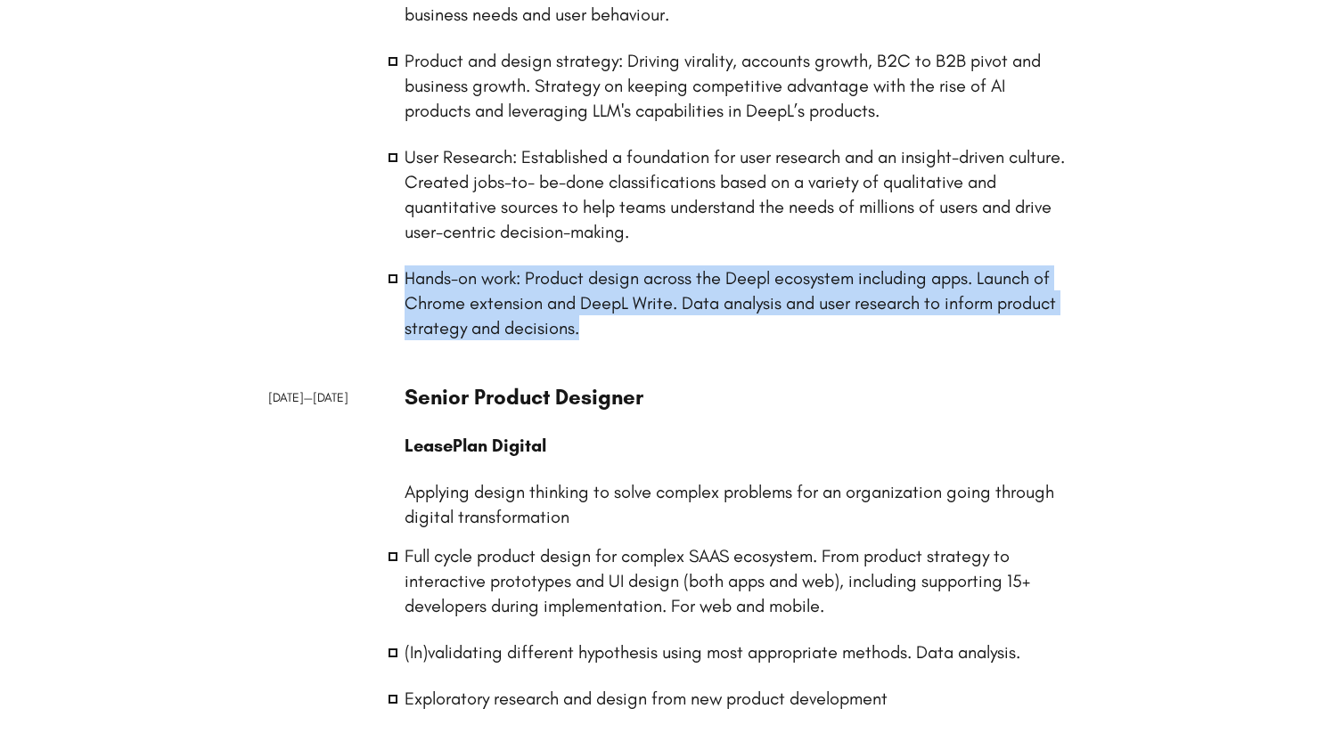
click at [617, 303] on li "Hands-on work: Product design across the Deepl ecosystem including apps. Launch…" at bounding box center [736, 303] width 662 height 75
click at [646, 306] on li "Hands-on work: Product design across the Deepl ecosystem including apps. Launch…" at bounding box center [736, 303] width 662 height 75
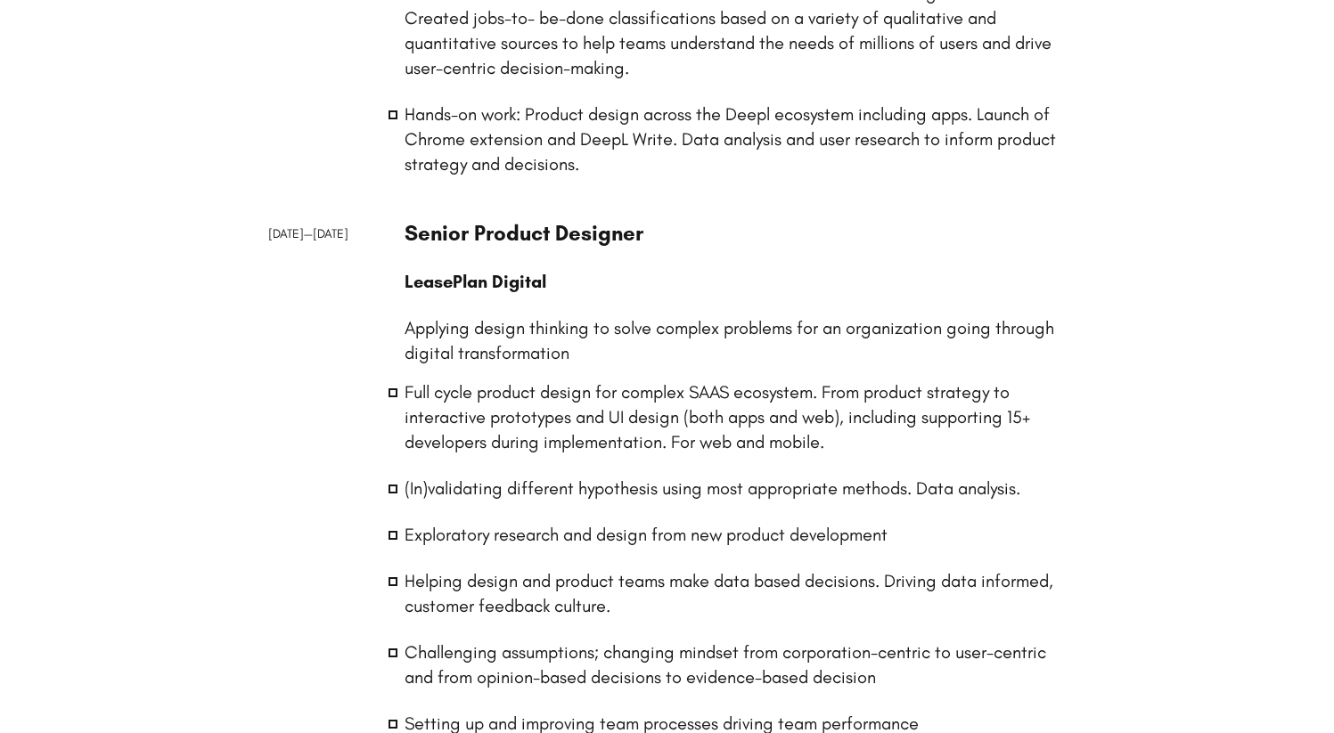
scroll to position [828, 0]
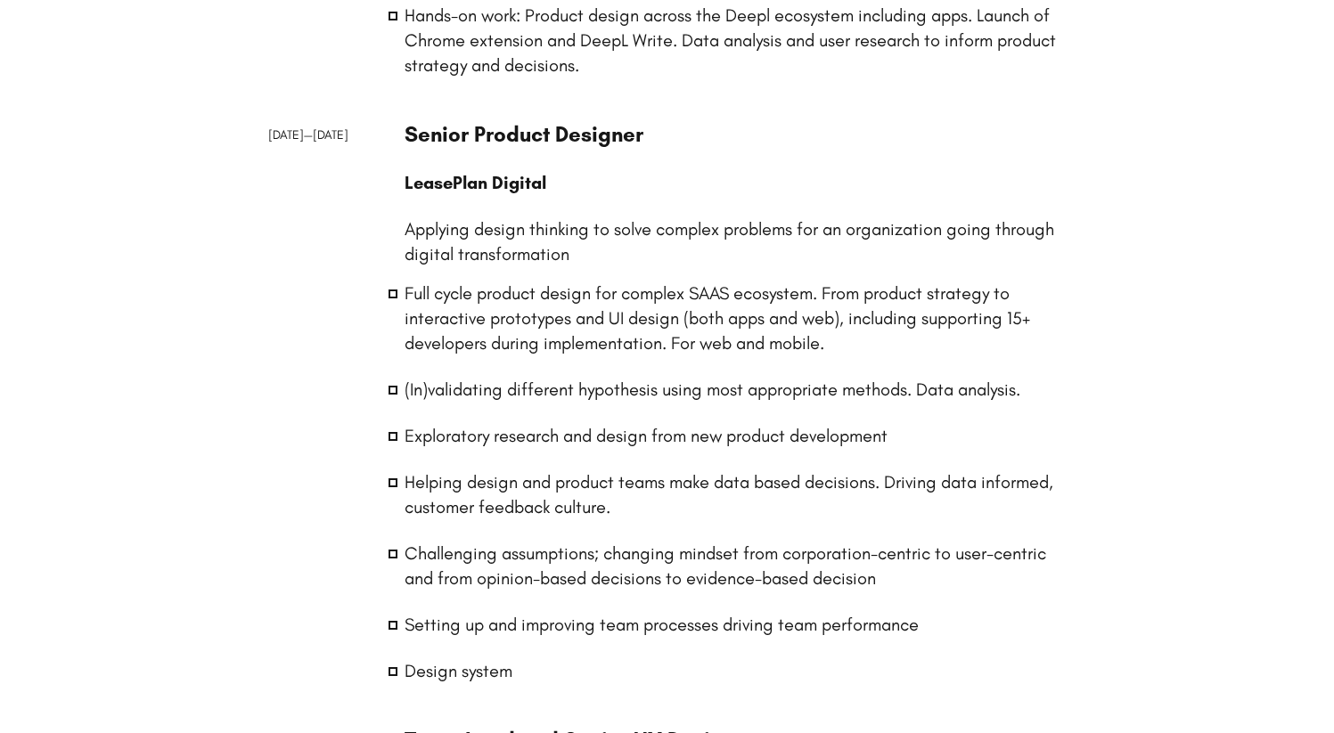
click at [487, 250] on p "Applying design thinking to solve complex problems for an organization going th…" at bounding box center [736, 242] width 662 height 50
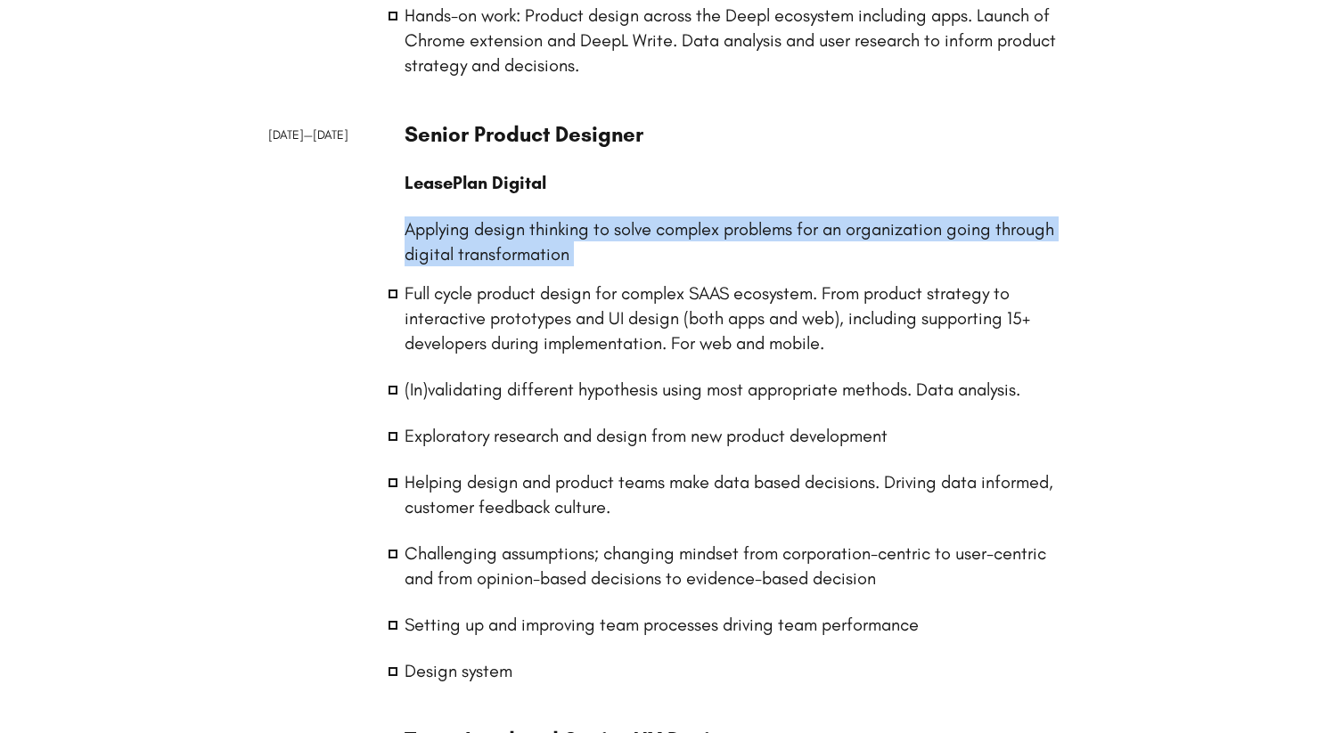
click at [487, 250] on p "Applying design thinking to solve complex problems for an organization going th…" at bounding box center [736, 242] width 662 height 50
click at [519, 242] on p "Applying design thinking to solve complex problems for an organization going th…" at bounding box center [736, 242] width 662 height 50
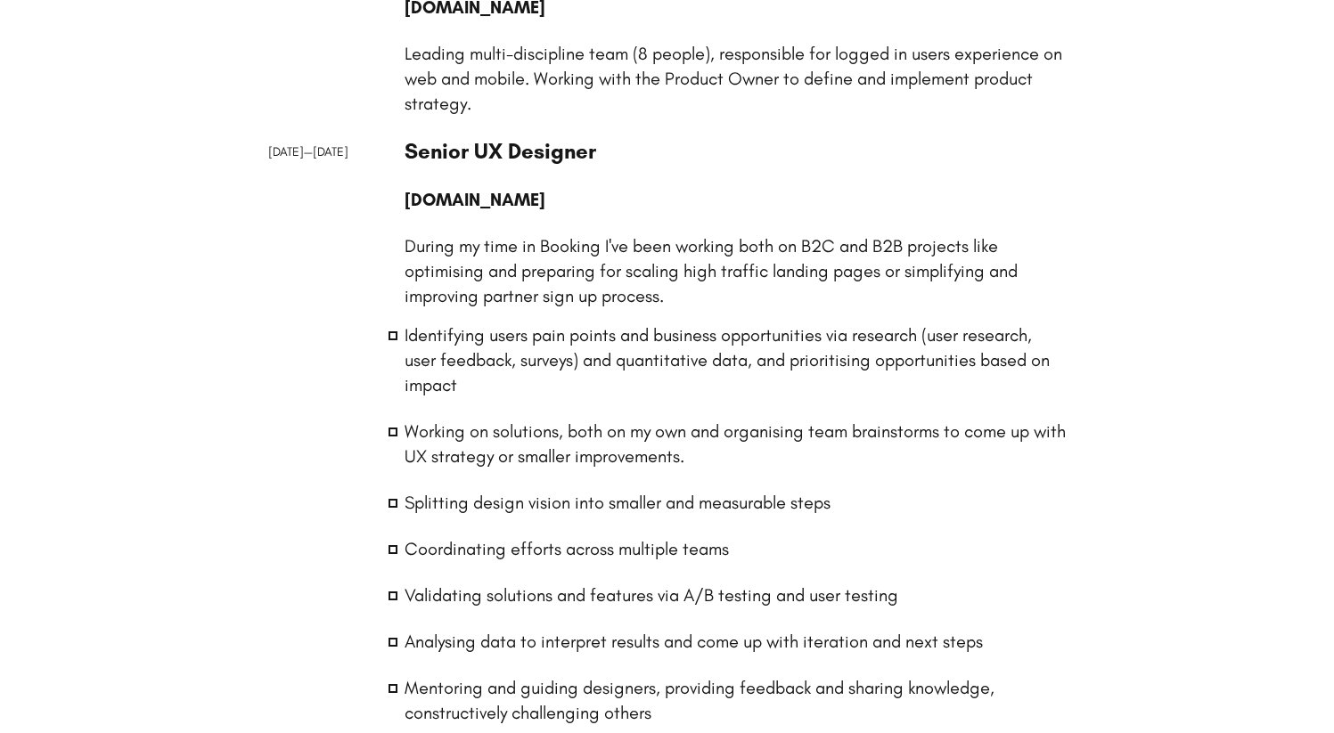
scroll to position [1635, 0]
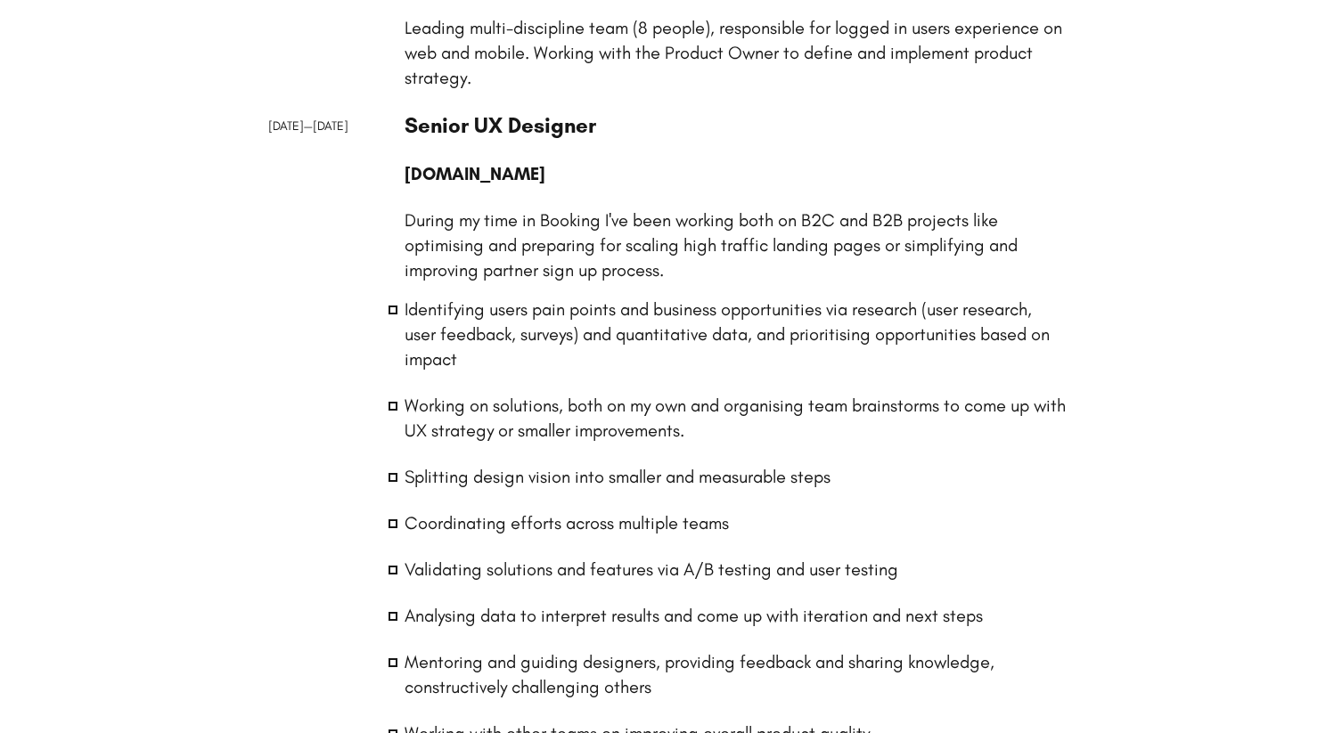
click at [584, 267] on p "During my time in Booking I've been working both on B2C and B2B projects like o…" at bounding box center [736, 245] width 662 height 75
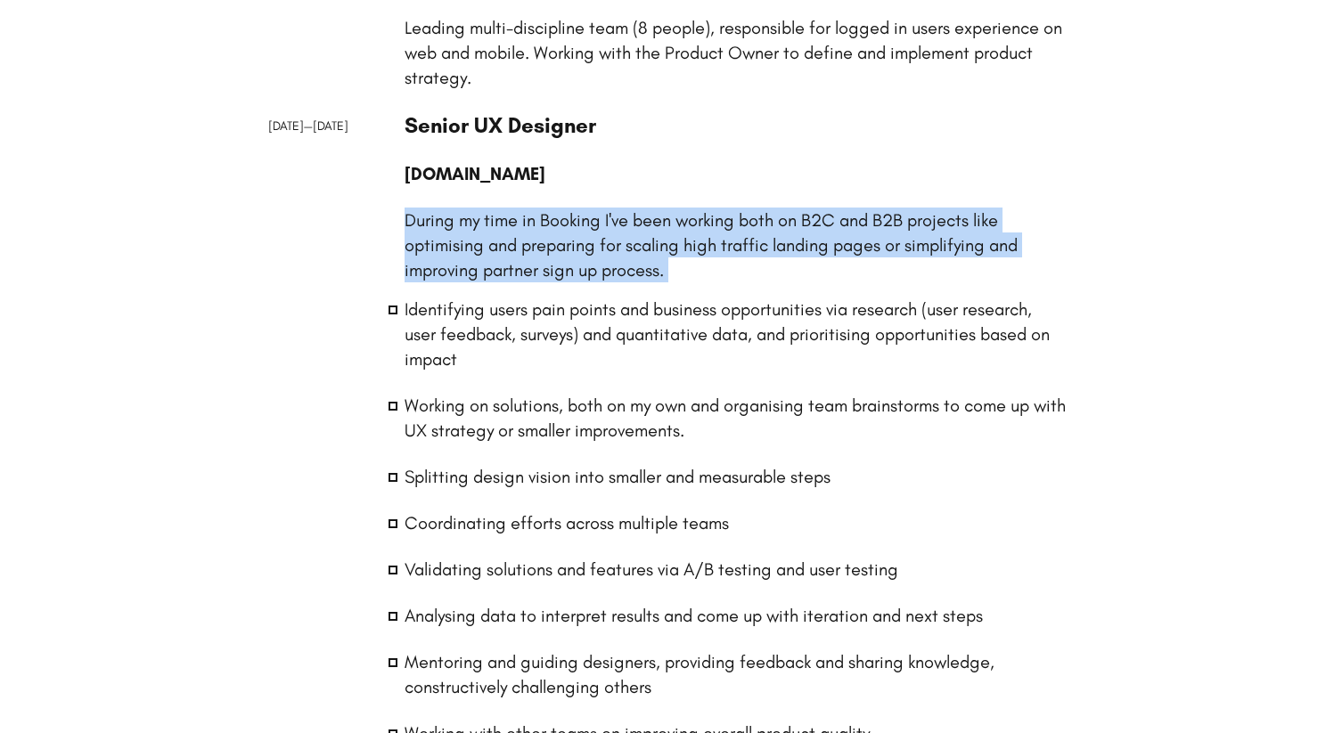
click at [584, 267] on p "During my time in Booking I've been working both on B2C and B2B projects like o…" at bounding box center [736, 245] width 662 height 75
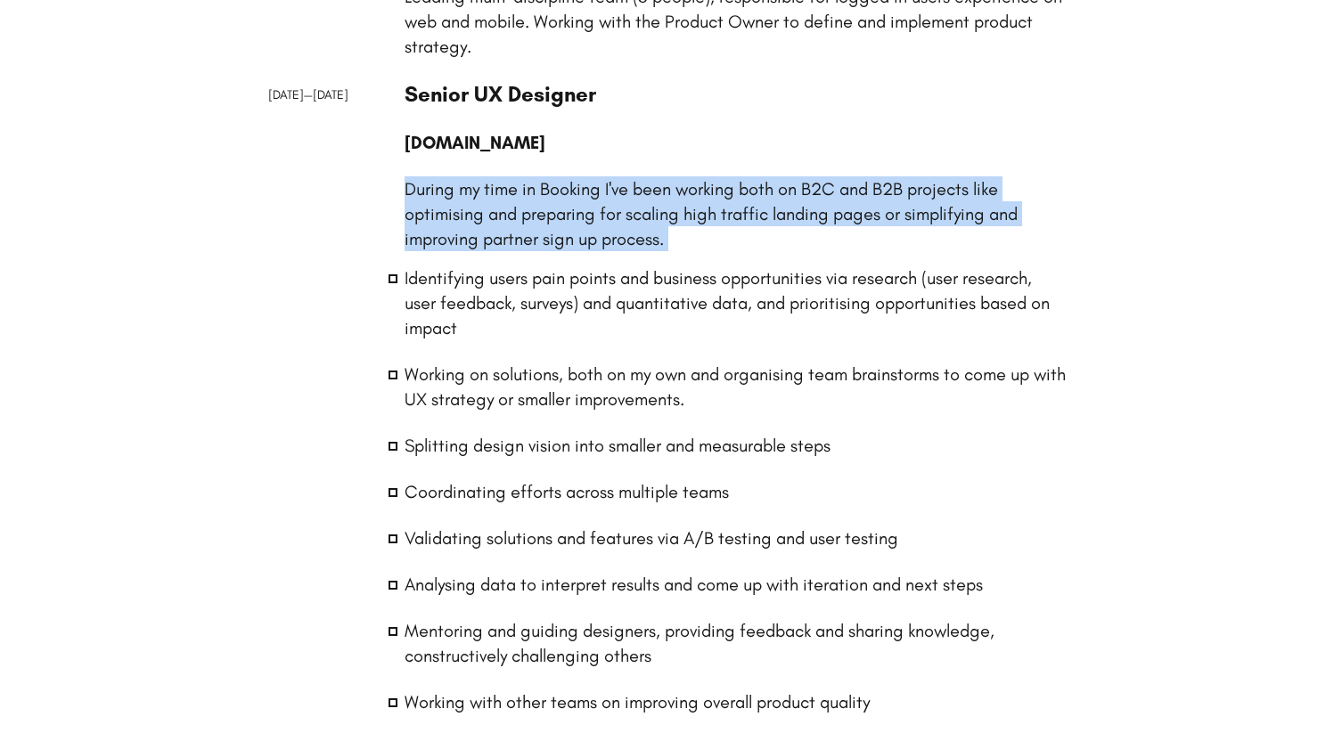
scroll to position [1669, 0]
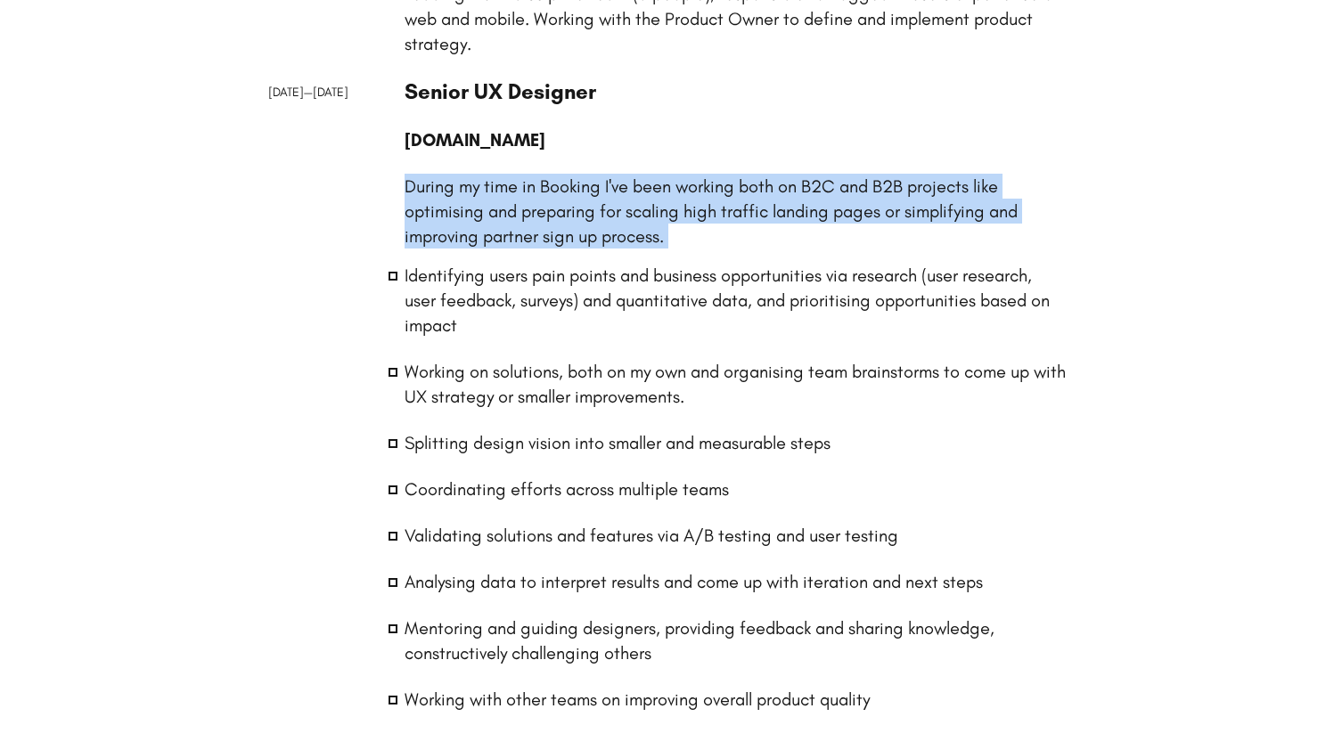
click at [692, 251] on div "Senior UX Designer [DOMAIN_NAME] During my time in Booking I've been working bo…" at bounding box center [736, 429] width 662 height 702
drag, startPoint x: 705, startPoint y: 244, endPoint x: 538, endPoint y: 197, distance: 173.2
click at [538, 197] on p "During my time in Booking I've been working both on B2C and B2B projects like o…" at bounding box center [736, 211] width 662 height 75
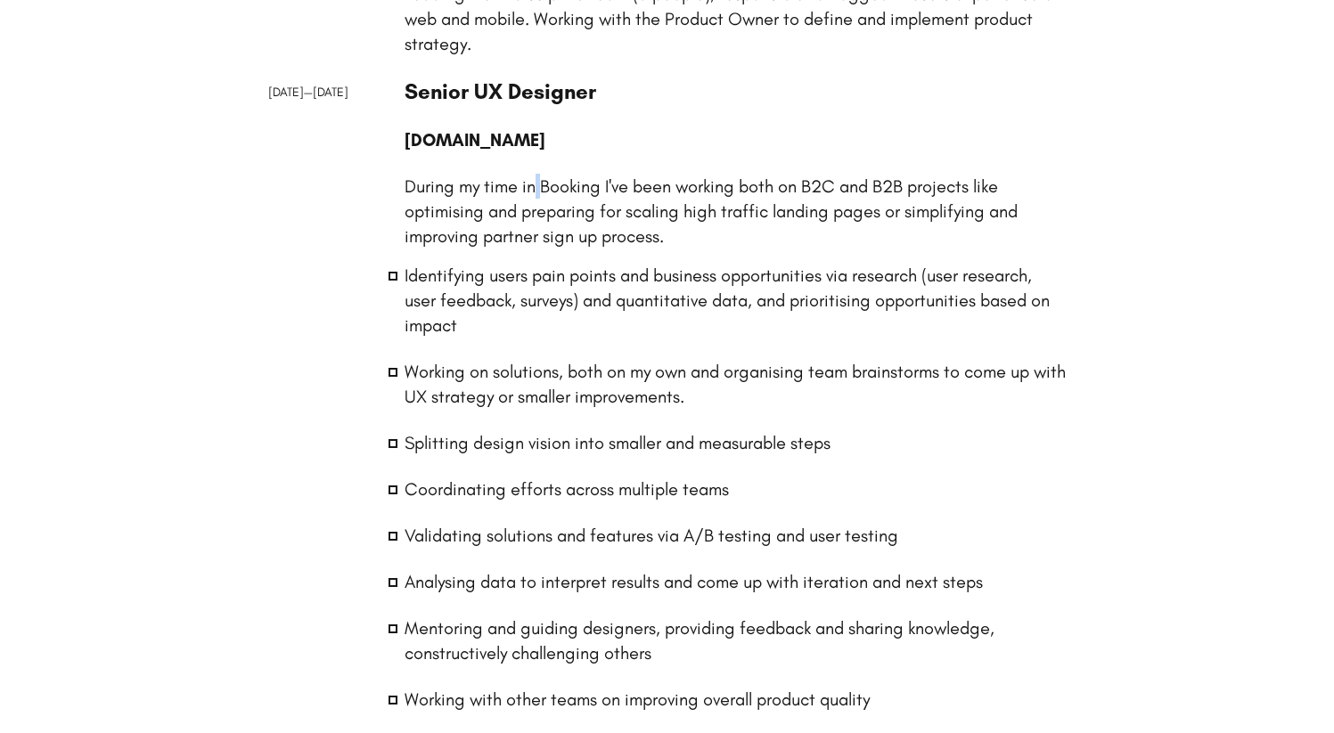
click at [538, 197] on p "During my time in Booking I've been working both on B2C and B2B projects like o…" at bounding box center [736, 211] width 662 height 75
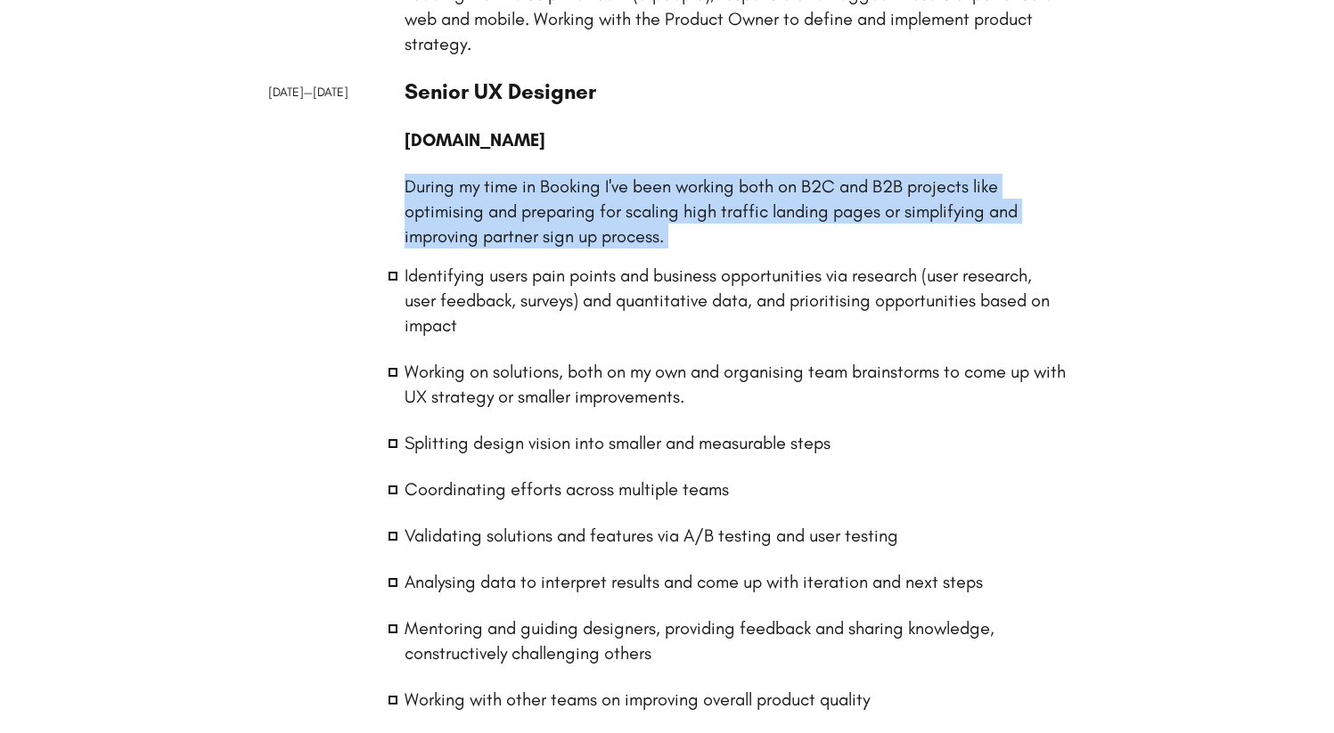
click at [538, 197] on p "During my time in Booking I've been working both on B2C and B2B projects like o…" at bounding box center [736, 211] width 662 height 75
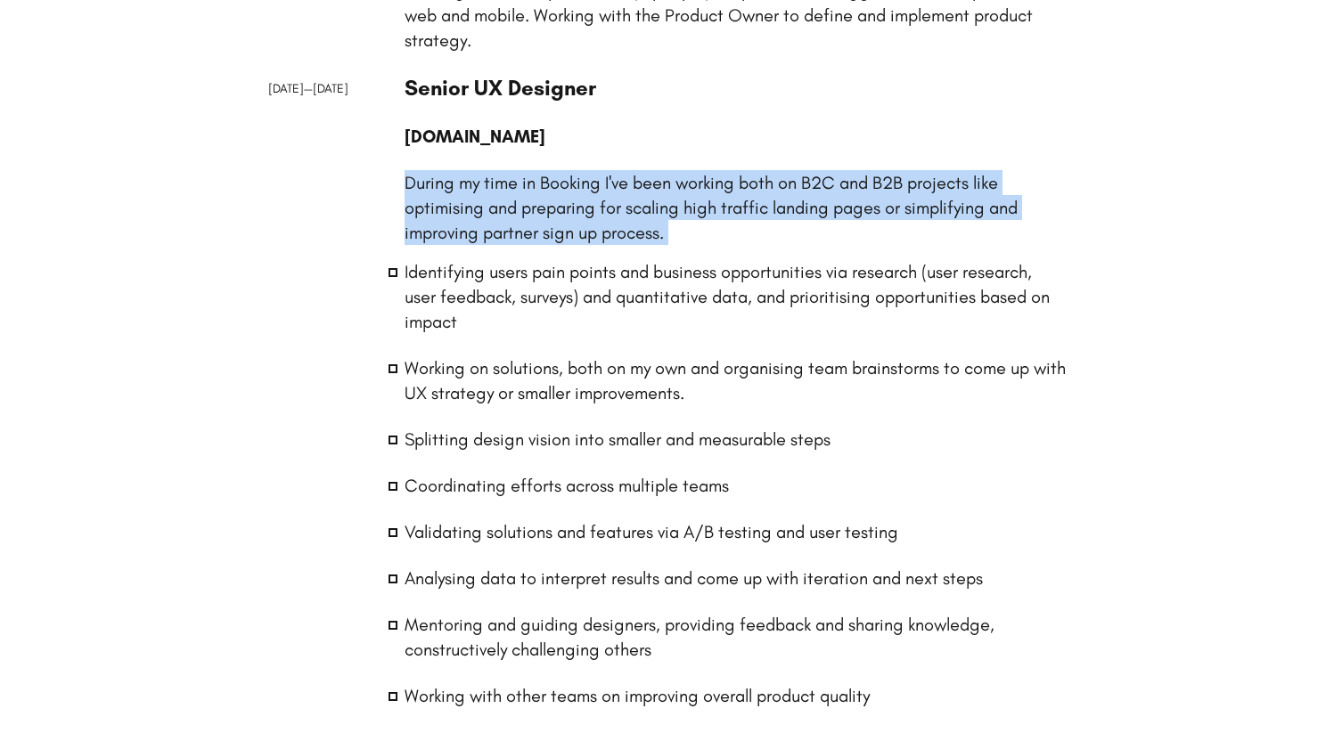
scroll to position [1676, 0]
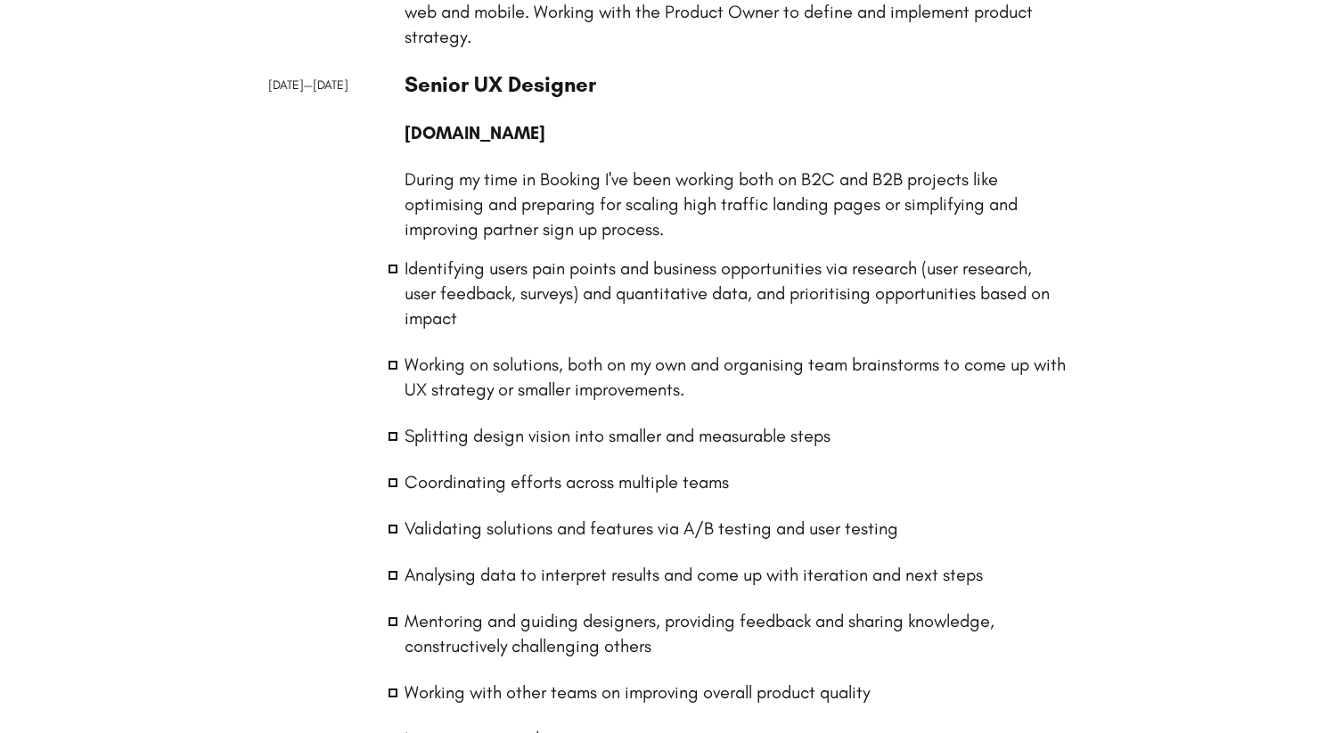
click at [451, 290] on li "Identifying users pain points and business opportunities via research (user res…" at bounding box center [736, 293] width 662 height 75
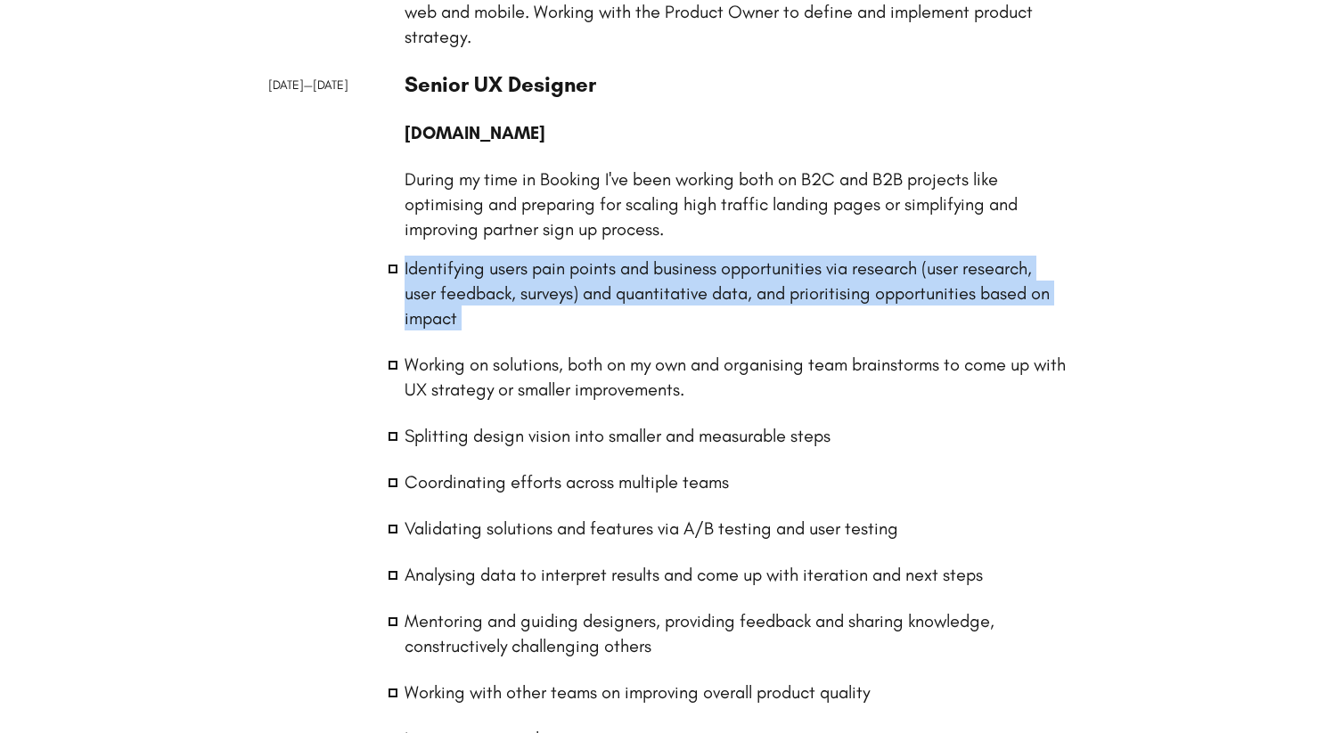
click at [451, 290] on li "Identifying users pain points and business opportunities via research (user res…" at bounding box center [736, 293] width 662 height 75
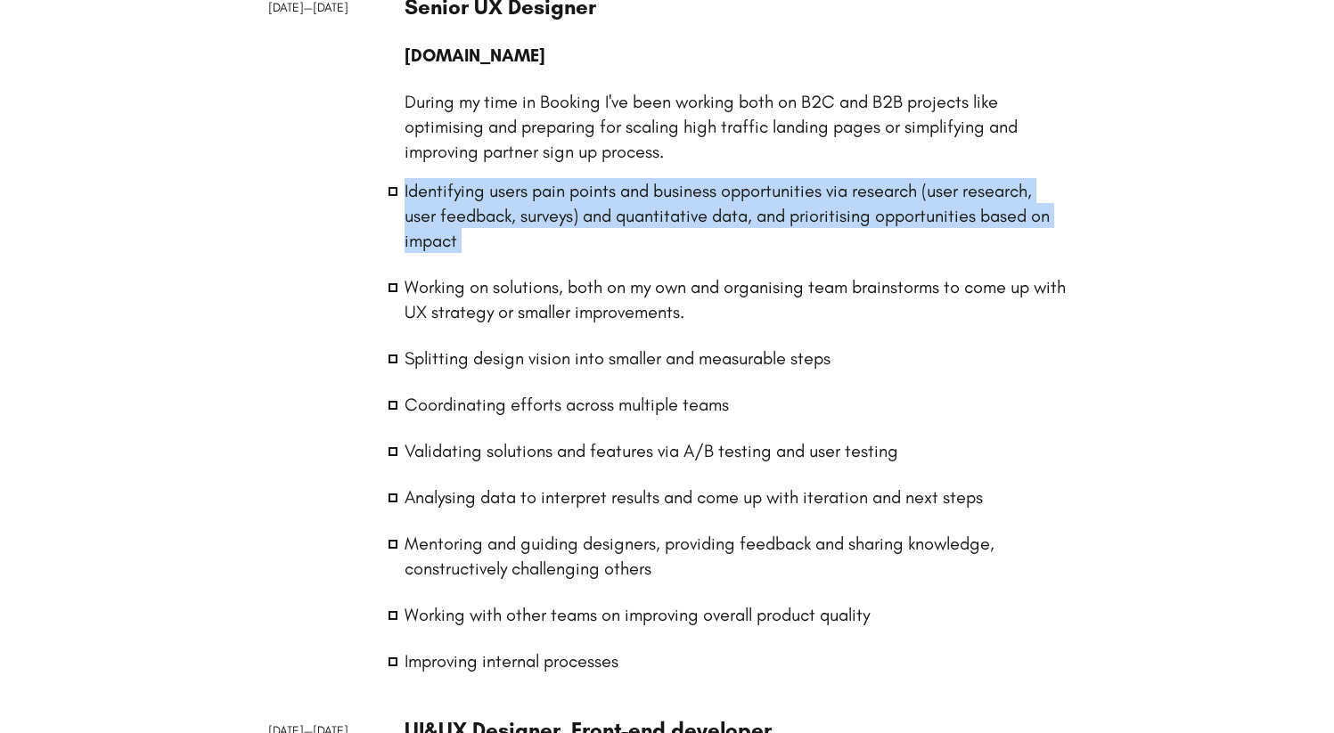
scroll to position [1759, 0]
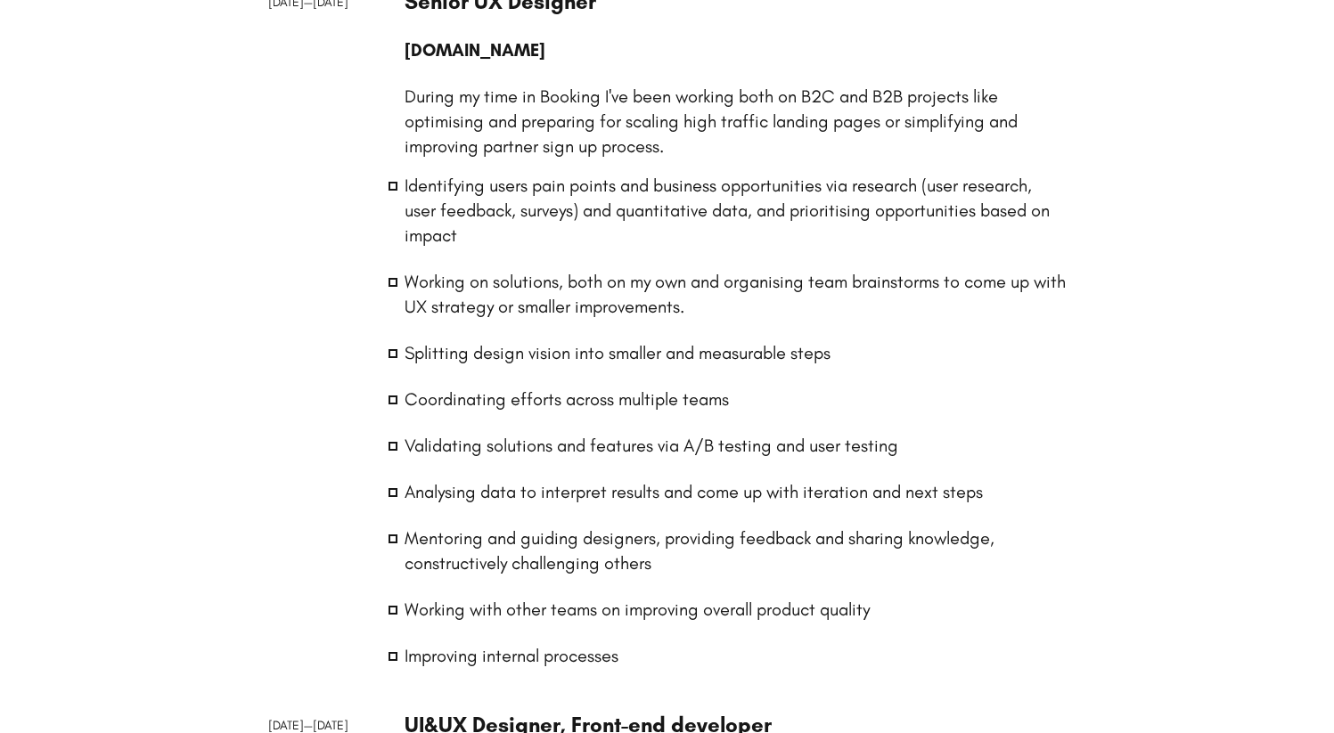
click at [467, 362] on li "Splitting design vision into smaller and measurable steps" at bounding box center [736, 352] width 662 height 25
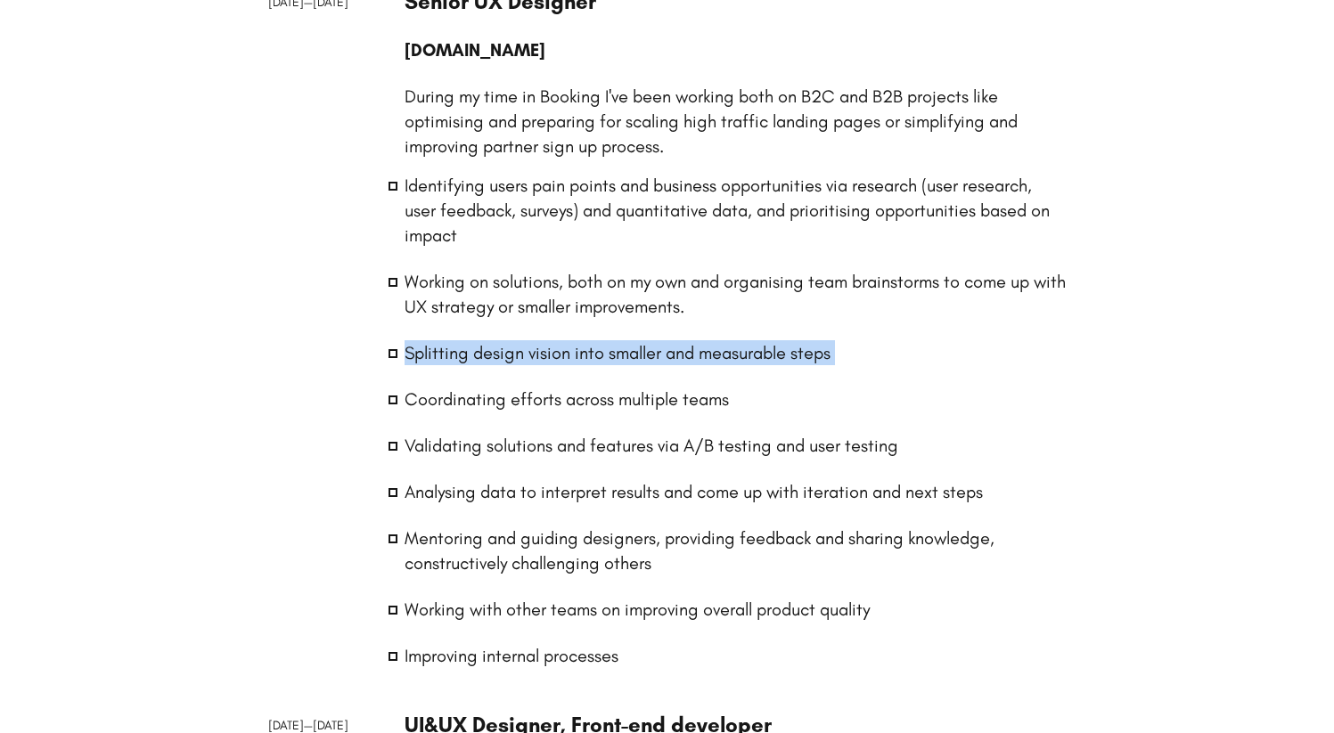
click at [467, 362] on li "Splitting design vision into smaller and measurable steps" at bounding box center [736, 352] width 662 height 25
click at [490, 356] on li "Splitting design vision into smaller and measurable steps" at bounding box center [736, 352] width 662 height 25
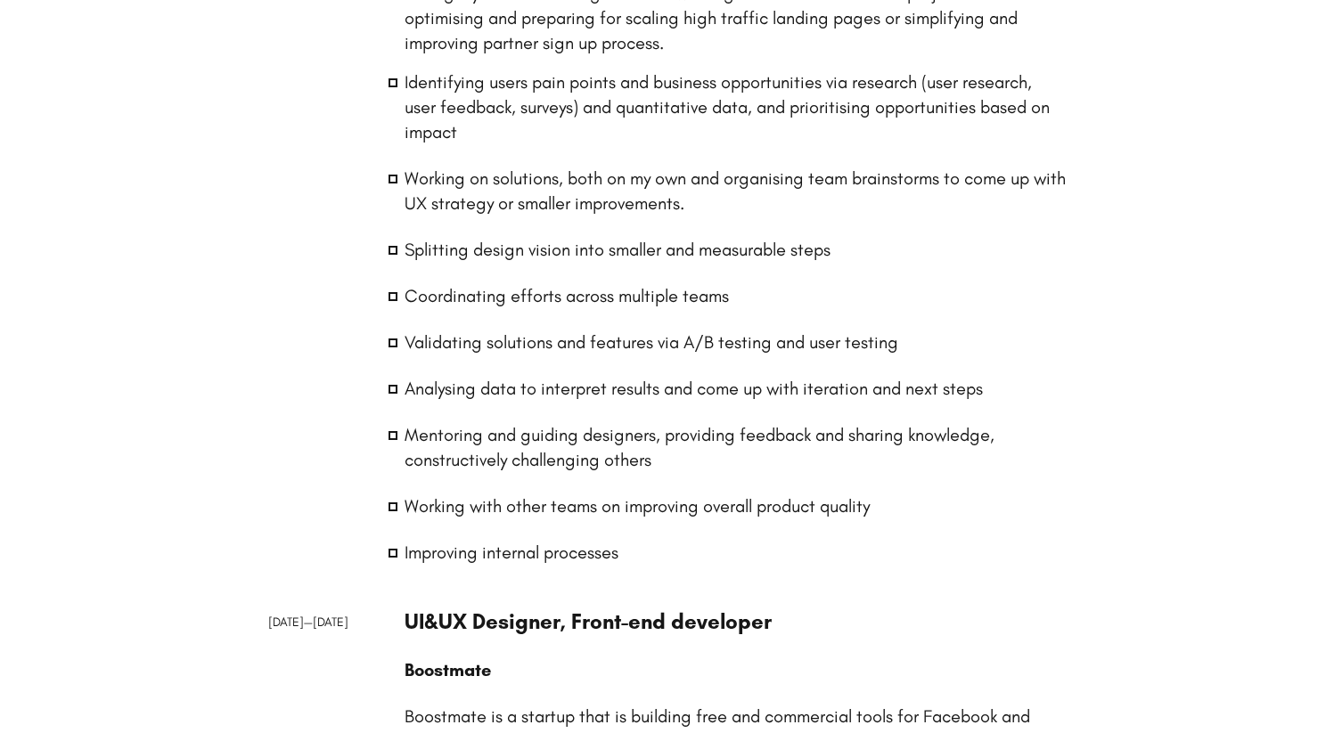
scroll to position [1865, 0]
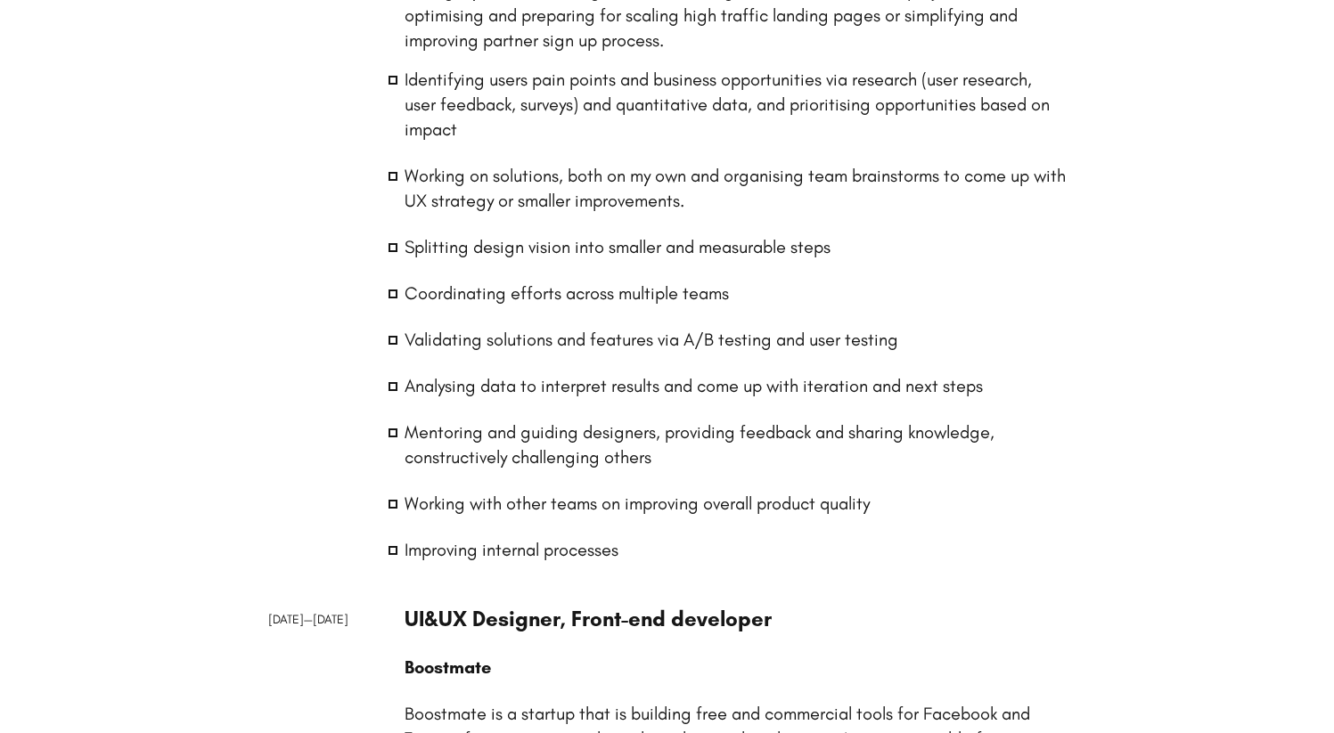
click at [499, 250] on li "Splitting design vision into smaller and measurable steps" at bounding box center [736, 246] width 662 height 25
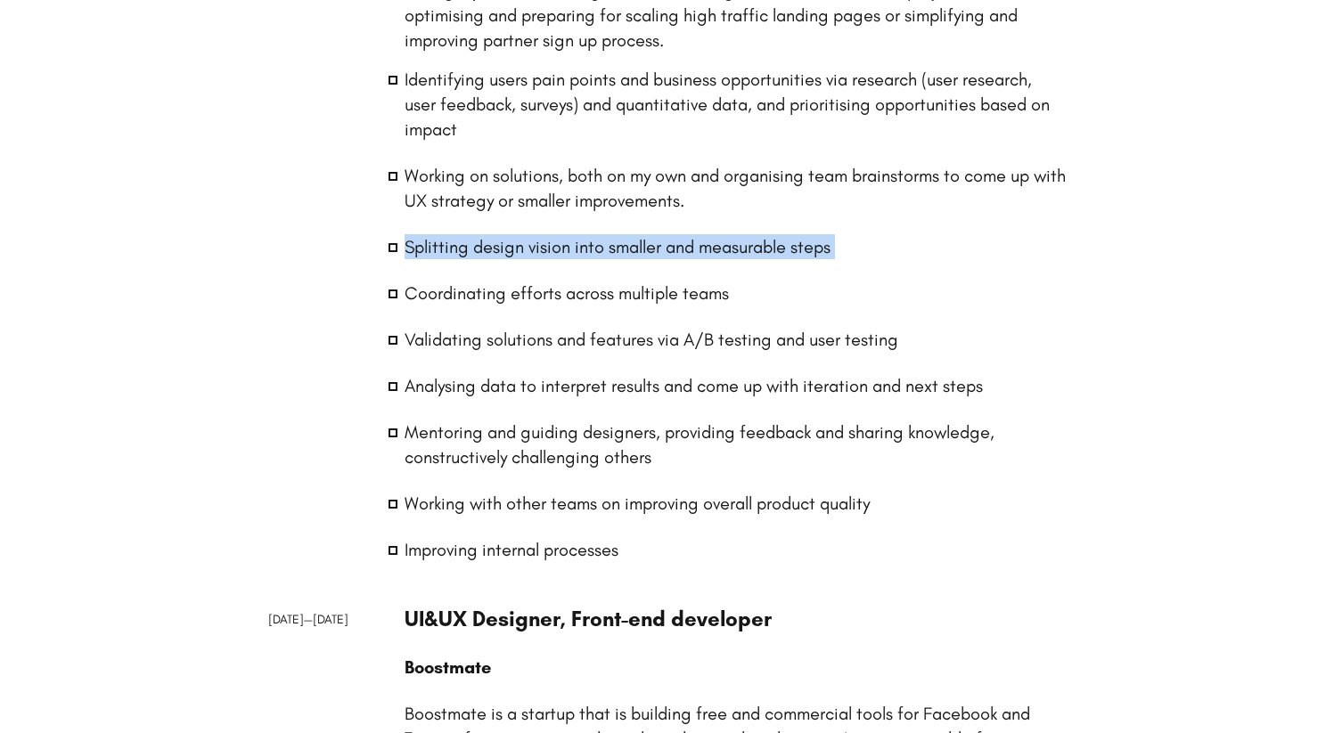
click at [499, 250] on li "Splitting design vision into smaller and measurable steps" at bounding box center [736, 246] width 662 height 25
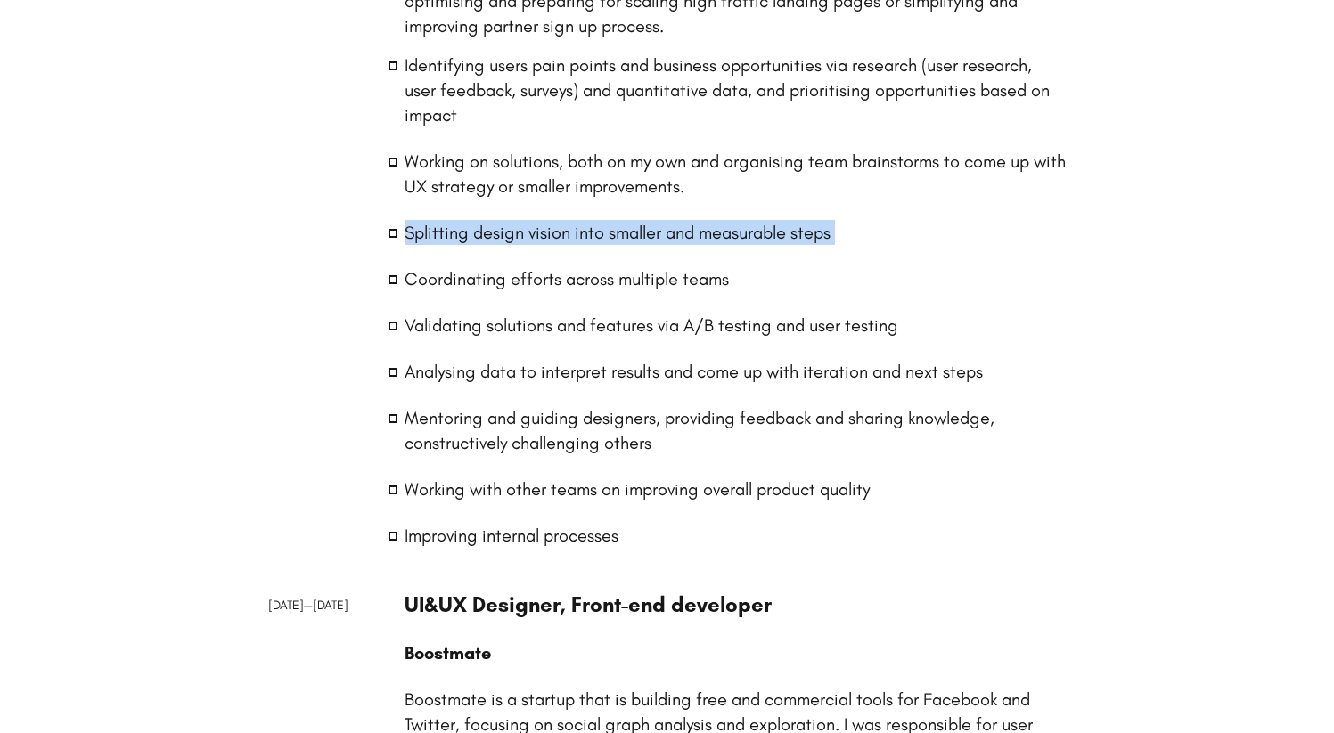
scroll to position [1885, 0]
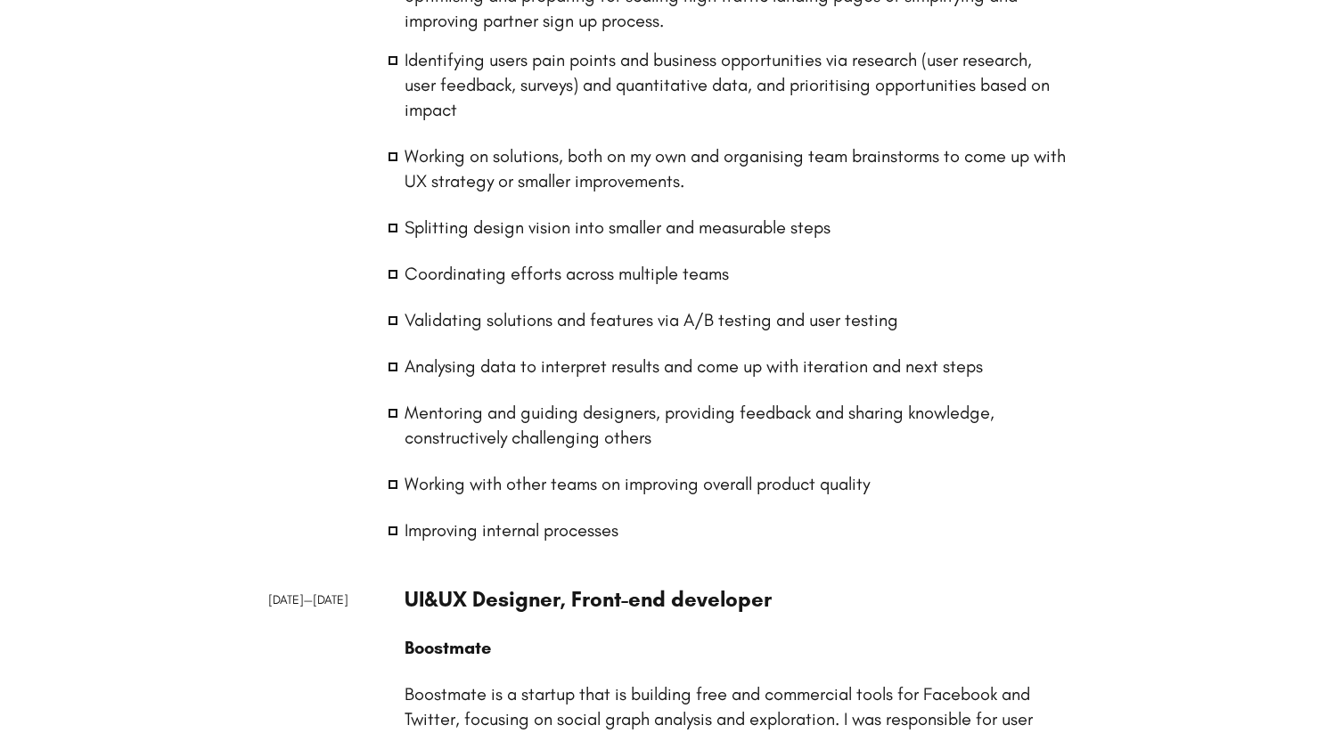
click at [457, 270] on li "Coordinating efforts across multiple teams" at bounding box center [736, 273] width 662 height 25
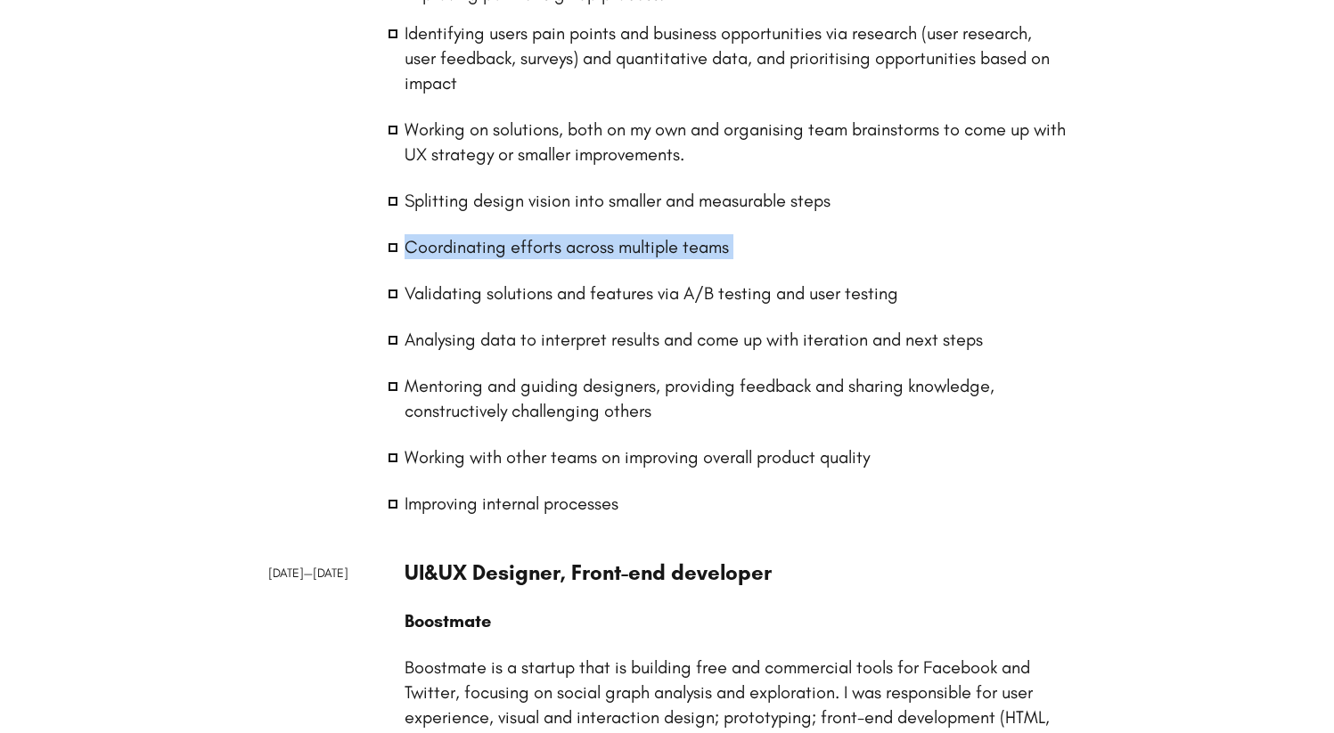
scroll to position [1913, 0]
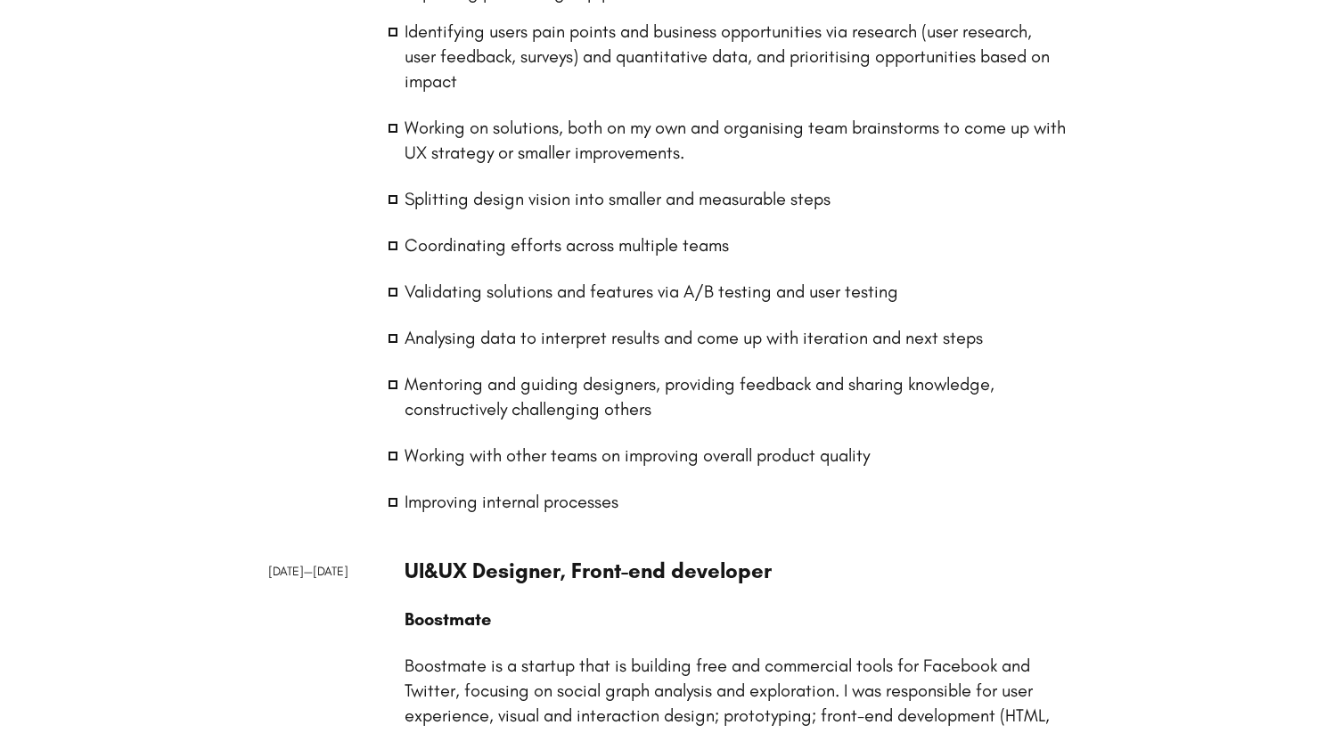
click at [512, 294] on li "Validating solutions and features via A/B testing and user testing" at bounding box center [736, 291] width 662 height 25
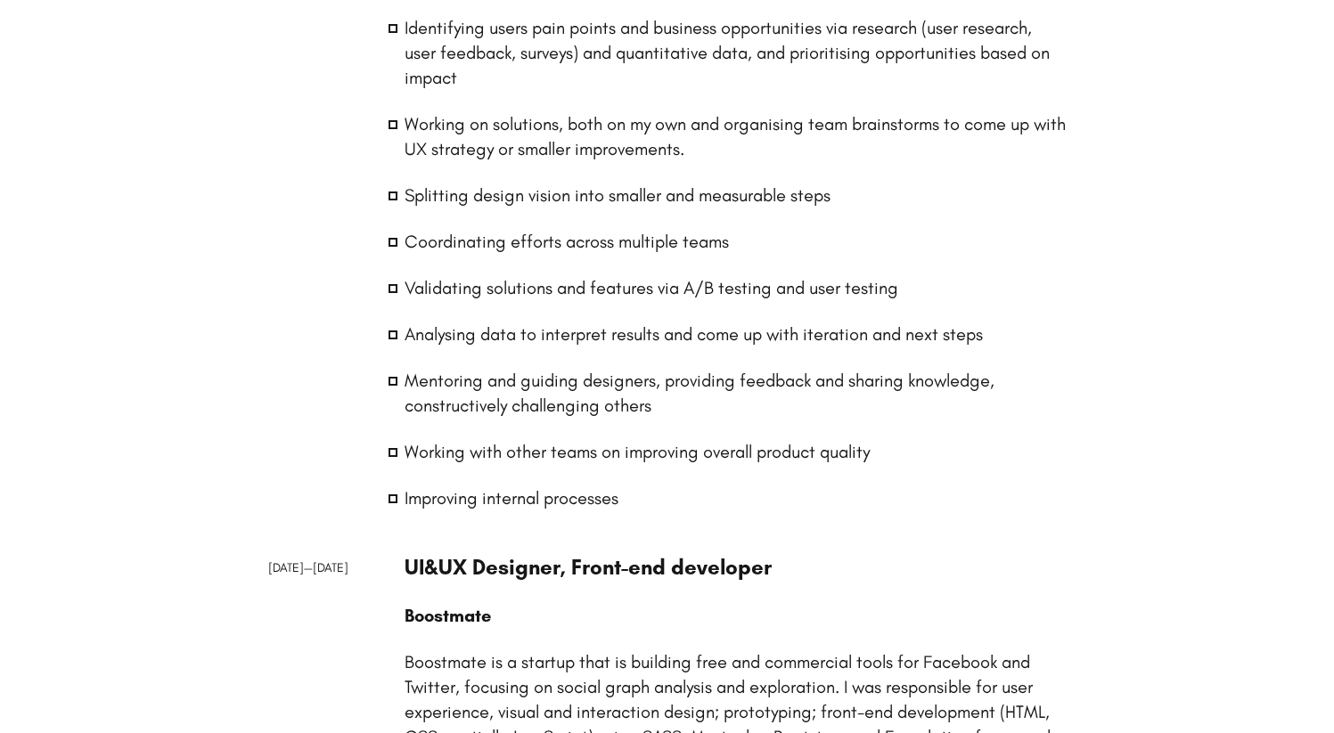
click at [498, 324] on li "Analysing data to interpret results and come up with iteration and next steps" at bounding box center [736, 334] width 662 height 25
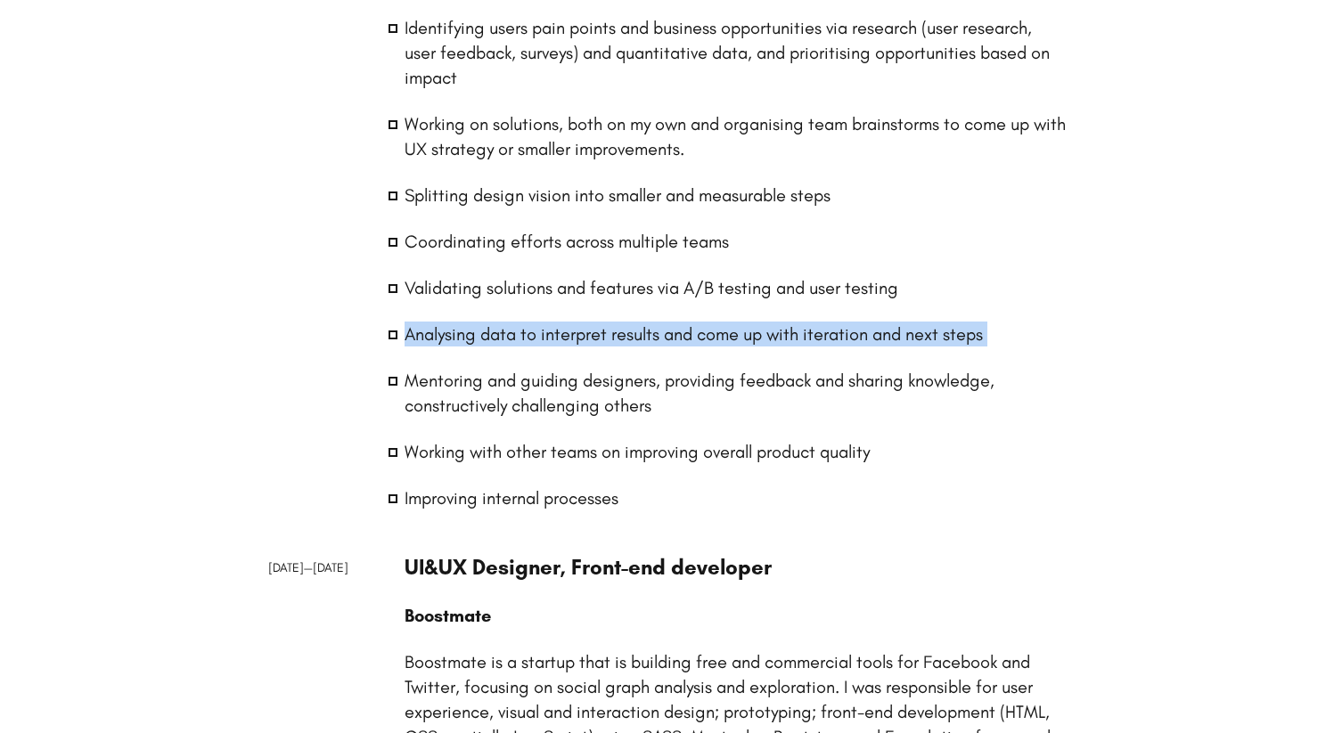
click at [498, 324] on li "Analysing data to interpret results and come up with iteration and next steps" at bounding box center [736, 334] width 662 height 25
click at [540, 331] on li "Analysing data to interpret results and come up with iteration and next steps" at bounding box center [736, 334] width 662 height 25
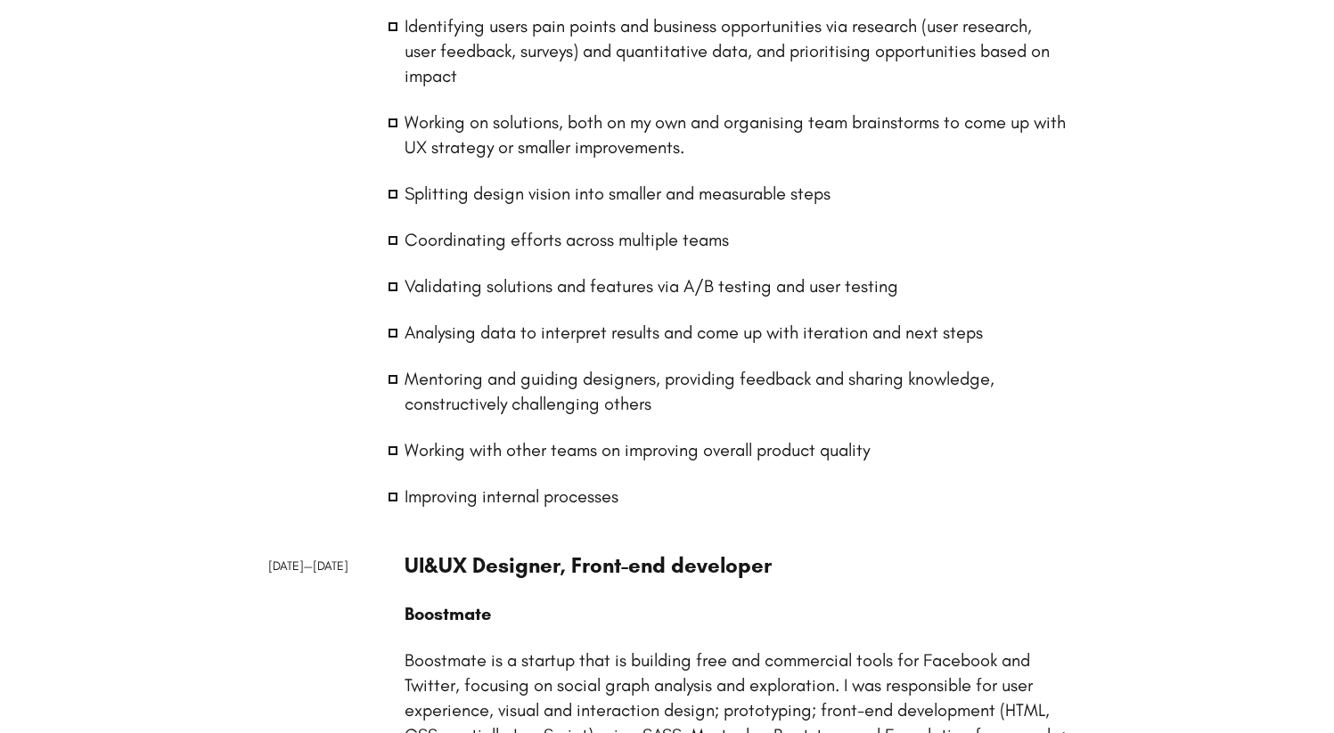
scroll to position [1921, 0]
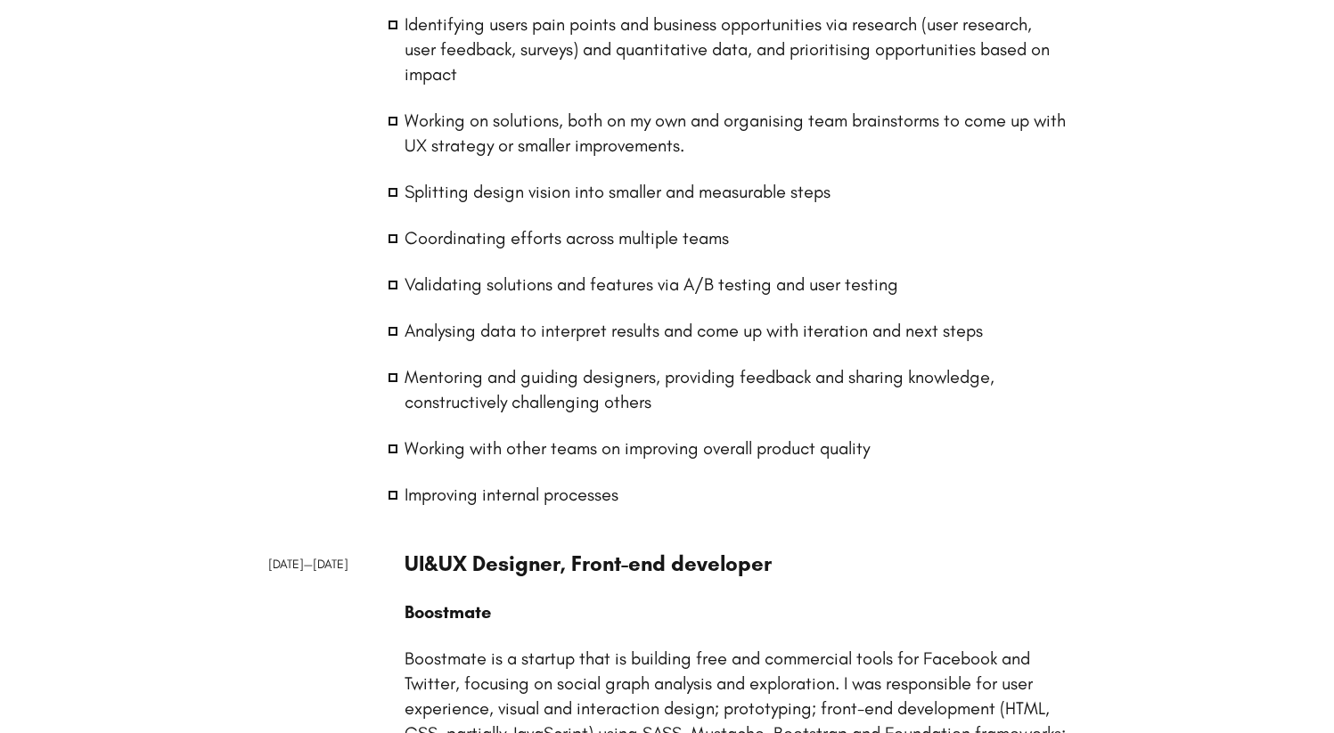
click at [552, 446] on li "Working with other teams on improving overall product quality" at bounding box center [736, 448] width 662 height 25
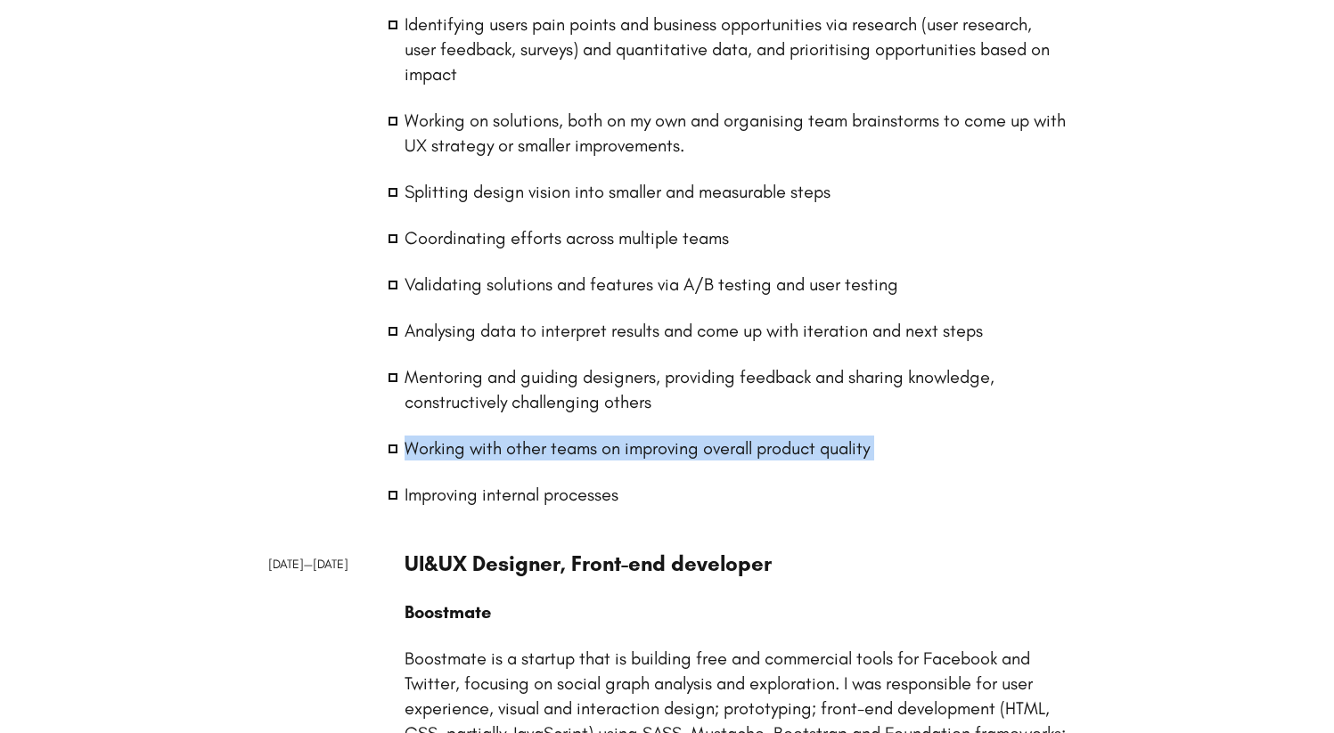
click at [552, 446] on li "Working with other teams on improving overall product quality" at bounding box center [736, 448] width 662 height 25
click at [623, 450] on li "Working with other teams on improving overall product quality" at bounding box center [736, 448] width 662 height 25
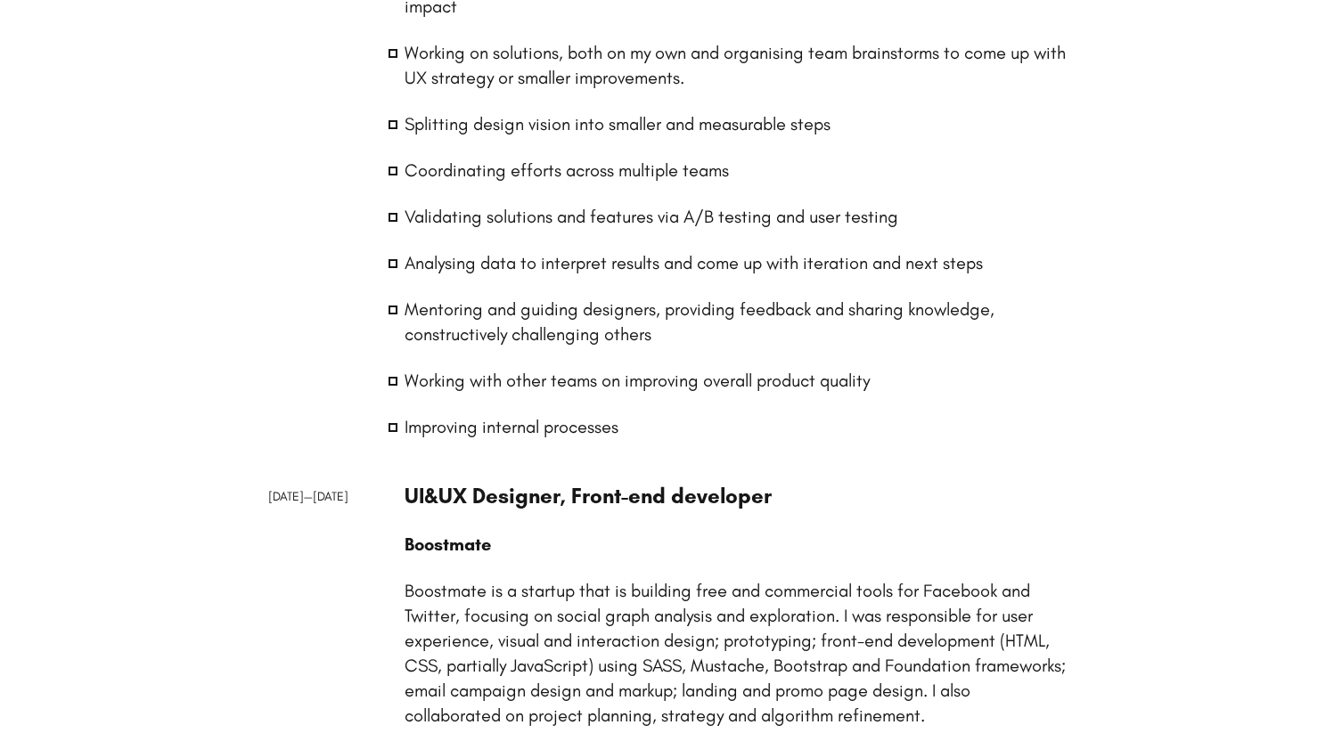
scroll to position [2046, 0]
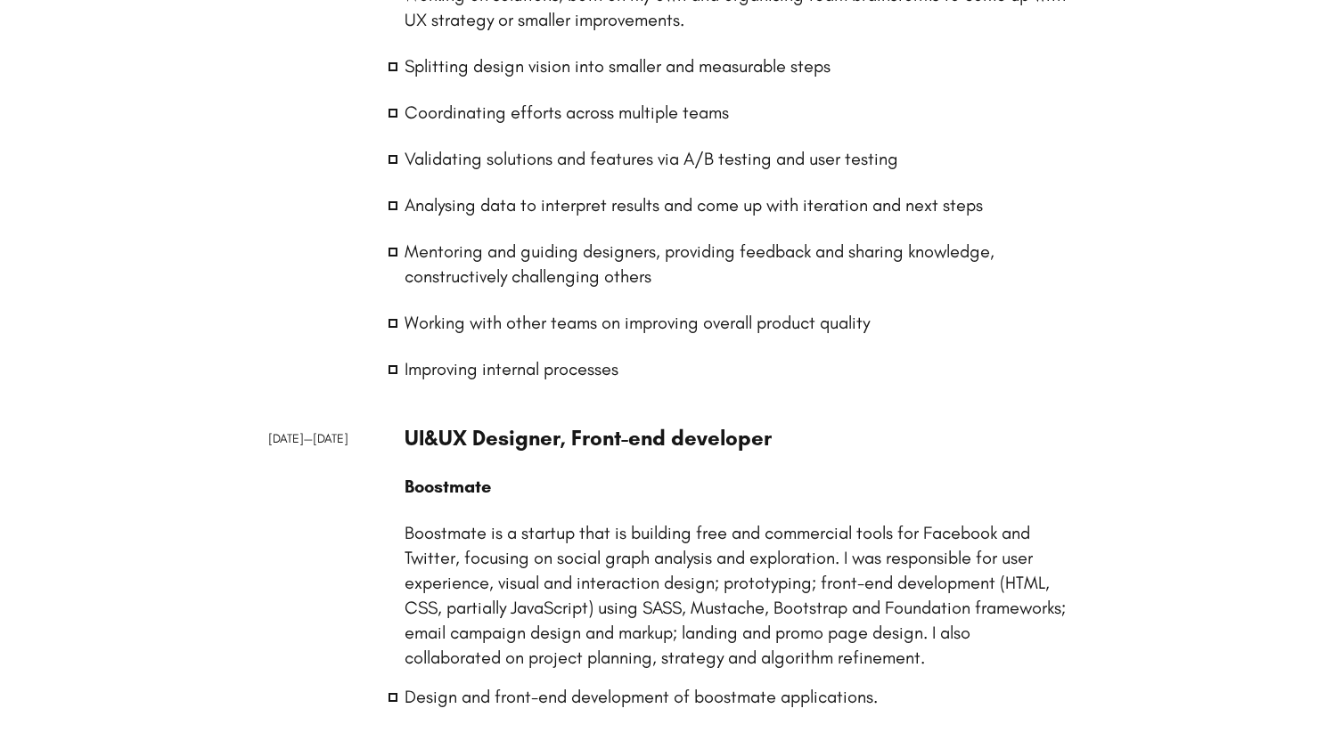
click at [485, 364] on li "Improving internal processes" at bounding box center [736, 368] width 662 height 25
click at [508, 368] on li "Improving internal processes" at bounding box center [736, 368] width 662 height 25
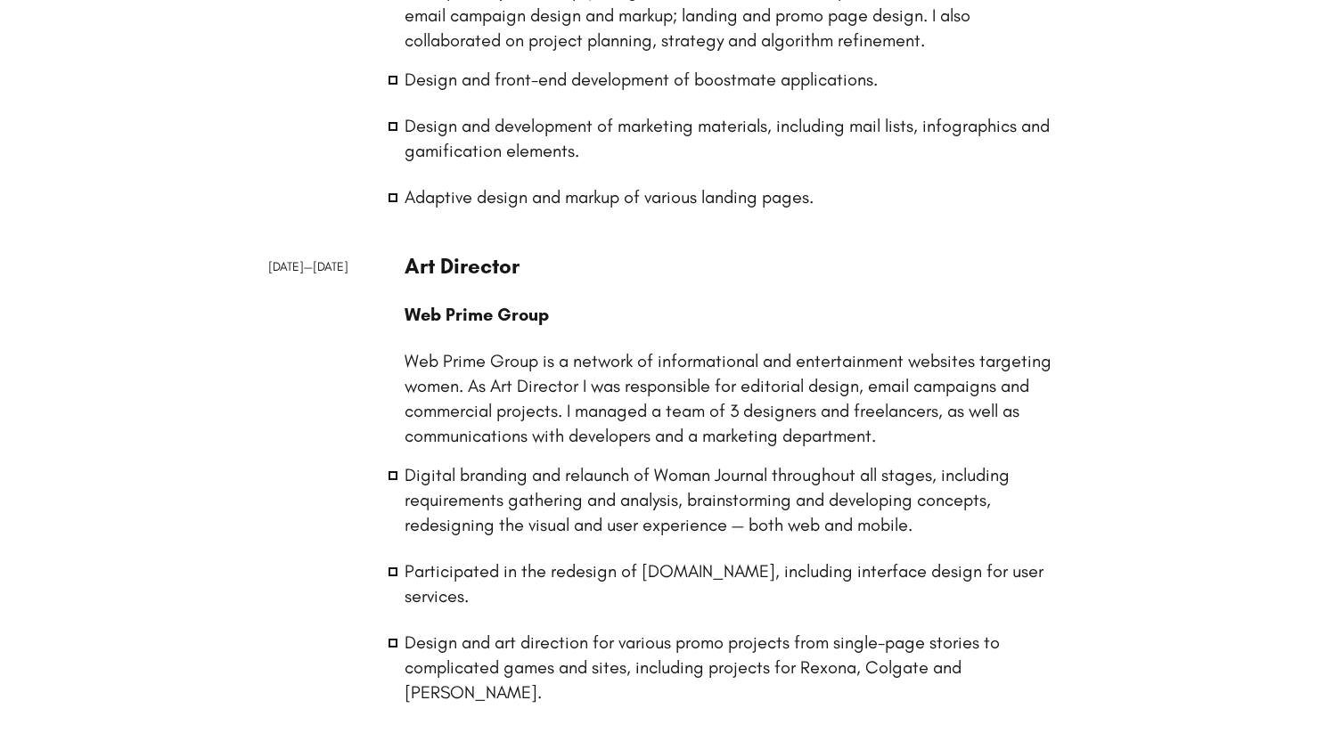
scroll to position [2728, 0]
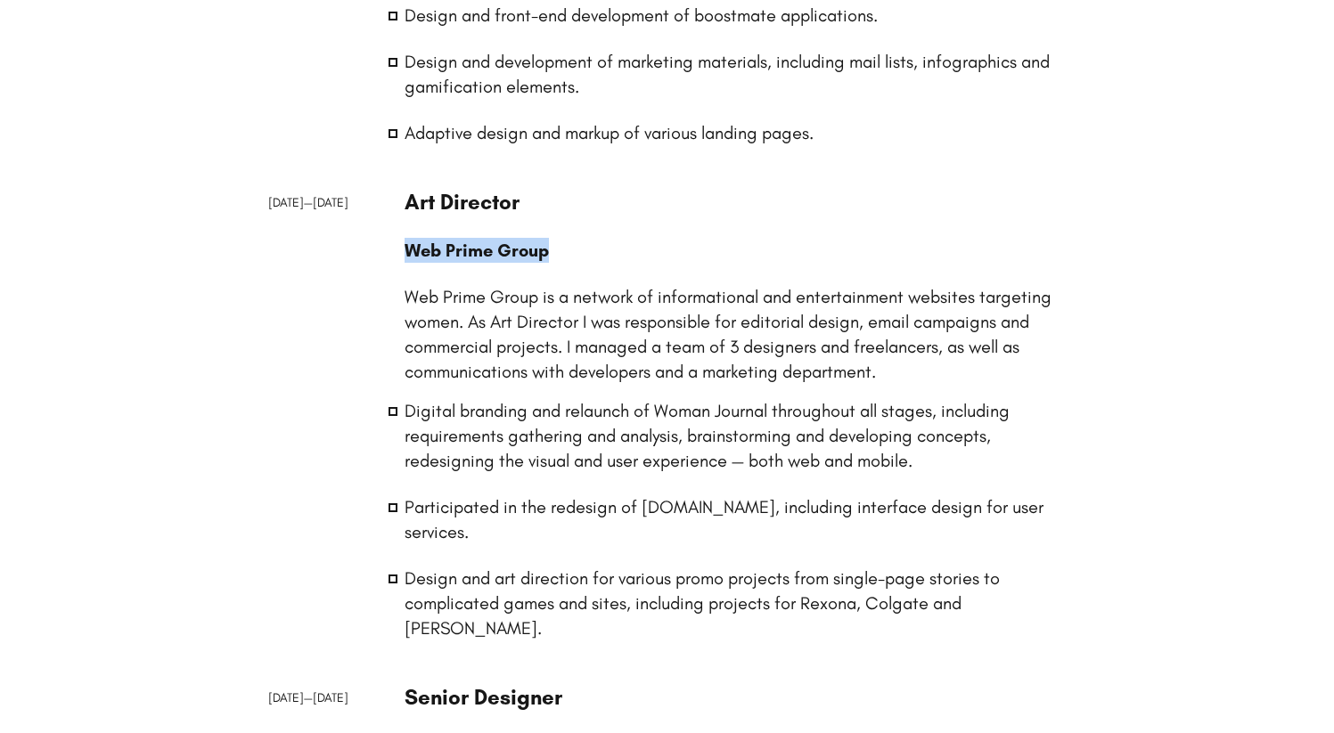
drag, startPoint x: 400, startPoint y: 249, endPoint x: 623, endPoint y: 251, distance: 222.8
copy p "Web Prime Group"
click at [363, 339] on div "[DATE] — [DATE]" at bounding box center [325, 425] width 115 height 474
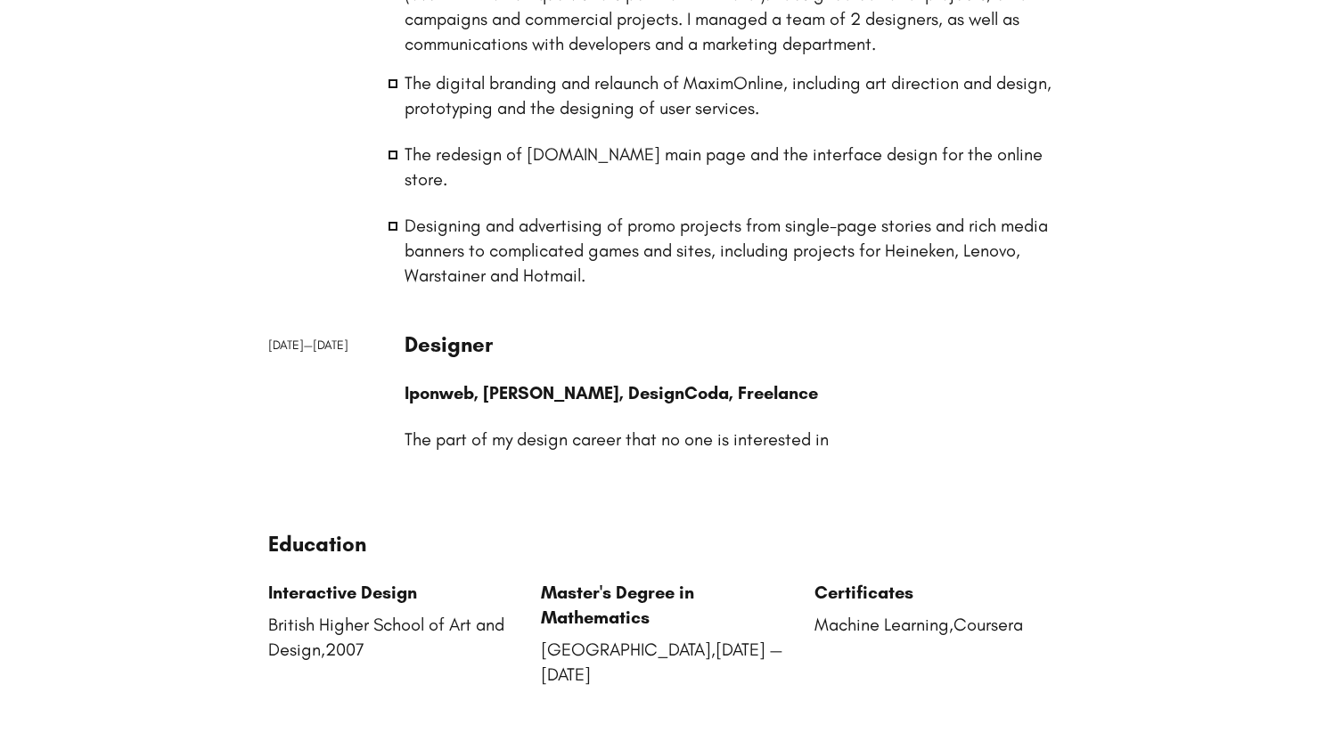
scroll to position [3578, 0]
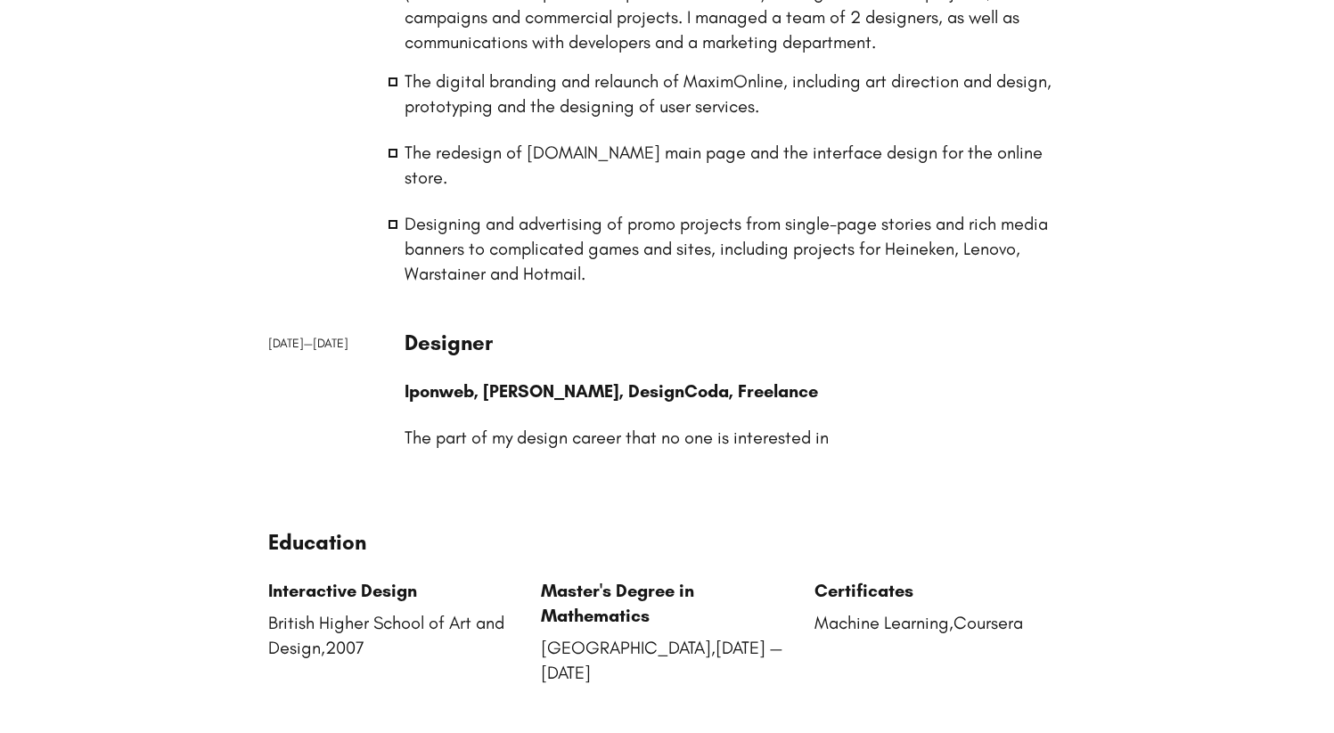
click at [445, 379] on p "Iponweb, [PERSON_NAME], DesignCoda, Freelance" at bounding box center [736, 391] width 662 height 25
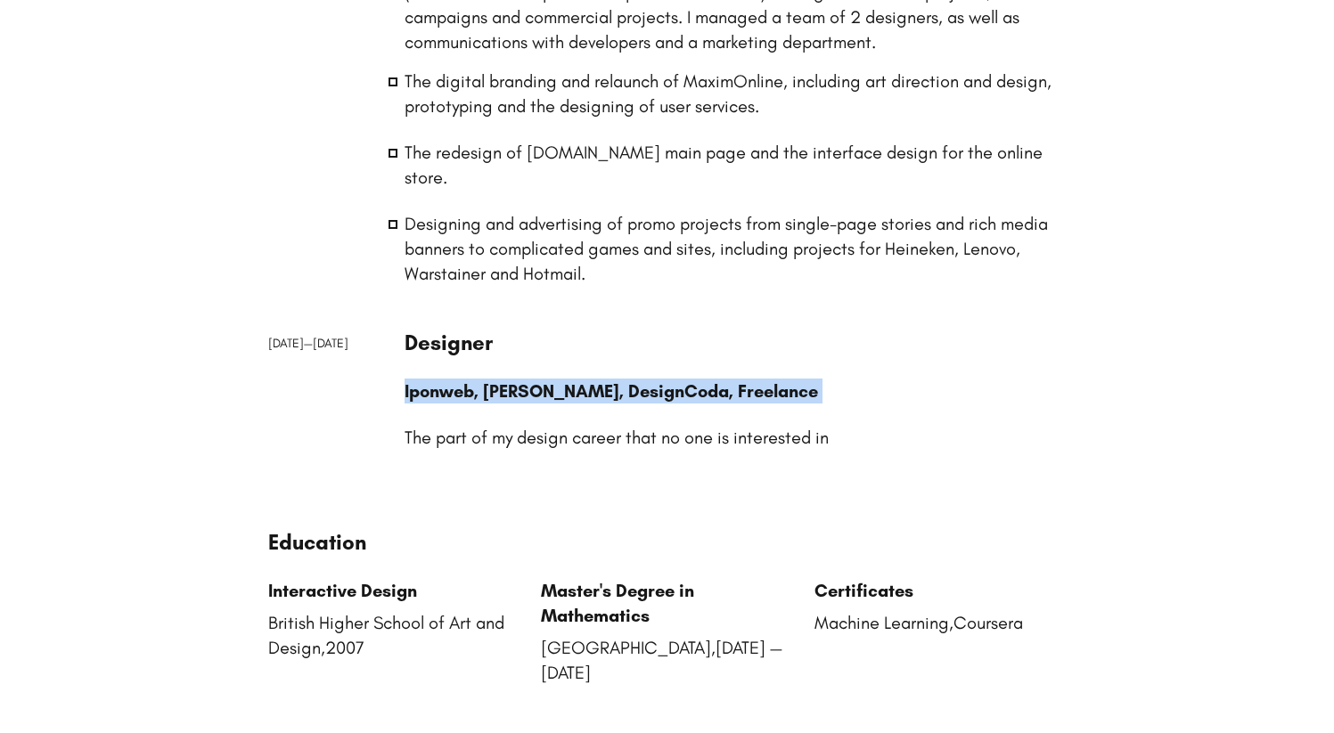
click at [445, 379] on p "Iponweb, [PERSON_NAME], DesignCoda, Freelance" at bounding box center [736, 391] width 662 height 25
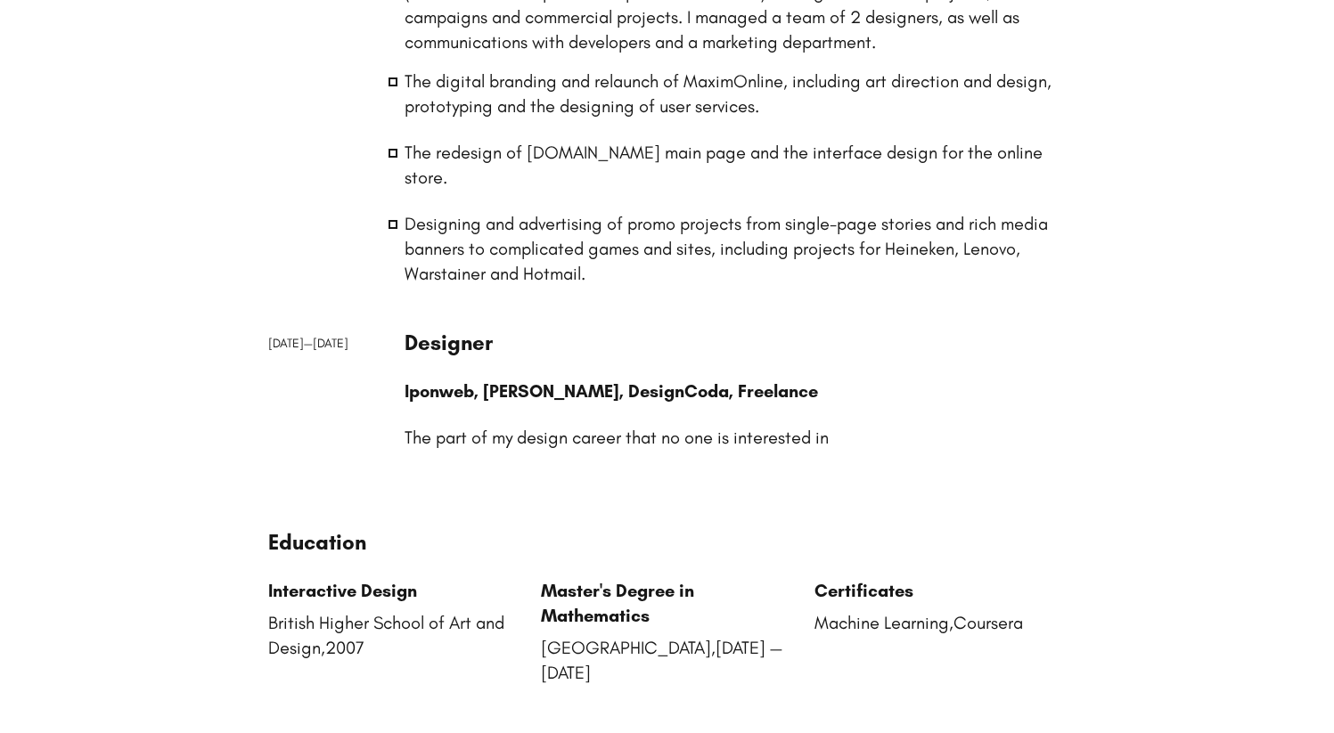
click at [507, 379] on p "Iponweb, [PERSON_NAME], DesignCoda, Freelance" at bounding box center [736, 391] width 662 height 25
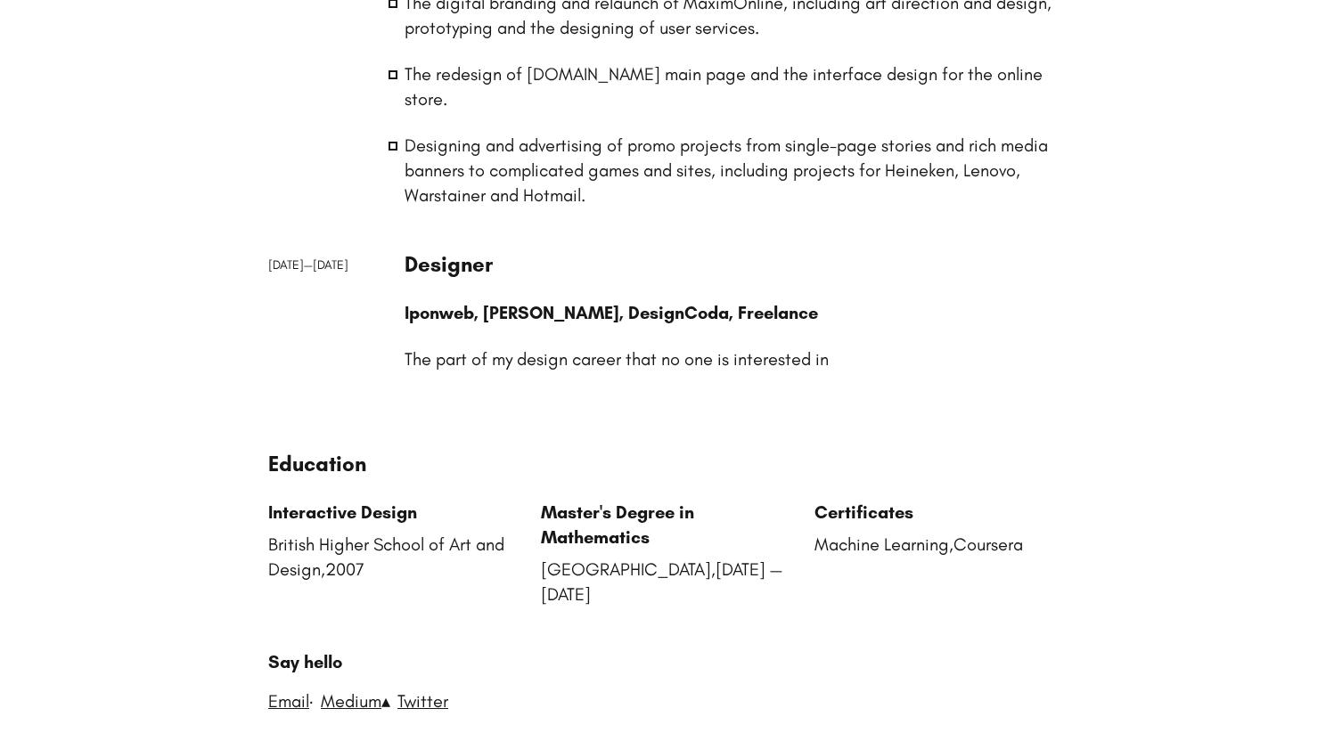
scroll to position [3673, 0]
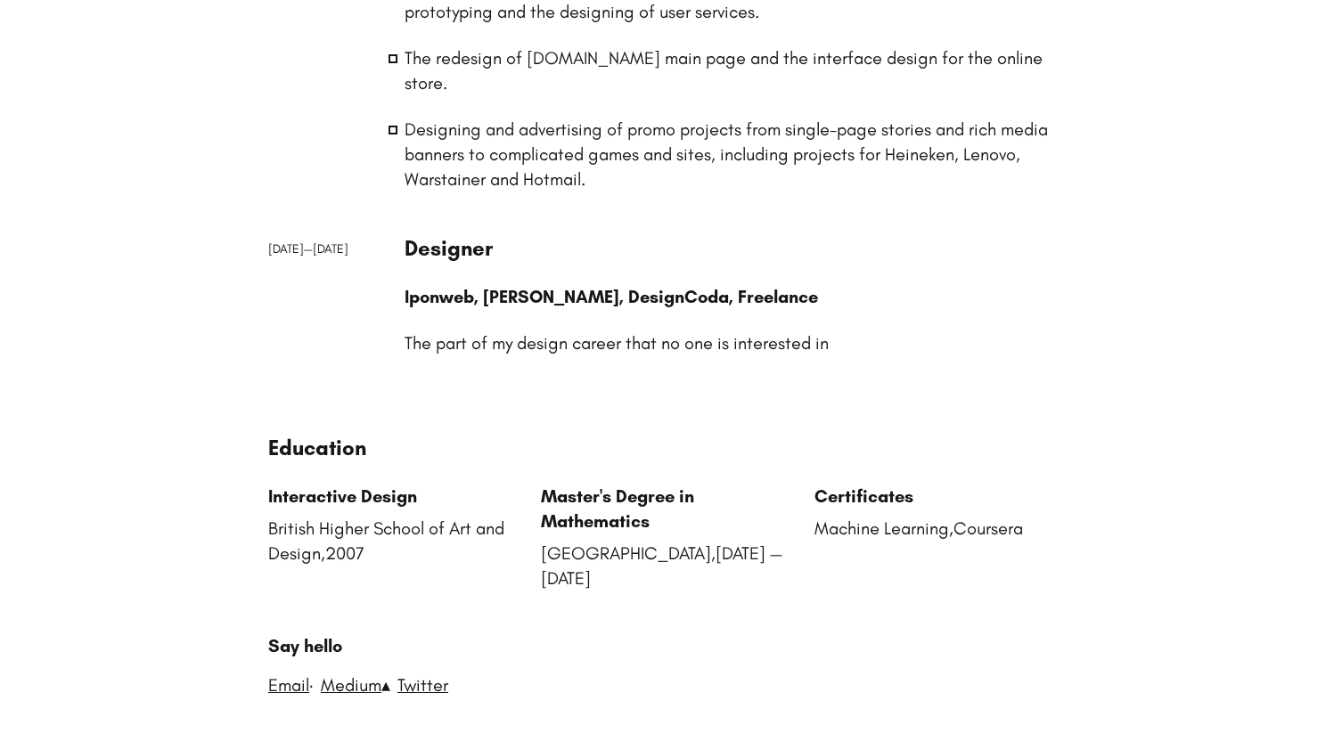
click at [373, 516] on p "British Higher School of Art and Design , 2007" at bounding box center [394, 541] width 252 height 50
click at [423, 516] on p "British Higher School of Art and Design , 2007" at bounding box center [394, 541] width 252 height 50
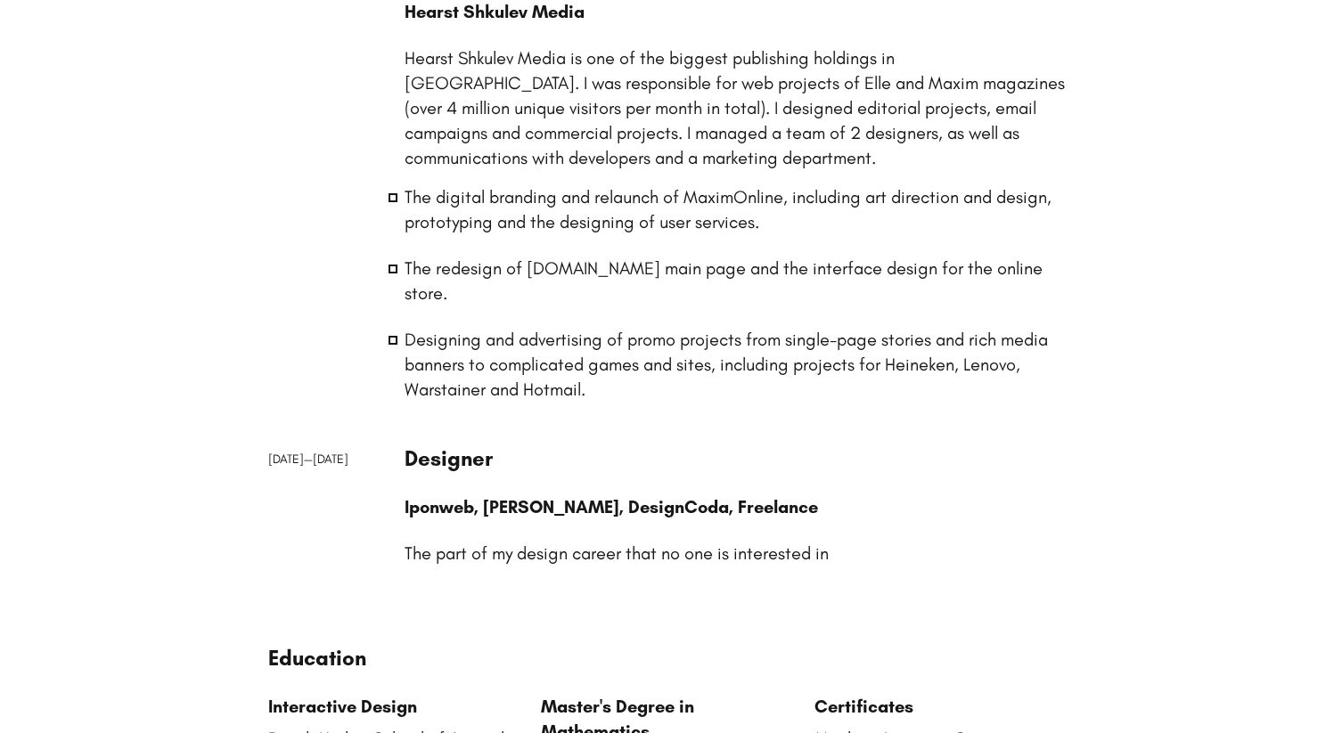
scroll to position [3400, 0]
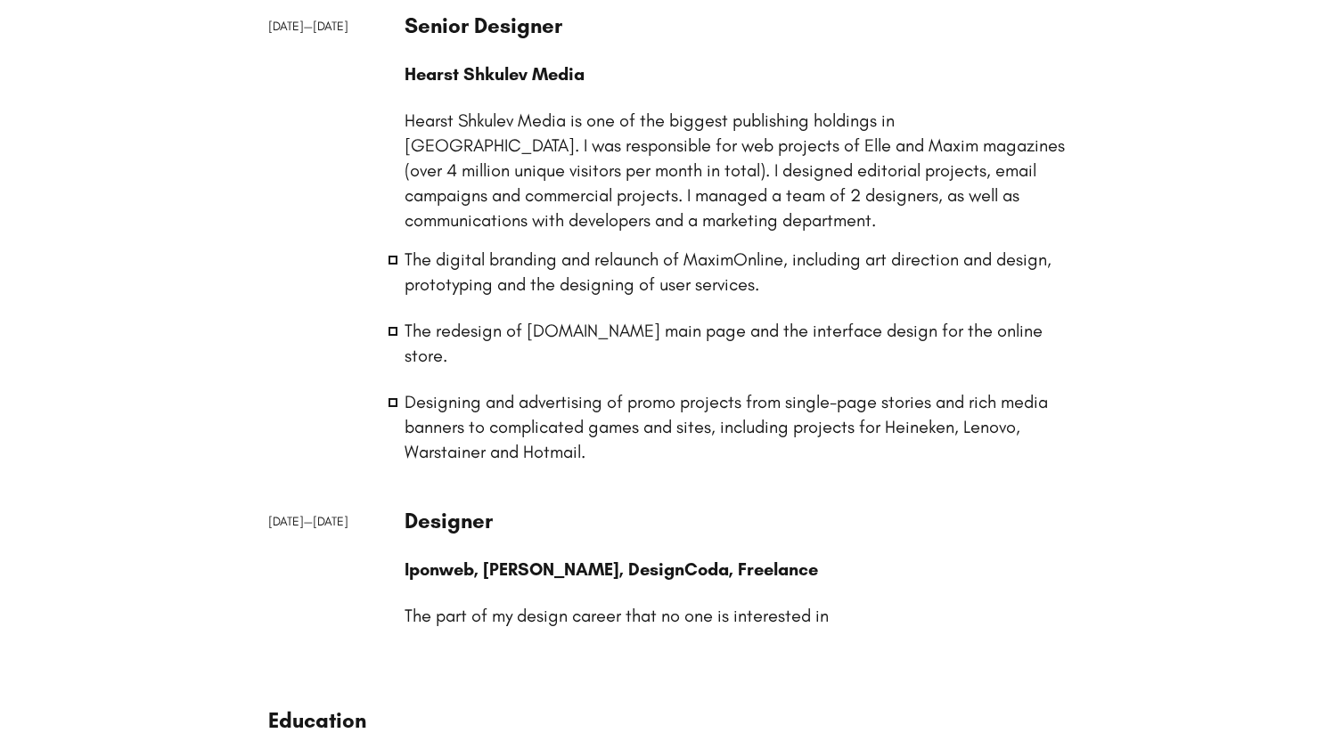
click at [470, 389] on li "Designing and advertising of promo projects from single-page stories and rich m…" at bounding box center [736, 426] width 662 height 75
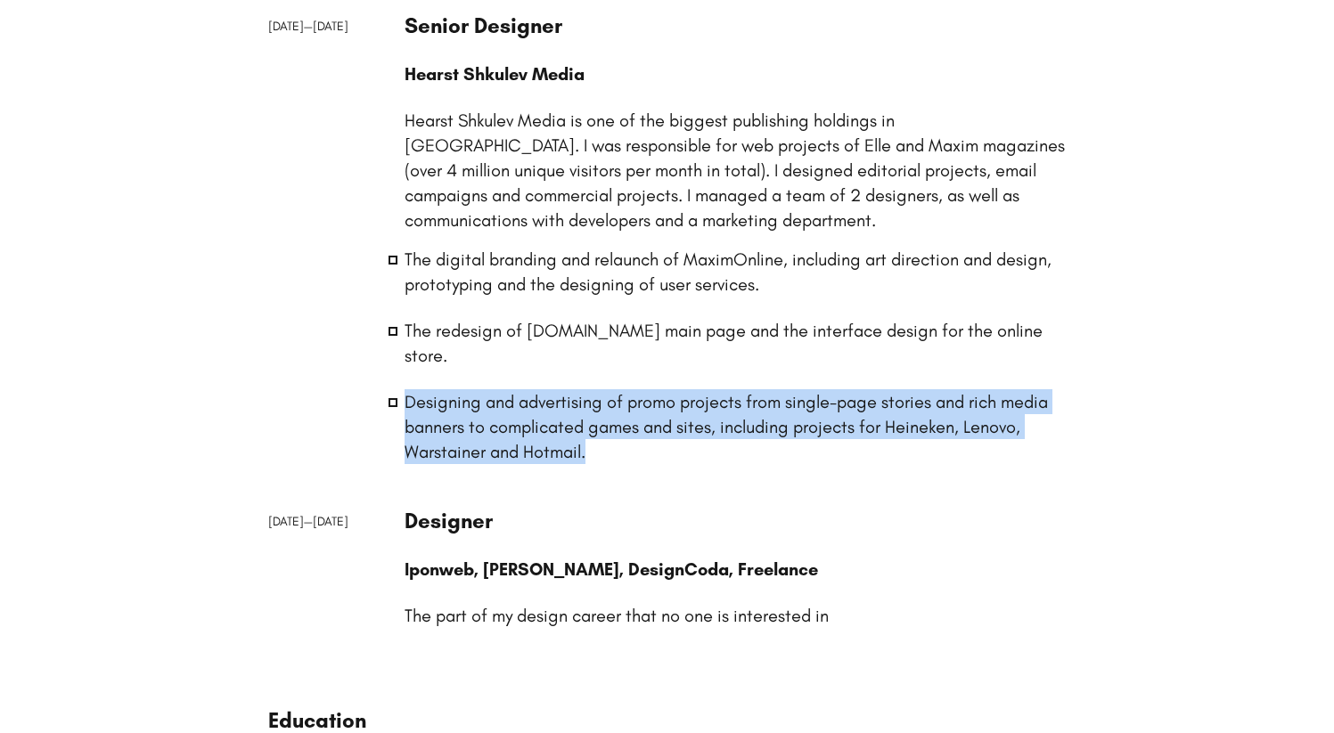
click at [470, 389] on li "Designing and advertising of promo projects from single-page stories and rich m…" at bounding box center [736, 426] width 662 height 75
click at [584, 391] on li "Designing and advertising of promo projects from single-page stories and rich m…" at bounding box center [736, 426] width 662 height 75
drag, startPoint x: 631, startPoint y: 402, endPoint x: 569, endPoint y: 359, distance: 74.9
click at [569, 359] on div "Senior Designer Hearst Shkulev Media Hearst Shkulev Media is one of the biggest…" at bounding box center [736, 249] width 662 height 474
click at [569, 389] on li "Designing and advertising of promo projects from single-page stories and rich m…" at bounding box center [736, 426] width 662 height 75
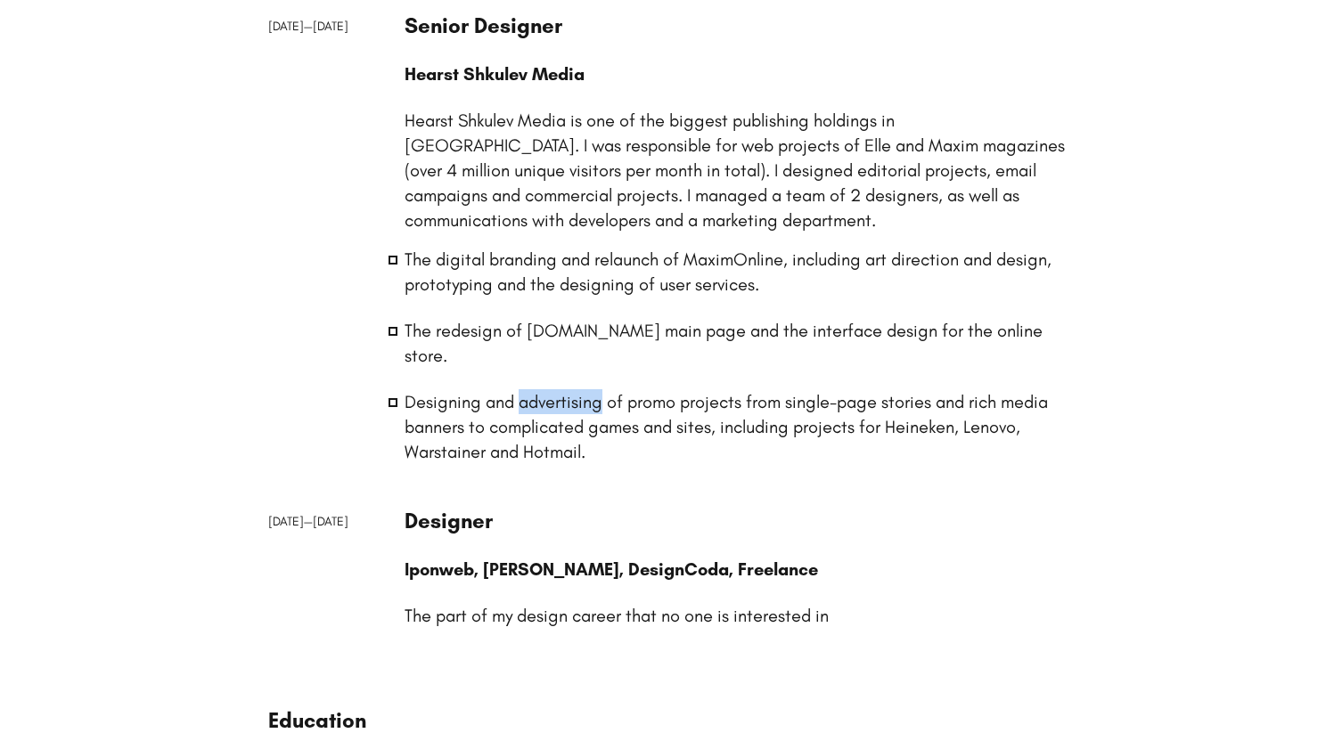
click at [569, 389] on li "Designing and advertising of promo projects from single-page stories and rich m…" at bounding box center [736, 426] width 662 height 75
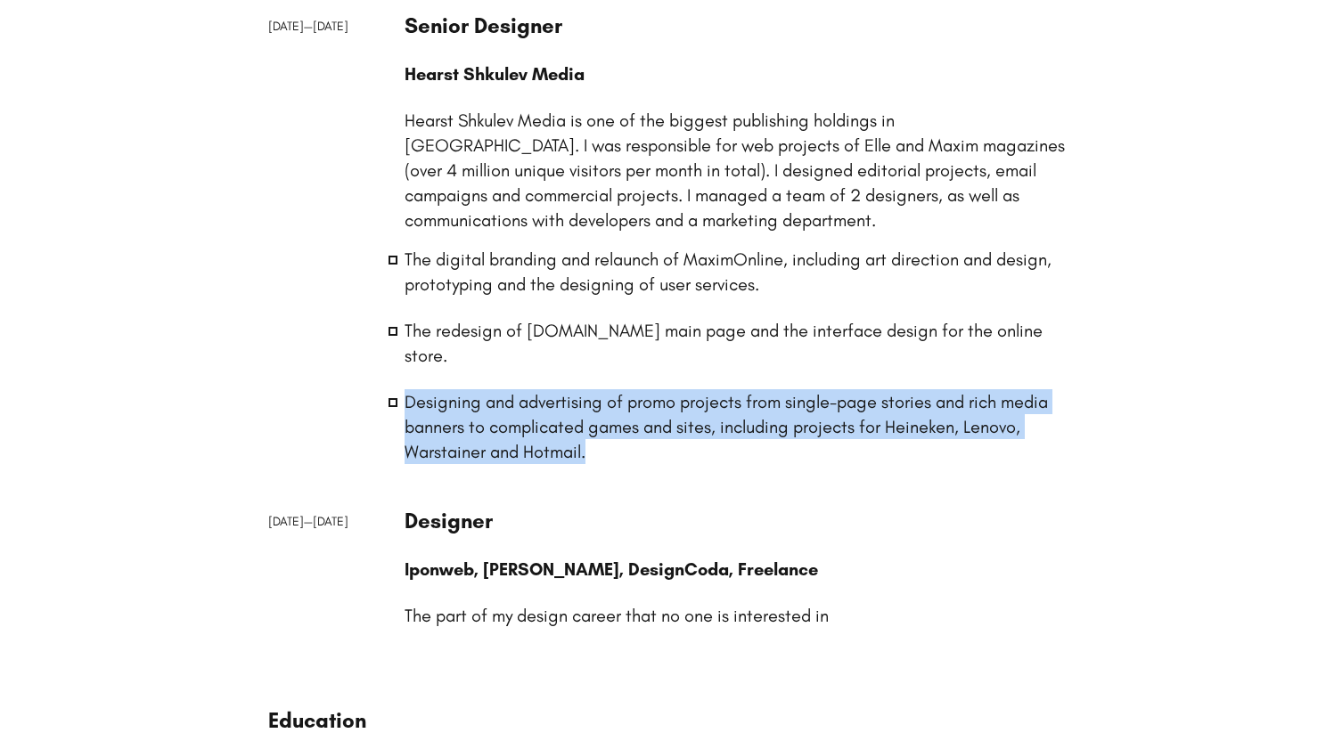
click at [569, 389] on li "Designing and advertising of promo projects from single-page stories and rich m…" at bounding box center [736, 426] width 662 height 75
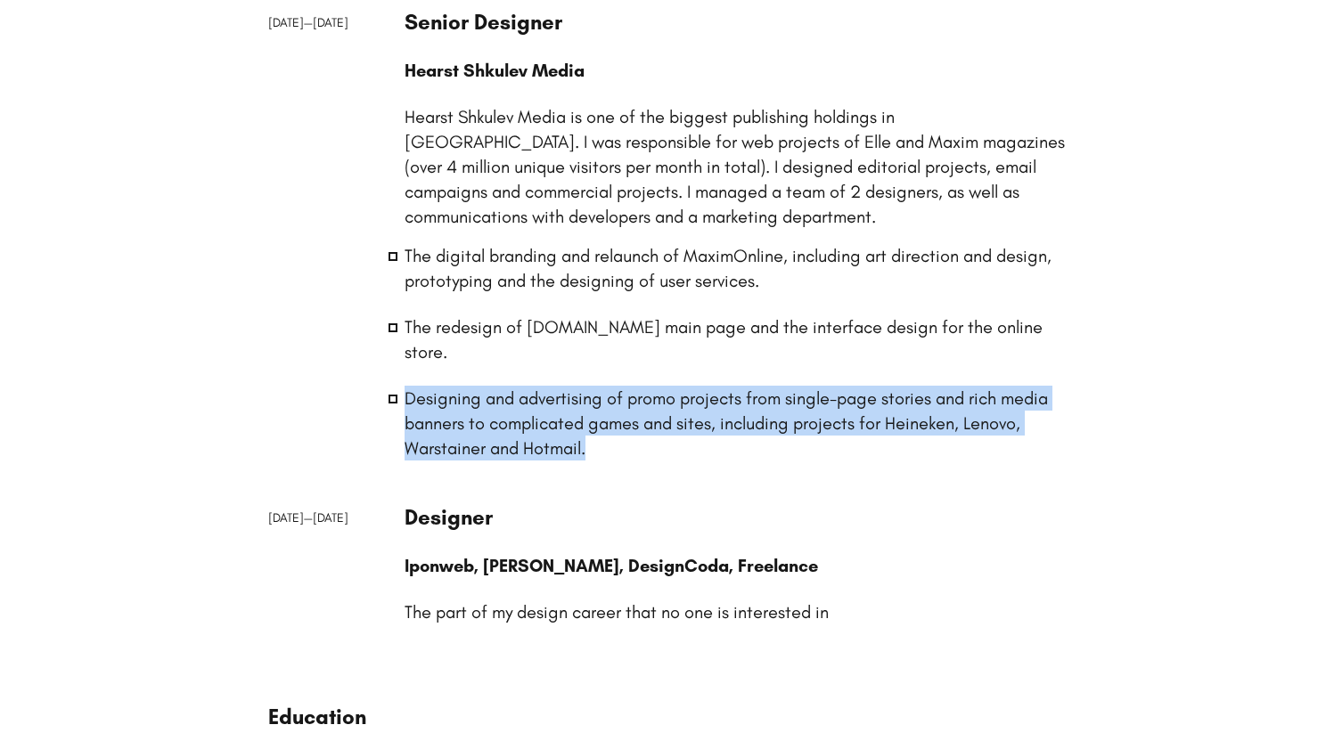
click at [617, 394] on li "Designing and advertising of promo projects from single-page stories and rich m…" at bounding box center [736, 423] width 662 height 75
drag, startPoint x: 623, startPoint y: 403, endPoint x: 610, endPoint y: 348, distance: 56.6
click at [610, 386] on li "Designing and advertising of promo projects from single-page stories and rich m…" at bounding box center [736, 423] width 662 height 75
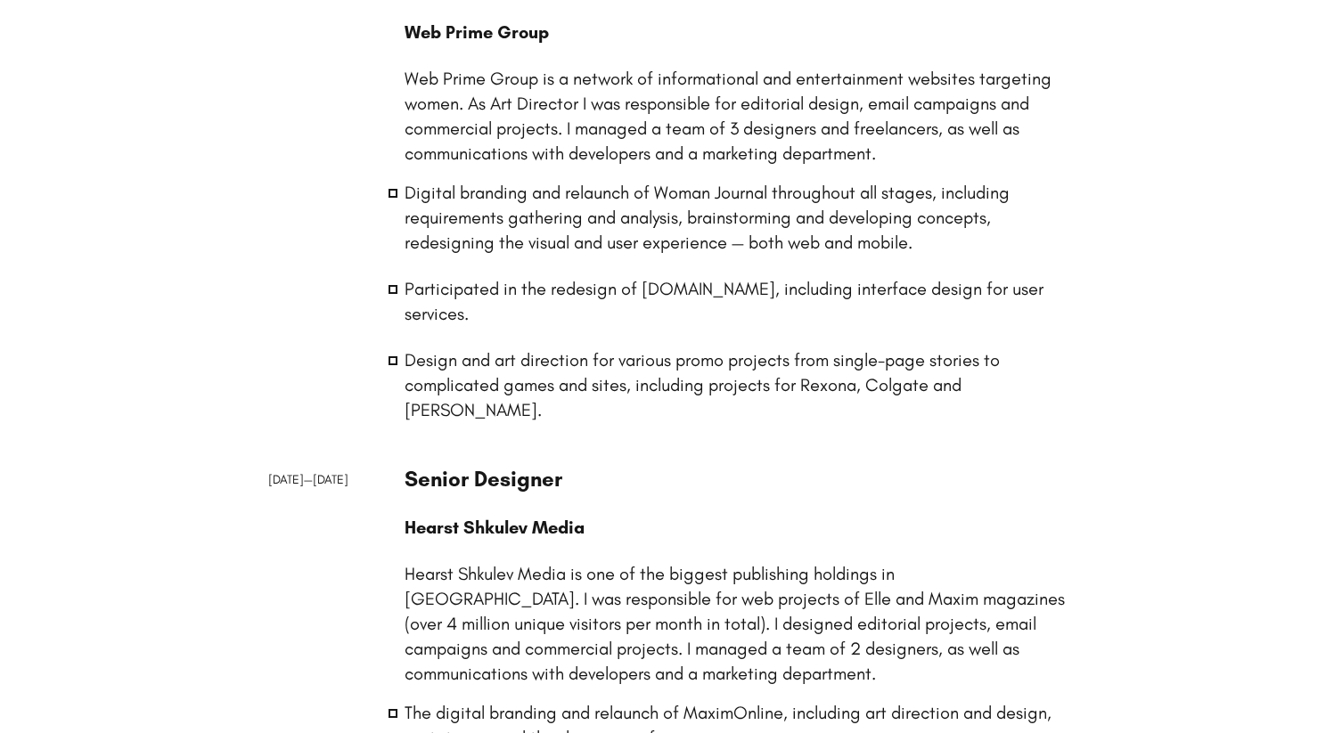
scroll to position [2865, 0]
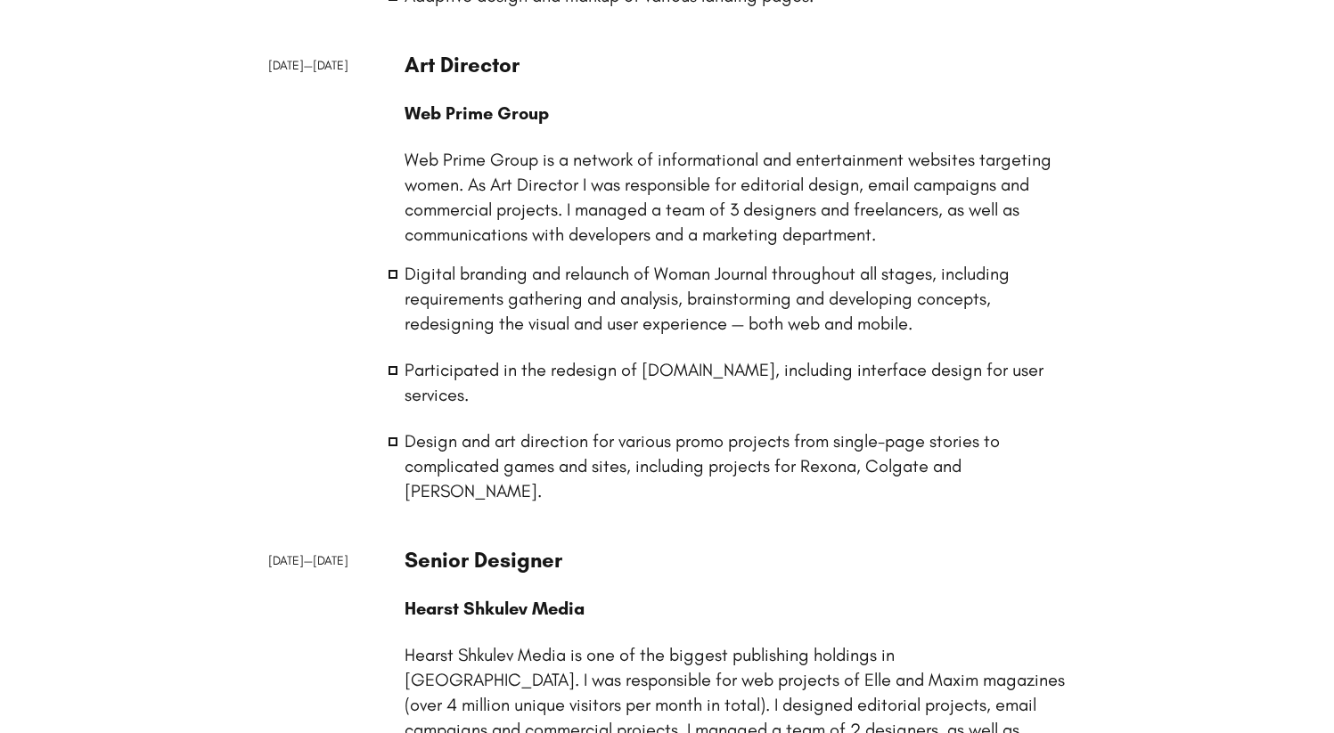
click at [543, 326] on li "Digital branding and relaunch of Woman Journal throughout all stages, including…" at bounding box center [736, 298] width 662 height 75
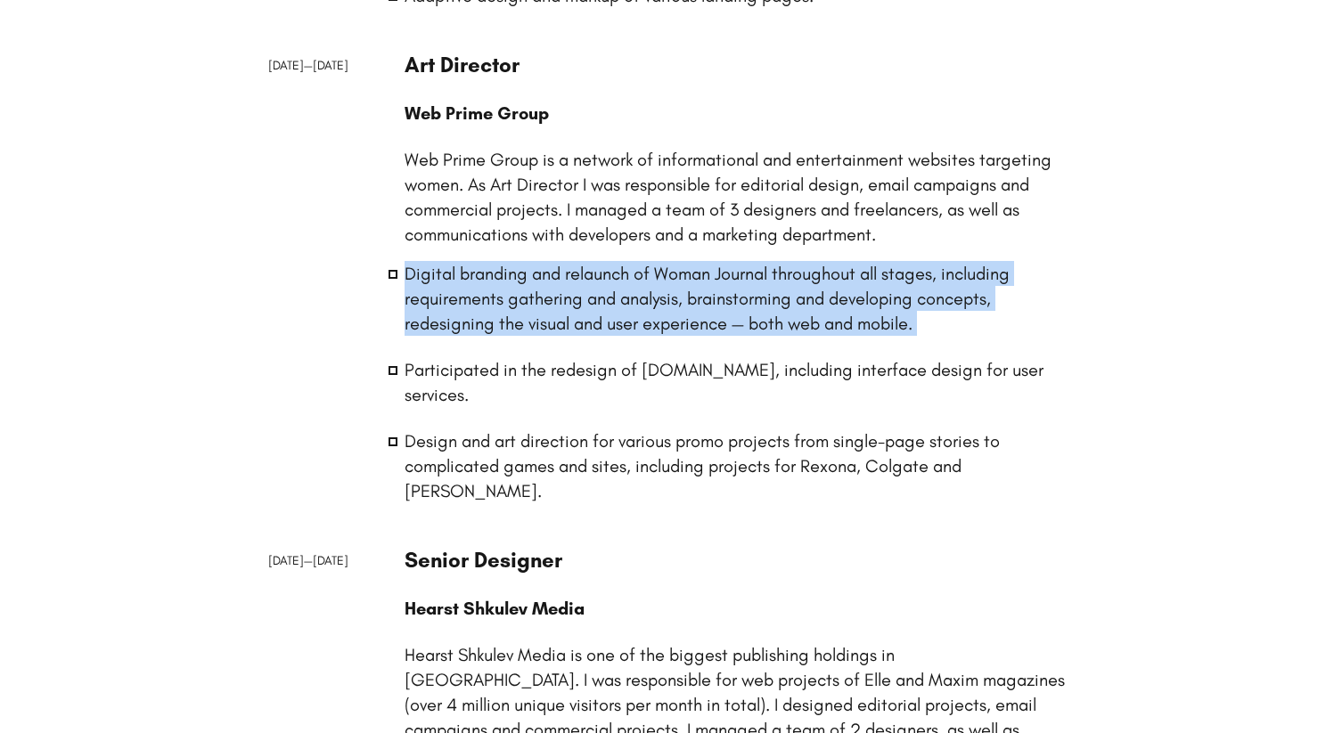
click at [543, 326] on li "Digital branding and relaunch of Woman Journal throughout all stages, including…" at bounding box center [736, 298] width 662 height 75
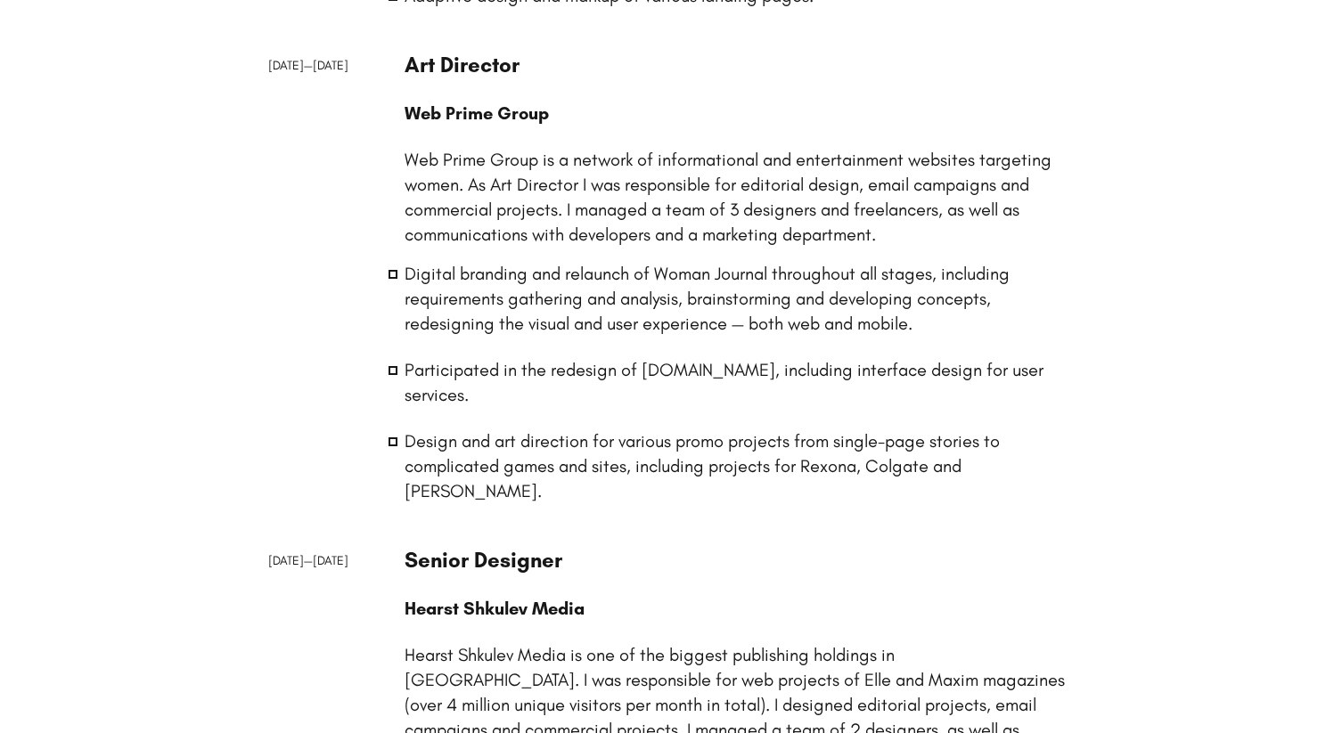
click at [543, 368] on li "Participated in the redesign of [DOMAIN_NAME], including interface design for u…" at bounding box center [736, 382] width 662 height 50
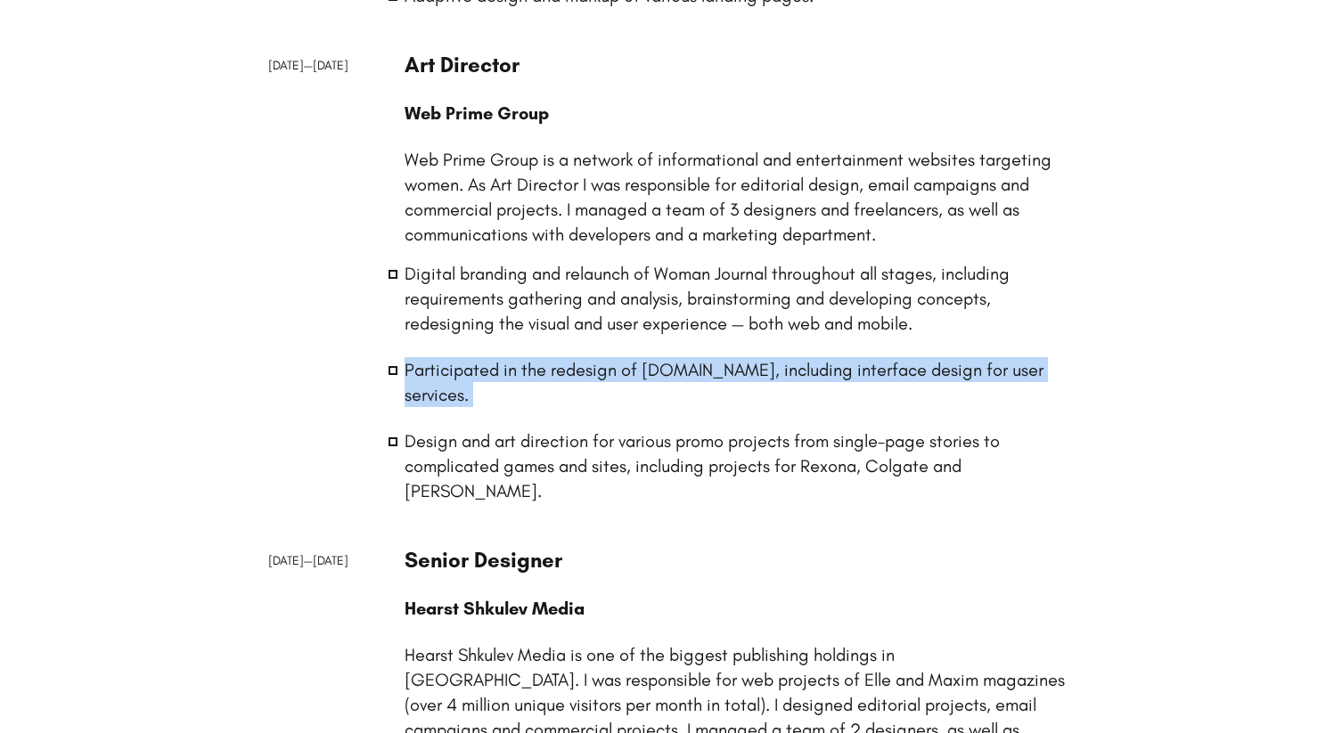
click at [543, 368] on li "Participated in the redesign of [DOMAIN_NAME], including interface design for u…" at bounding box center [736, 382] width 662 height 50
click at [561, 370] on li "Participated in the redesign of [DOMAIN_NAME], including interface design for u…" at bounding box center [736, 382] width 662 height 50
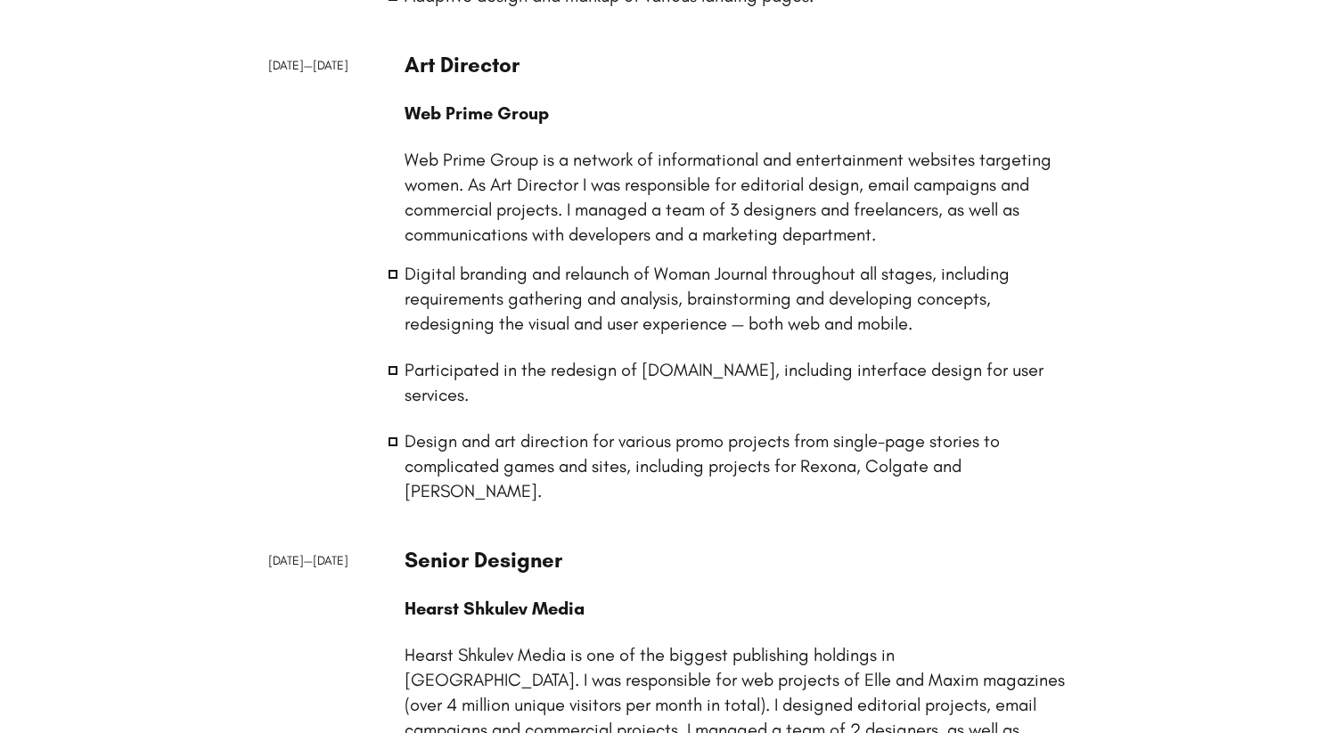
click at [504, 429] on li "Design and art direction for various promo projects from single-page stories to…" at bounding box center [736, 466] width 662 height 75
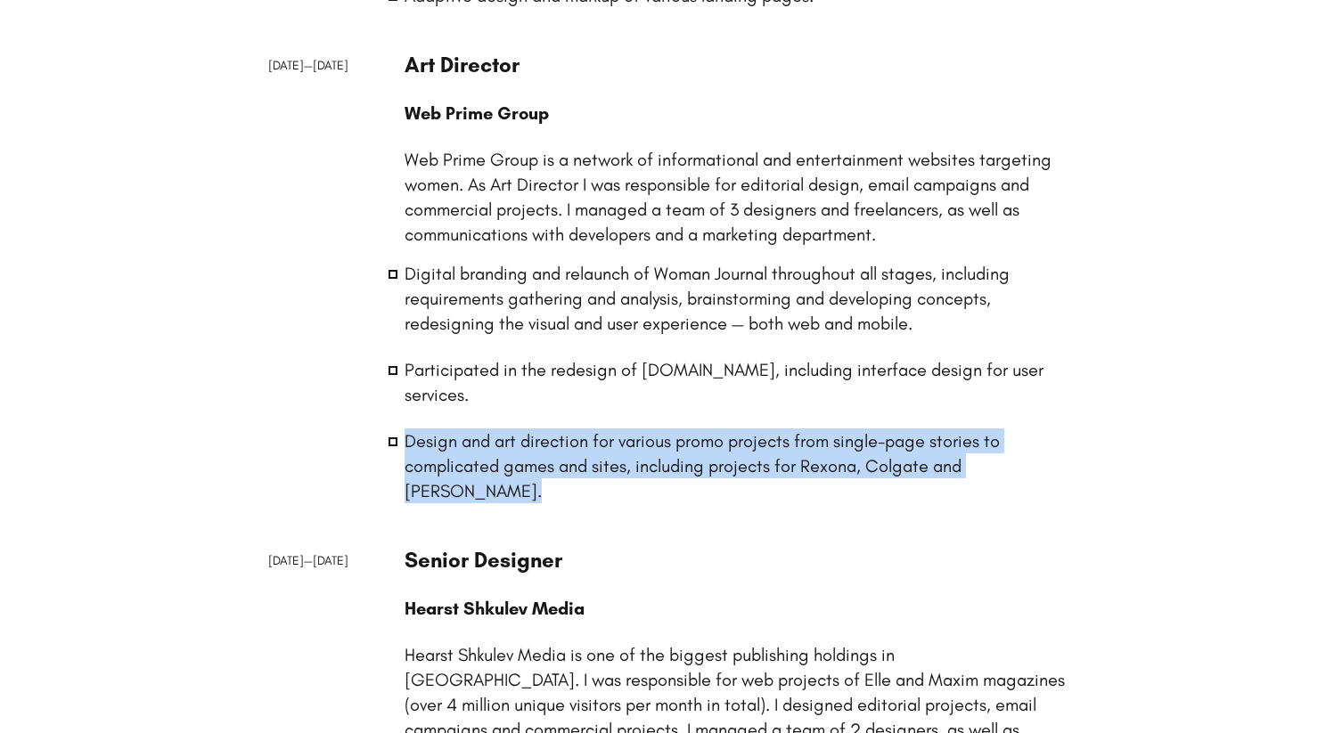
click at [504, 429] on li "Design and art direction for various promo projects from single-page stories to…" at bounding box center [736, 466] width 662 height 75
click at [495, 429] on li "Design and art direction for various promo projects from single-page stories to…" at bounding box center [736, 466] width 662 height 75
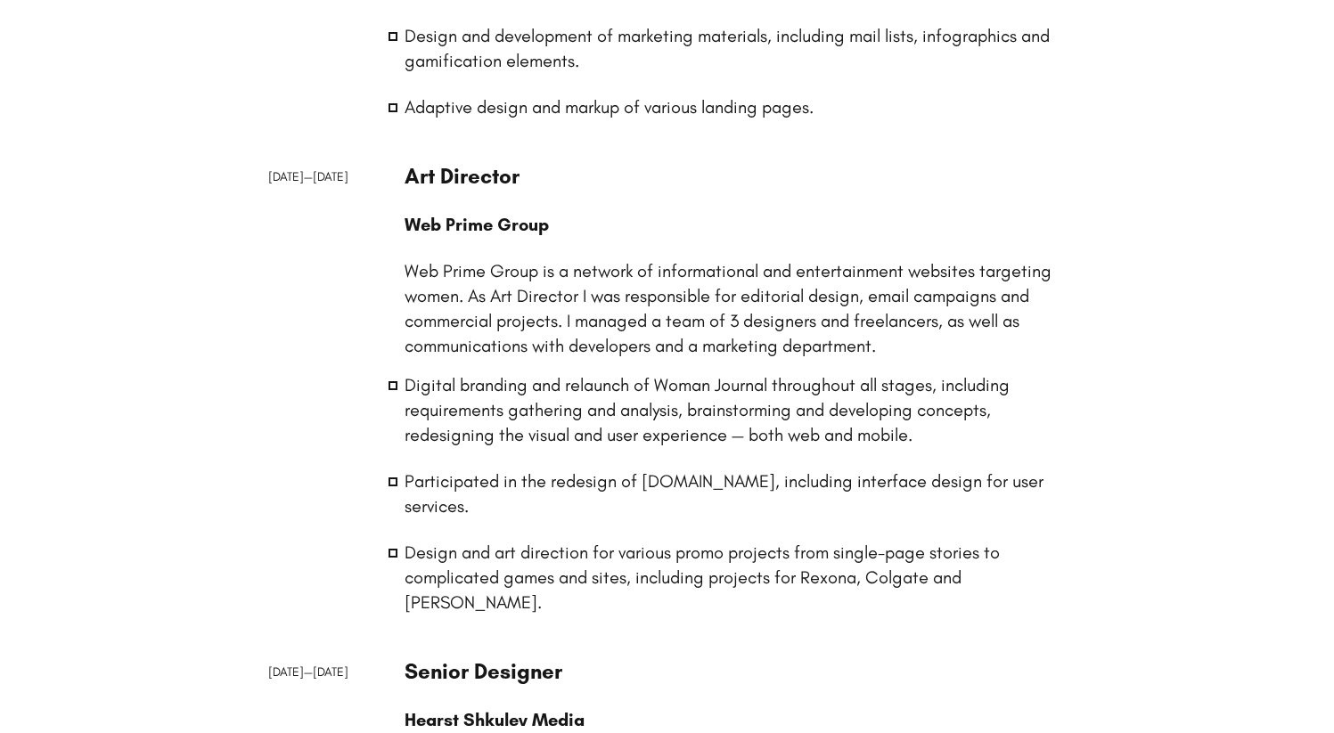
scroll to position [2751, 0]
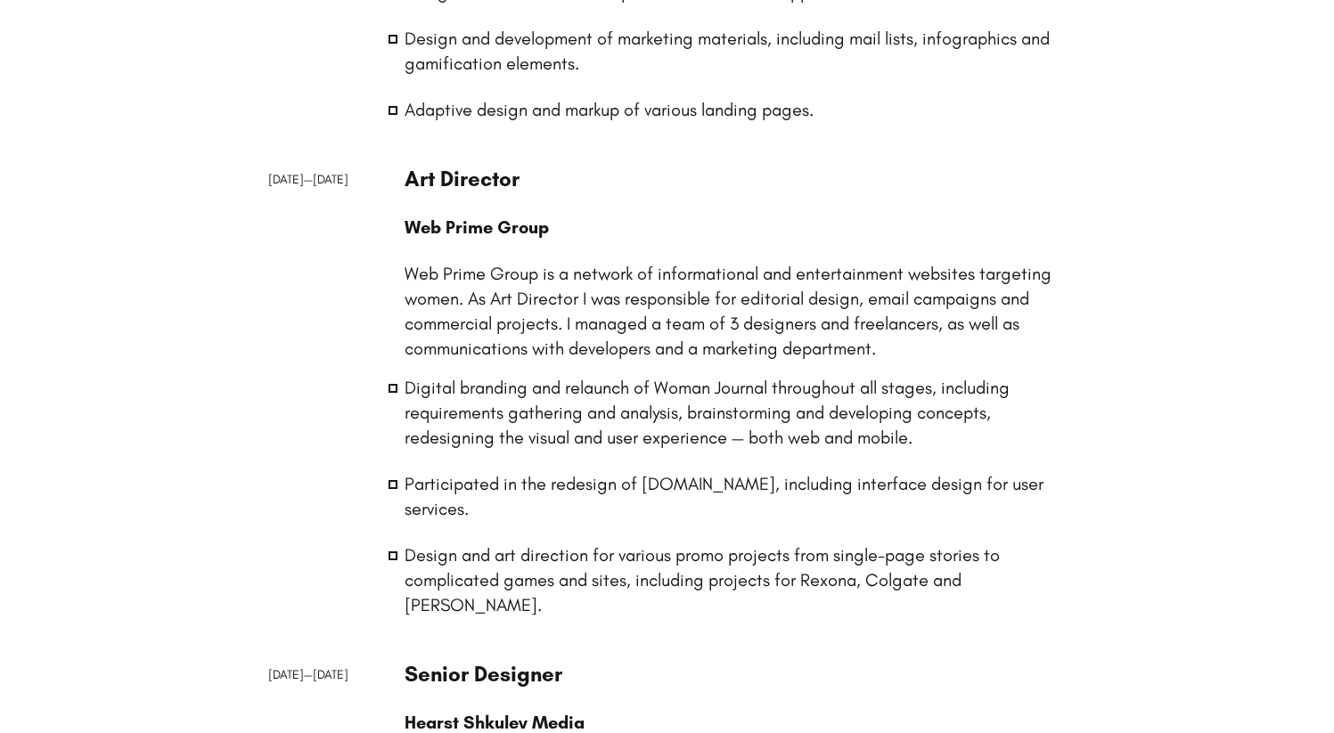
click at [635, 317] on p "Web Prime Group is a network of informational and entertainment websites target…" at bounding box center [736, 311] width 662 height 100
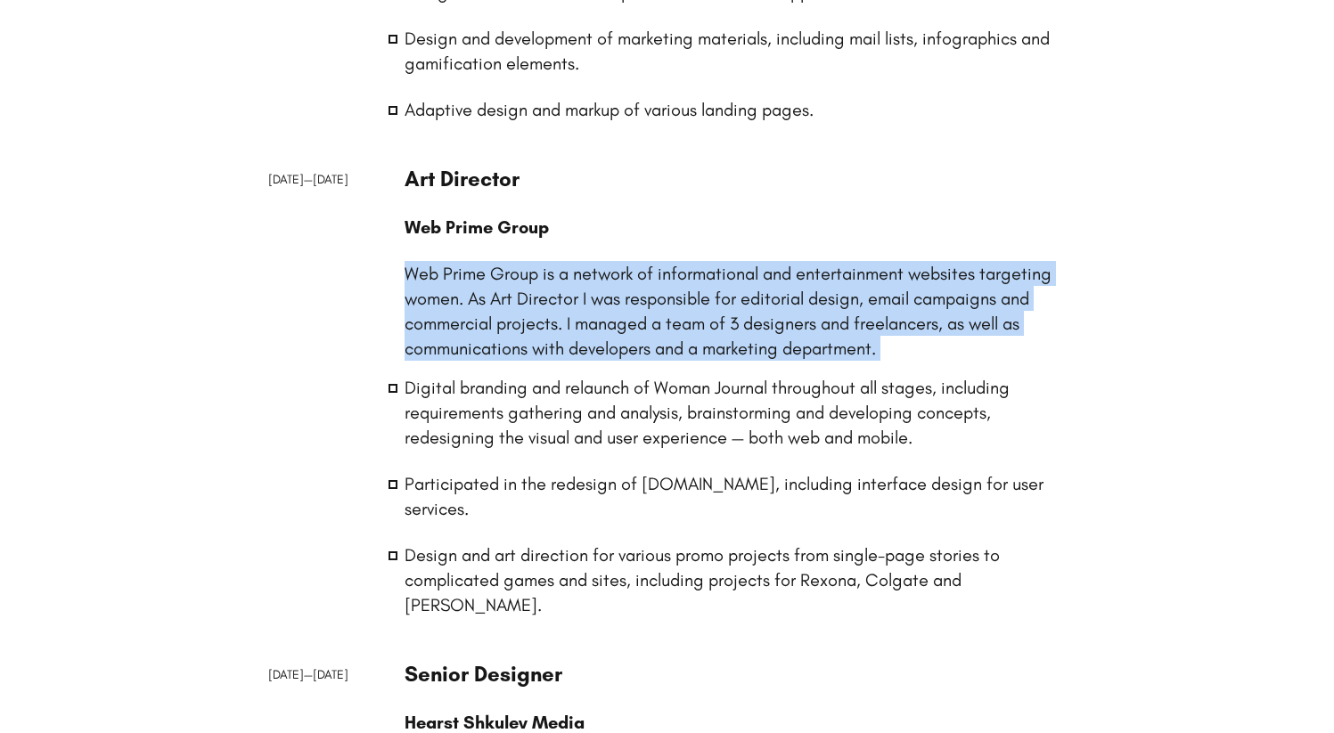
click at [635, 317] on p "Web Prime Group is a network of informational and entertainment websites target…" at bounding box center [736, 311] width 662 height 100
click at [614, 332] on p "Web Prime Group is a network of informational and entertainment websites target…" at bounding box center [736, 311] width 662 height 100
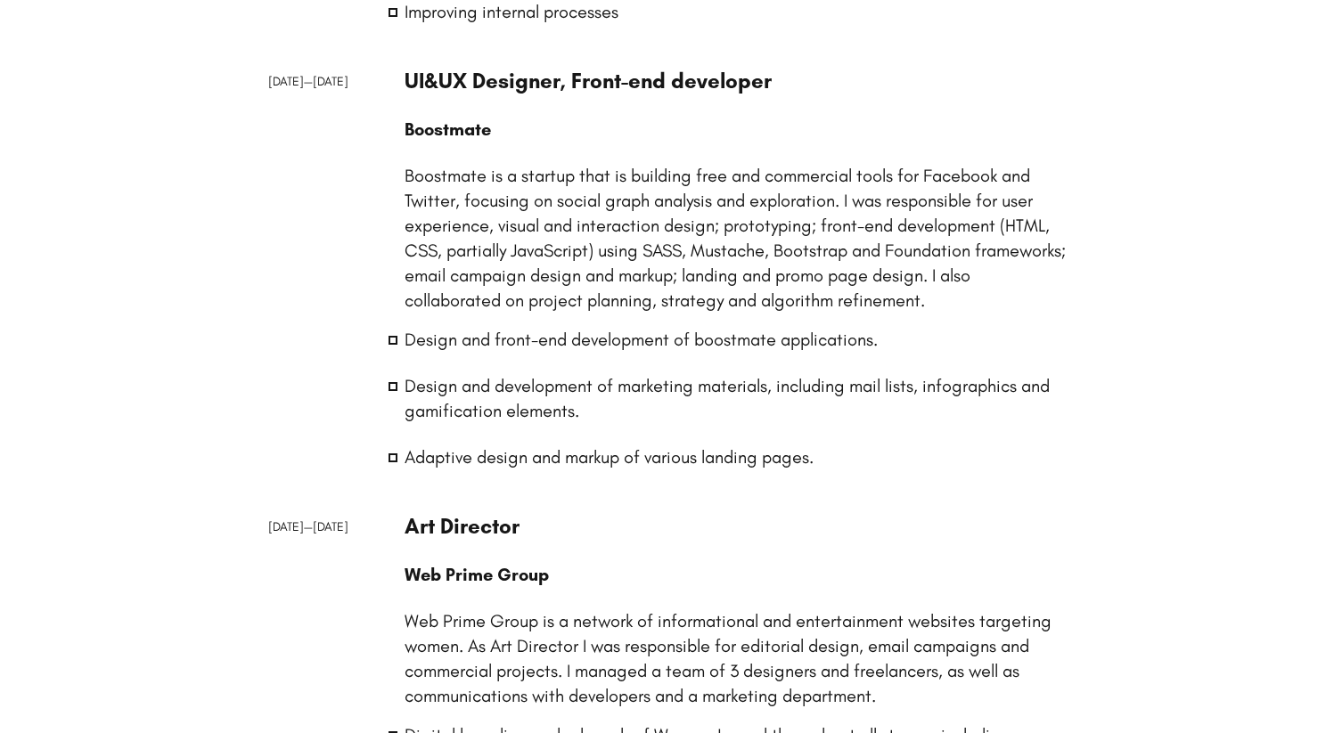
scroll to position [2403, 0]
click at [569, 248] on p "Boostmate is a startup that is building free and commercial tools for Facebook …" at bounding box center [736, 239] width 662 height 150
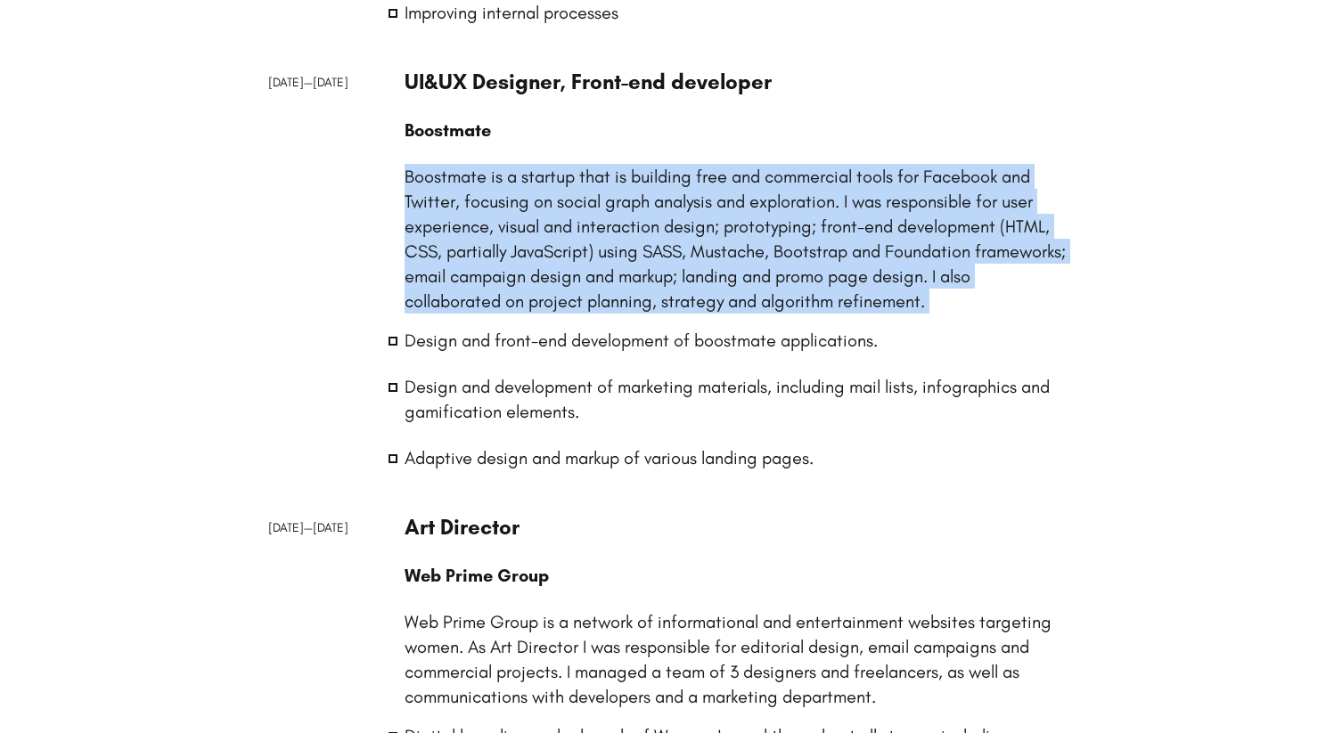
click at [569, 248] on p "Boostmate is a startup that is building free and commercial tools for Facebook …" at bounding box center [736, 239] width 662 height 150
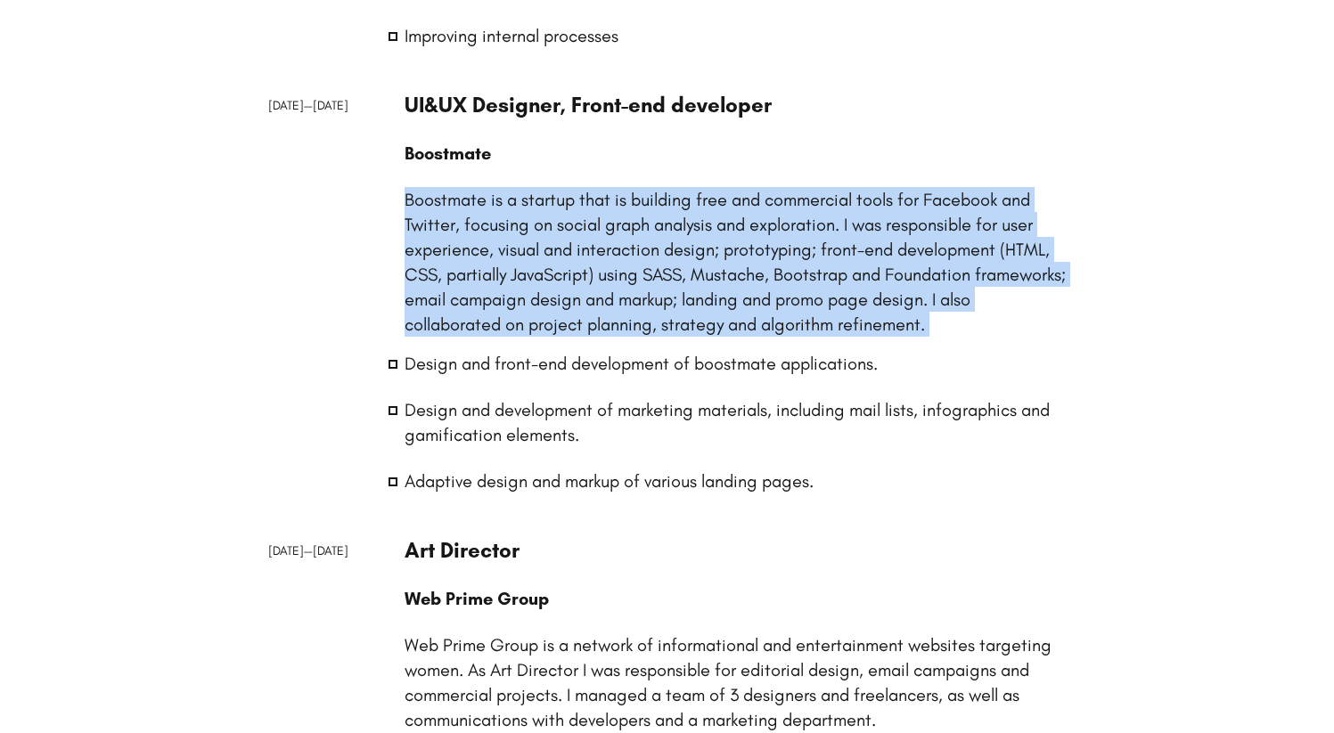
scroll to position [2376, 0]
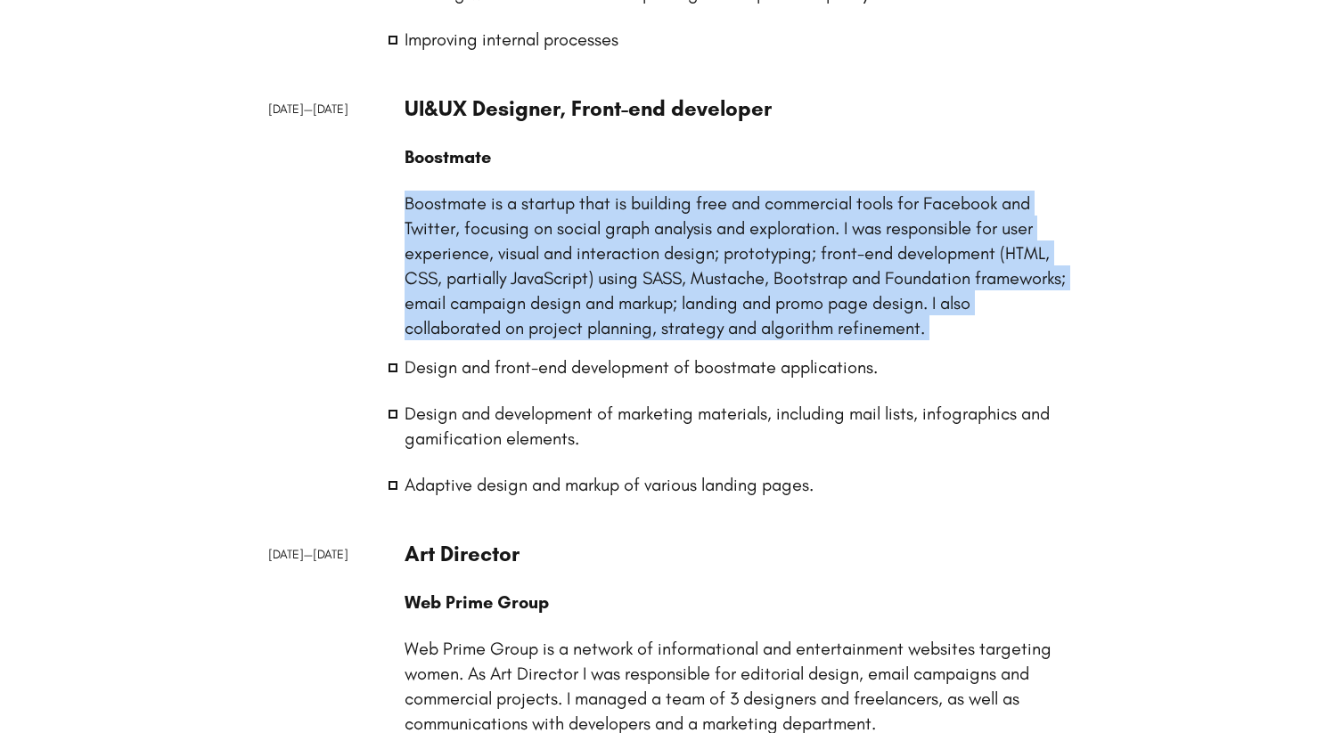
click at [556, 291] on p "Boostmate is a startup that is building free and commercial tools for Facebook …" at bounding box center [736, 266] width 662 height 150
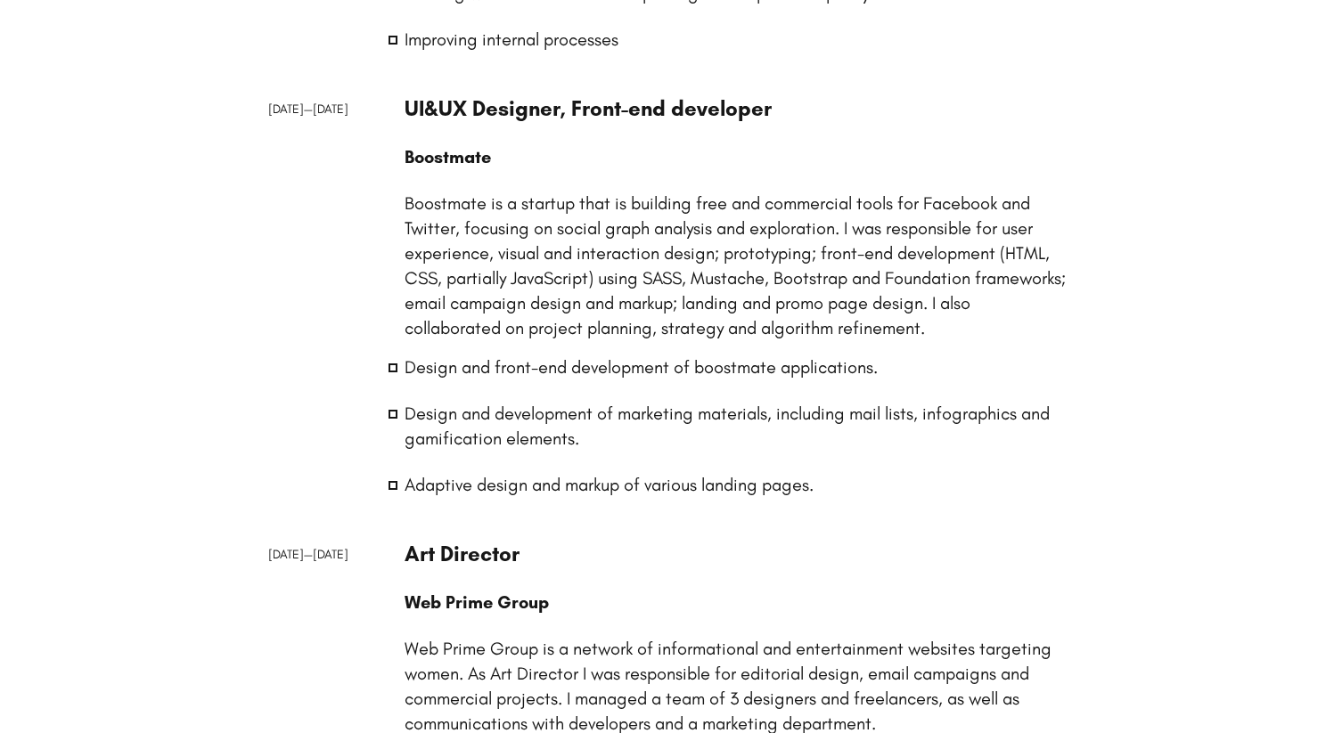
click at [516, 369] on li "Design and front-end development of boostmate applications." at bounding box center [736, 367] width 662 height 25
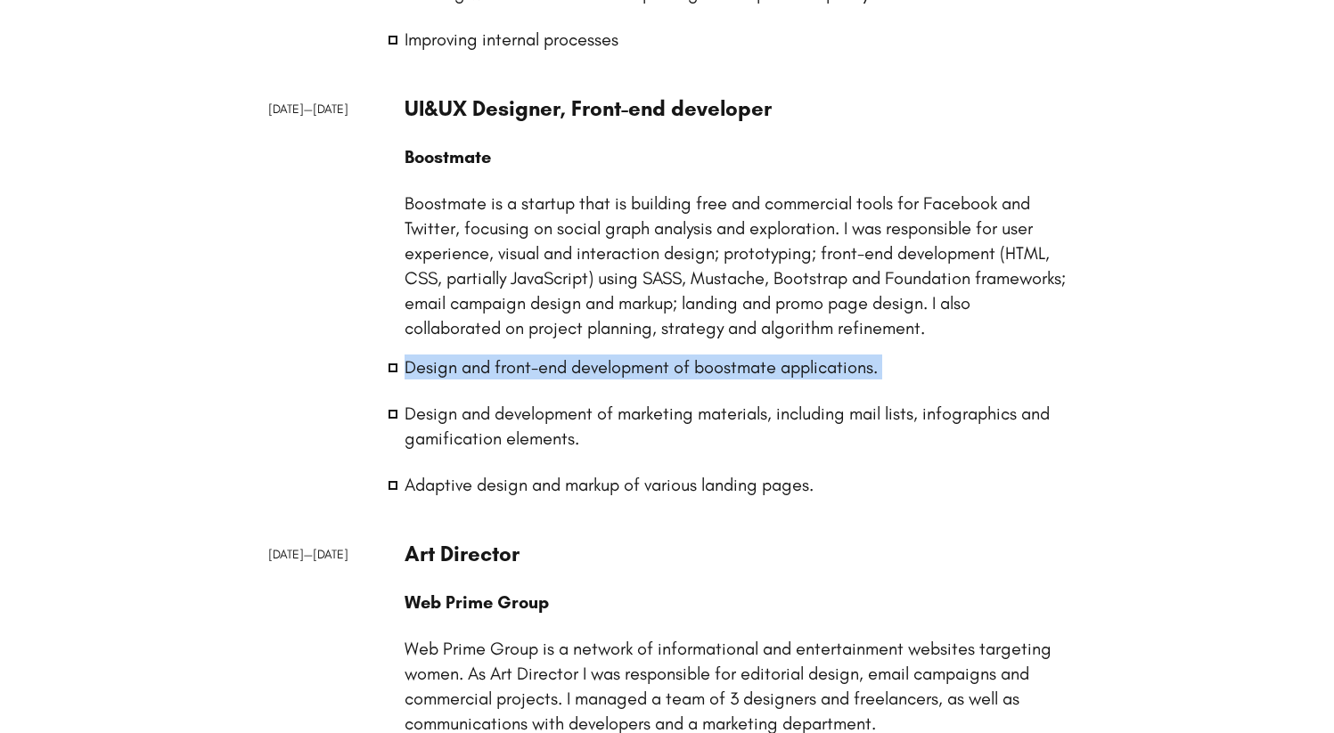
click at [516, 369] on li "Design and front-end development of boostmate applications." at bounding box center [736, 367] width 662 height 25
click at [539, 369] on li "Design and front-end development of boostmate applications." at bounding box center [736, 367] width 662 height 25
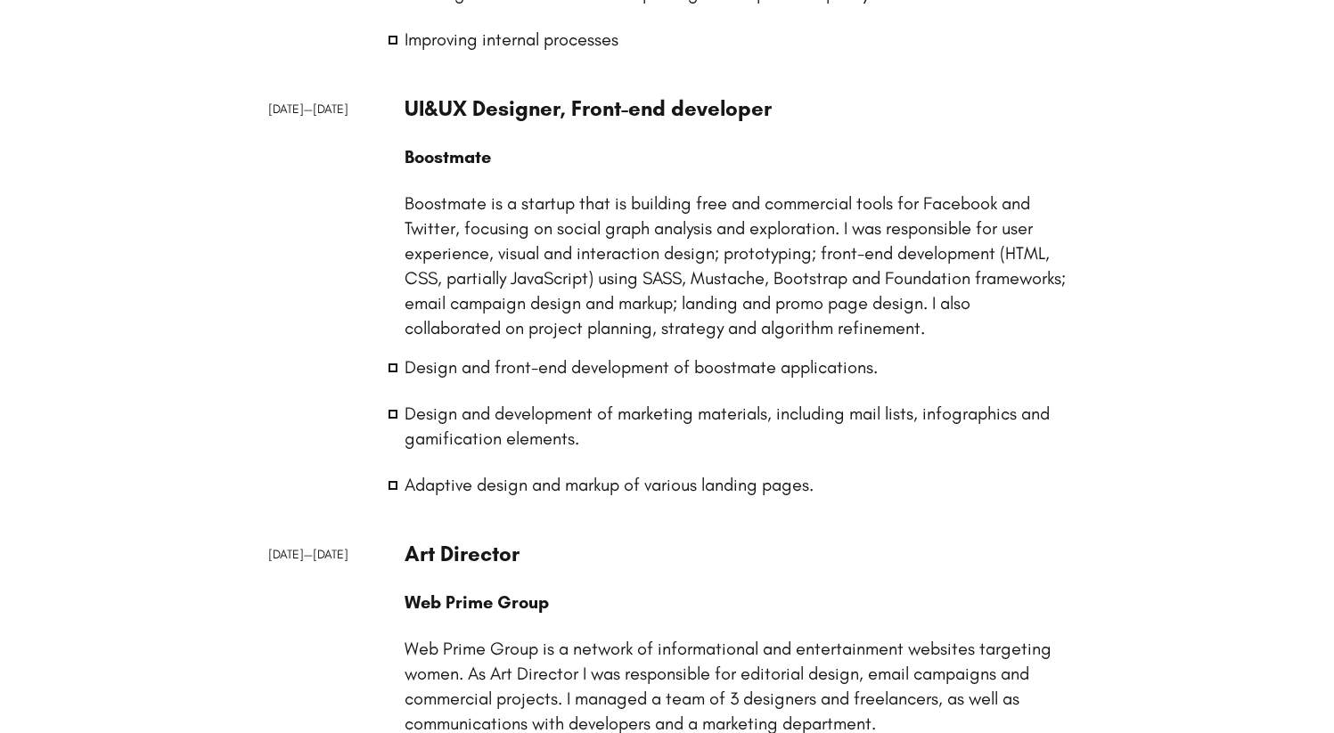
click at [538, 415] on li "Design and development of marketing materials, including mail lists, infographi…" at bounding box center [736, 426] width 662 height 50
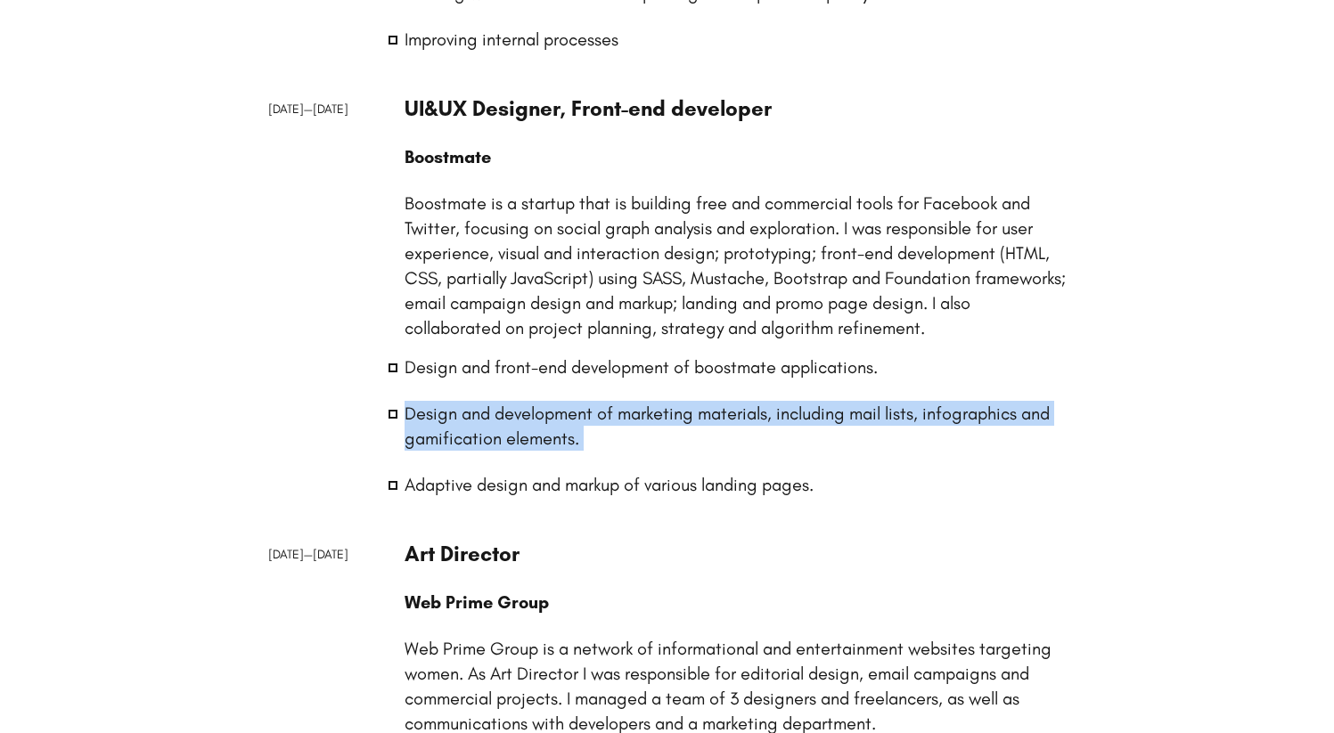
click at [538, 415] on li "Design and development of marketing materials, including mail lists, infographi…" at bounding box center [736, 426] width 662 height 50
click at [569, 419] on li "Design and development of marketing materials, including mail lists, infographi…" at bounding box center [736, 426] width 662 height 50
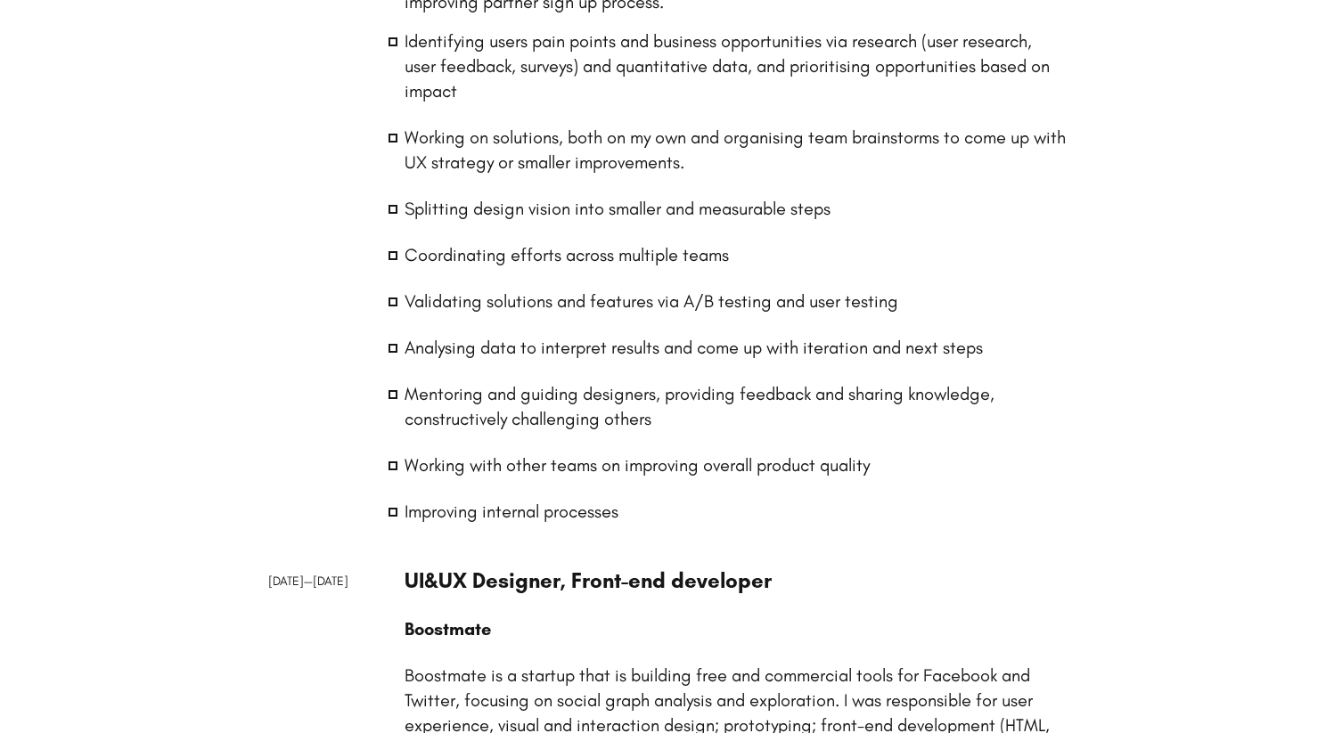
scroll to position [1856, 0]
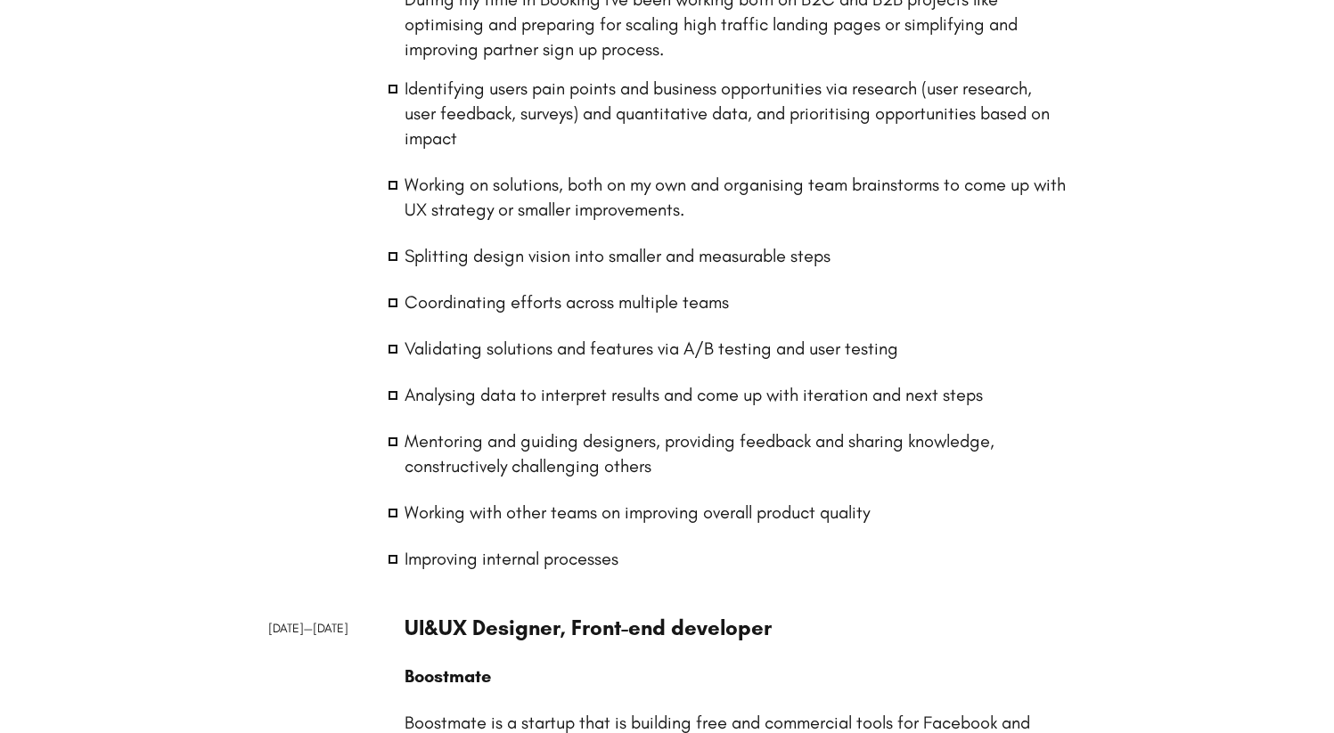
click at [562, 510] on li "Working with other teams on improving overall product quality" at bounding box center [736, 512] width 662 height 25
click at [641, 527] on ul "Identifying users pain points and business opportunities via research (user res…" at bounding box center [736, 324] width 662 height 496
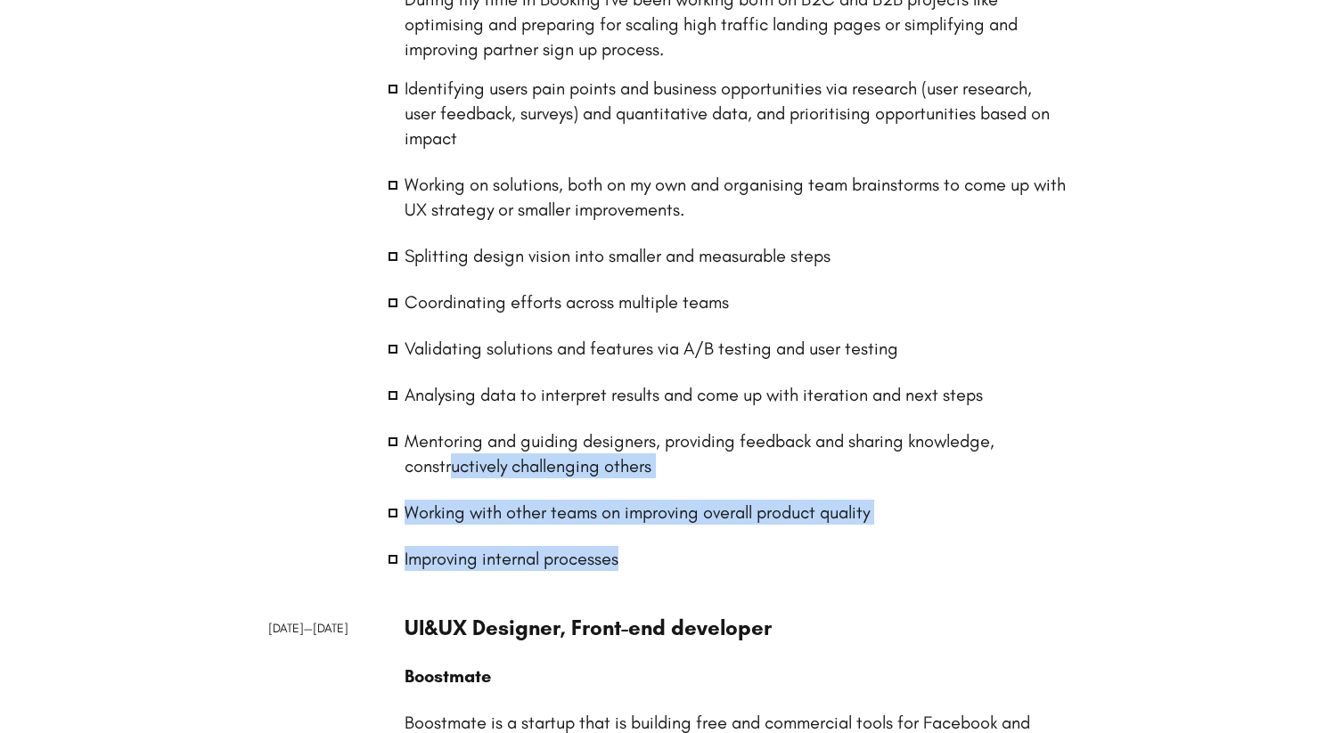
drag, startPoint x: 573, startPoint y: 511, endPoint x: 454, endPoint y: 459, distance: 130.1
click at [454, 459] on ul "Identifying users pain points and business opportunities via research (user res…" at bounding box center [736, 324] width 662 height 496
click at [454, 459] on li "Mentoring and guiding designers, providing feedback and sharing knowledge, cons…" at bounding box center [736, 454] width 662 height 50
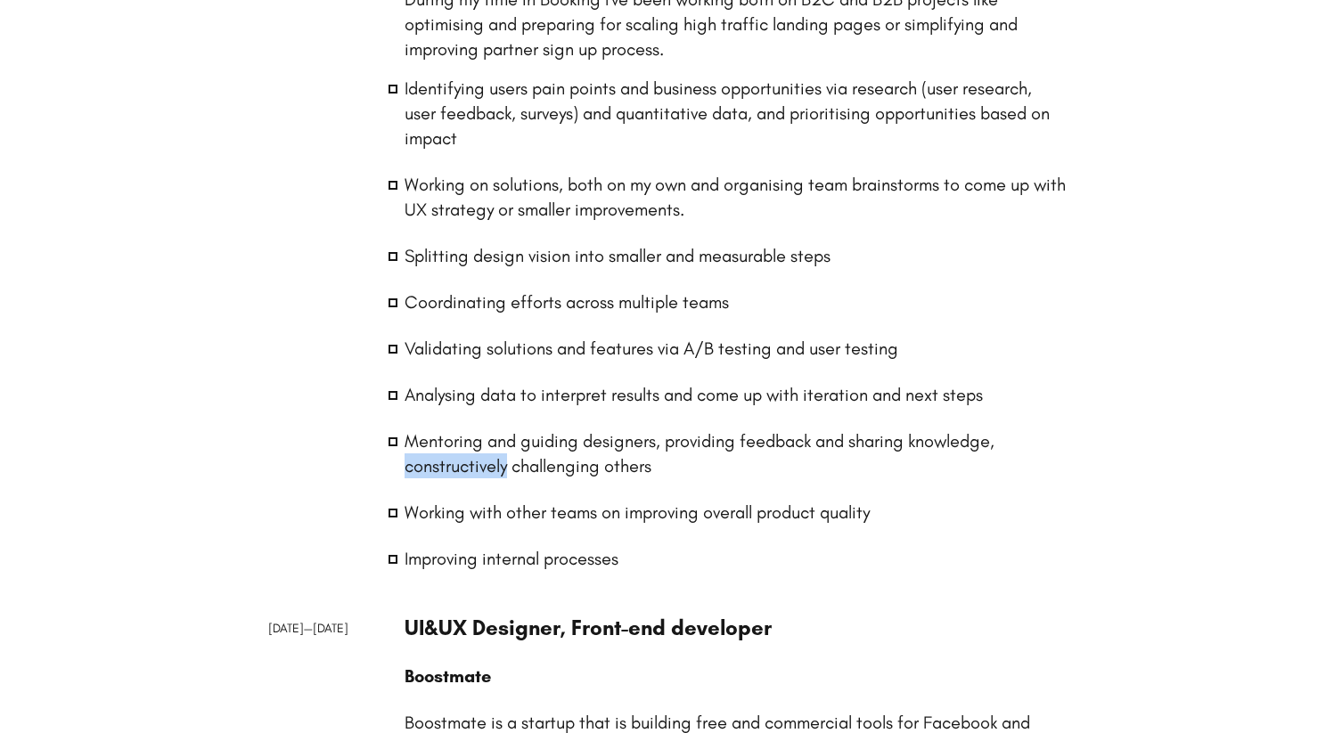
click at [454, 459] on li "Mentoring and guiding designers, providing feedback and sharing knowledge, cons…" at bounding box center [736, 454] width 662 height 50
click at [459, 462] on li "Mentoring and guiding designers, providing feedback and sharing knowledge, cons…" at bounding box center [736, 454] width 662 height 50
click at [477, 455] on li "Mentoring and guiding designers, providing feedback and sharing knowledge, cons…" at bounding box center [736, 454] width 662 height 50
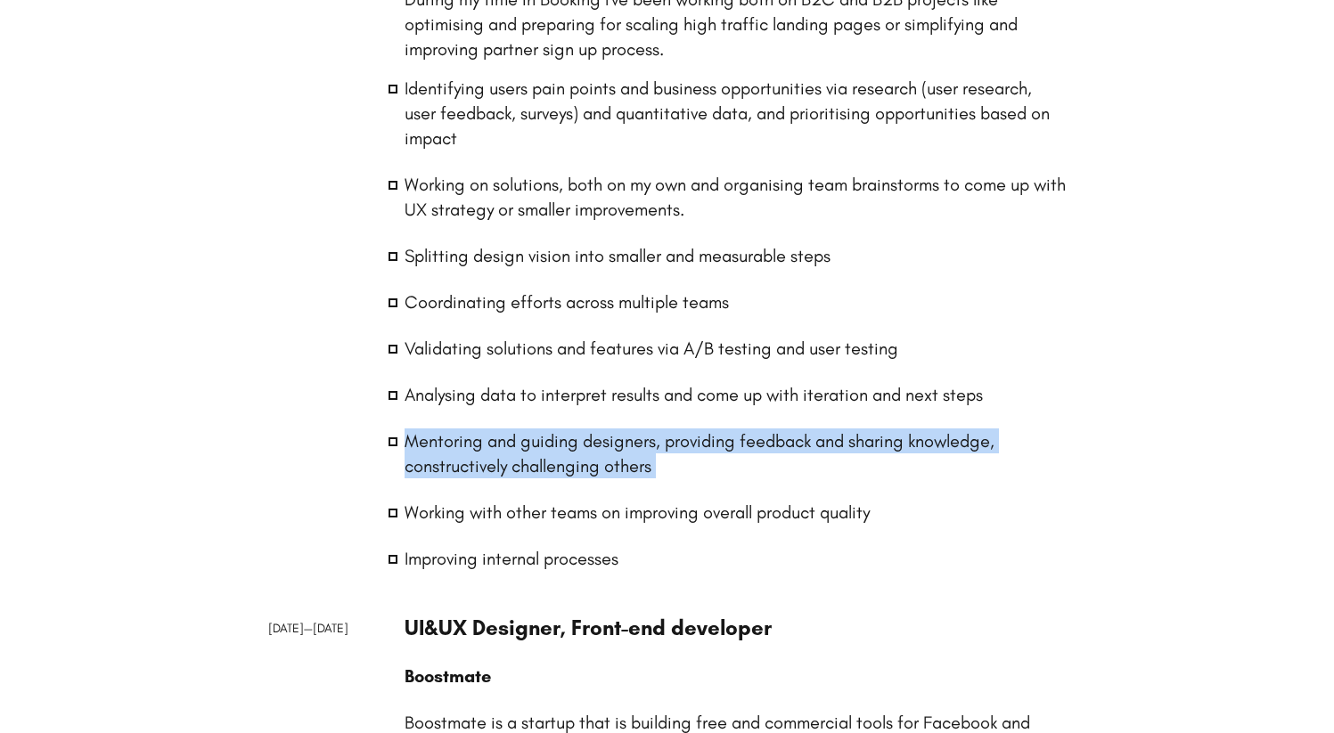
click at [477, 455] on li "Mentoring and guiding designers, providing feedback and sharing knowledge, cons…" at bounding box center [736, 454] width 662 height 50
click at [505, 455] on li "Mentoring and guiding designers, providing feedback and sharing knowledge, cons…" at bounding box center [736, 454] width 662 height 50
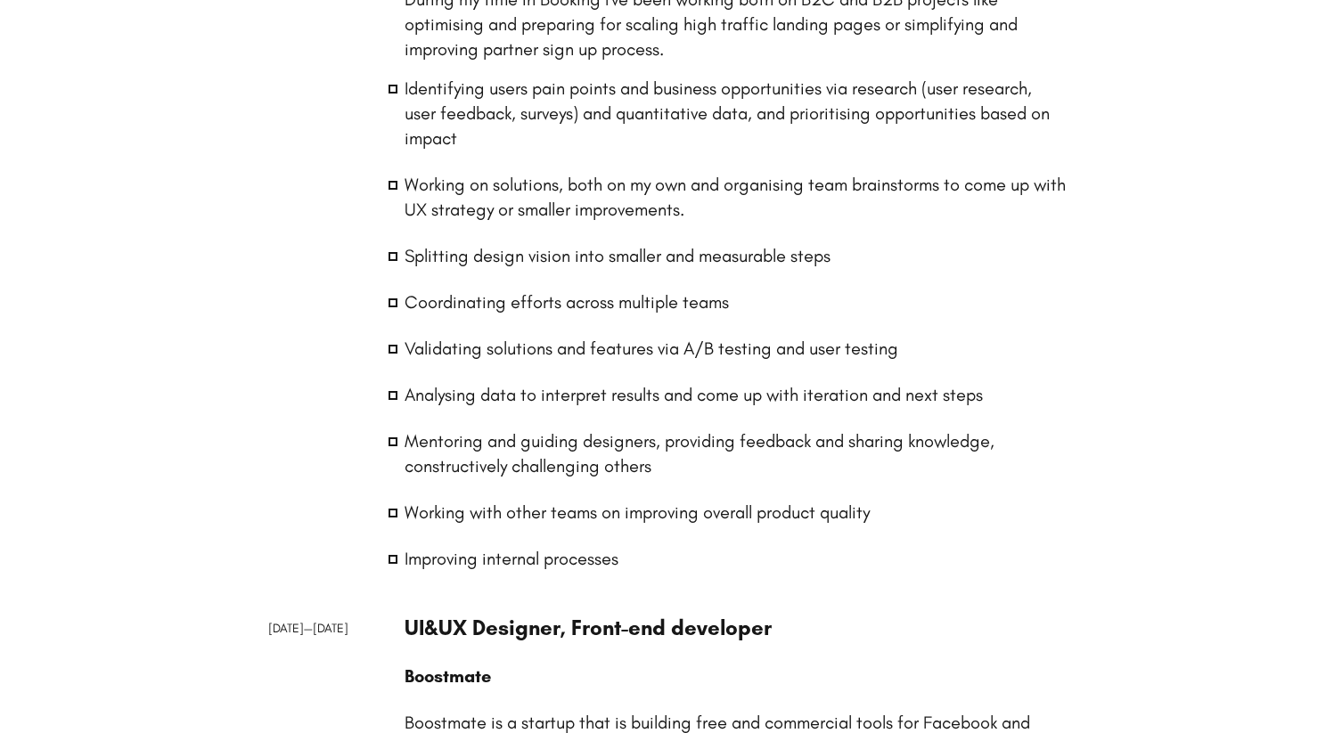
click at [496, 393] on li "Analysing data to interpret results and come up with iteration and next steps" at bounding box center [736, 394] width 662 height 25
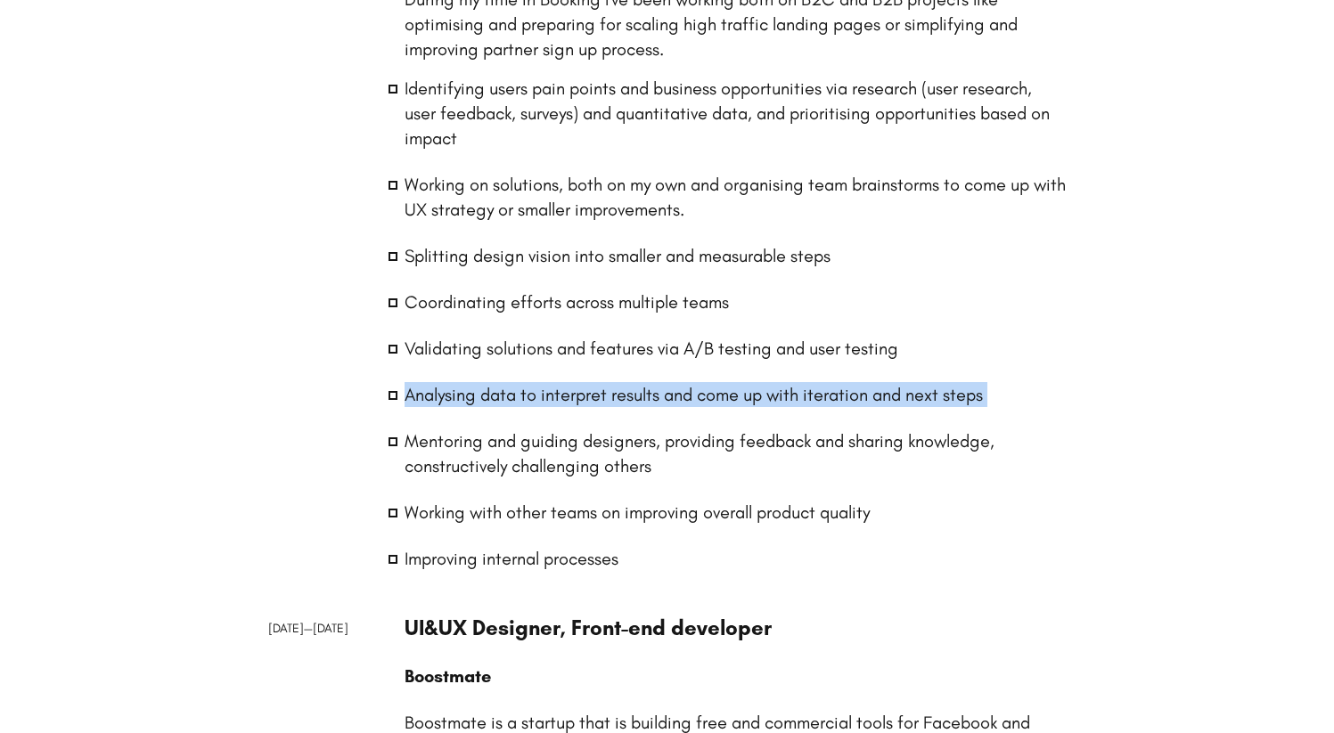
click at [496, 393] on li "Analysing data to interpret results and come up with iteration and next steps" at bounding box center [736, 394] width 662 height 25
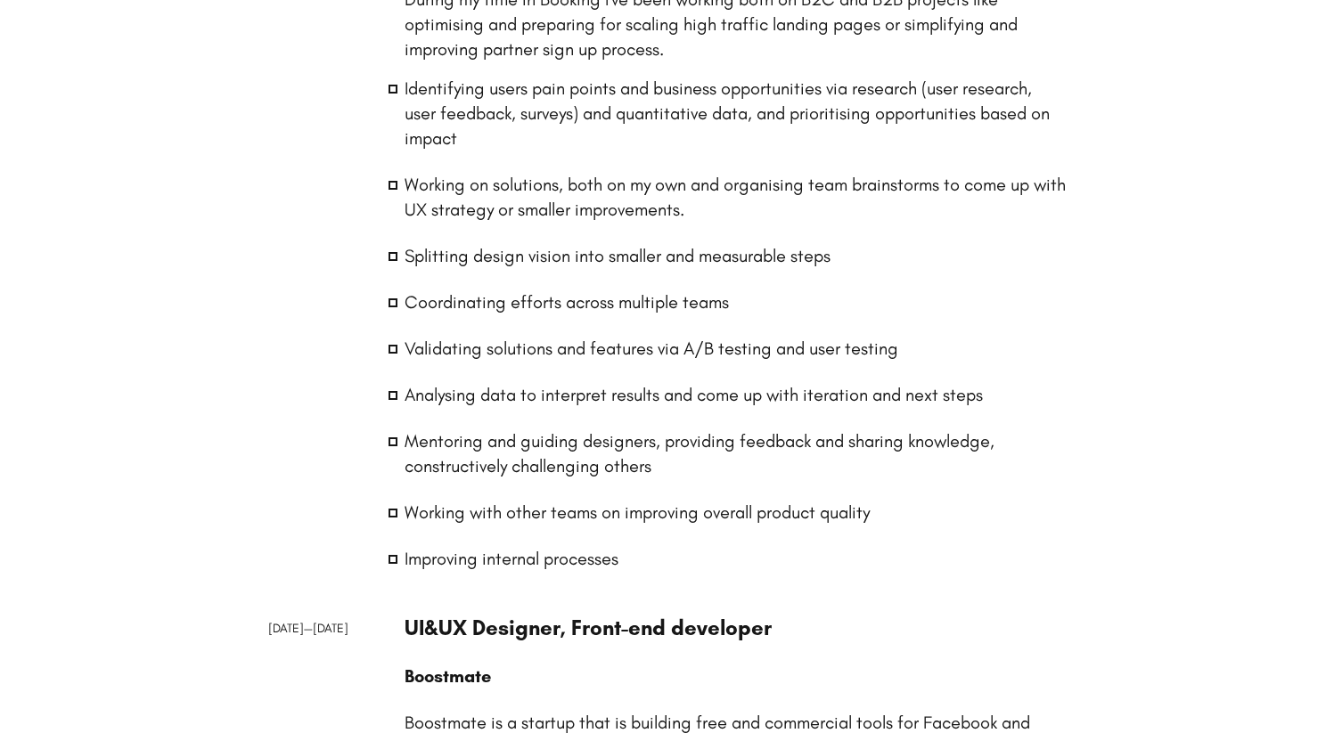
click at [489, 354] on li "Validating solutions and features via A/B testing and user testing" at bounding box center [736, 348] width 662 height 25
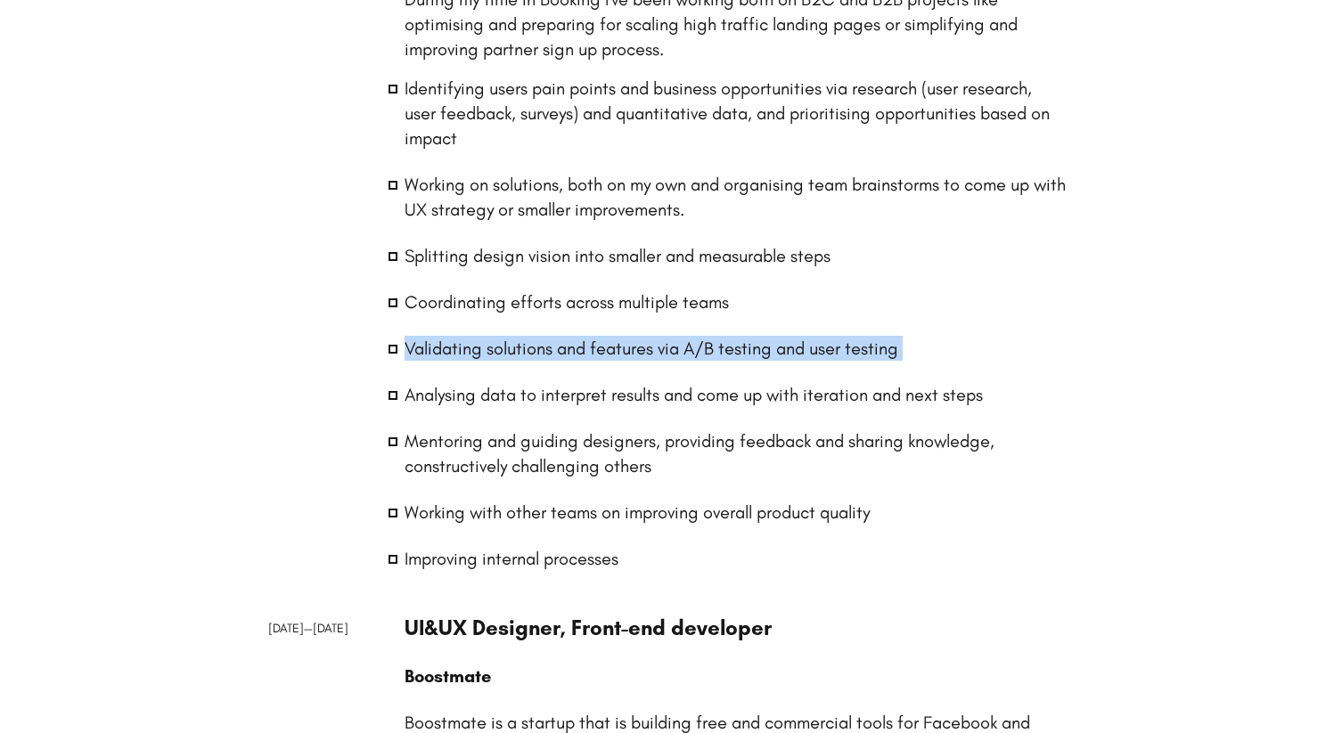
click at [489, 354] on li "Validating solutions and features via A/B testing and user testing" at bounding box center [736, 348] width 662 height 25
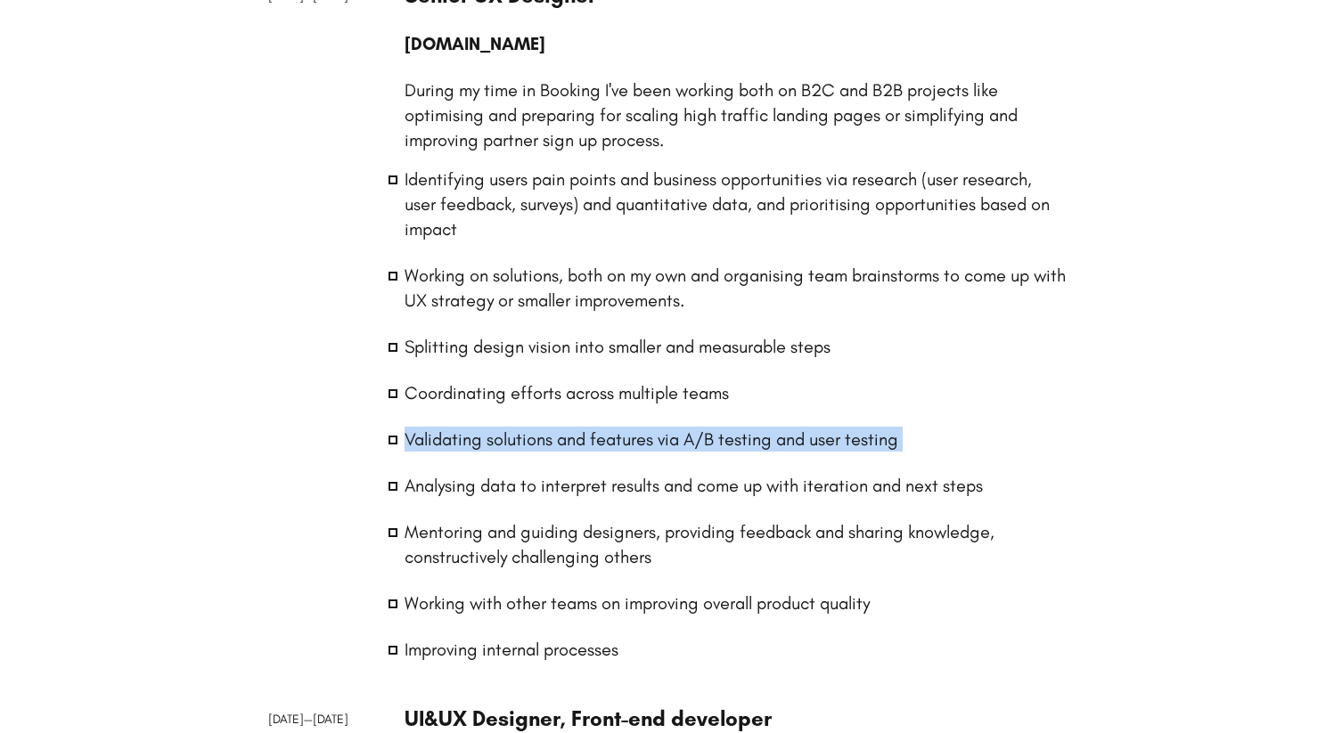
scroll to position [1723, 0]
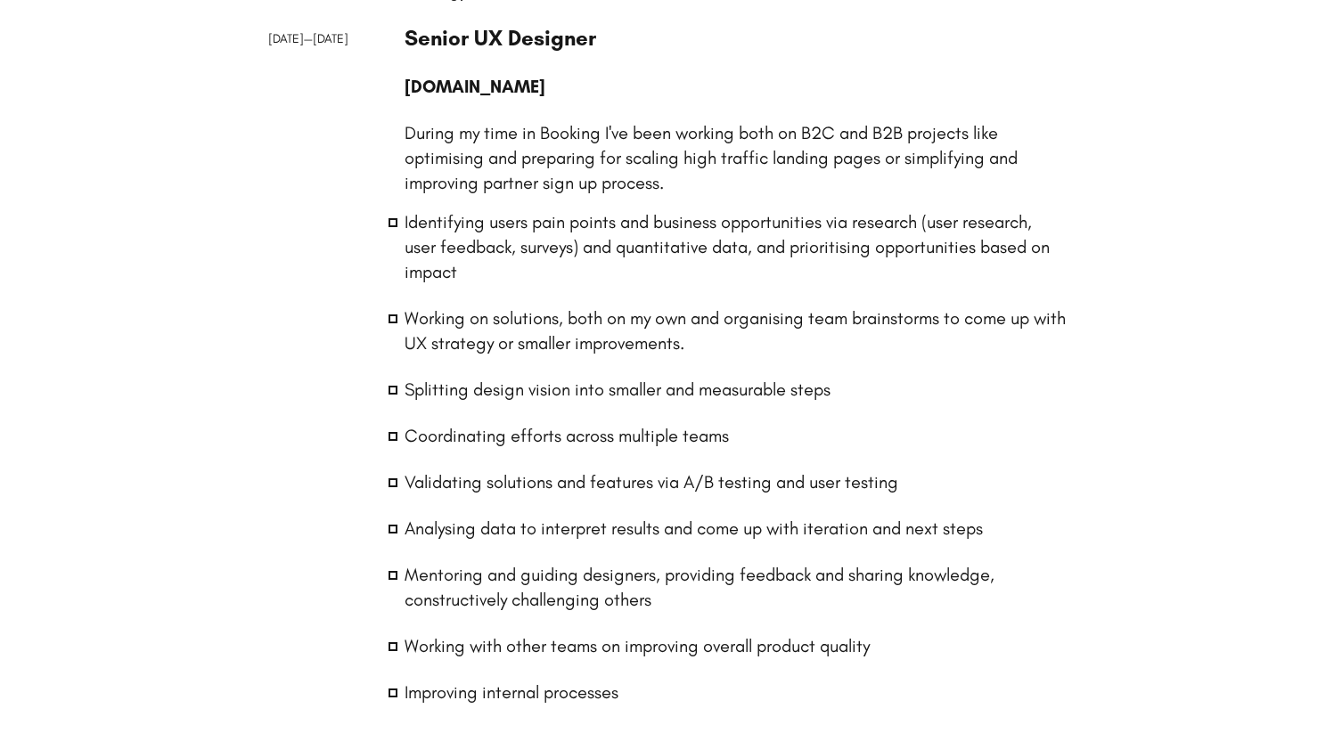
click at [496, 443] on li "Coordinating efforts across multiple teams" at bounding box center [736, 435] width 662 height 25
click at [507, 389] on li "Splitting design vision into smaller and measurable steps" at bounding box center [736, 389] width 662 height 25
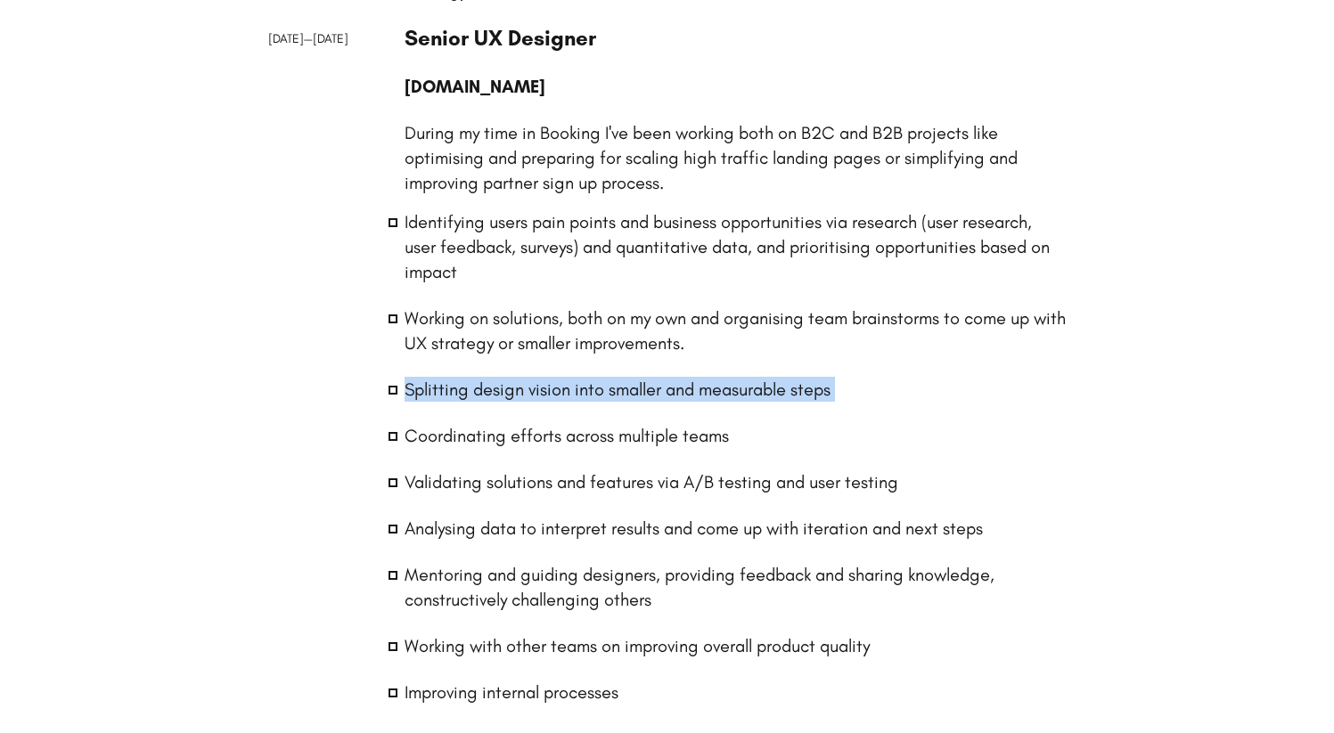
click at [507, 389] on li "Splitting design vision into smaller and measurable steps" at bounding box center [736, 389] width 662 height 25
click at [508, 405] on ul "Identifying users pain points and business opportunities via research (user res…" at bounding box center [736, 457] width 662 height 496
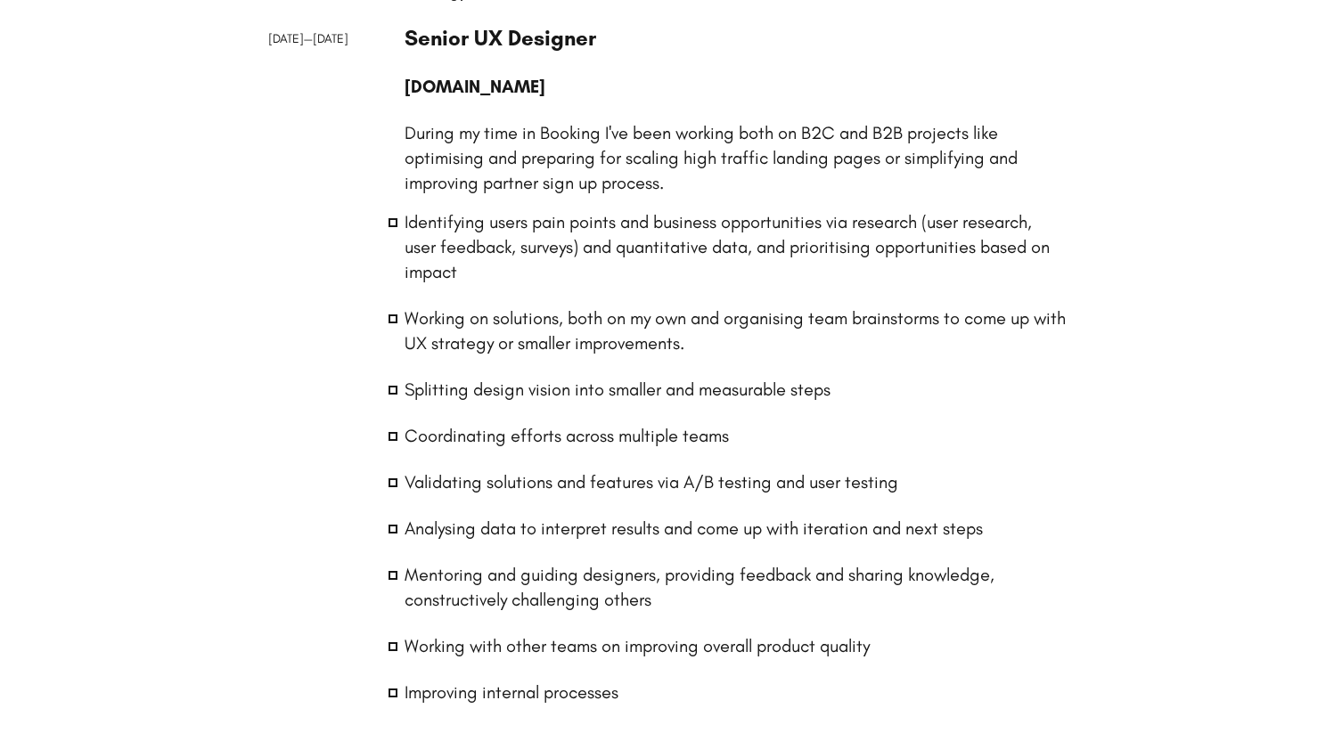
click at [512, 337] on li "Working on solutions, both on my own and organising team brainstorms to come up…" at bounding box center [736, 331] width 662 height 50
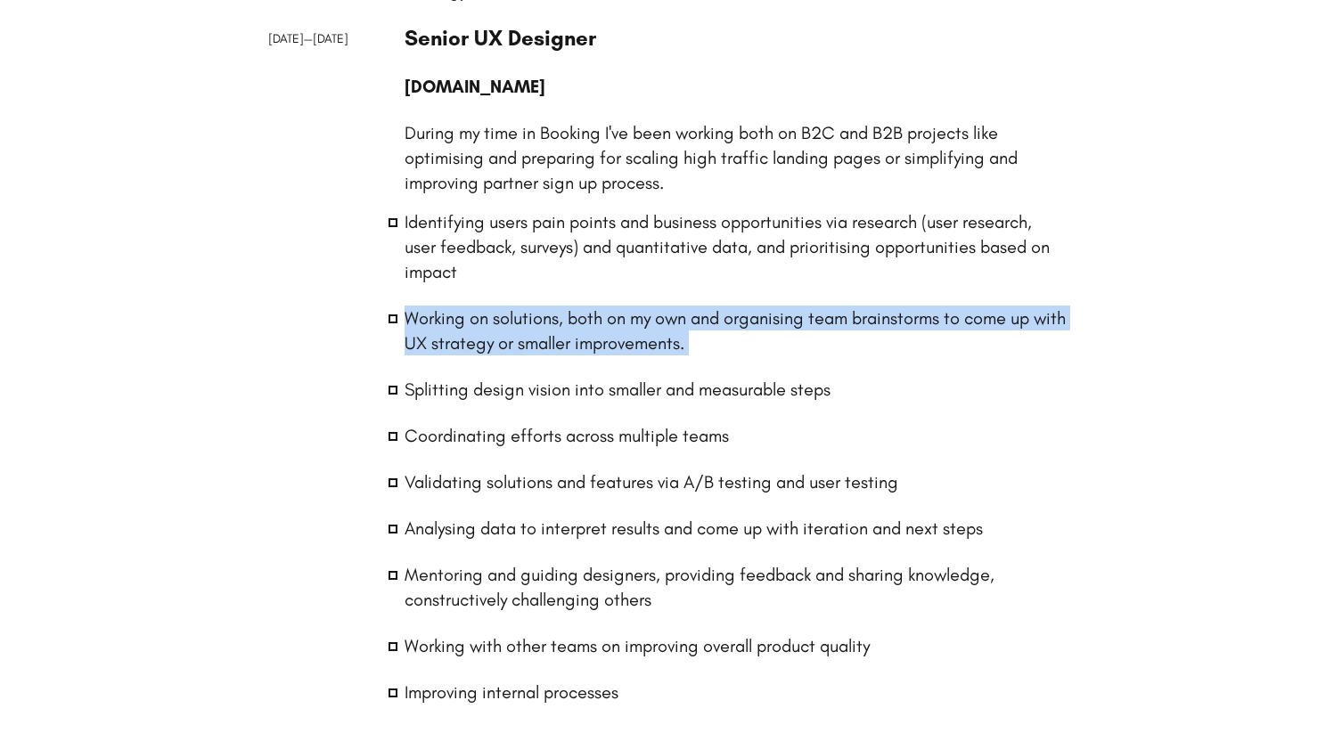
click at [512, 337] on li "Working on solutions, both on my own and organising team brainstorms to come up…" at bounding box center [736, 331] width 662 height 50
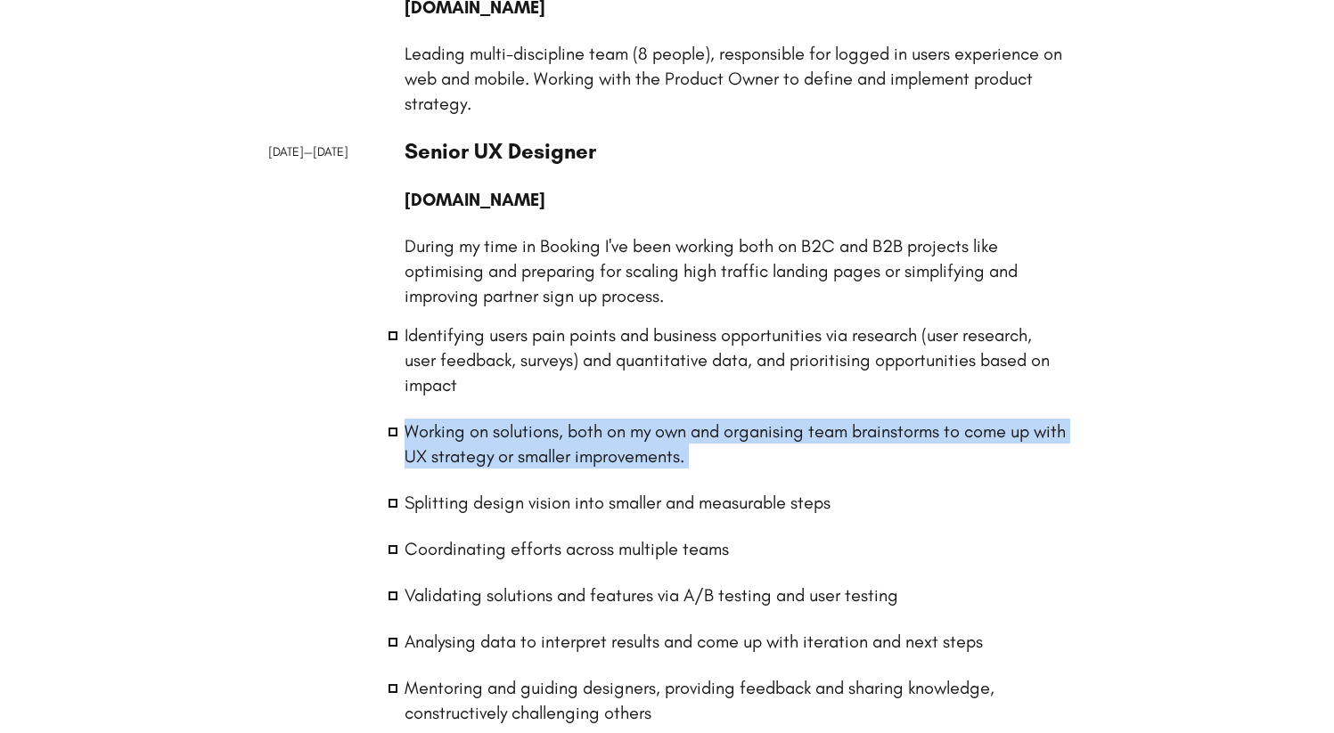
scroll to position [1595, 0]
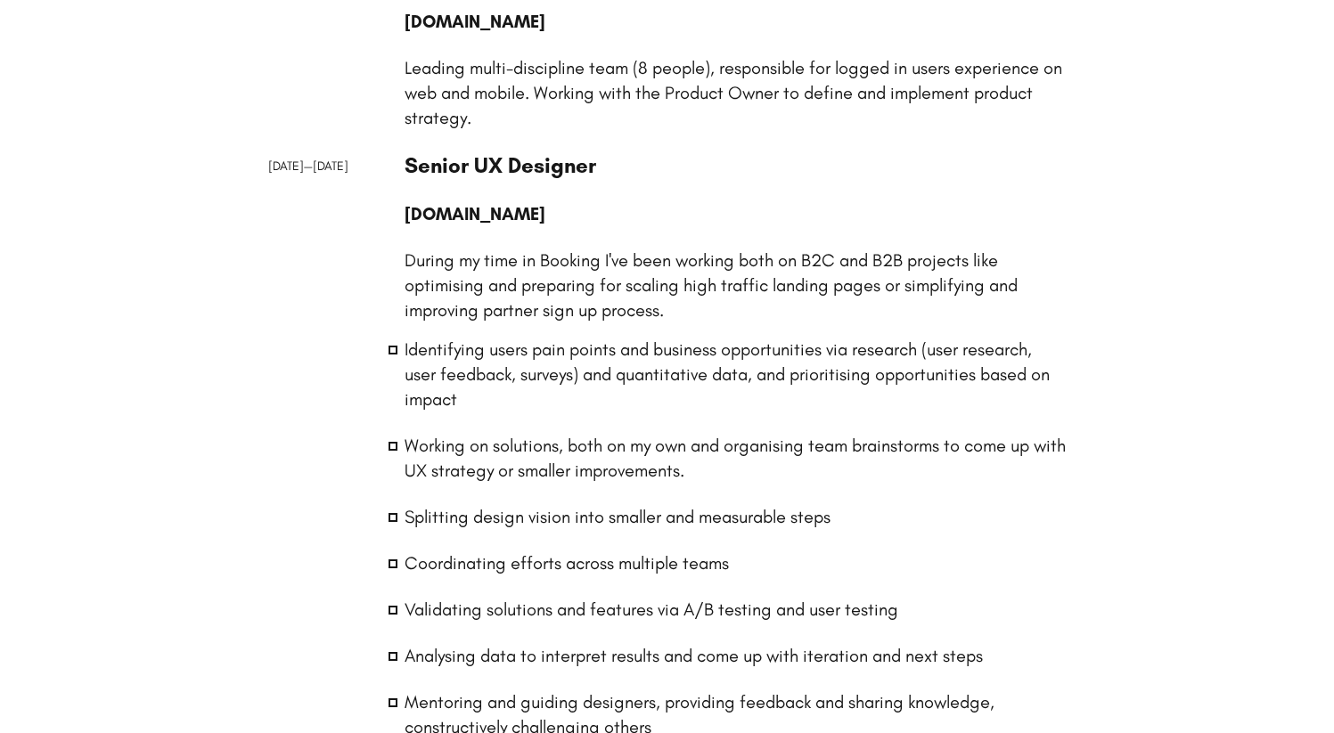
click at [511, 362] on li "Identifying users pain points and business opportunities via research (user res…" at bounding box center [736, 374] width 662 height 75
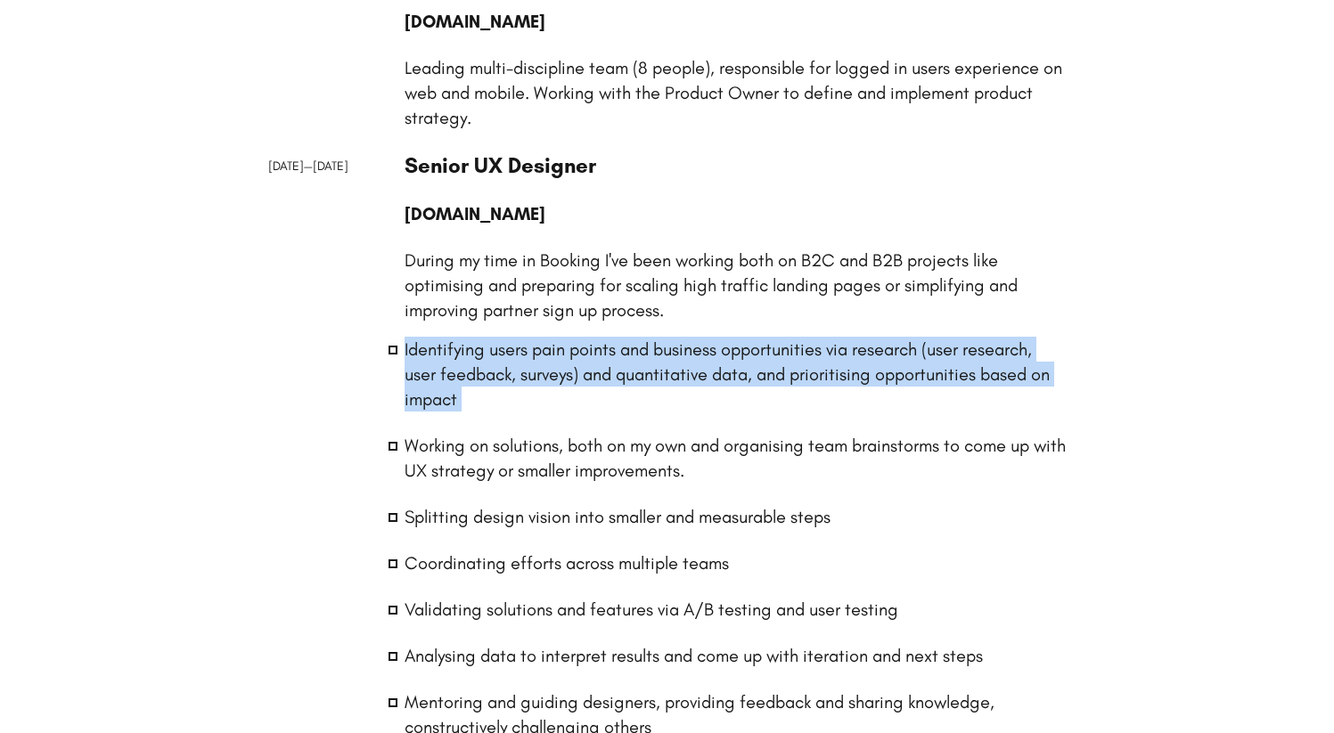
click at [511, 362] on li "Identifying users pain points and business opportunities via research (user res…" at bounding box center [736, 374] width 662 height 75
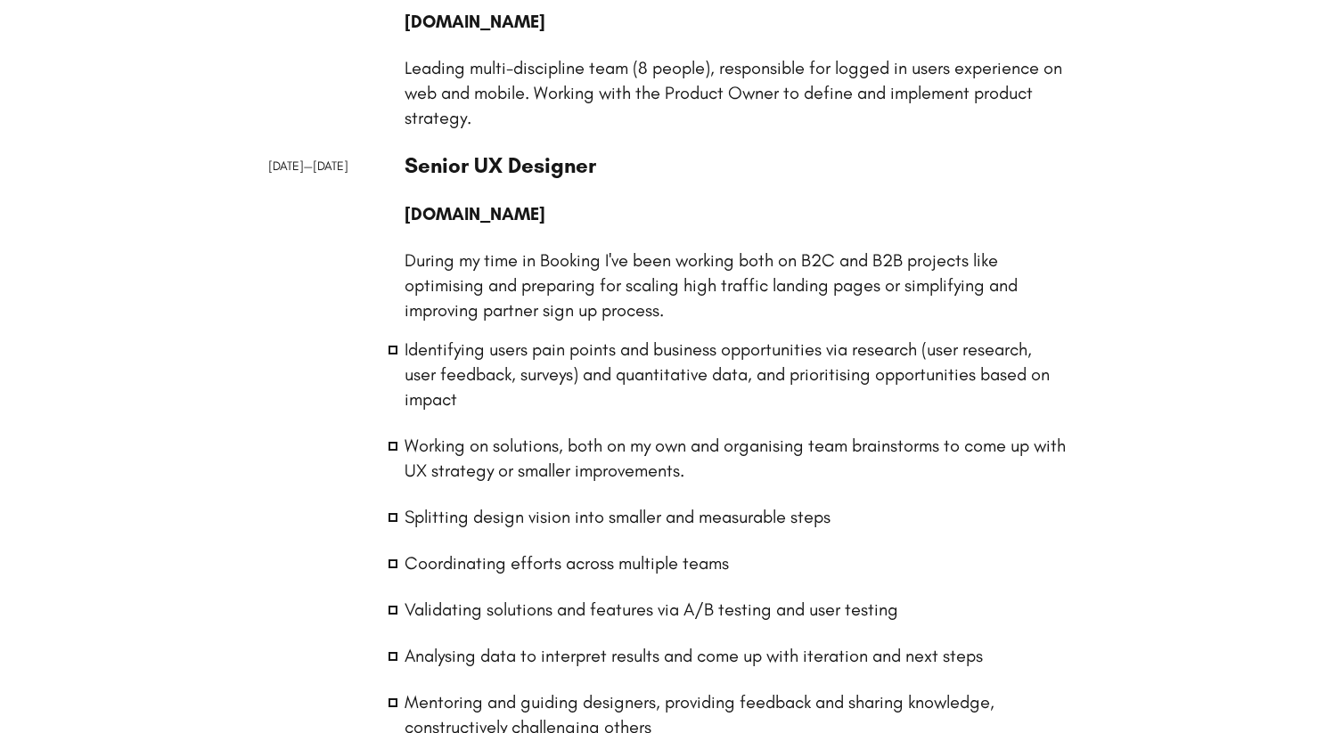
click at [494, 404] on li "Identifying users pain points and business opportunities via research (user res…" at bounding box center [736, 374] width 662 height 75
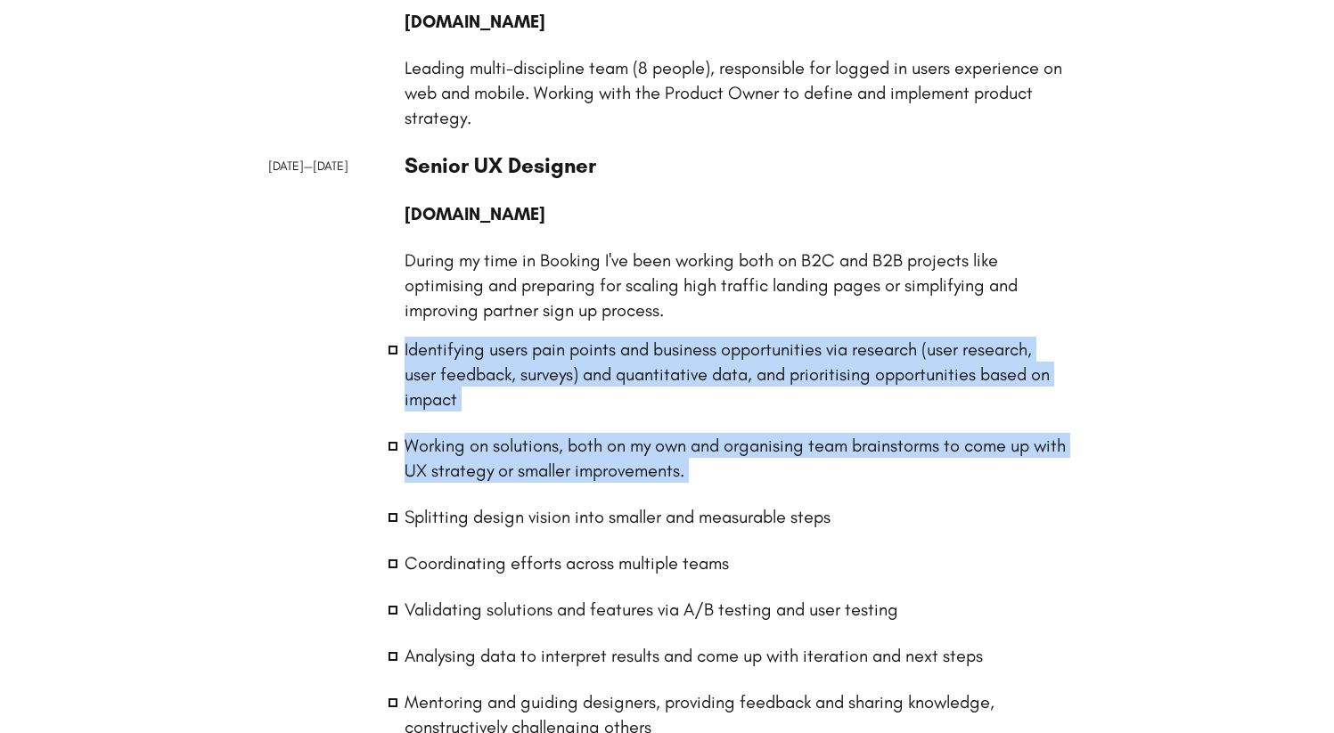
drag, startPoint x: 543, startPoint y: 411, endPoint x: 428, endPoint y: 340, distance: 135.3
click at [428, 340] on ul "Identifying users pain points and business opportunities via research (user res…" at bounding box center [736, 585] width 662 height 496
click at [435, 354] on li "Identifying users pain points and business opportunities via research (user res…" at bounding box center [736, 374] width 662 height 75
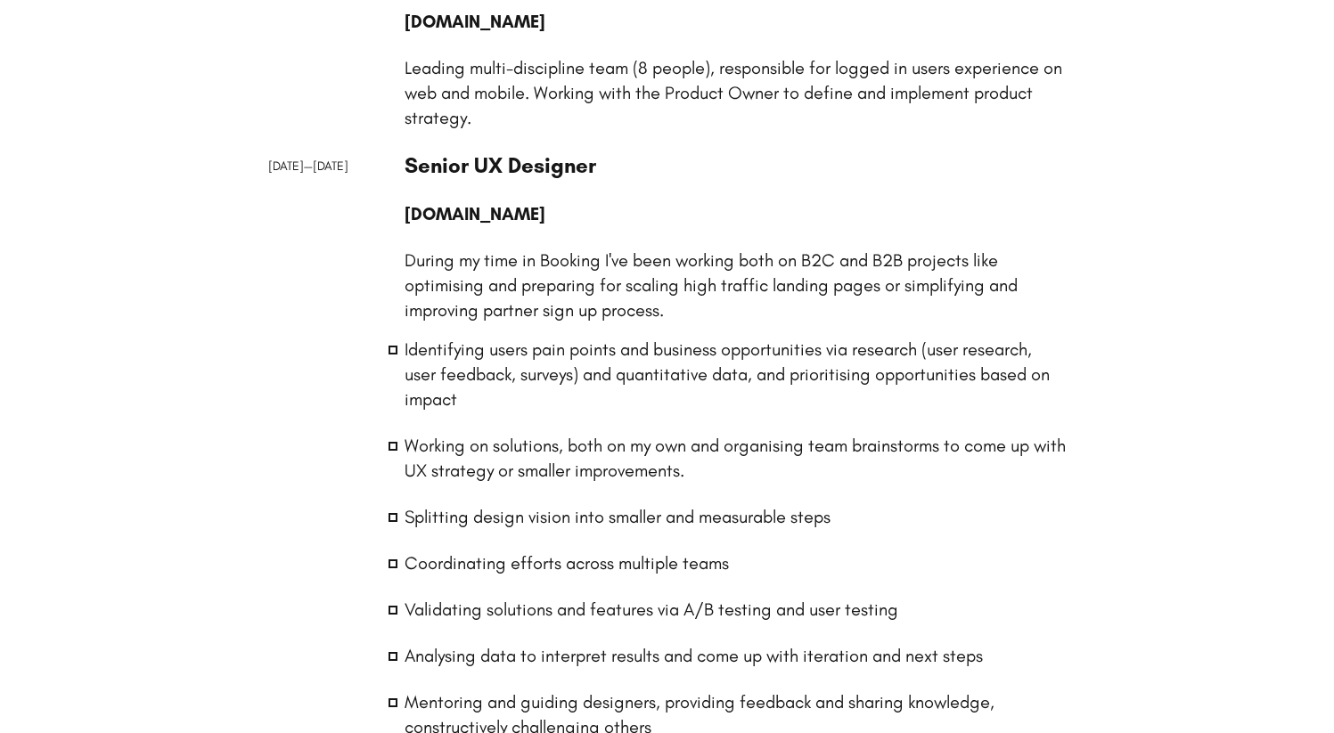
click at [504, 440] on li "Working on solutions, both on my own and organising team brainstorms to come up…" at bounding box center [736, 458] width 662 height 50
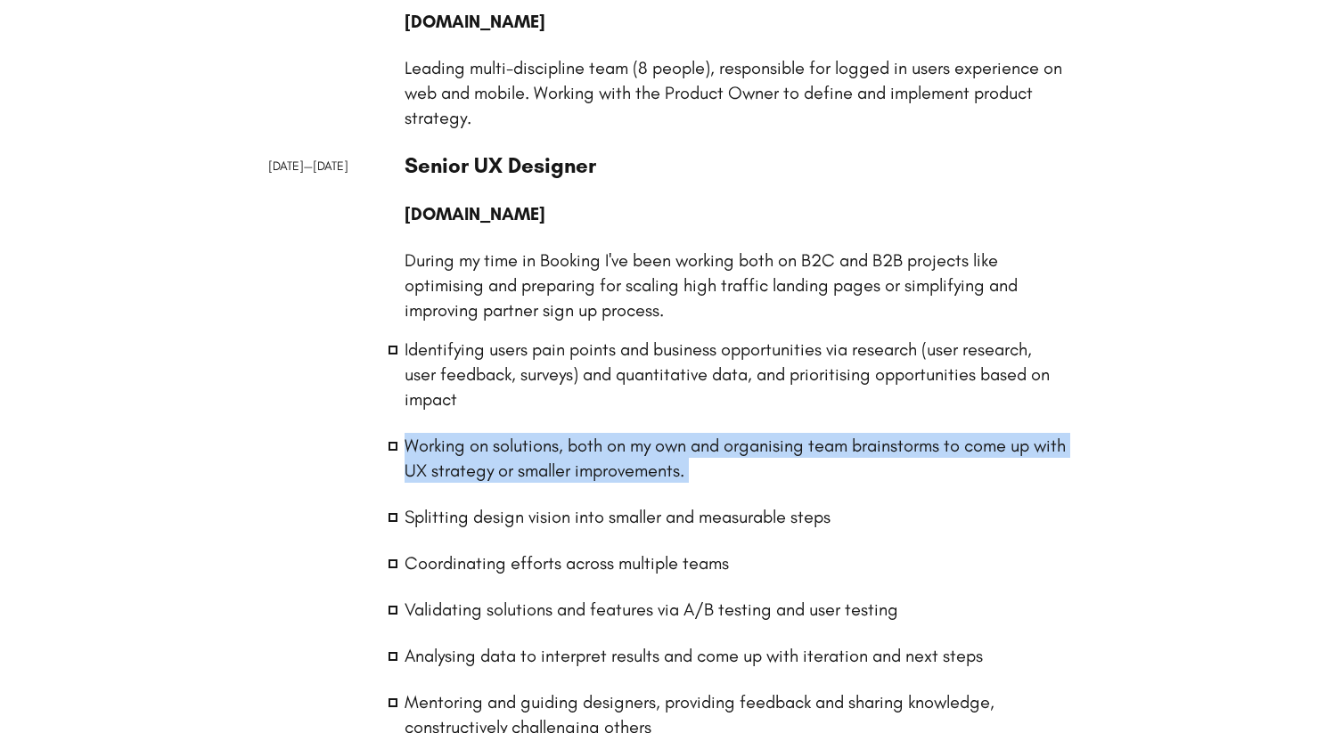
click at [504, 440] on li "Working on solutions, both on my own and organising team brainstorms to come up…" at bounding box center [736, 458] width 662 height 50
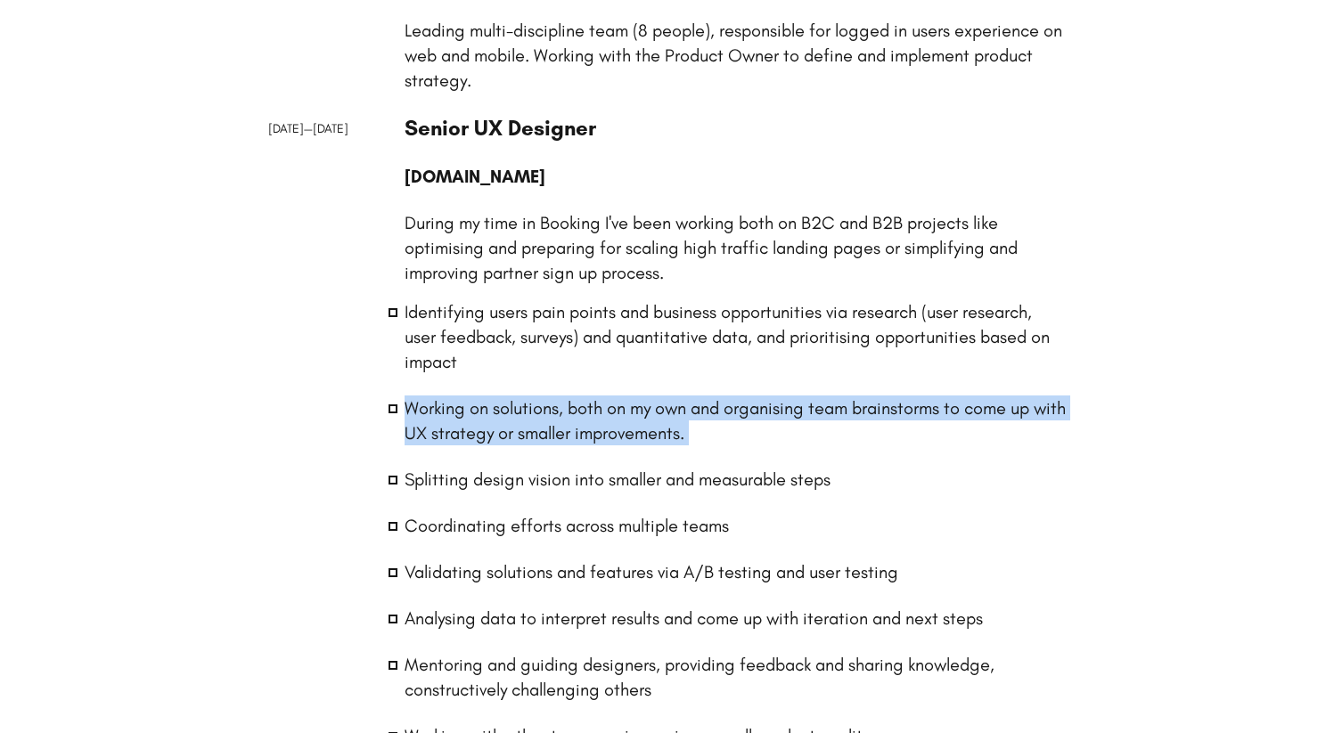
click at [514, 381] on ul "Identifying users pain points and business opportunities via research (user res…" at bounding box center [736, 547] width 662 height 496
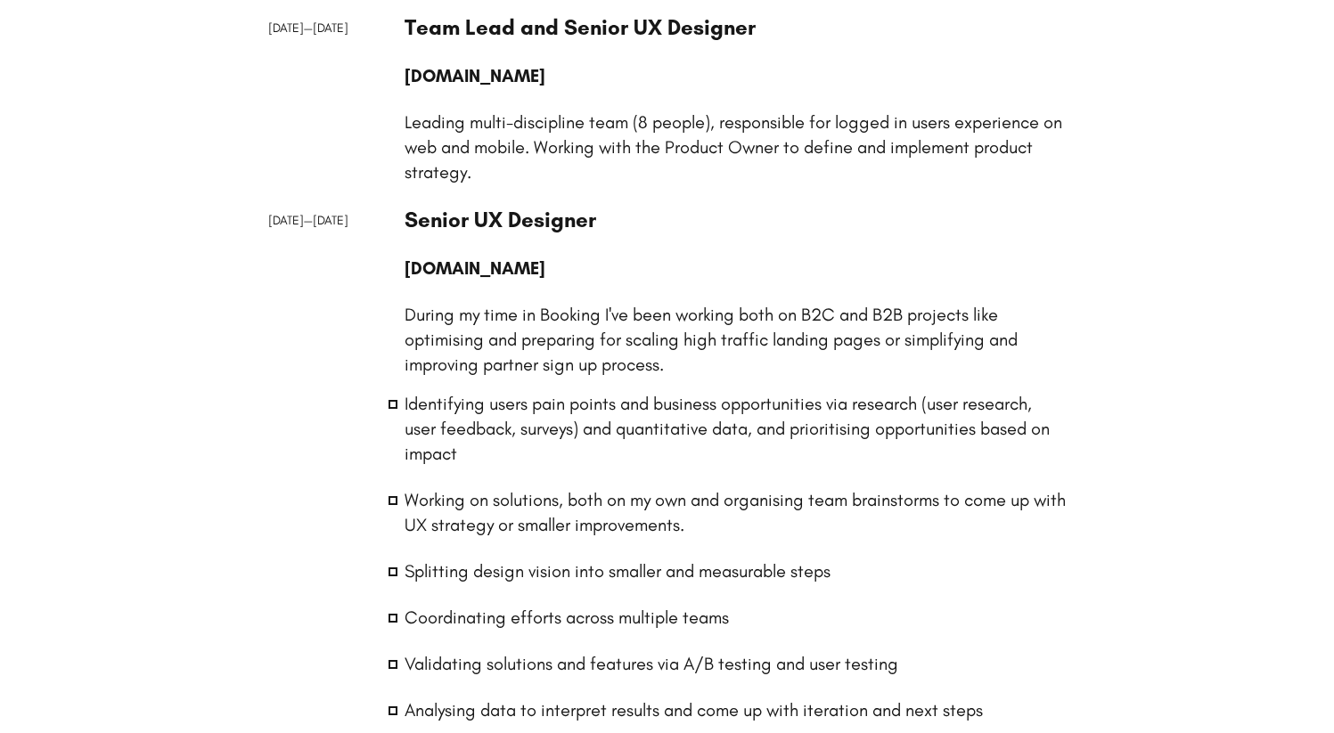
scroll to position [1274, 0]
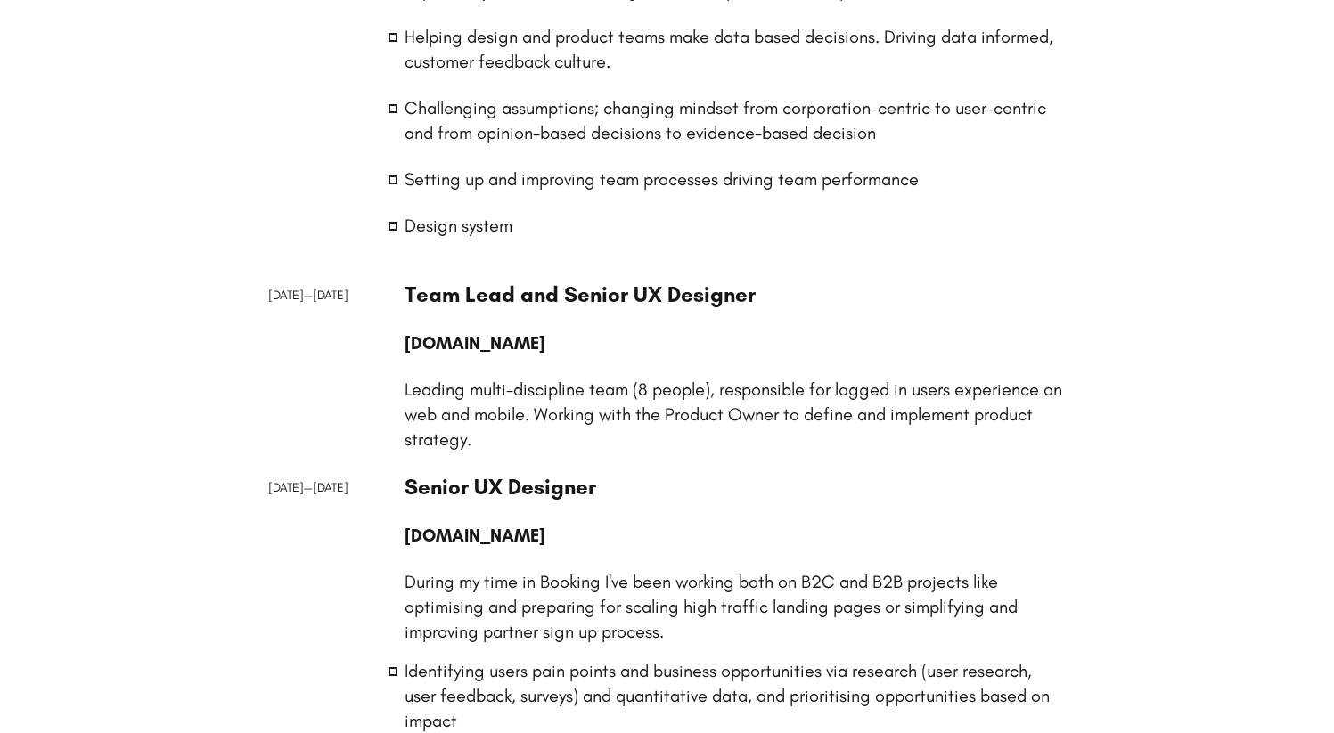
click at [511, 397] on p "Leading multi-discipline team (8 people), responsible for logged in users exper…" at bounding box center [736, 414] width 662 height 75
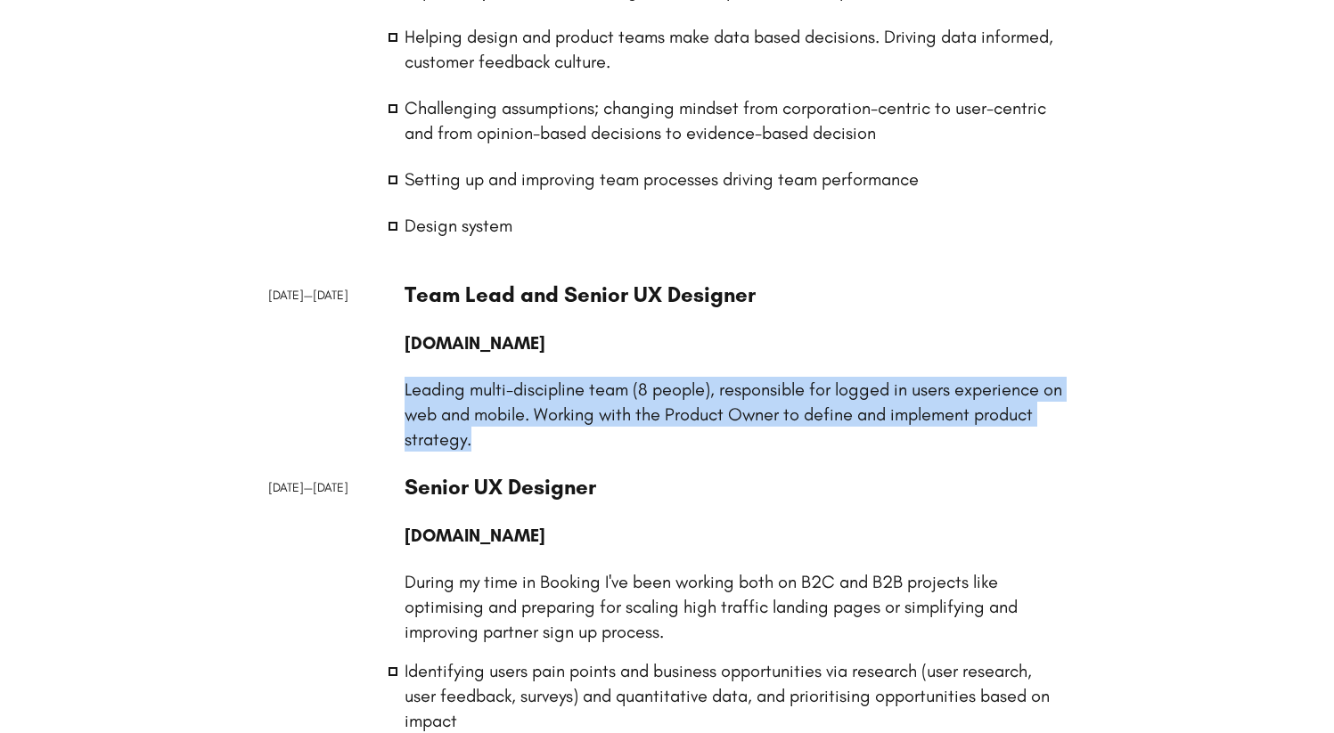
click at [511, 397] on p "Leading multi-discipline team (8 people), responsible for logged in users exper…" at bounding box center [736, 414] width 662 height 75
click at [525, 430] on p "Leading multi-discipline team (8 people), responsible for logged in users exper…" at bounding box center [736, 414] width 662 height 75
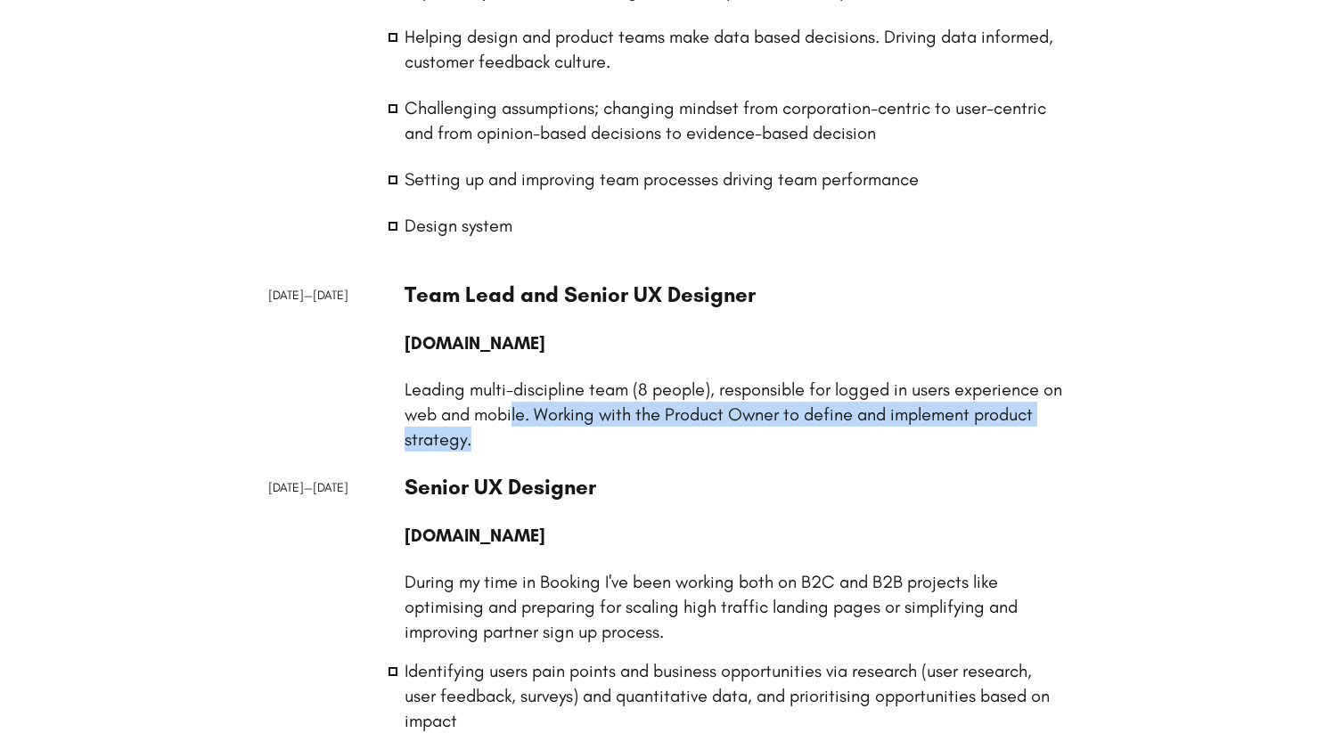
drag, startPoint x: 522, startPoint y: 437, endPoint x: 537, endPoint y: 421, distance: 21.5
click at [537, 421] on p "Leading multi-discipline team (8 people), responsible for logged in users exper…" at bounding box center [736, 414] width 662 height 75
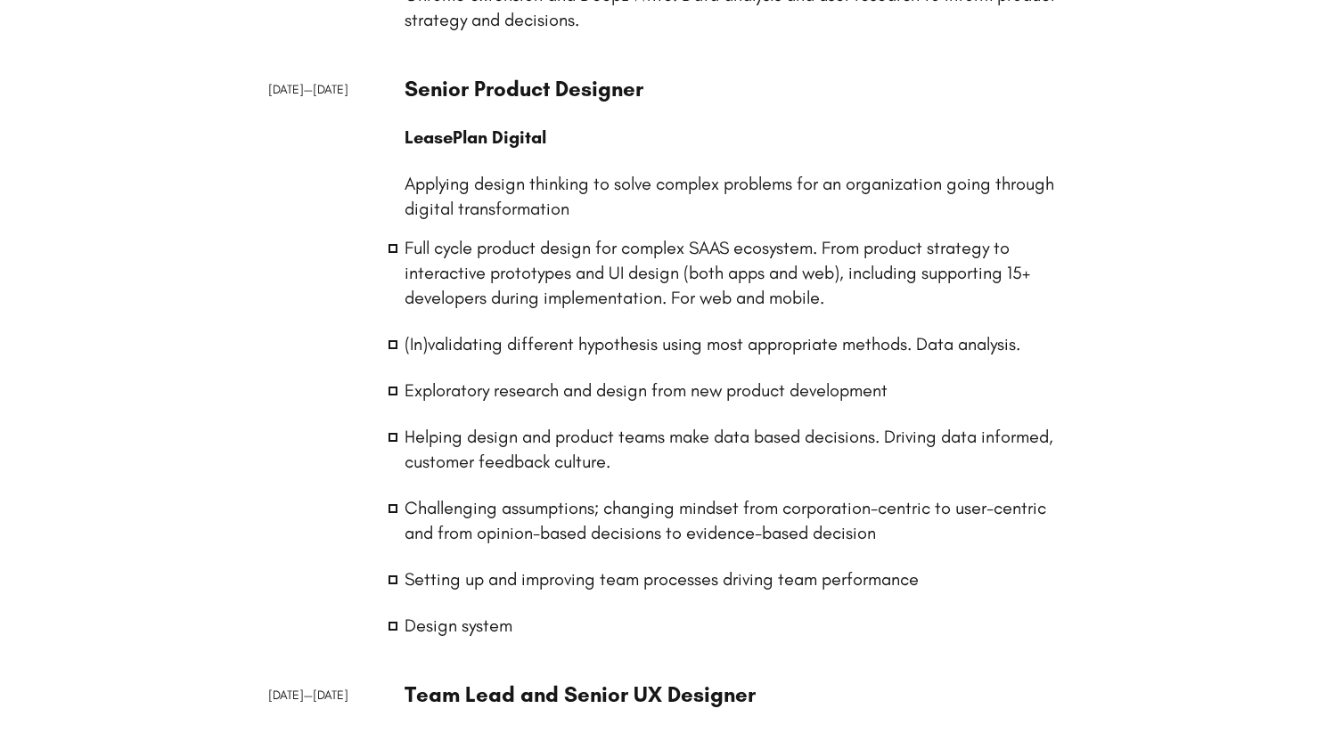
scroll to position [881, 0]
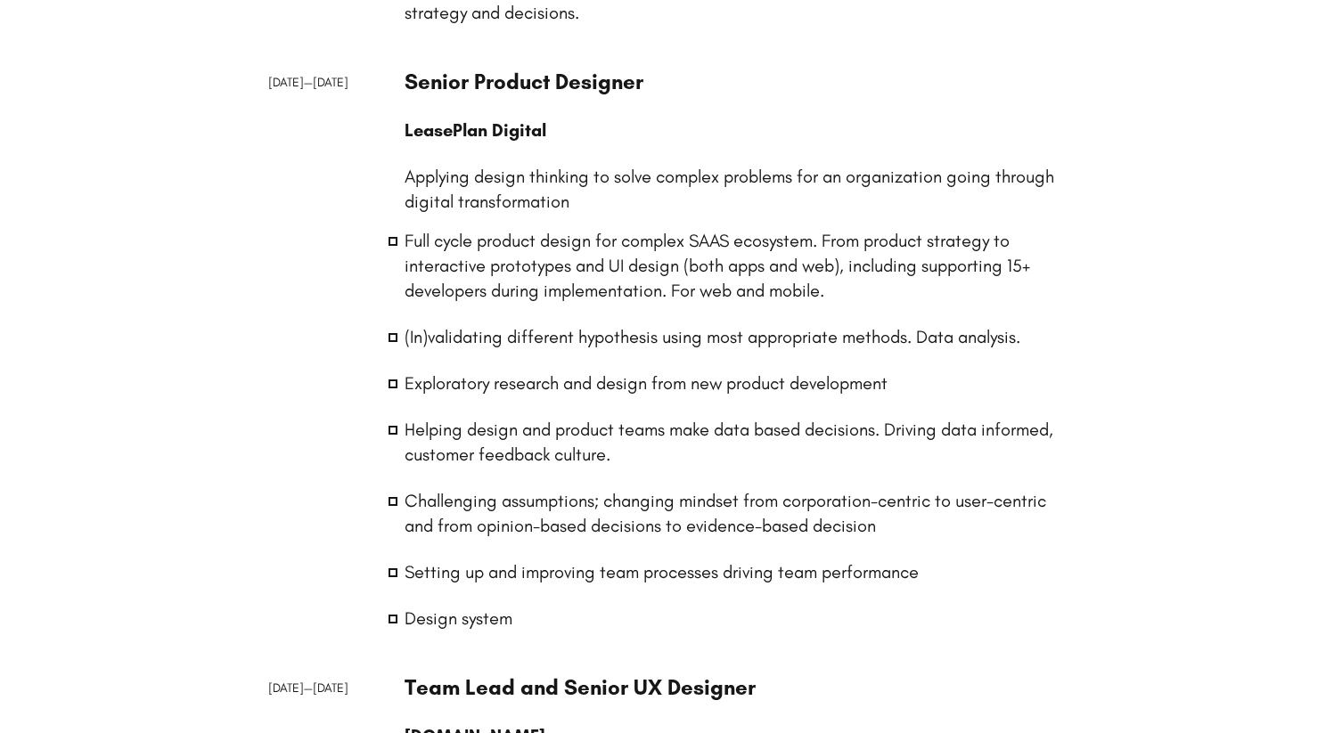
click at [496, 204] on p "Applying design thinking to solve complex problems for an organization going th…" at bounding box center [736, 189] width 662 height 50
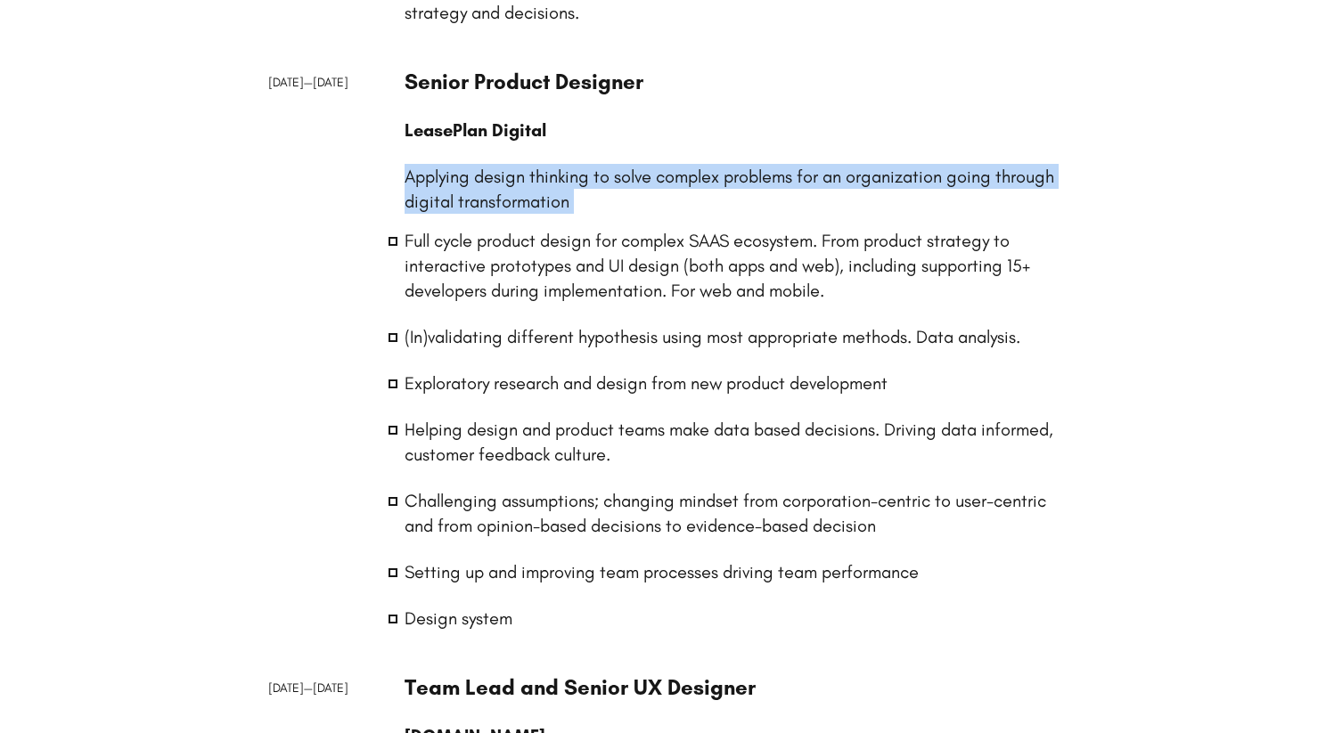
click at [496, 204] on p "Applying design thinking to solve complex problems for an organization going th…" at bounding box center [736, 189] width 662 height 50
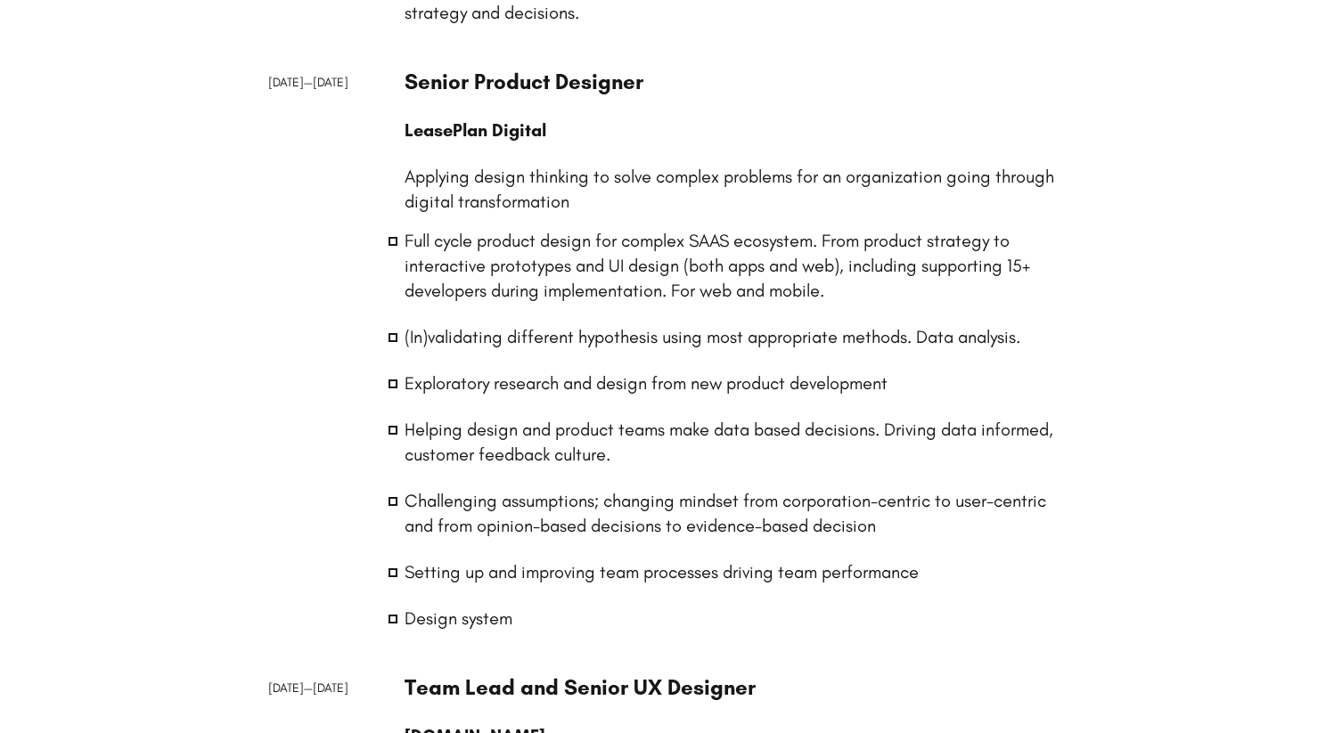
click at [490, 267] on li "Full cycle product design for complex SAAS ecosystem. From product strategy to …" at bounding box center [736, 265] width 662 height 75
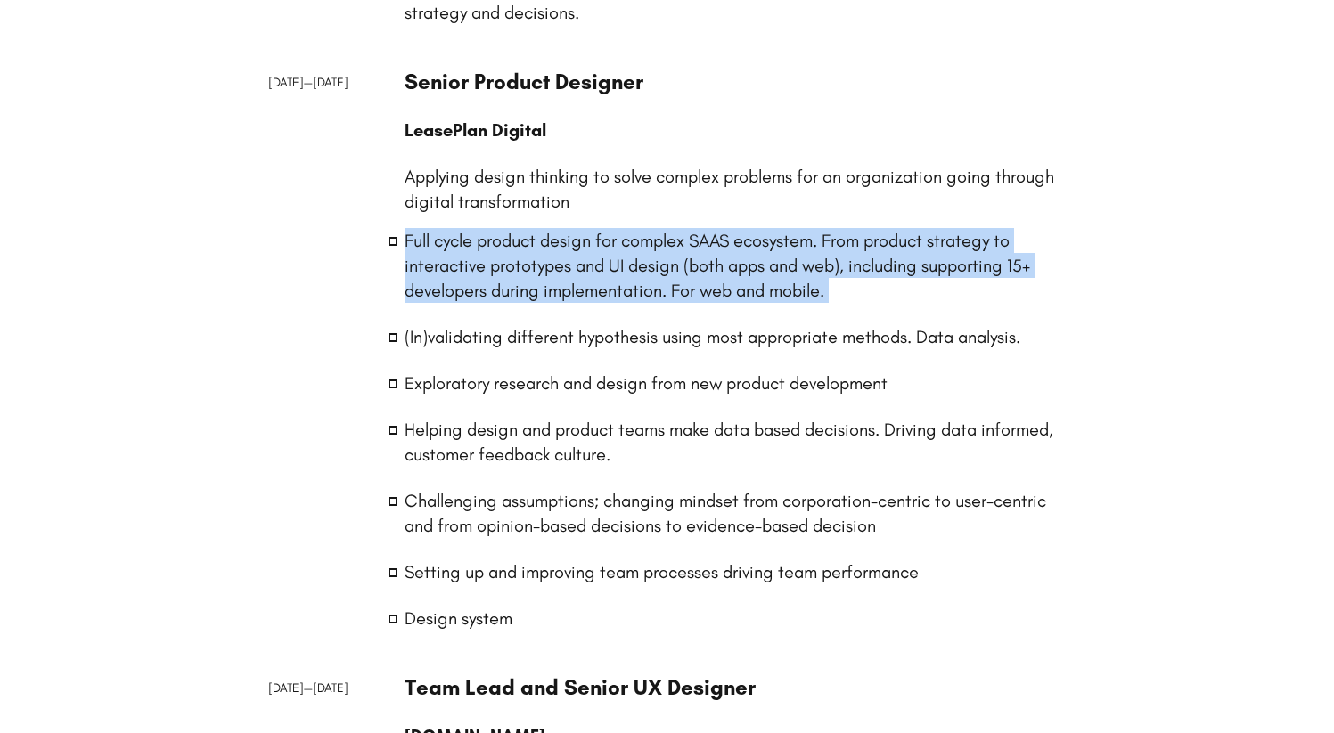
click at [490, 267] on li "Full cycle product design for complex SAAS ecosystem. From product strategy to …" at bounding box center [736, 265] width 662 height 75
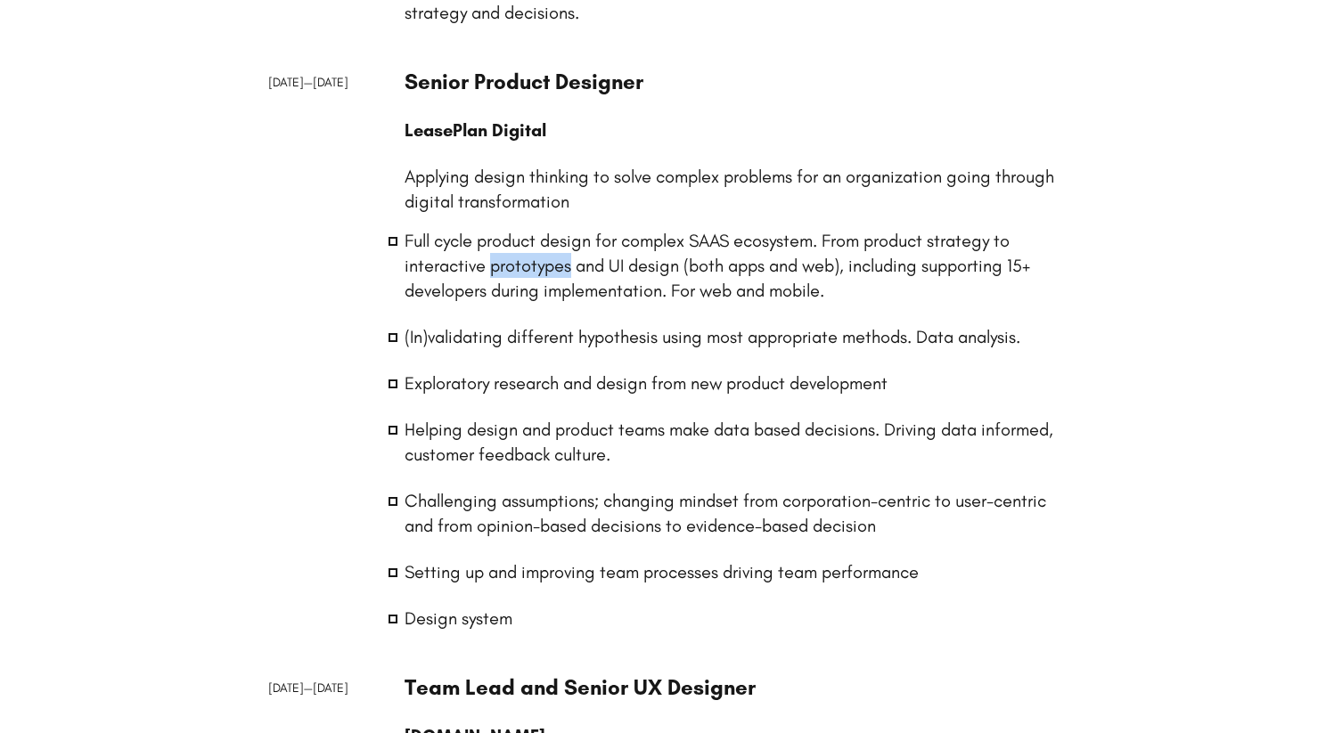
click at [490, 267] on li "Full cycle product design for complex SAAS ecosystem. From product strategy to …" at bounding box center [736, 265] width 662 height 75
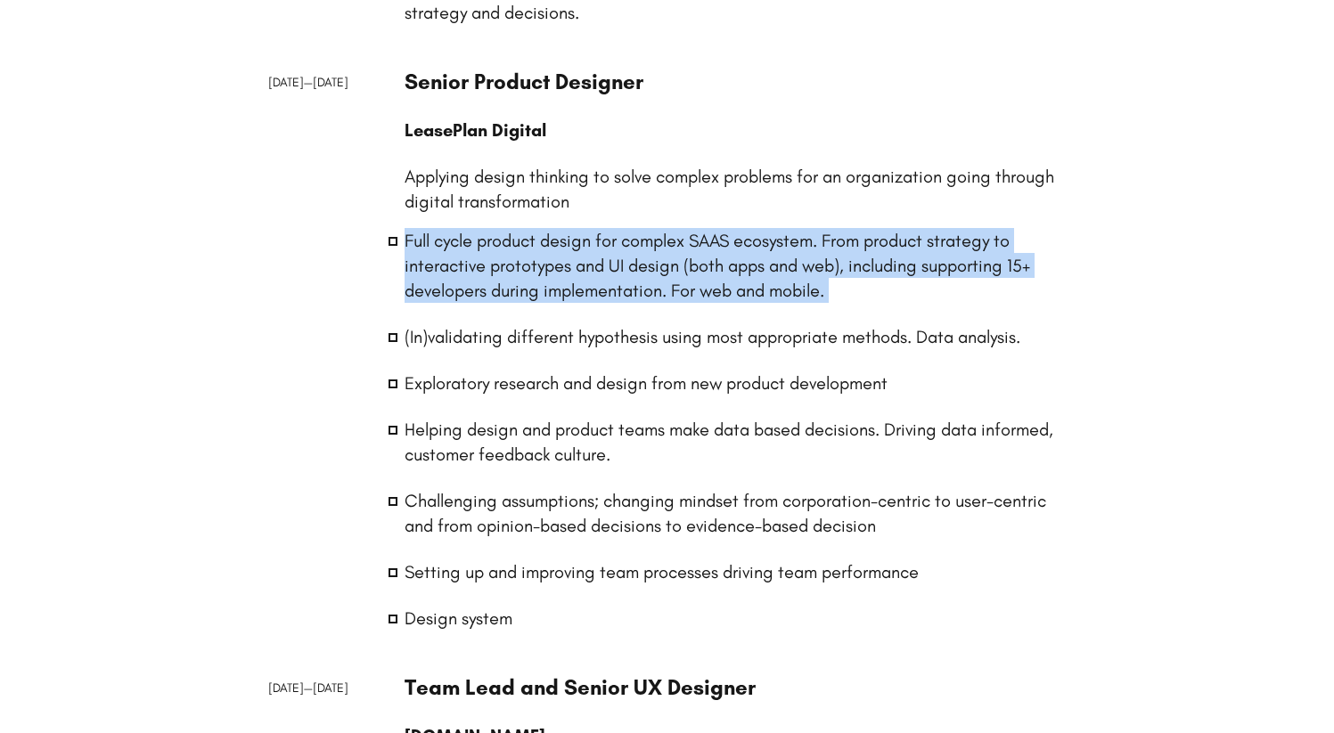
click at [490, 267] on li "Full cycle product design for complex SAAS ecosystem. From product strategy to …" at bounding box center [736, 265] width 662 height 75
click at [463, 285] on li "Full cycle product design for complex SAAS ecosystem. From product strategy to …" at bounding box center [736, 265] width 662 height 75
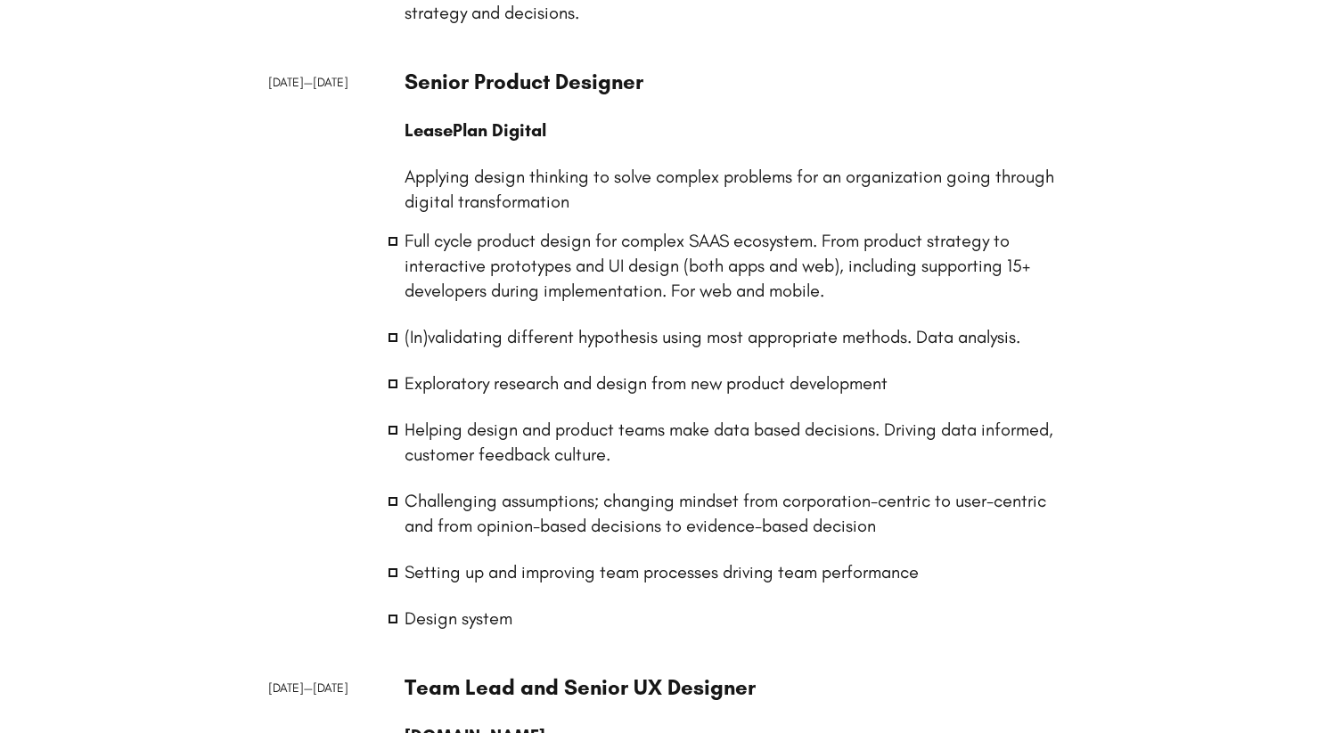
click at [478, 287] on li "Full cycle product design for complex SAAS ecosystem. From product strategy to …" at bounding box center [736, 265] width 662 height 75
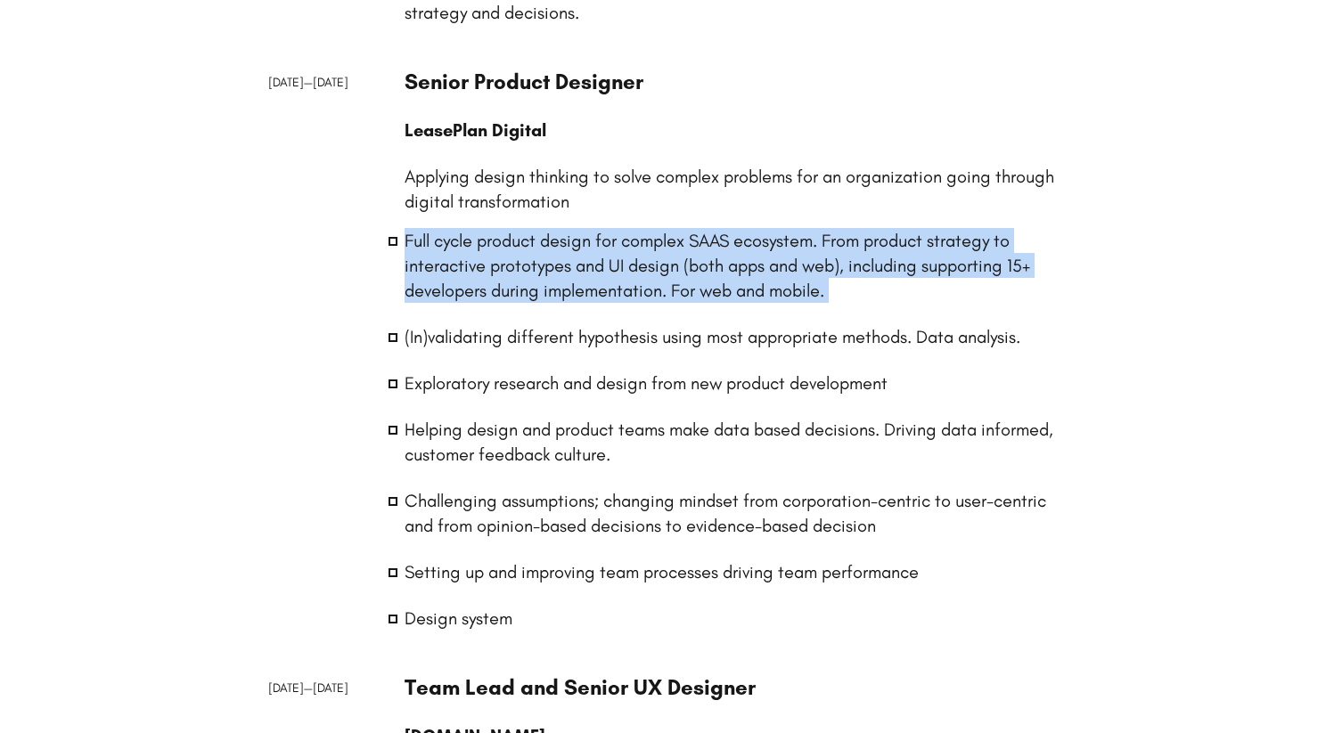
click at [478, 287] on li "Full cycle product design for complex SAAS ecosystem. From product strategy to …" at bounding box center [736, 265] width 662 height 75
click at [461, 286] on li "Full cycle product design for complex SAAS ecosystem. From product strategy to …" at bounding box center [736, 265] width 662 height 75
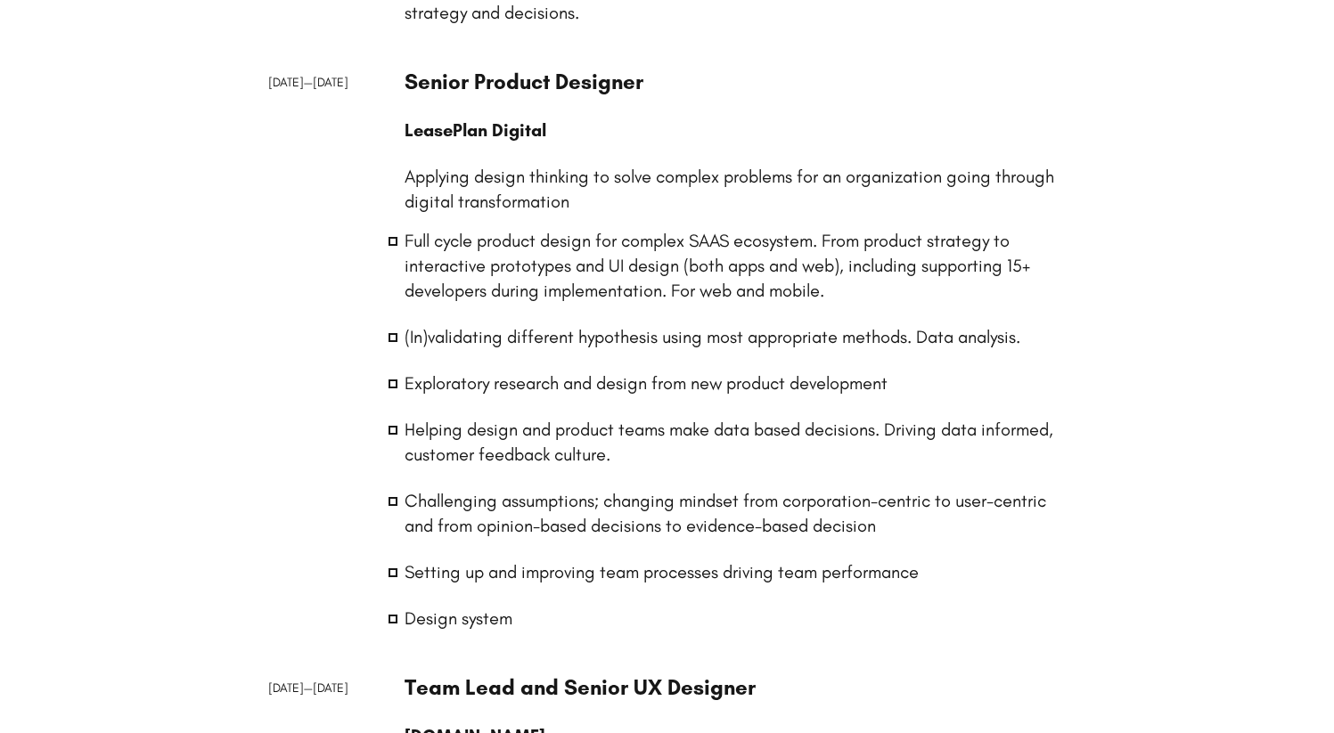
click at [429, 344] on li "(In)validating different hypothesis using most appropriate methods. Data analys…" at bounding box center [736, 336] width 662 height 25
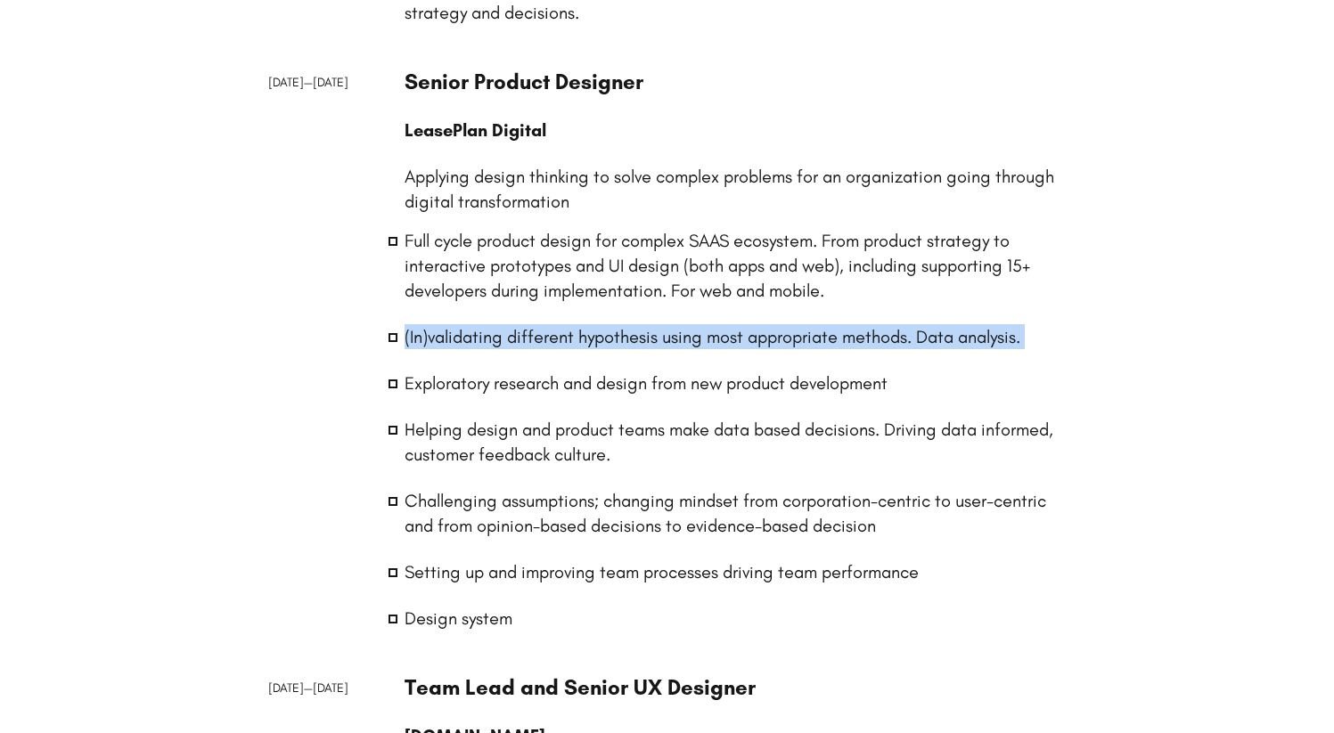
click at [429, 344] on li "(In)validating different hypothesis using most appropriate methods. Data analys…" at bounding box center [736, 336] width 662 height 25
click at [466, 338] on li "(In)validating different hypothesis using most appropriate methods. Data analys…" at bounding box center [736, 336] width 662 height 25
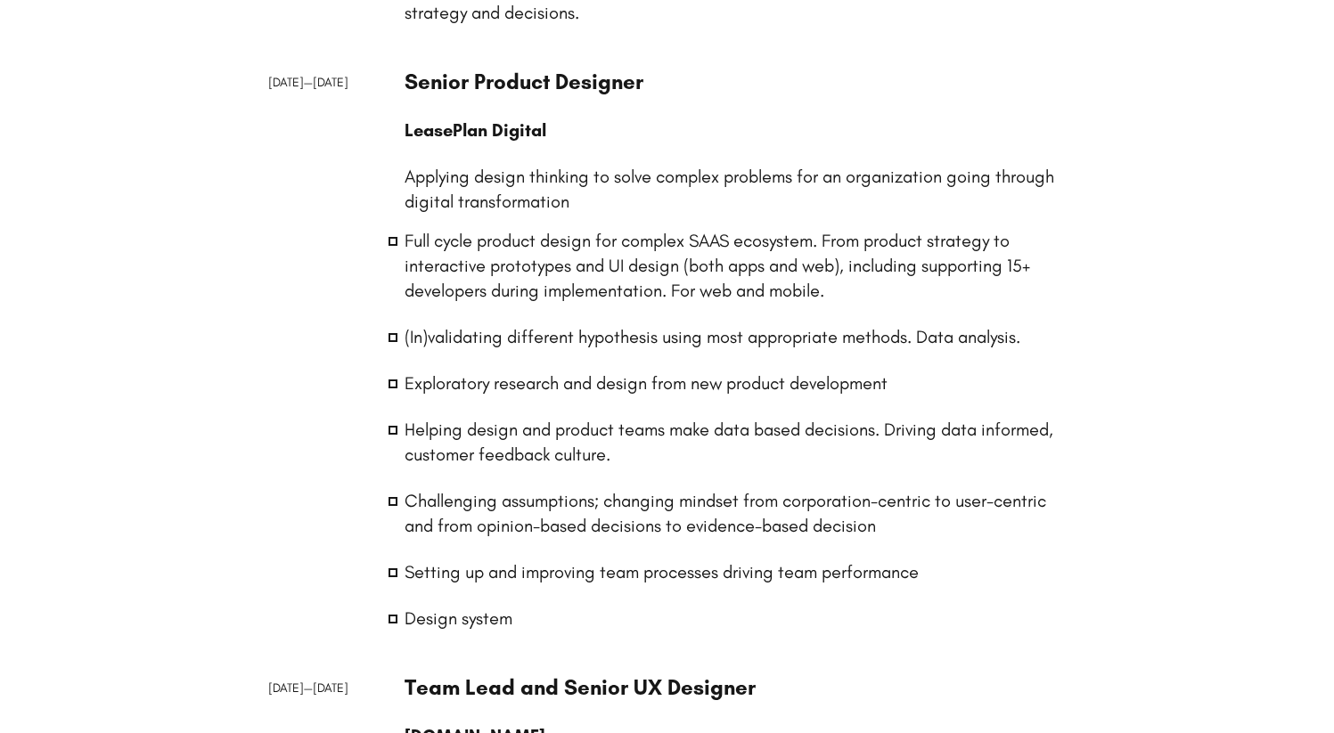
click at [493, 385] on li "Exploratory research and design from new product development" at bounding box center [736, 383] width 662 height 25
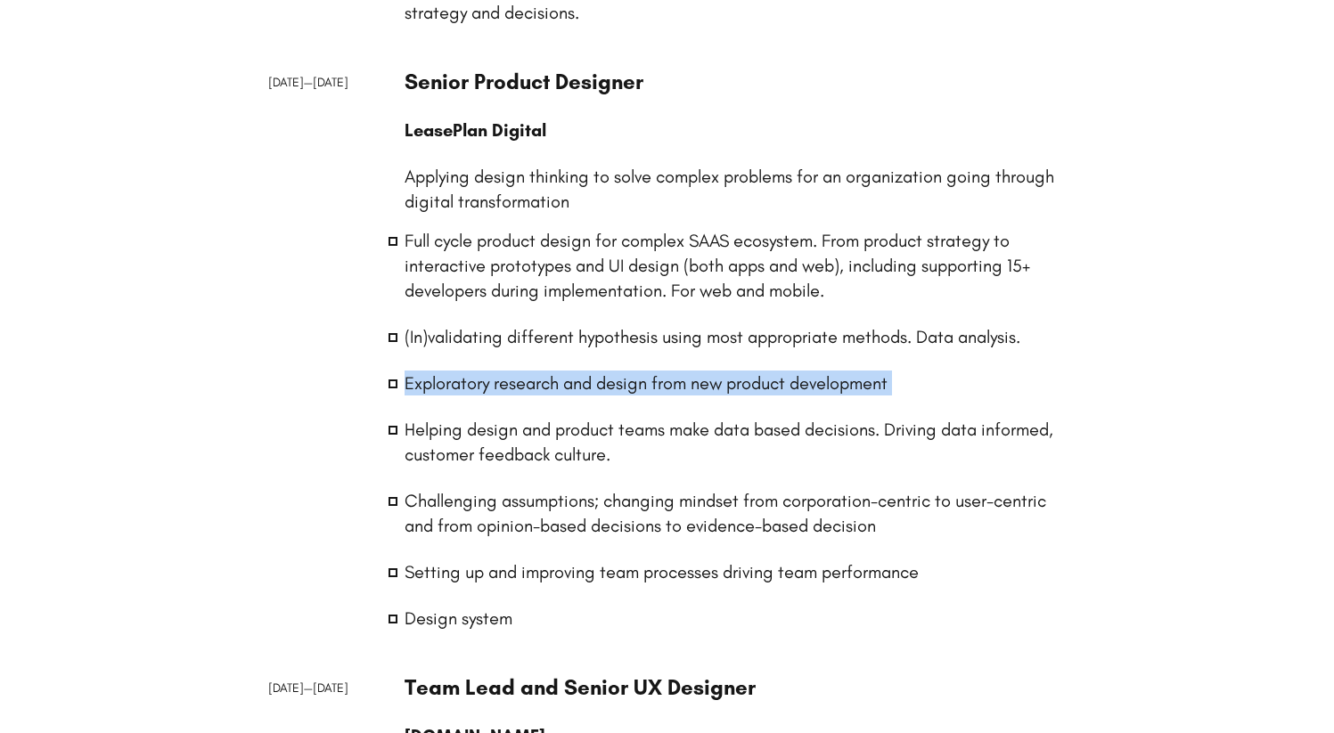
click at [493, 385] on li "Exploratory research and design from new product development" at bounding box center [736, 383] width 662 height 25
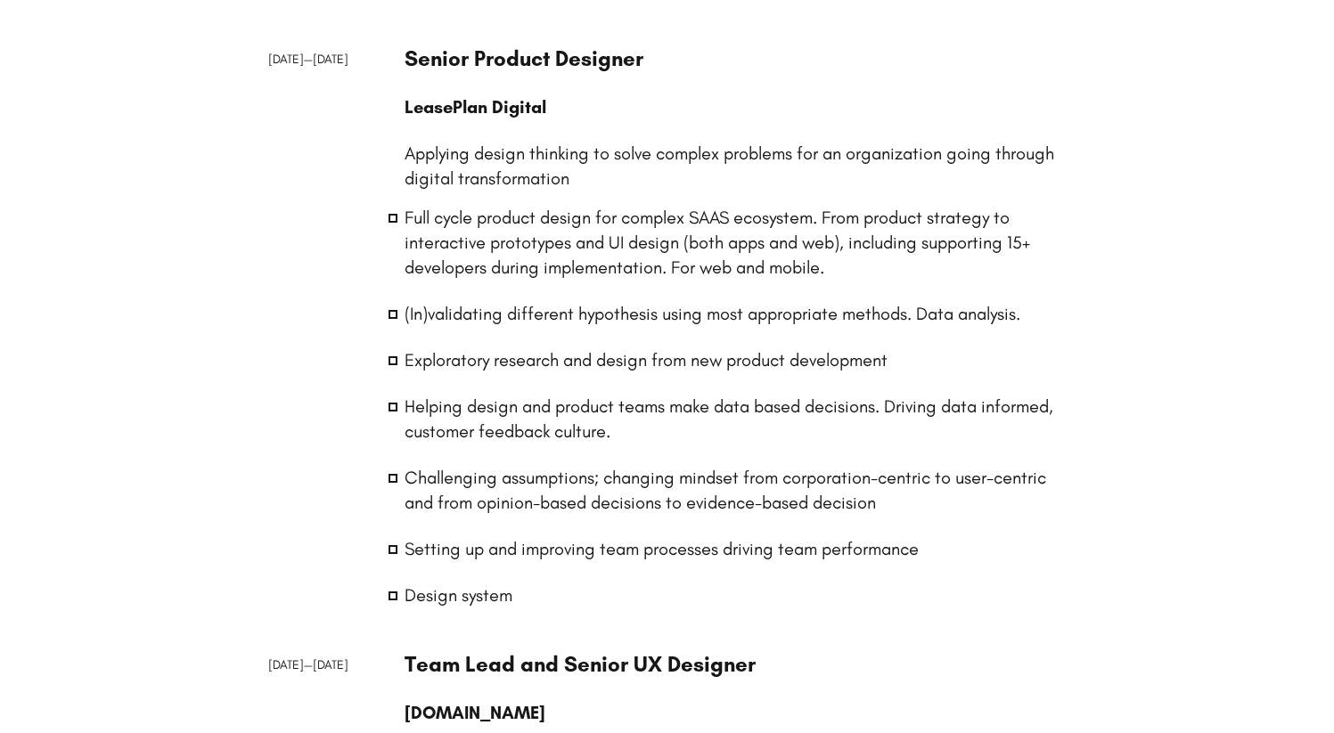
scroll to position [905, 0]
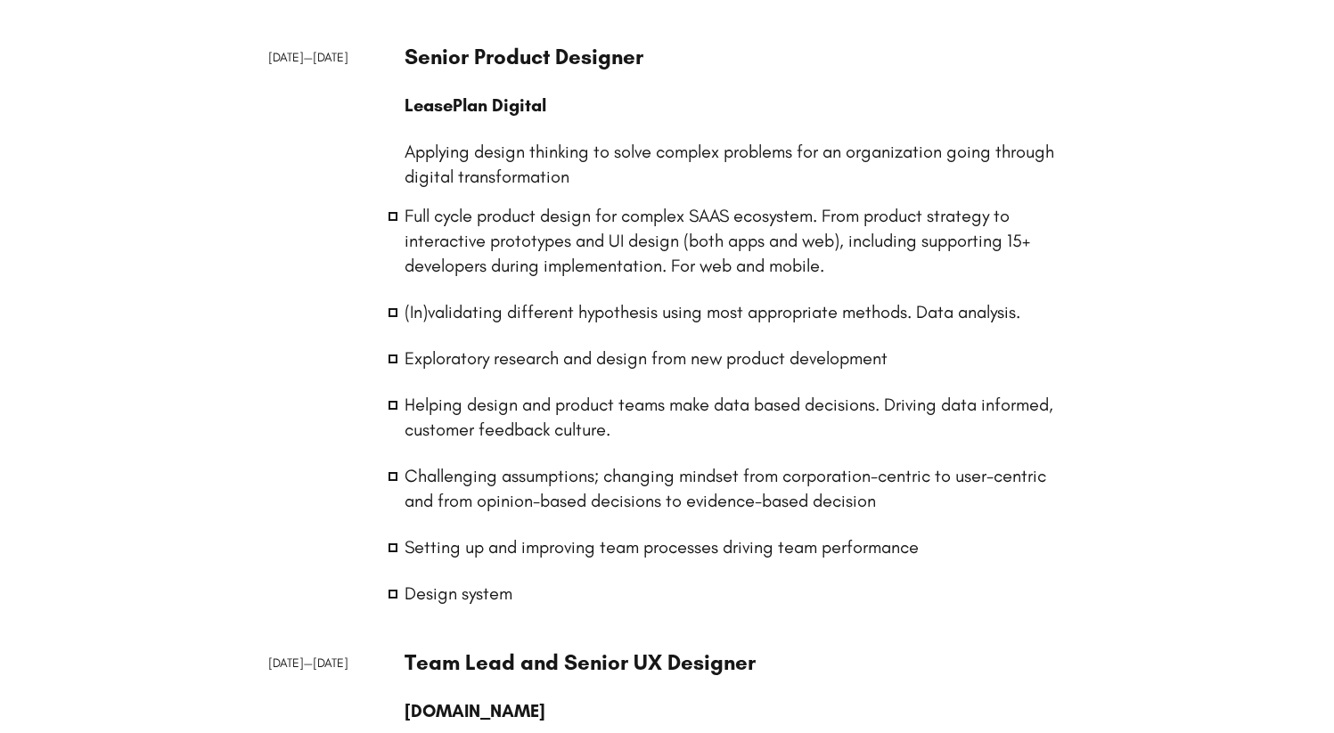
click at [530, 435] on li "Helping design and product teams make data based decisions. Driving data inform…" at bounding box center [736, 417] width 662 height 50
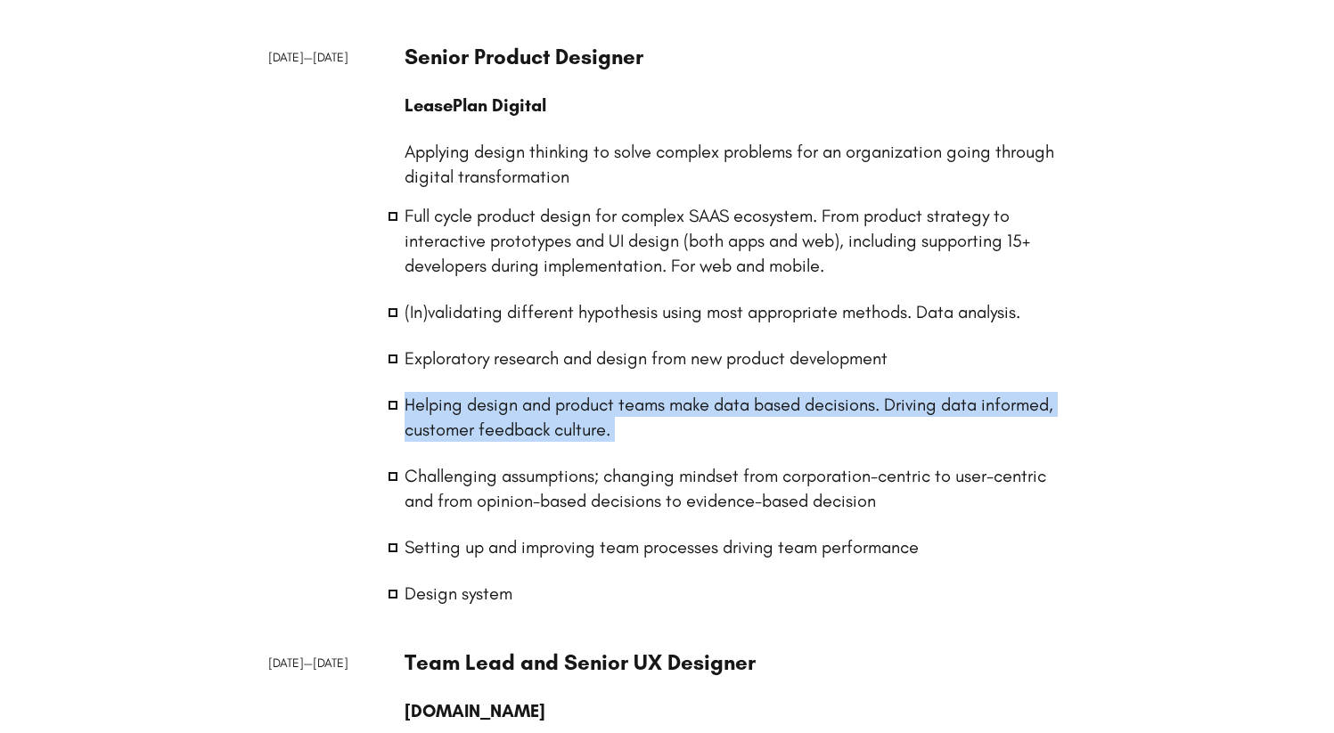
click at [530, 435] on li "Helping design and product teams make data based decisions. Driving data inform…" at bounding box center [736, 417] width 662 height 50
click at [616, 417] on li "Helping design and product teams make data based decisions. Driving data inform…" at bounding box center [736, 417] width 662 height 50
drag, startPoint x: 635, startPoint y: 430, endPoint x: 539, endPoint y: 400, distance: 100.1
click at [539, 400] on li "Helping design and product teams make data based decisions. Driving data inform…" at bounding box center [736, 417] width 662 height 50
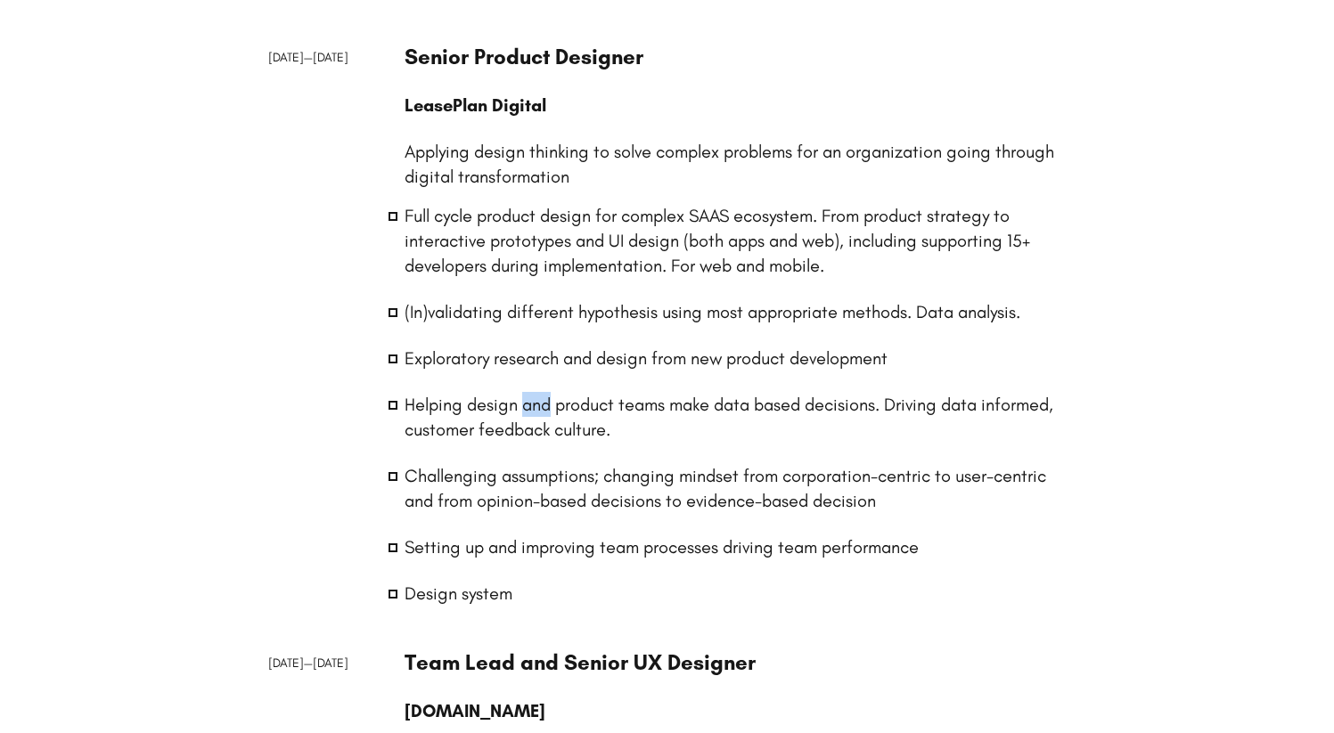
click at [539, 400] on li "Helping design and product teams make data based decisions. Driving data inform…" at bounding box center [736, 417] width 662 height 50
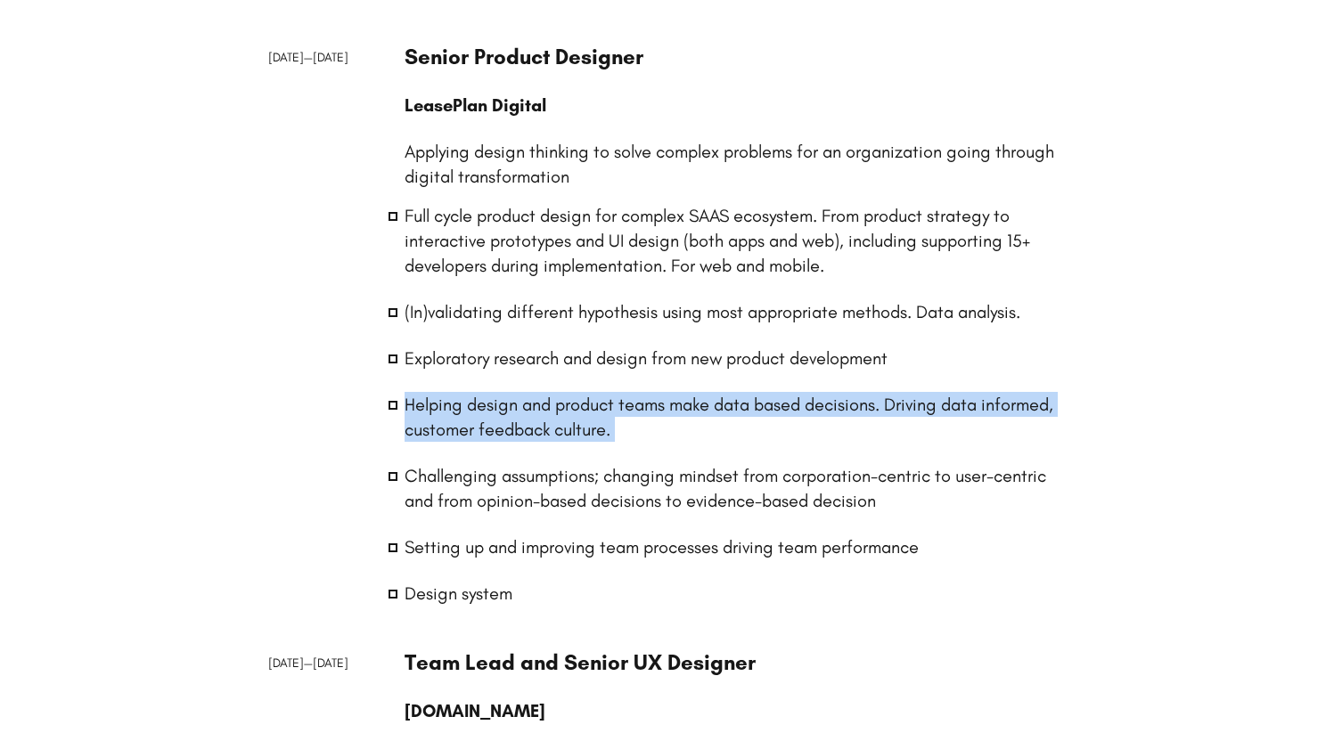
click at [539, 400] on li "Helping design and product teams make data based decisions. Driving data inform…" at bounding box center [736, 417] width 662 height 50
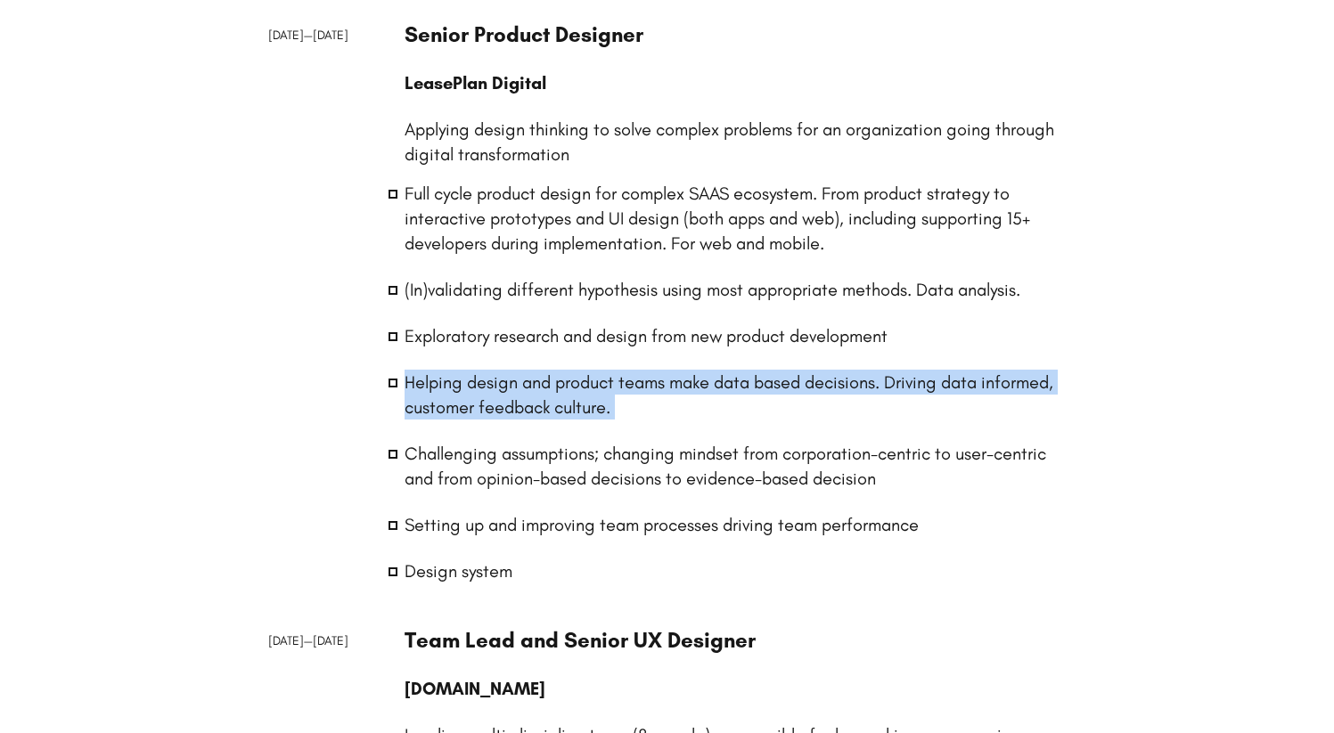
scroll to position [929, 0]
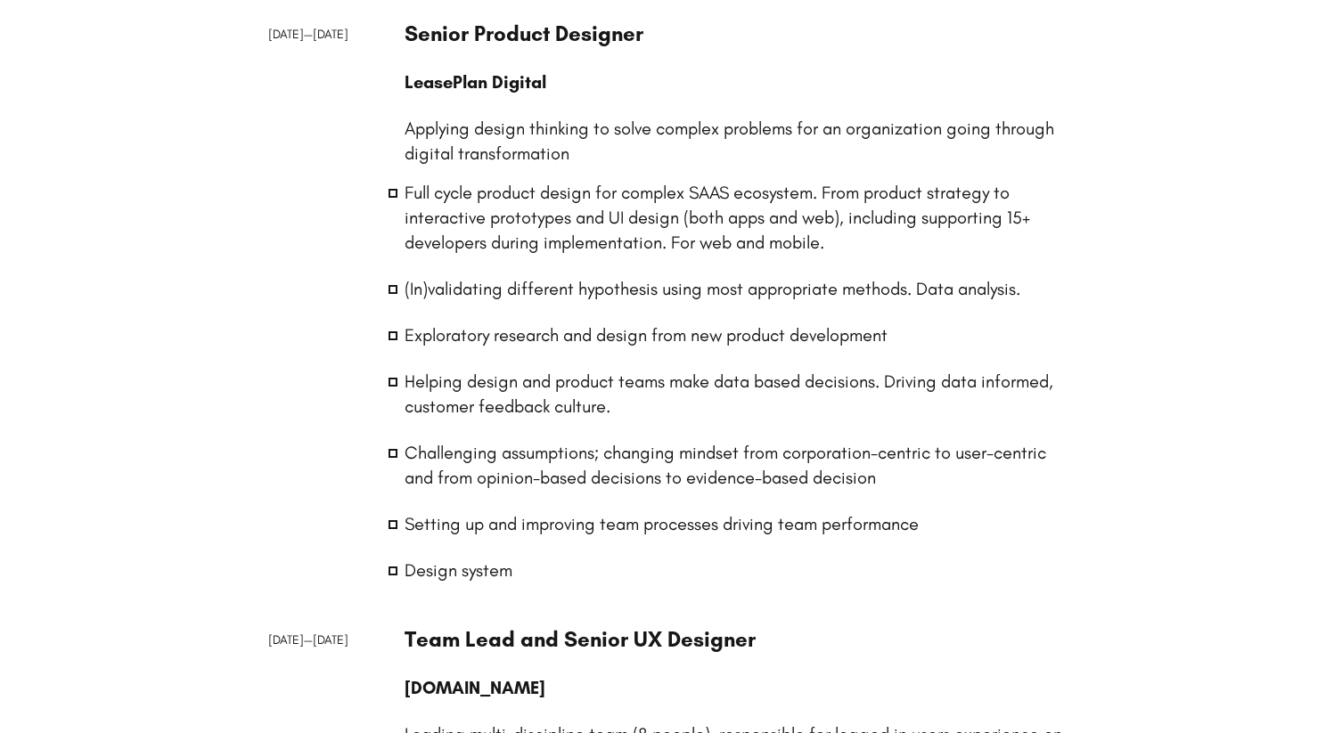
click at [568, 453] on li "Challenging assumptions; changing mindset from corporation-centric to user-cent…" at bounding box center [736, 465] width 662 height 50
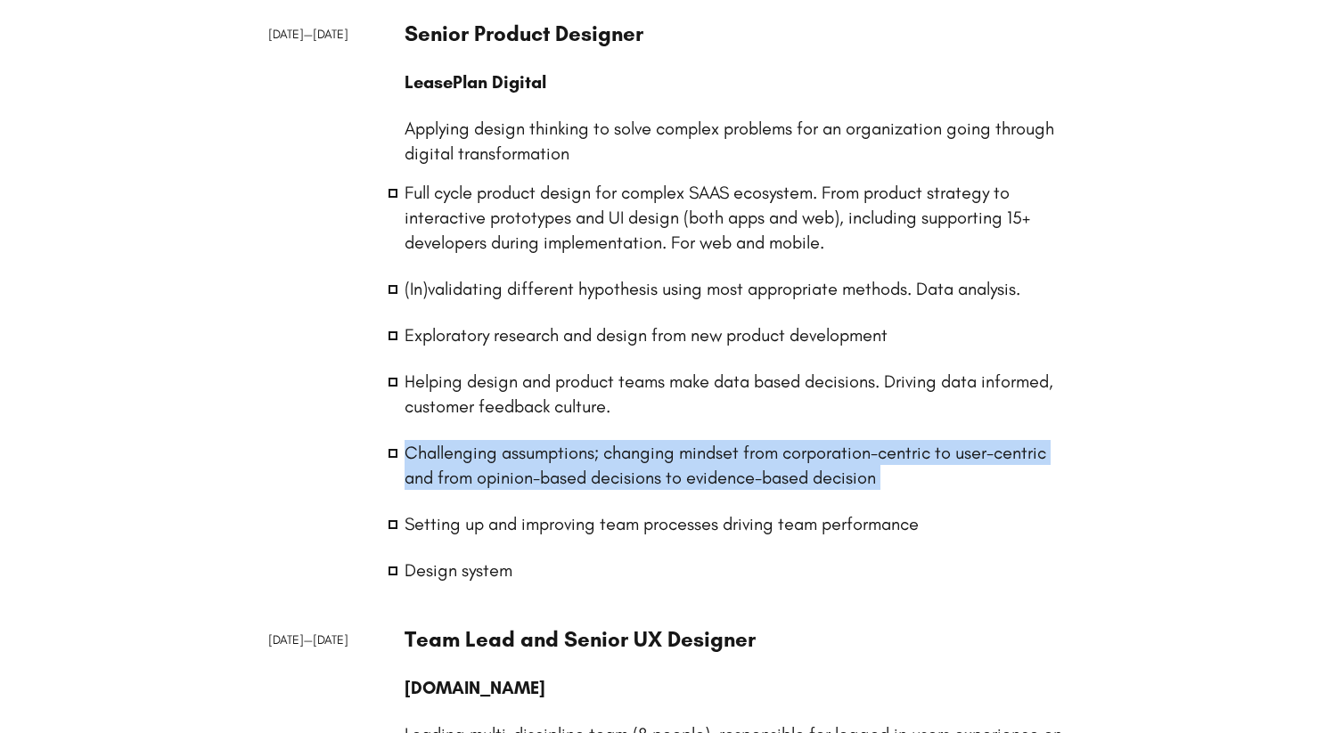
click at [568, 453] on li "Challenging assumptions; changing mindset from corporation-centric to user-cent…" at bounding box center [736, 465] width 662 height 50
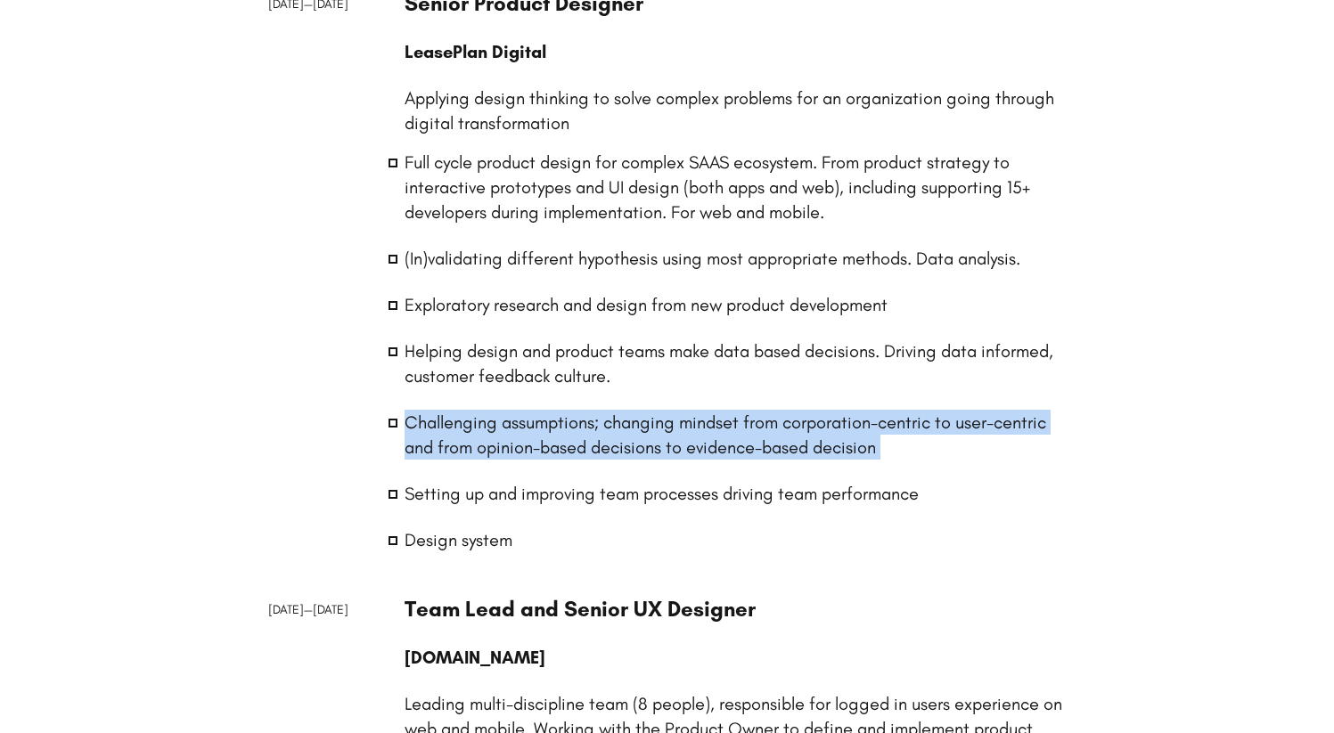
scroll to position [961, 0]
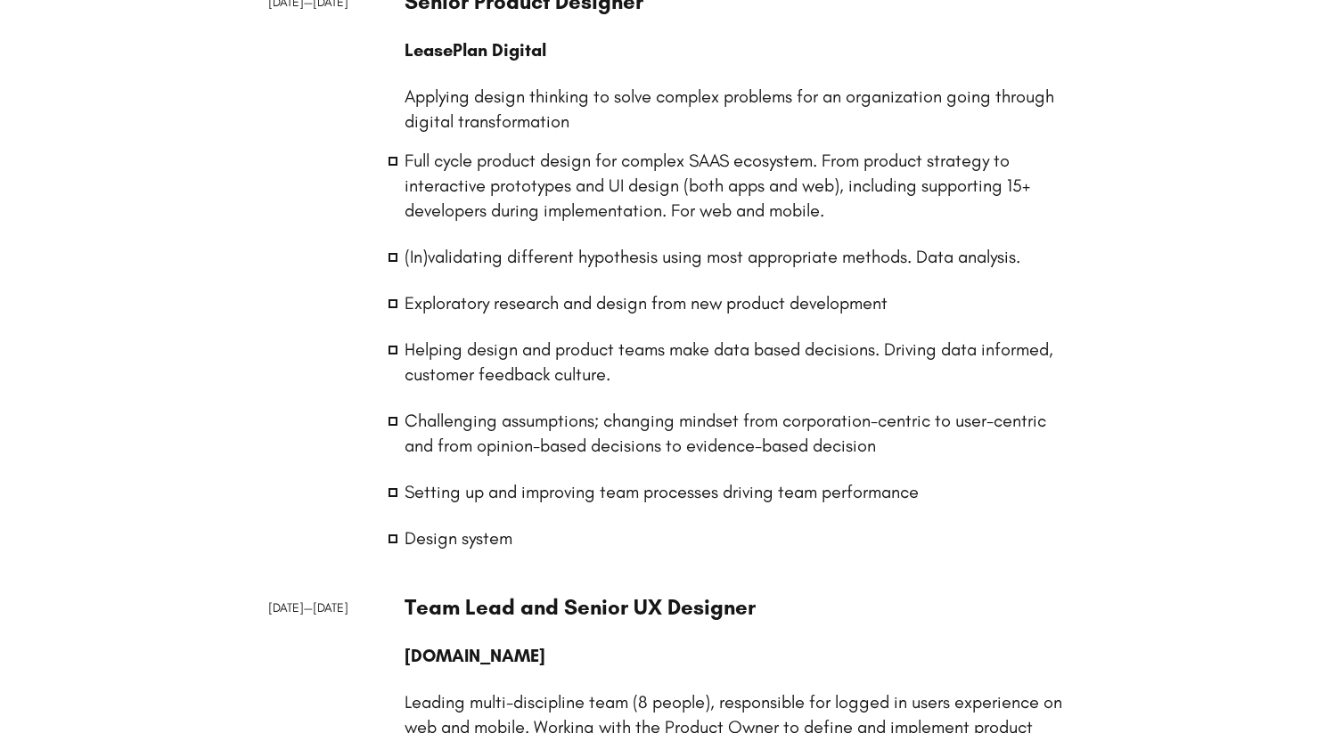
click at [356, 410] on div "[DATE] — [DATE]" at bounding box center [325, 280] width 115 height 585
click at [508, 419] on li "Challenging assumptions; changing mindset from corporation-centric to user-cent…" at bounding box center [736, 433] width 662 height 50
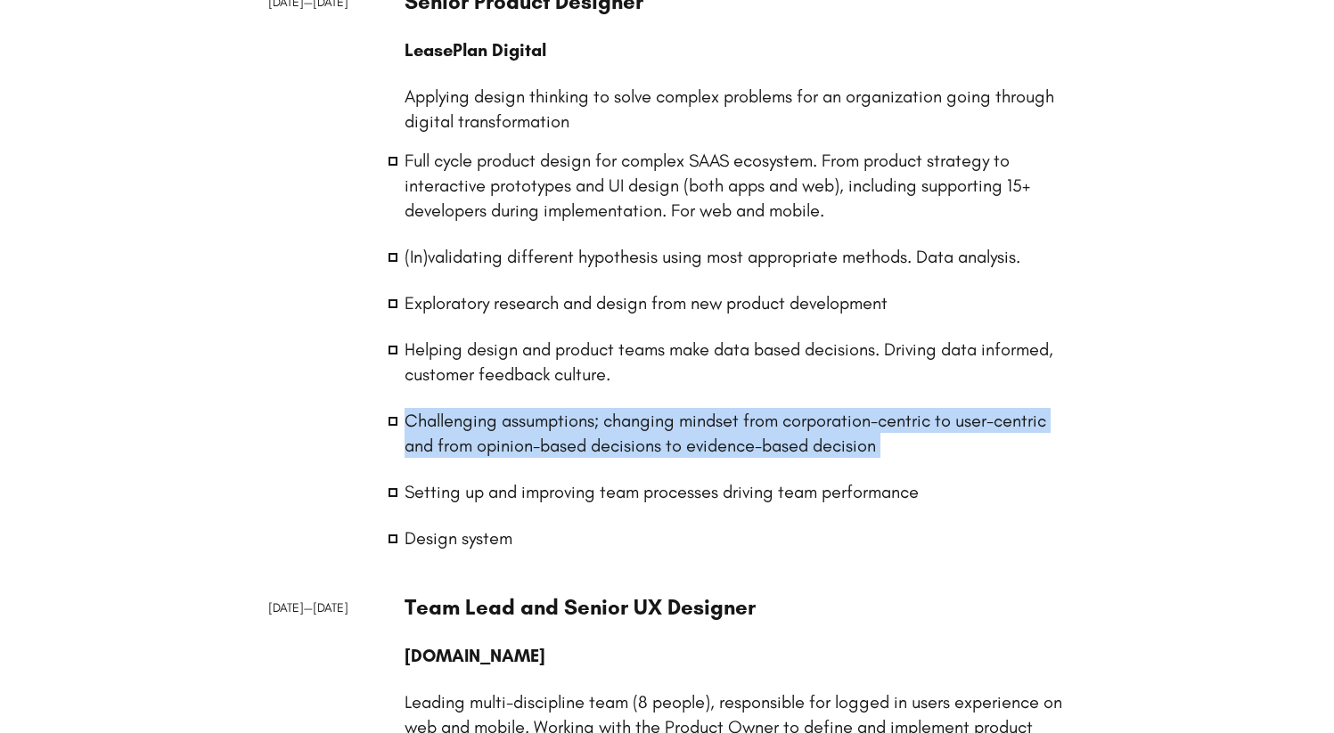
click at [508, 419] on li "Challenging assumptions; changing mindset from corporation-centric to user-cent…" at bounding box center [736, 433] width 662 height 50
click at [504, 430] on li "Challenging assumptions; changing mindset from corporation-centric to user-cent…" at bounding box center [736, 433] width 662 height 50
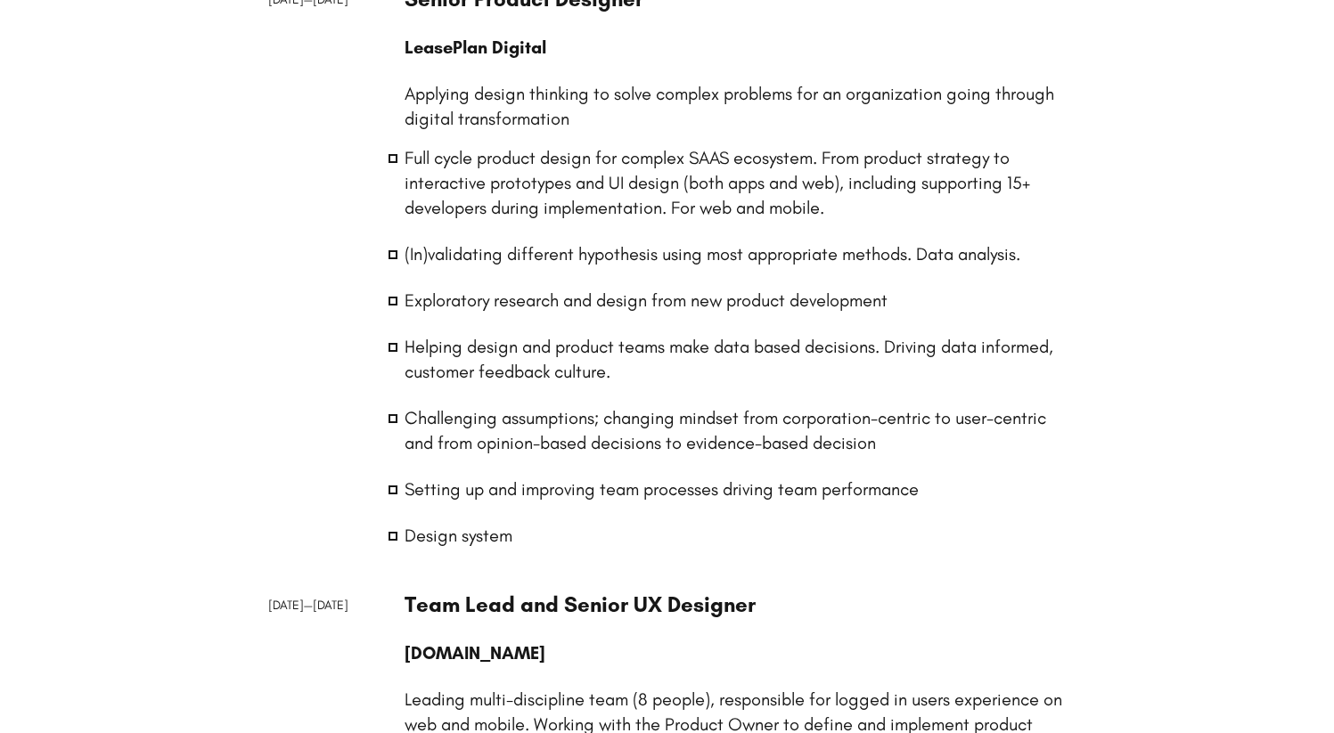
scroll to position [964, 0]
click at [564, 495] on li "Setting up and improving team processes driving team performance" at bounding box center [736, 488] width 662 height 25
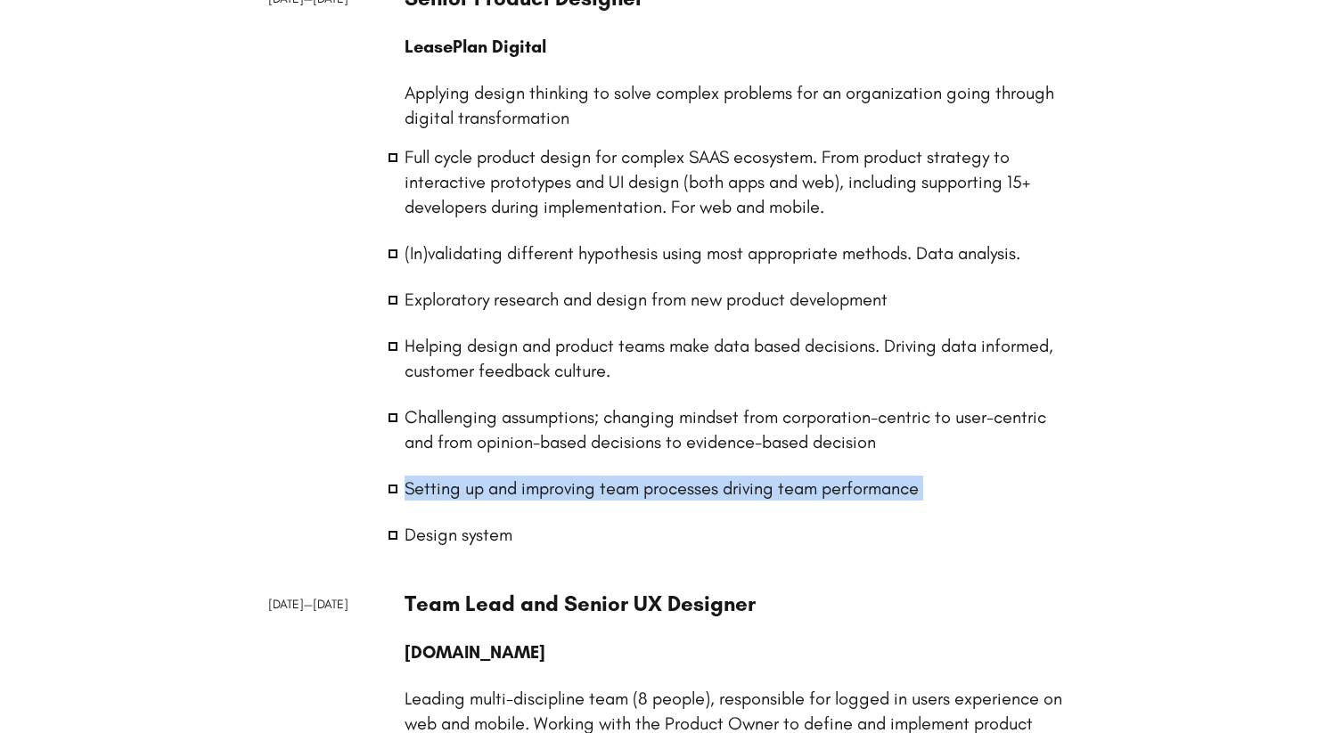
click at [564, 495] on li "Setting up and improving team processes driving team performance" at bounding box center [736, 488] width 662 height 25
click at [610, 490] on li "Setting up and improving team processes driving team performance" at bounding box center [736, 488] width 662 height 25
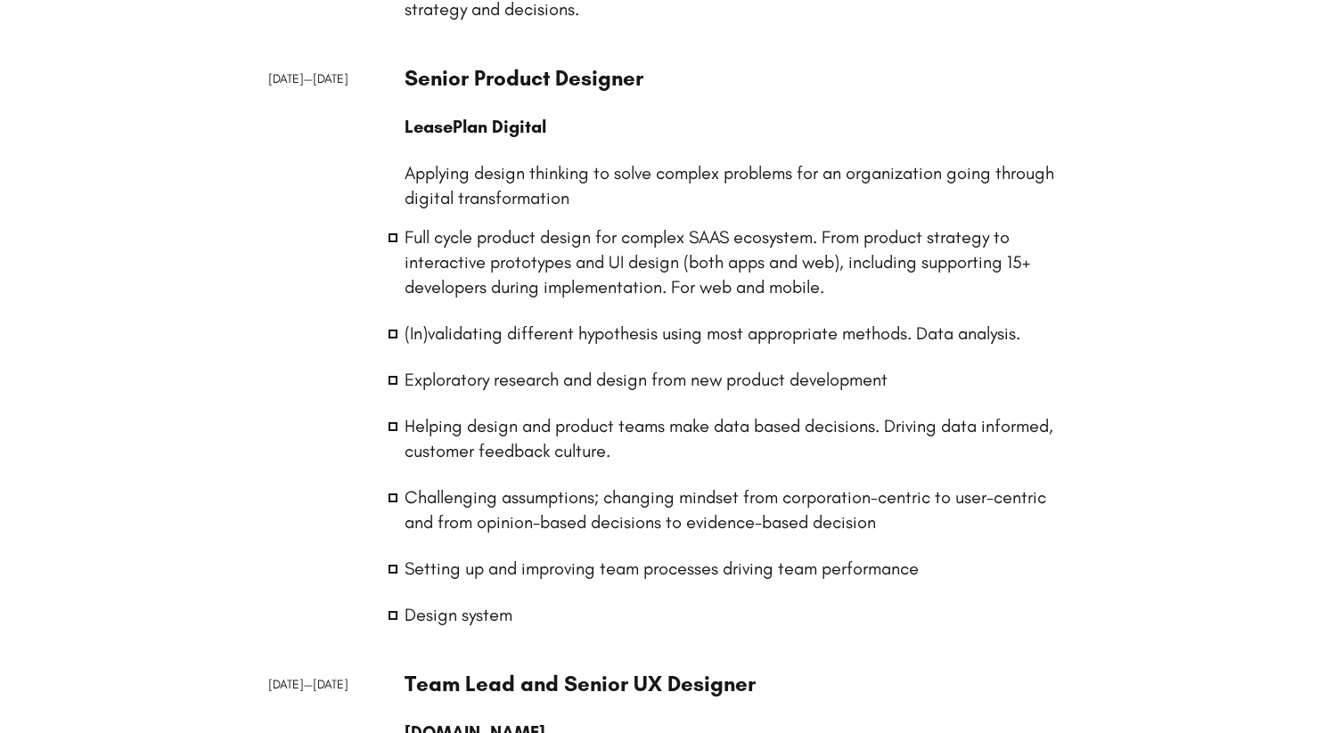
scroll to position [766, 0]
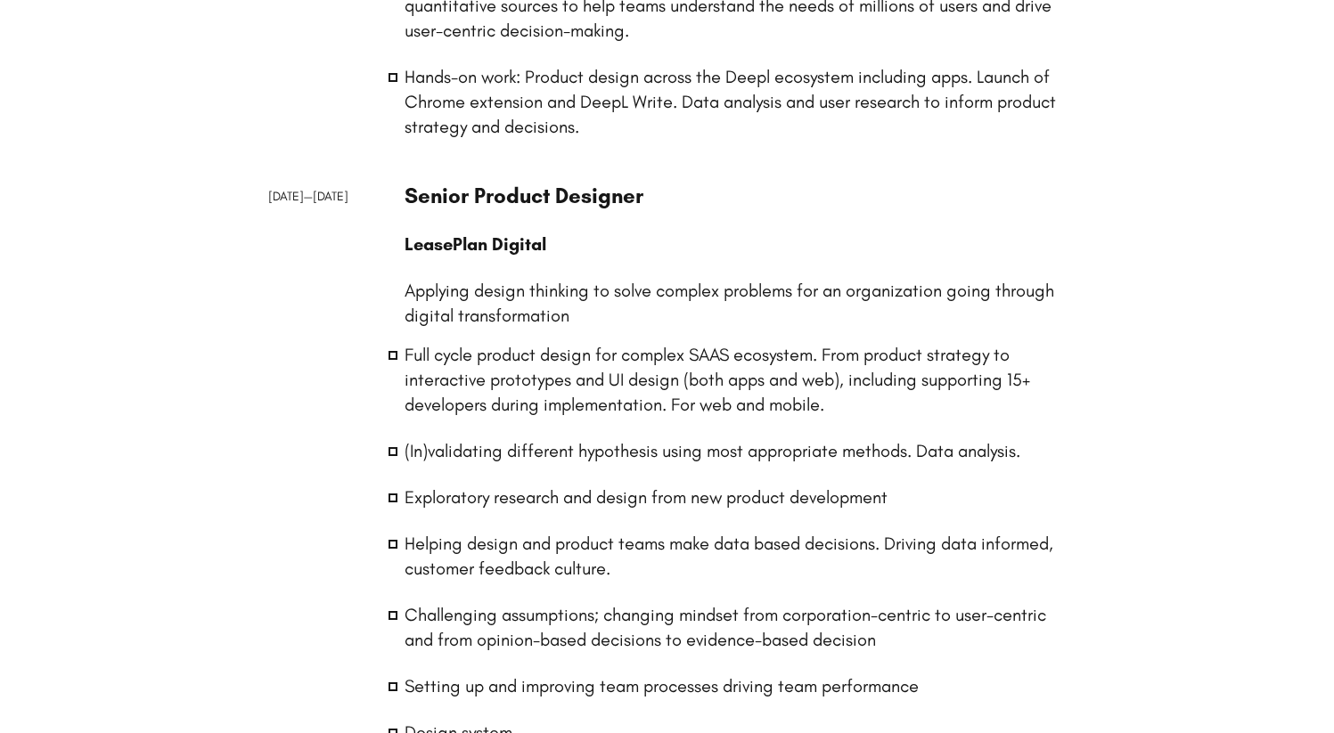
click at [458, 249] on p "LeasePlan Digital" at bounding box center [736, 244] width 662 height 25
copy p "LeasePlan Digital"
click at [574, 299] on p "Applying design thinking to solve complex problems for an organization going th…" at bounding box center [736, 303] width 662 height 50
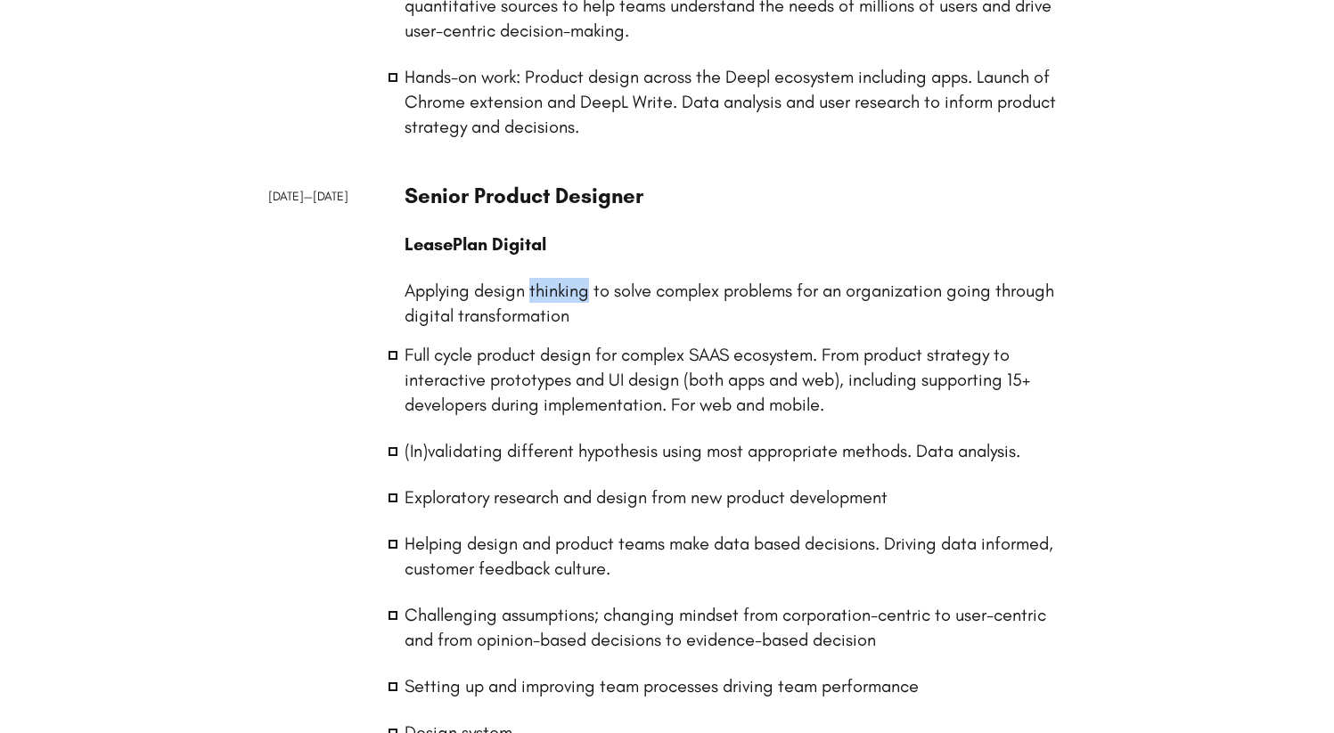
click at [574, 299] on p "Applying design thinking to solve complex problems for an organization going th…" at bounding box center [736, 303] width 662 height 50
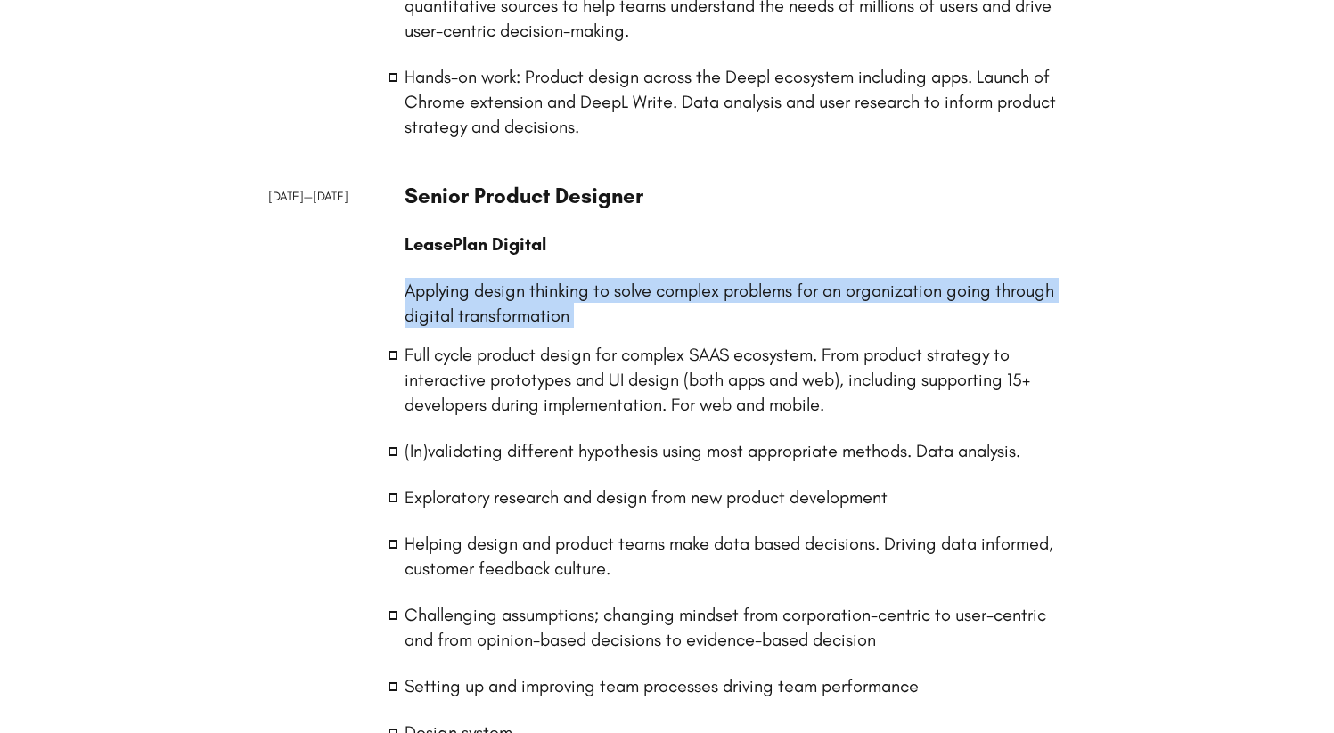
click at [574, 299] on p "Applying design thinking to solve complex problems for an organization going th…" at bounding box center [736, 303] width 662 height 50
click at [608, 336] on div "Senior Product Designer LeasePlan Digital Applying design thinking to solve com…" at bounding box center [736, 474] width 662 height 585
drag, startPoint x: 586, startPoint y: 319, endPoint x: 501, endPoint y: 290, distance: 90.5
click at [501, 290] on p "Applying design thinking to solve complex problems for an organization going th…" at bounding box center [736, 303] width 662 height 50
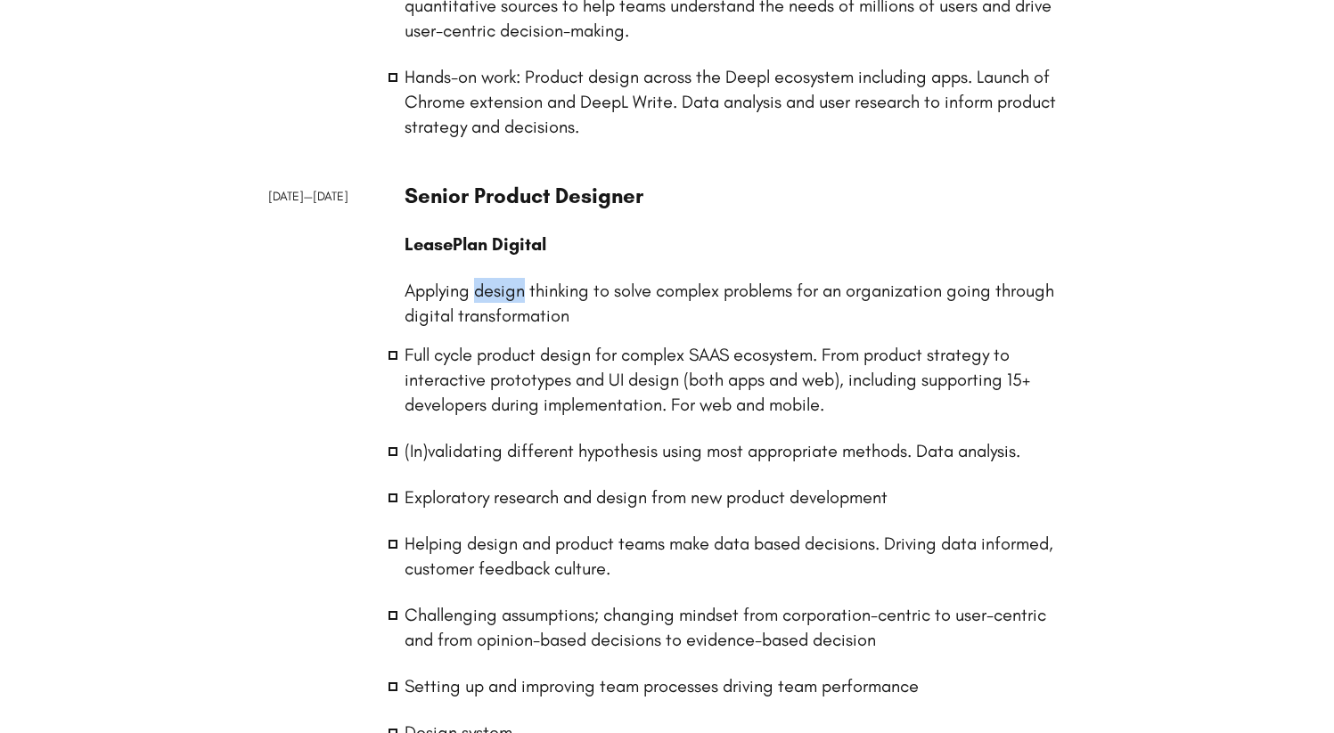
click at [501, 290] on p "Applying design thinking to solve complex problems for an organization going th…" at bounding box center [736, 303] width 662 height 50
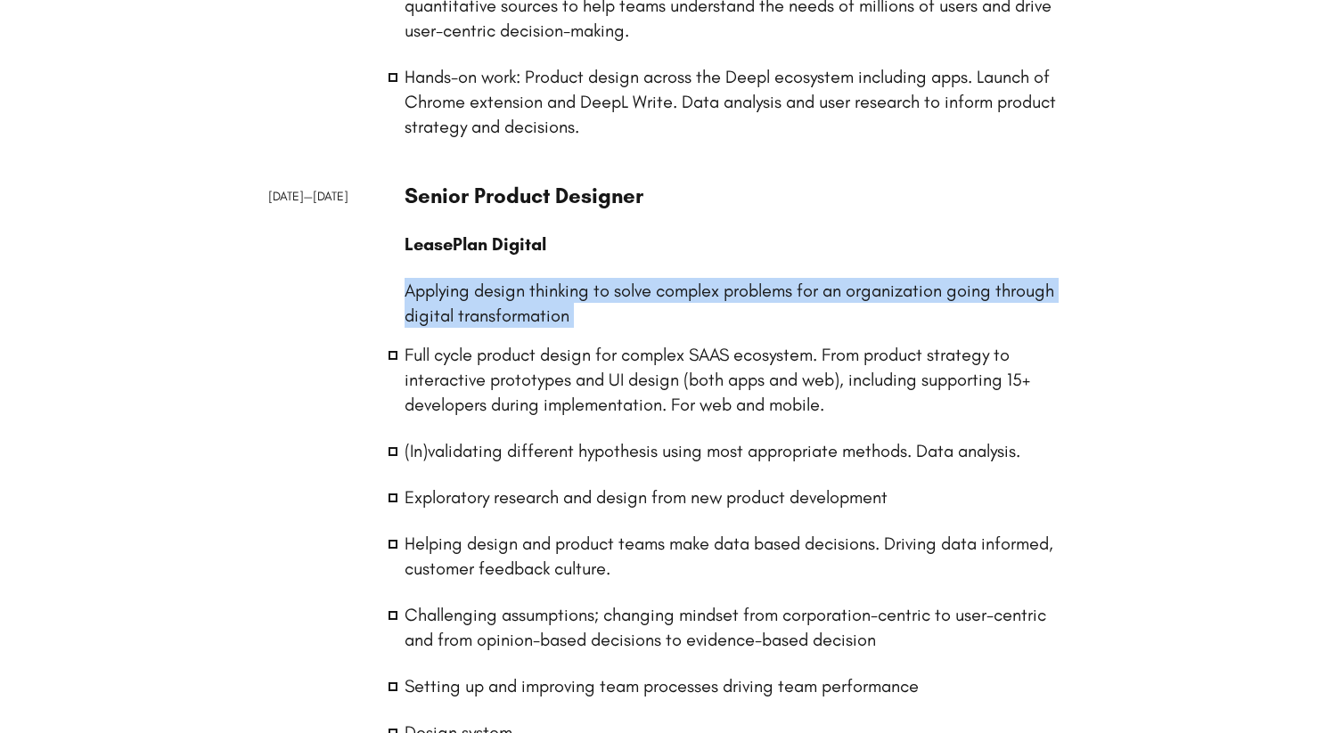
click at [501, 290] on p "Applying design thinking to solve complex problems for an organization going th…" at bounding box center [736, 303] width 662 height 50
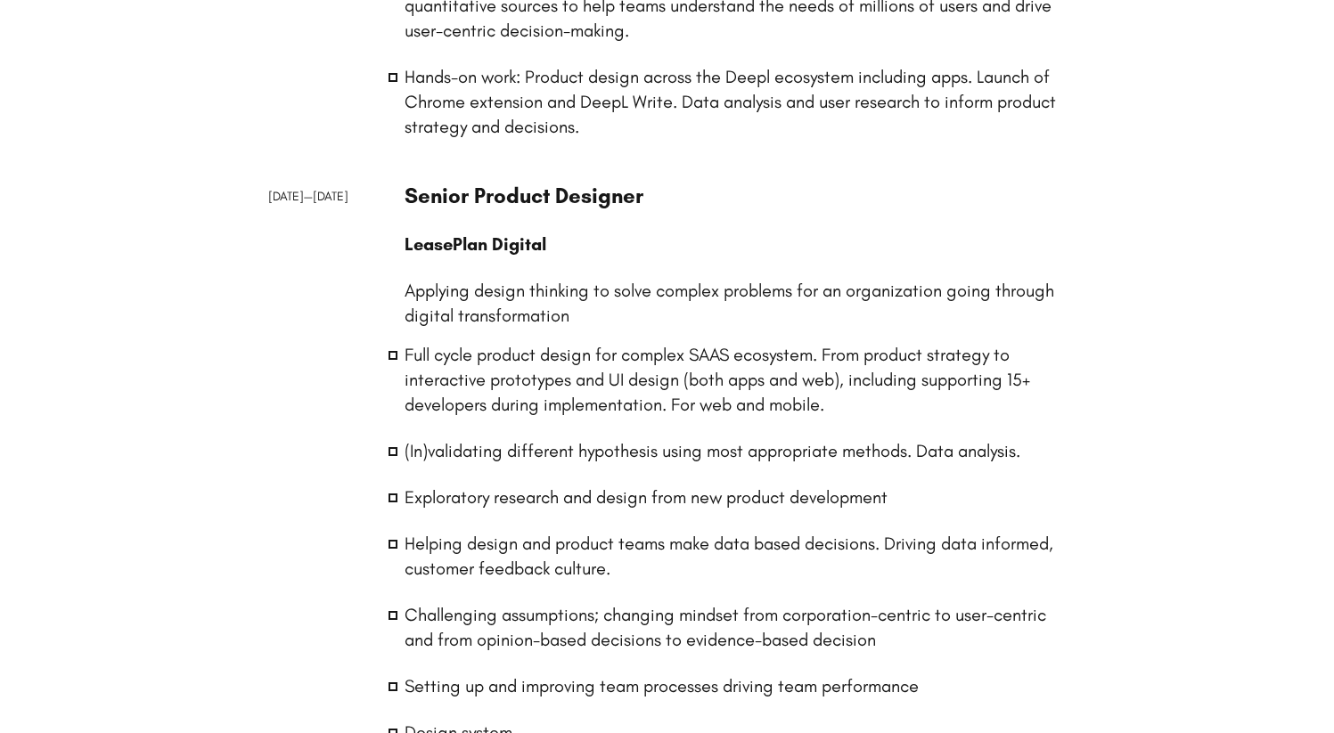
click at [509, 357] on li "Full cycle product design for complex SAAS ecosystem. From product strategy to …" at bounding box center [736, 379] width 662 height 75
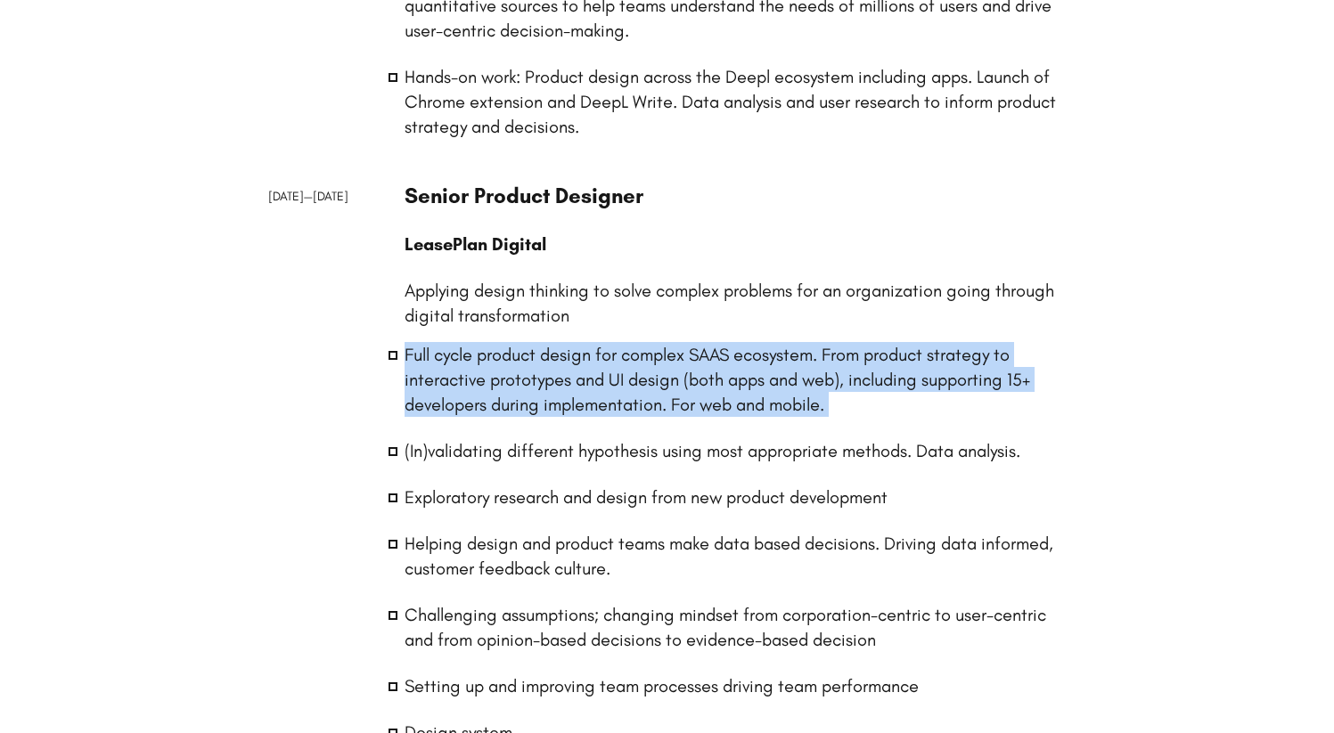
click at [509, 357] on li "Full cycle product design for complex SAAS ecosystem. From product strategy to …" at bounding box center [736, 379] width 662 height 75
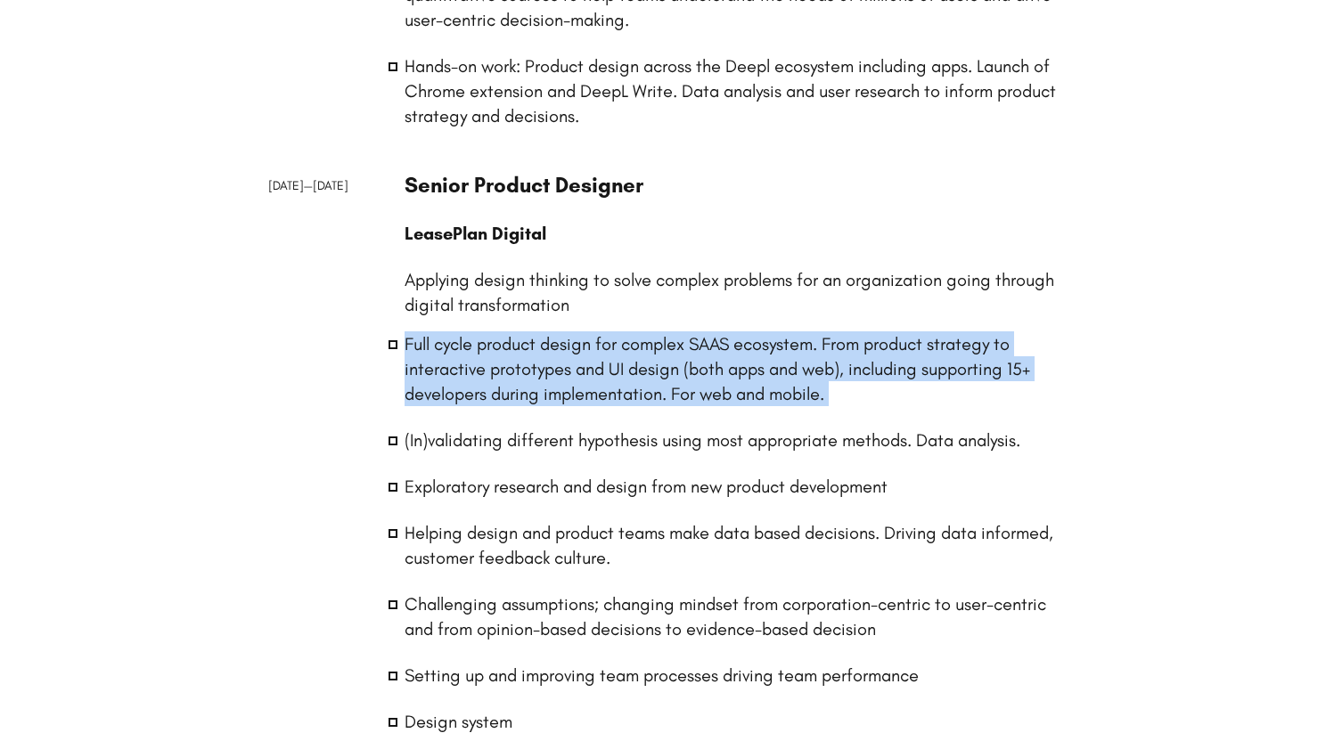
scroll to position [778, 0]
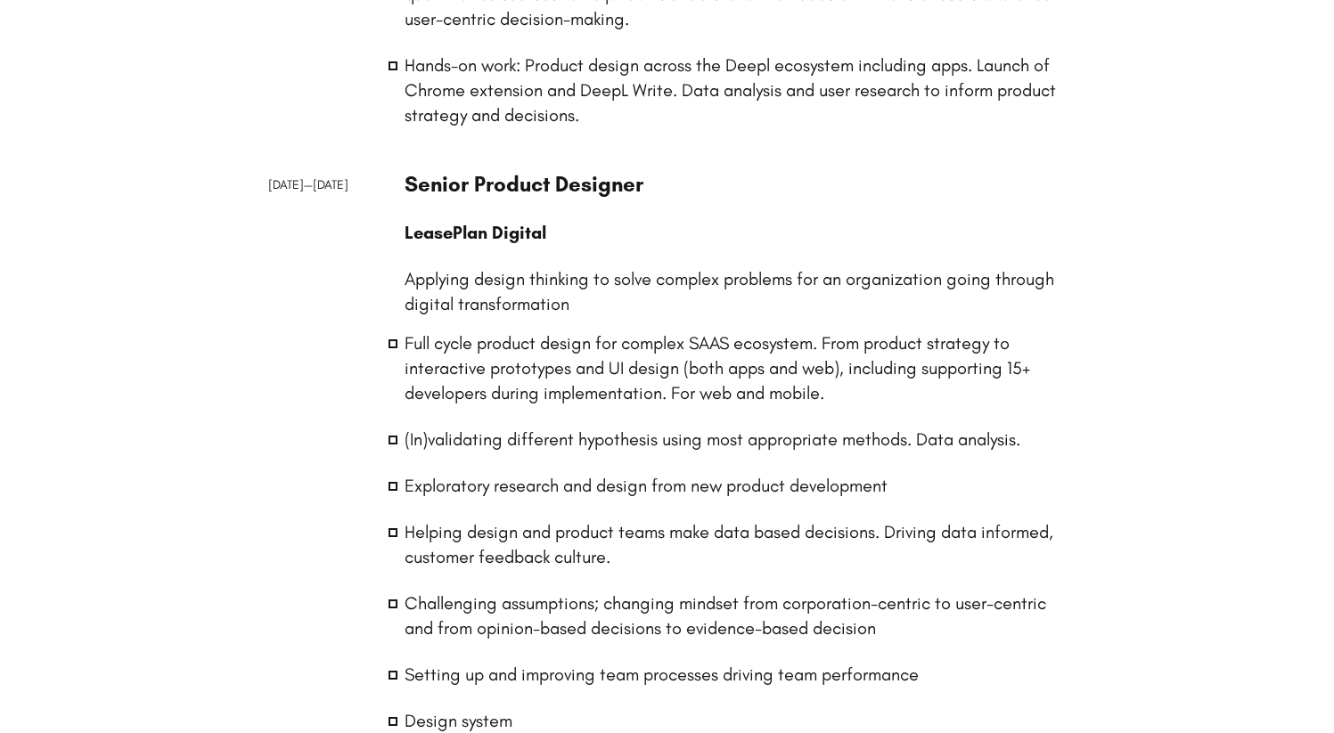
click at [336, 333] on div "[DATE] — [DATE]" at bounding box center [325, 462] width 115 height 585
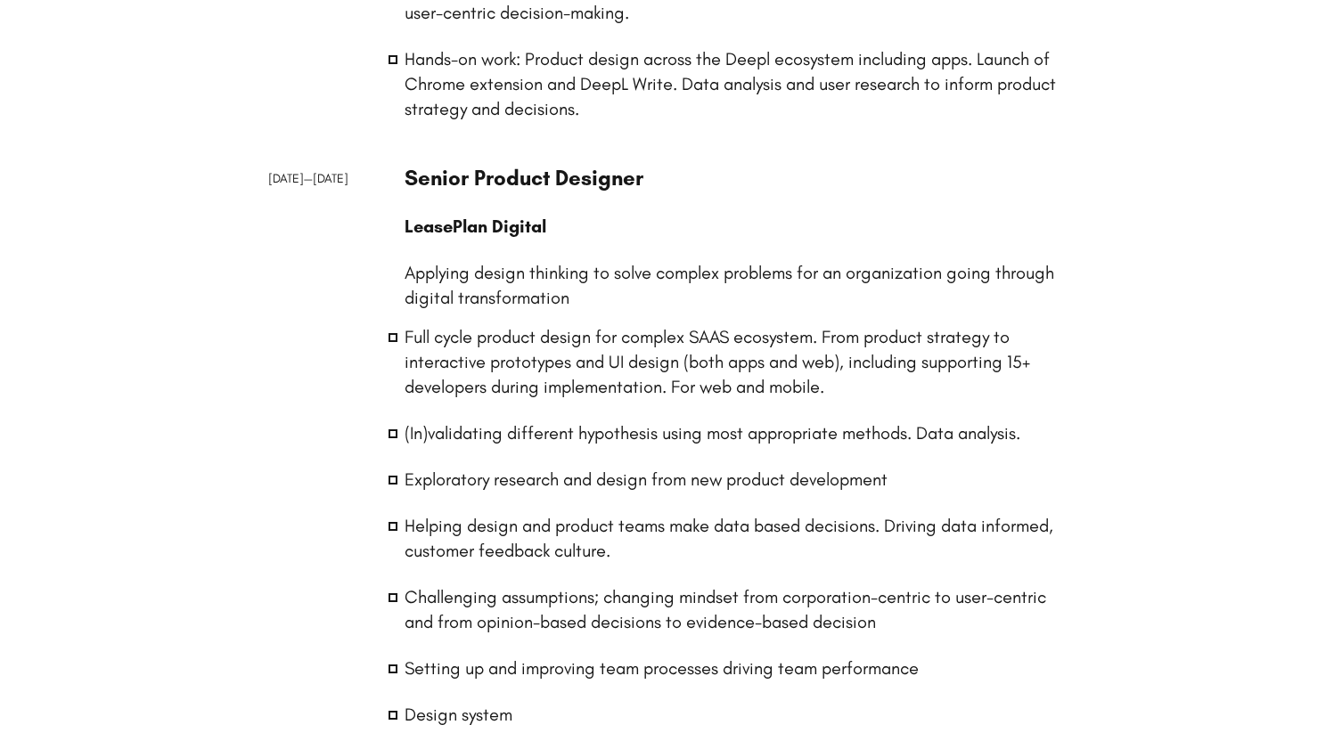
scroll to position [785, 0]
drag, startPoint x: 380, startPoint y: 356, endPoint x: 691, endPoint y: 360, distance: 311.0
click at [0, 0] on div "[DATE] — [DATE] Senior Product Designer LeasePlan Digital Applying design think…" at bounding box center [0, 0] width 0 height 0
click at [691, 360] on li "Full cycle product design for complex SAAS ecosystem. From product strategy to …" at bounding box center [736, 361] width 662 height 75
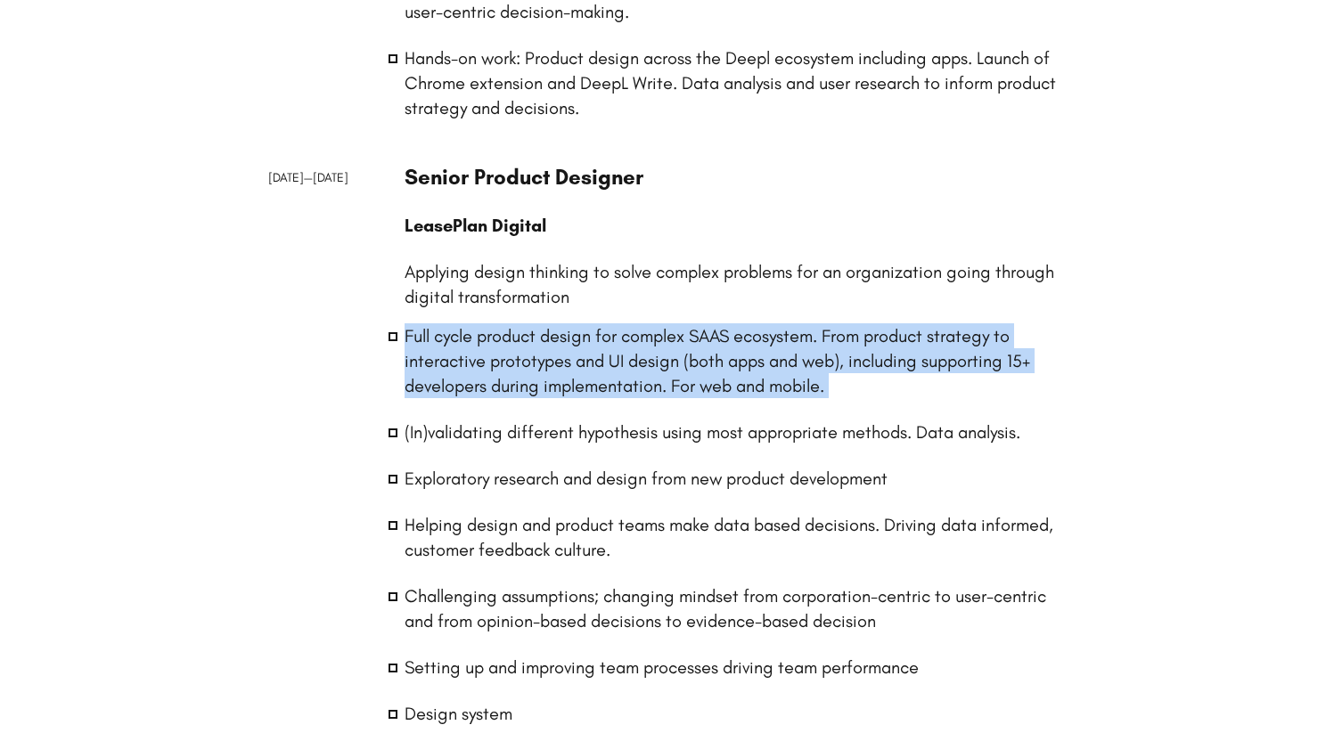
click at [691, 360] on li "Full cycle product design for complex SAAS ecosystem. From product strategy to …" at bounding box center [736, 361] width 662 height 75
click at [456, 349] on li "Full cycle product design for complex SAAS ecosystem. From product strategy to …" at bounding box center [736, 361] width 662 height 75
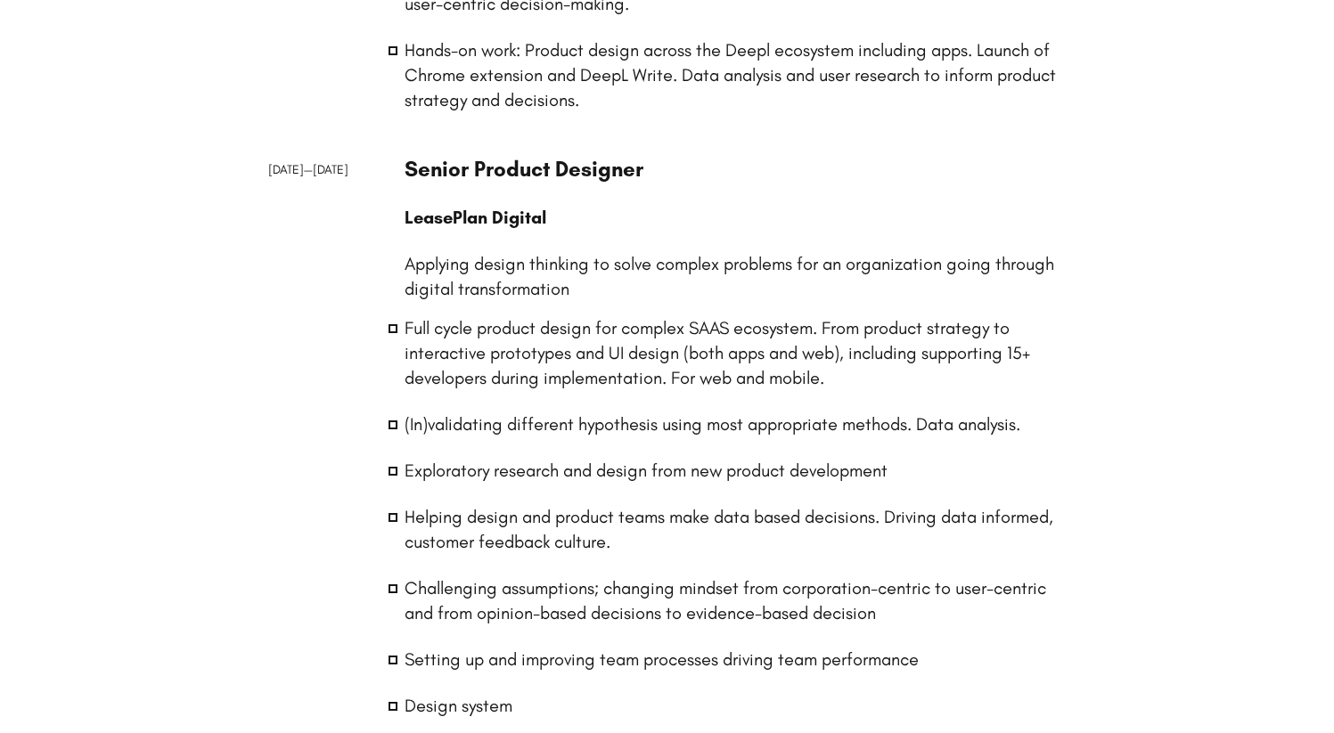
scroll to position [817, 0]
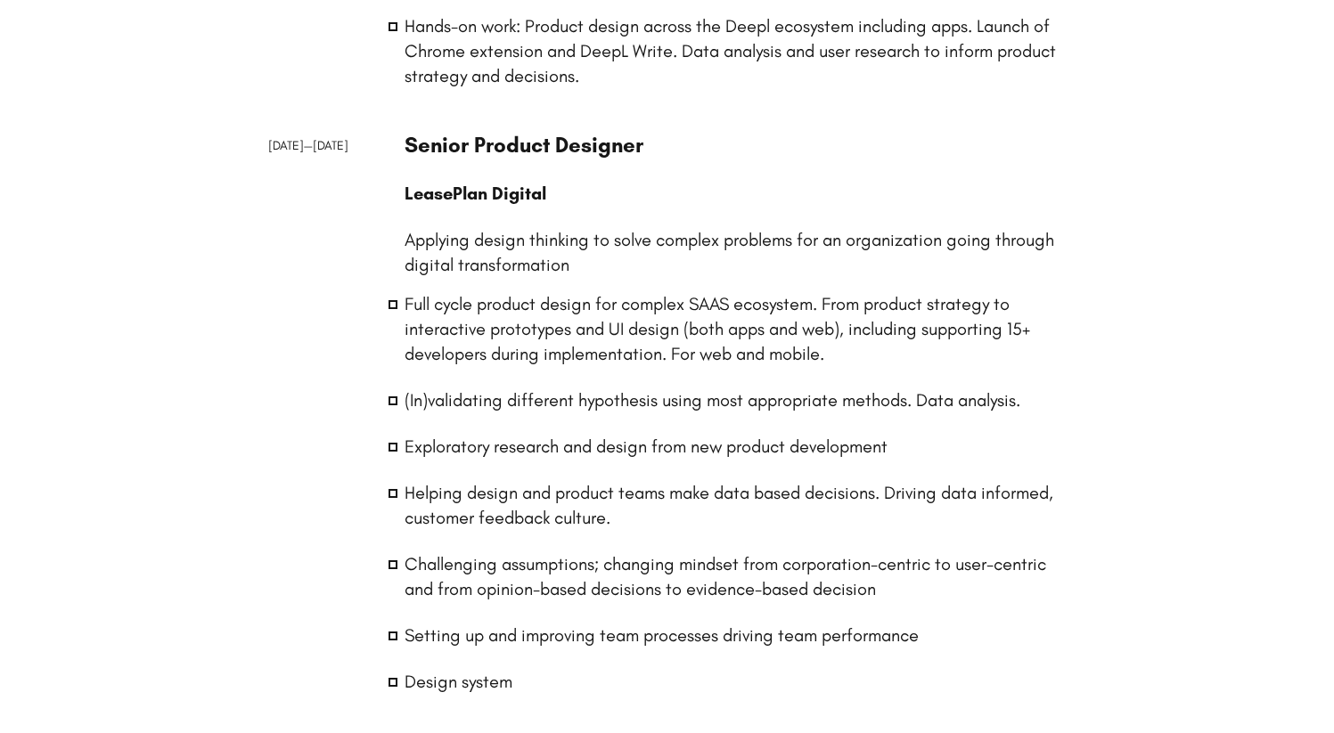
click at [479, 397] on li "(In)validating different hypothesis using most appropriate methods. Data analys…" at bounding box center [736, 400] width 662 height 25
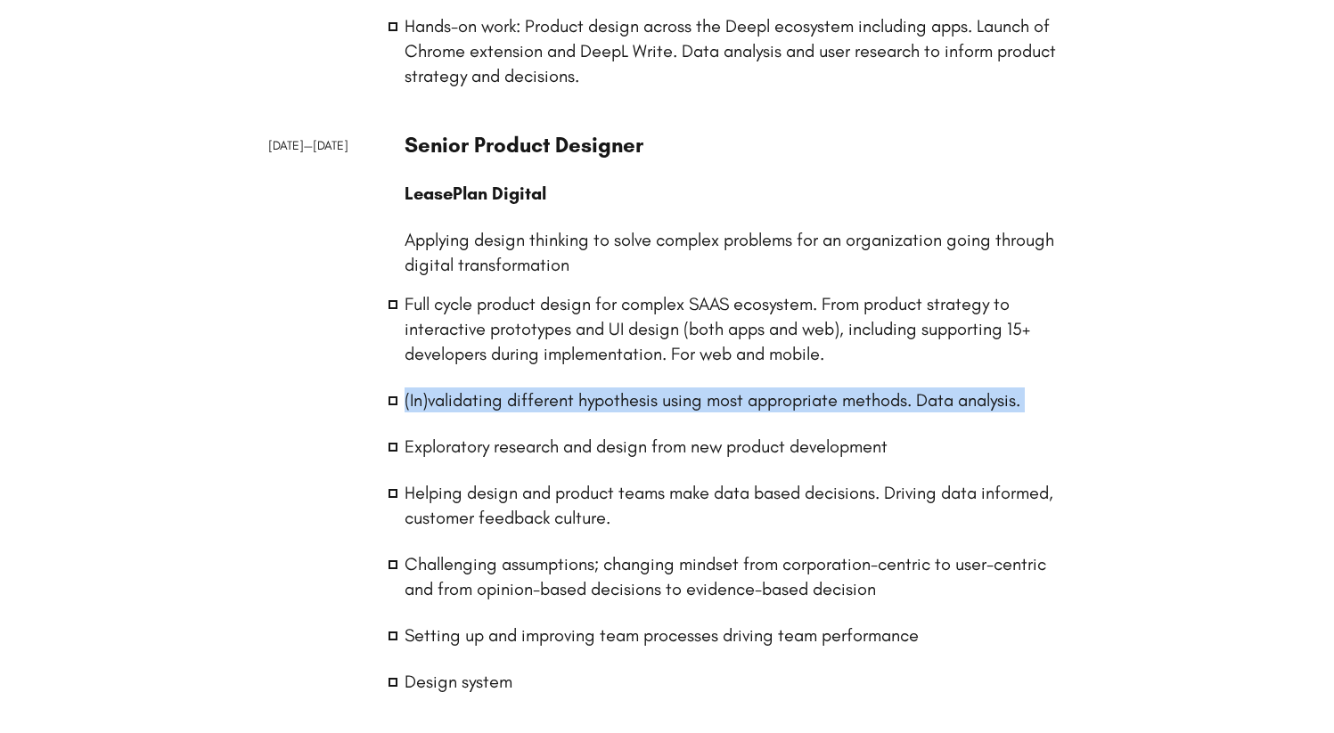
click at [479, 397] on li "(In)validating different hypothesis using most appropriate methods. Data analys…" at bounding box center [736, 400] width 662 height 25
click at [512, 395] on li "(In)validating different hypothesis using most appropriate methods. Data analys…" at bounding box center [736, 400] width 662 height 25
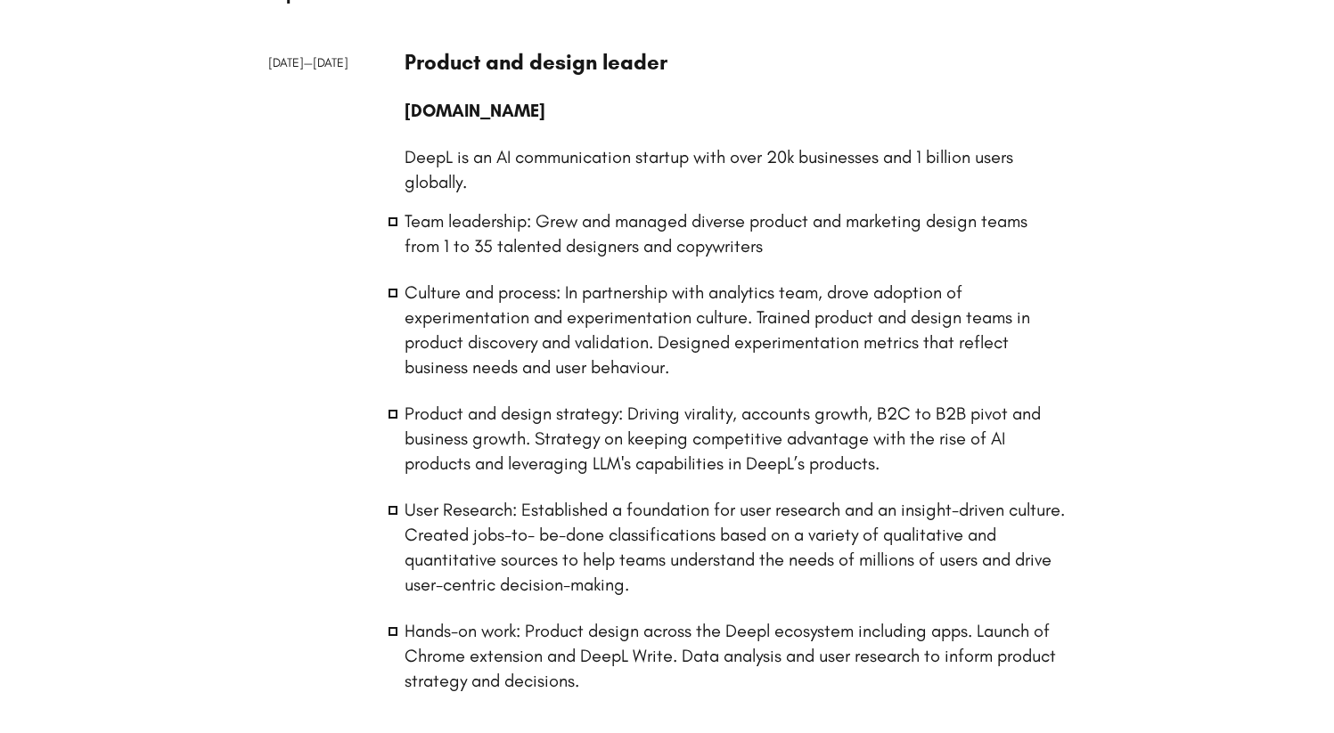
scroll to position [180, 0]
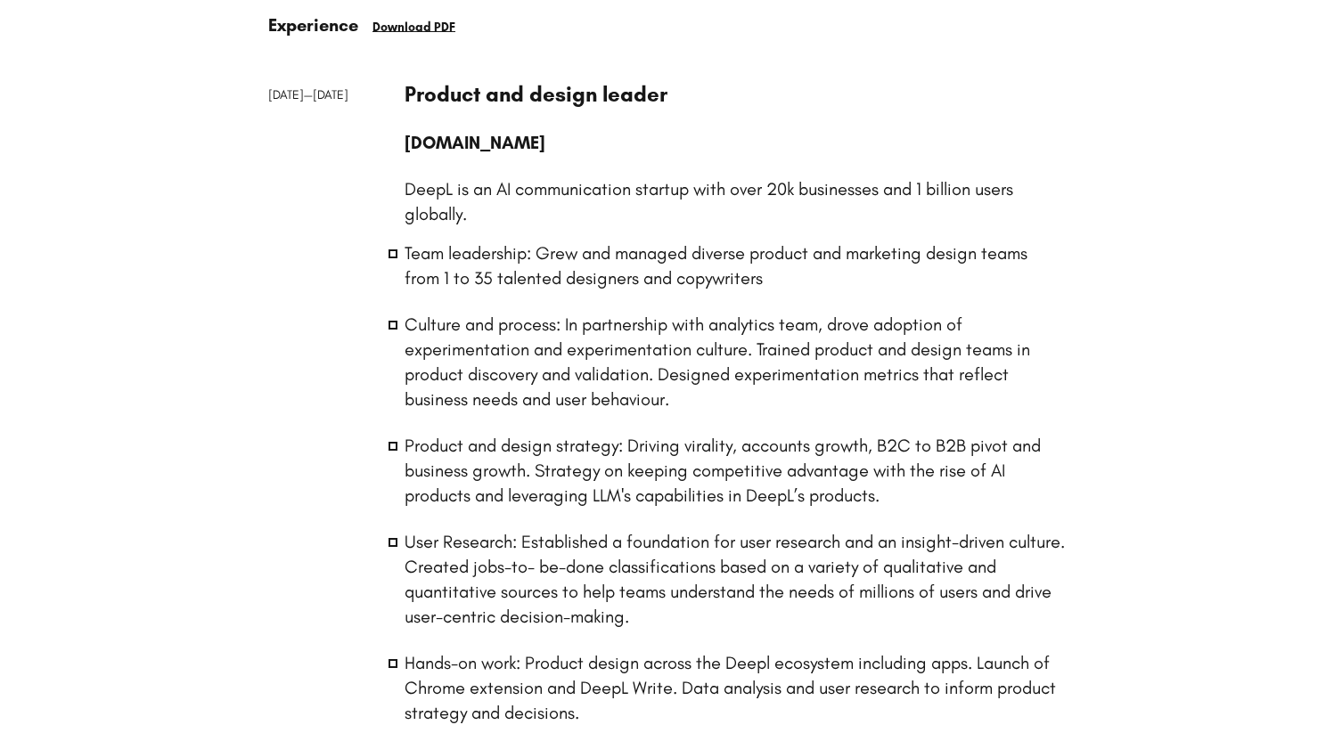
click at [438, 200] on p "DeepL is an AI communication startup with over 20k businesses and 1 billion use…" at bounding box center [736, 201] width 662 height 50
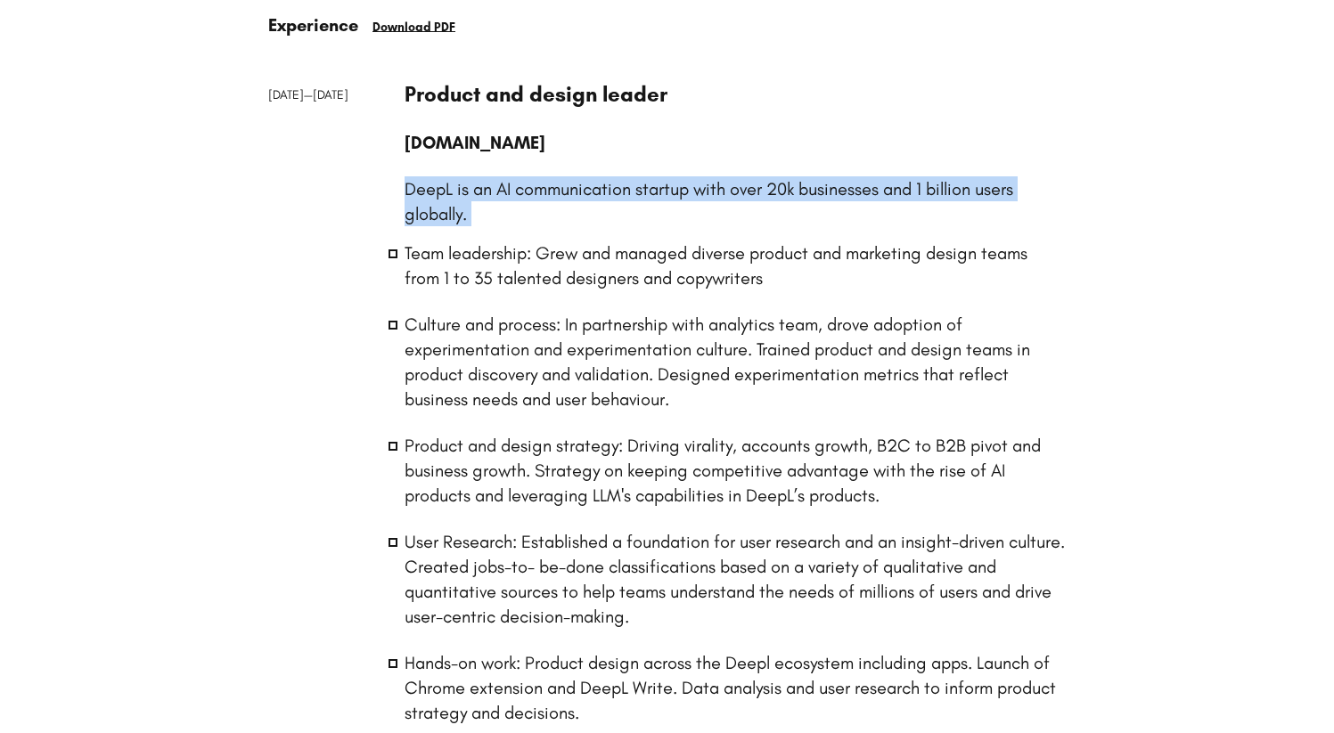
click at [438, 200] on p "DeepL is an AI communication startup with over 20k businesses and 1 billion use…" at bounding box center [736, 201] width 662 height 50
click at [499, 225] on p "DeepL is an AI communication startup with over 20k businesses and 1 billion use…" at bounding box center [736, 201] width 662 height 50
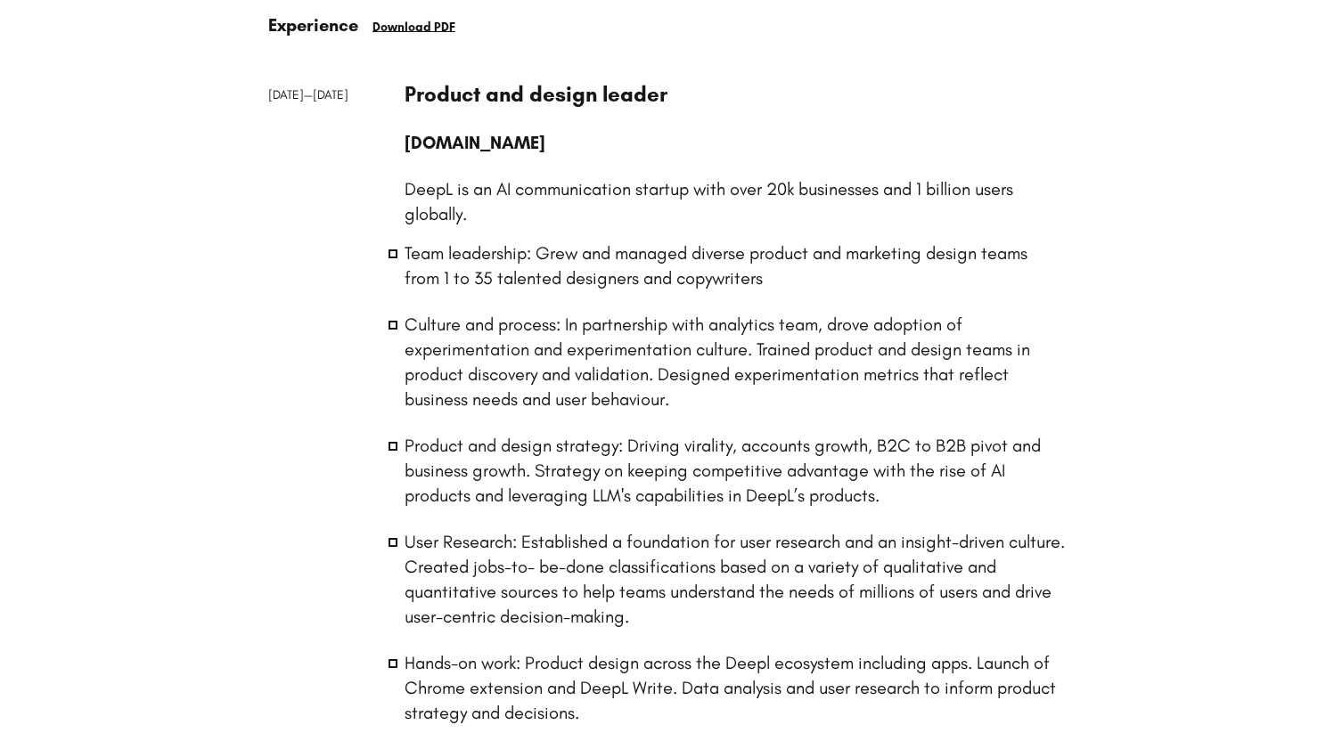
click at [480, 260] on li "Team leadership: Grew and managed diverse product and marketing design teams fr…" at bounding box center [736, 266] width 662 height 50
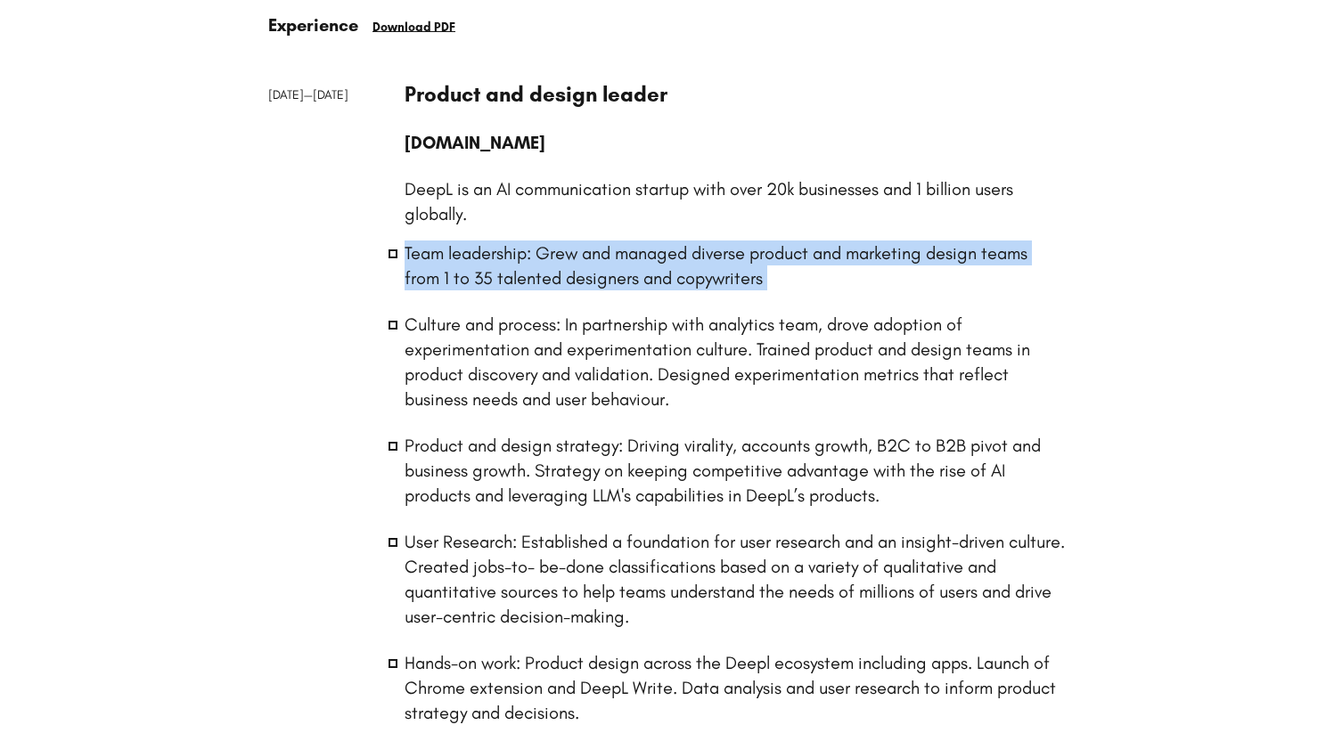
click at [480, 260] on li "Team leadership: Grew and managed diverse product and marketing design teams fr…" at bounding box center [736, 266] width 662 height 50
click at [487, 259] on li "Team leadership: Grew and managed diverse product and marketing design teams fr…" at bounding box center [736, 266] width 662 height 50
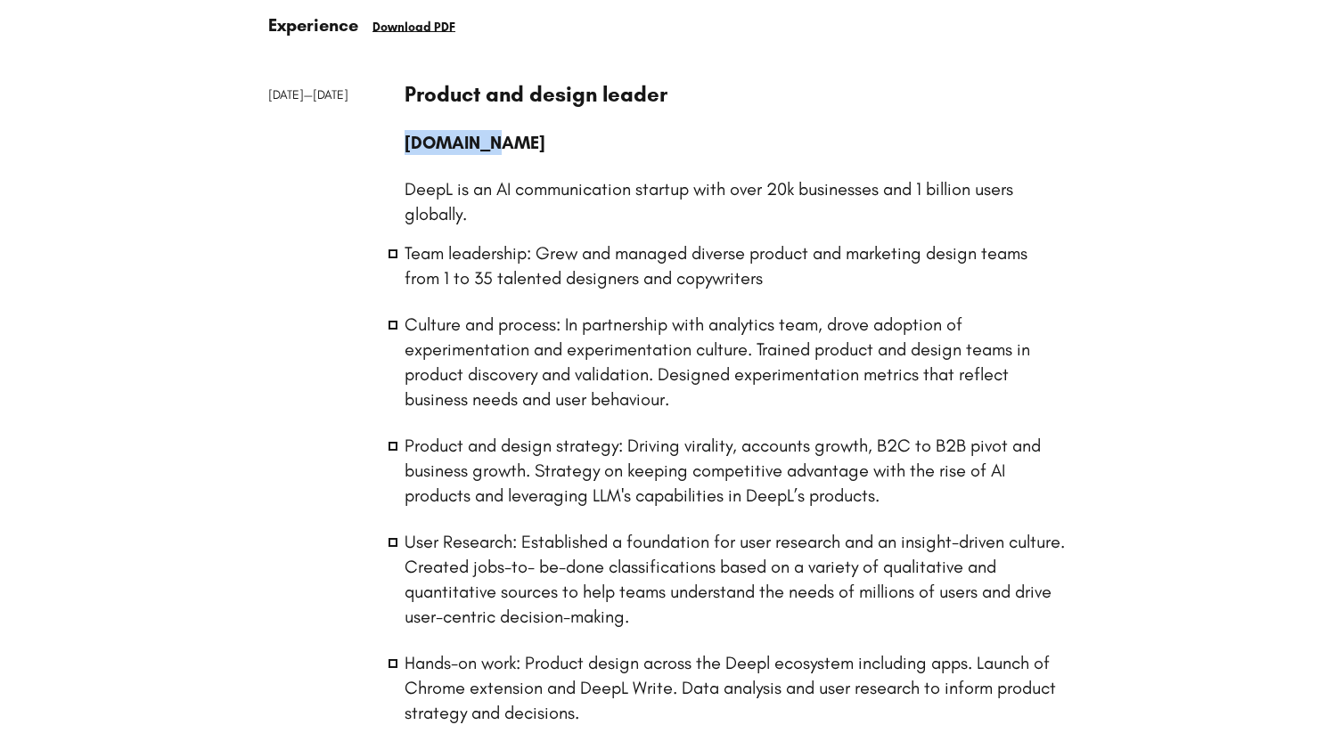
drag, startPoint x: 504, startPoint y: 143, endPoint x: 406, endPoint y: 145, distance: 98.1
click at [406, 145] on p "[DOMAIN_NAME]" at bounding box center [736, 142] width 662 height 25
copy p "[DOMAIN_NAME]"
click at [538, 258] on li "Team leadership: Grew and managed diverse product and marketing design teams fr…" at bounding box center [736, 266] width 662 height 50
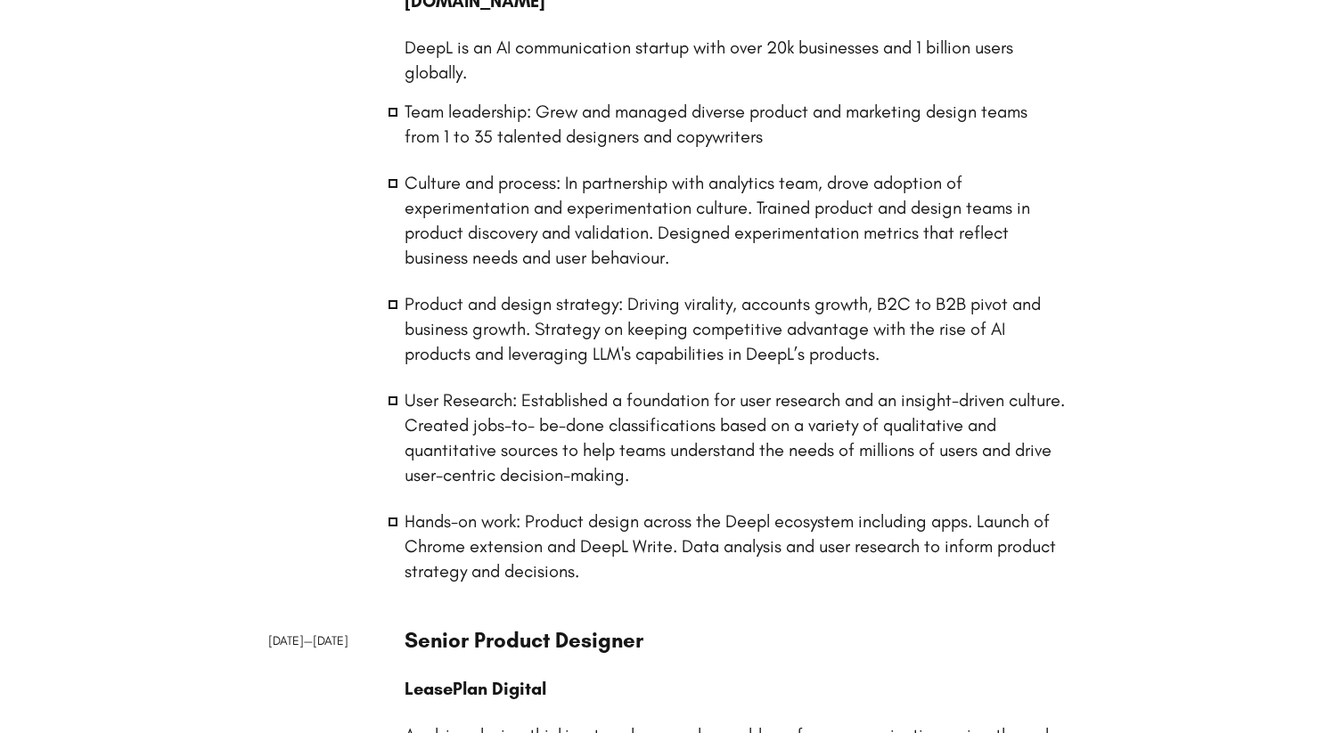
scroll to position [0, 0]
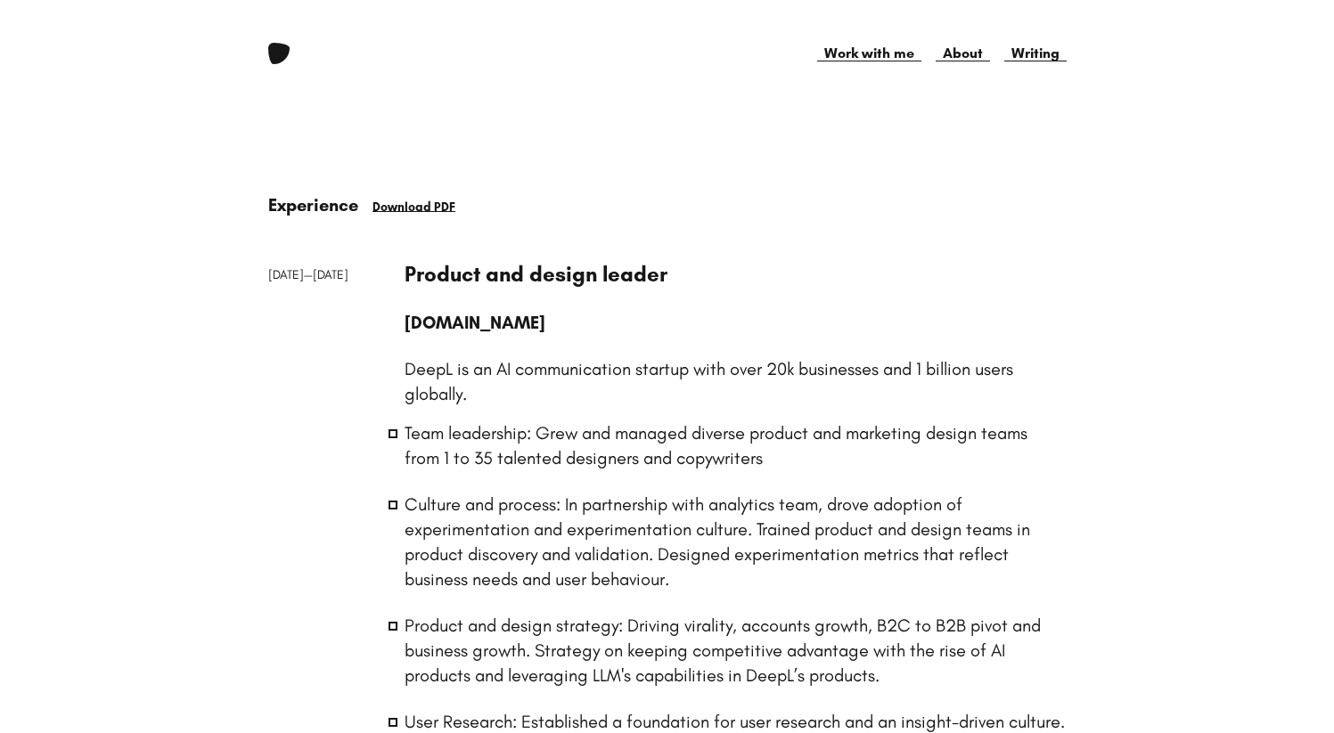
click at [274, 57] on link at bounding box center [278, 53] width 21 height 21
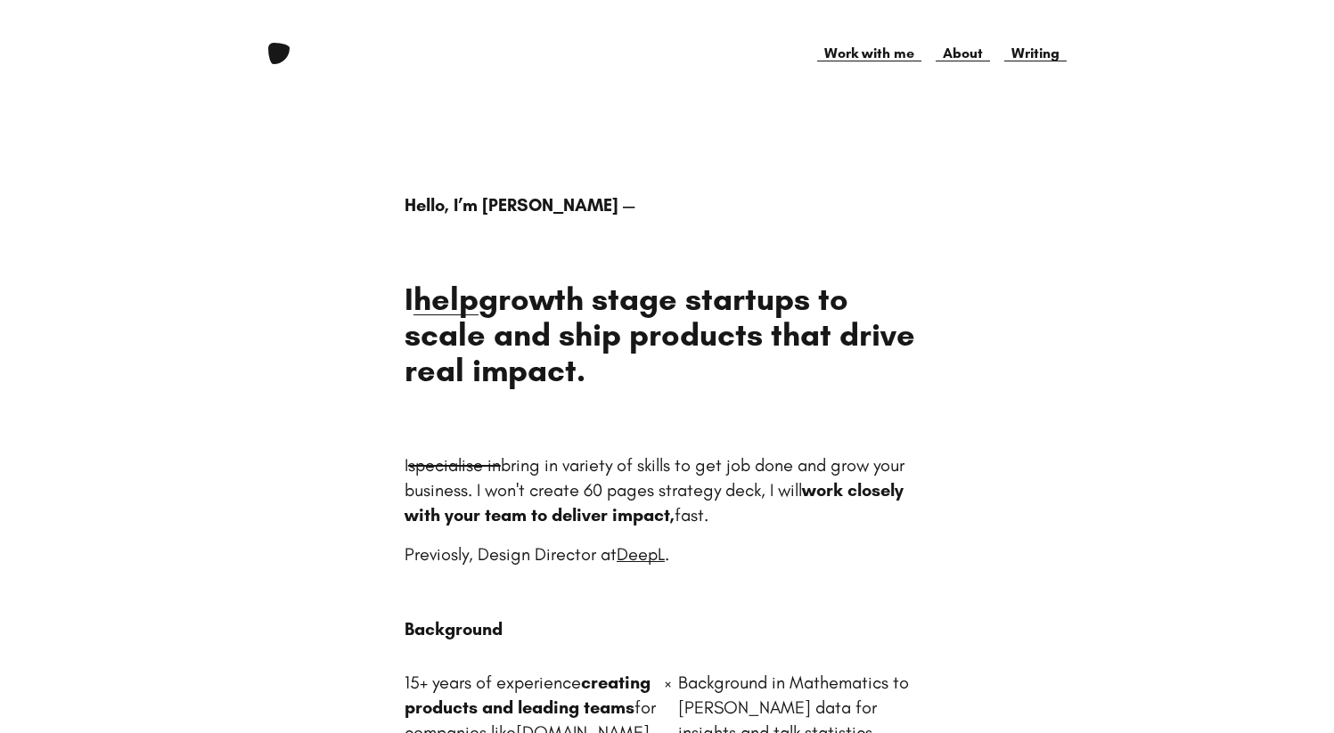
click at [273, 53] on link at bounding box center [278, 53] width 21 height 21
